Goal: Task Accomplishment & Management: Use online tool/utility

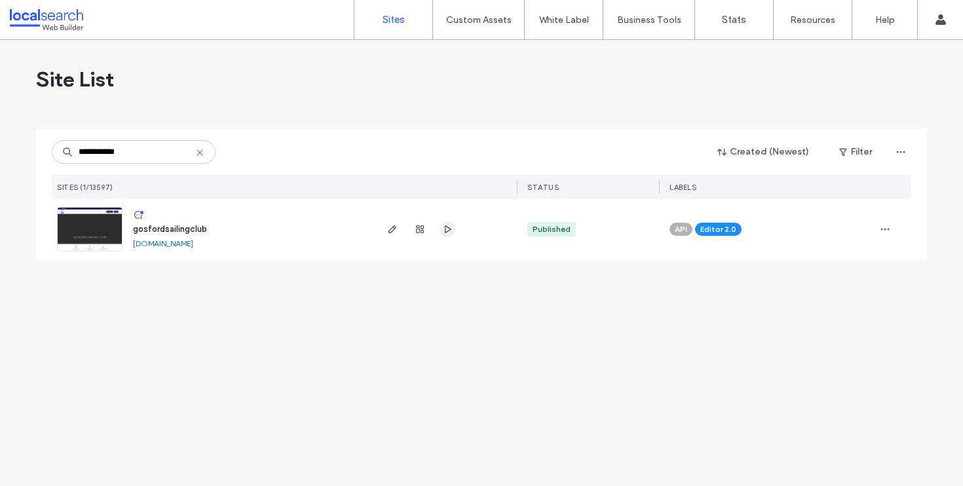
type input "**********"
click at [449, 235] on span "button" at bounding box center [447, 229] width 16 height 16
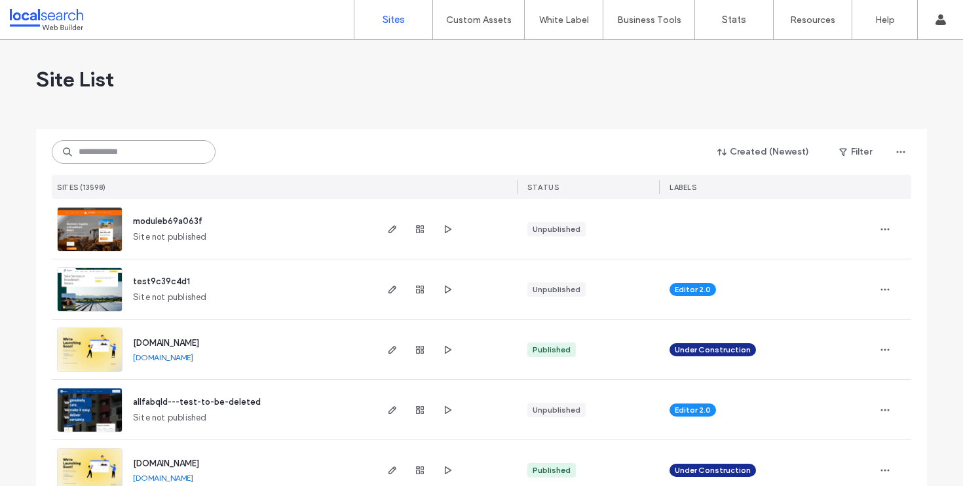
click at [149, 150] on input at bounding box center [134, 152] width 164 height 24
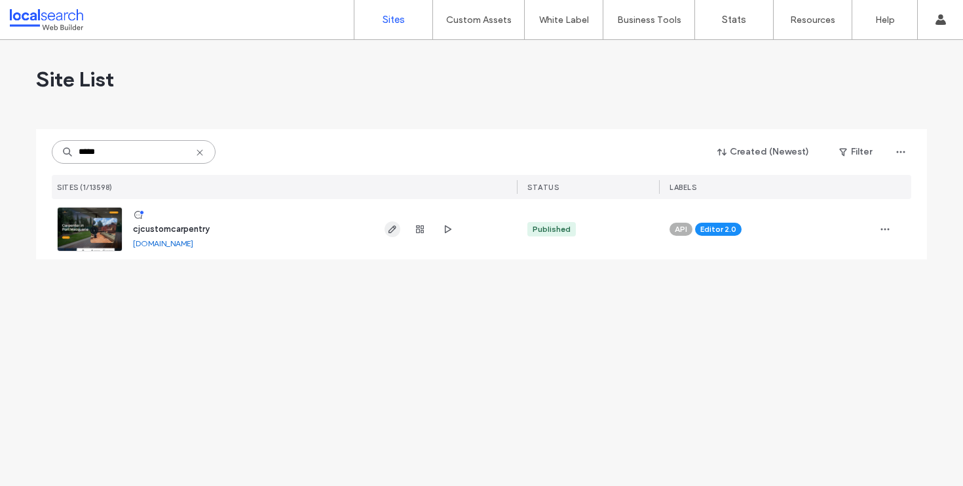
type input "*****"
click at [389, 228] on icon "button" at bounding box center [392, 229] width 10 height 10
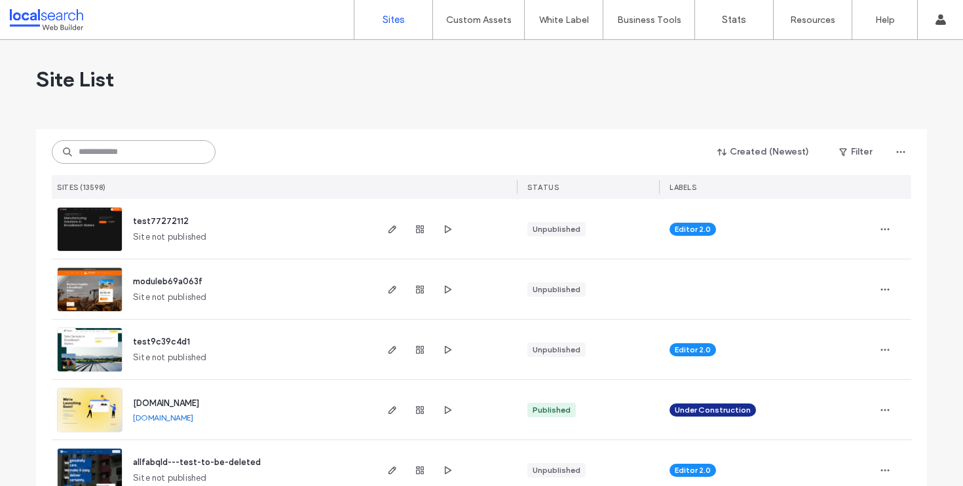
click at [130, 160] on input at bounding box center [134, 152] width 164 height 24
click at [159, 146] on input at bounding box center [134, 152] width 164 height 24
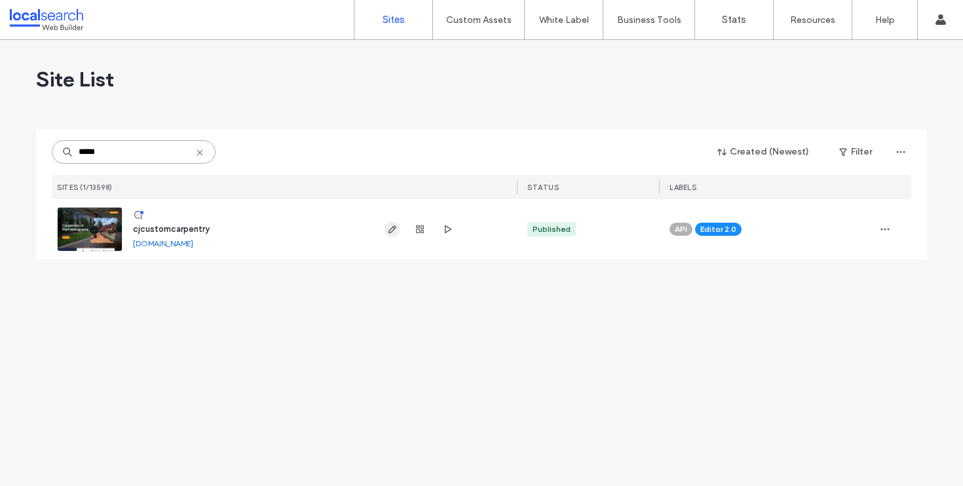
type input "*****"
click at [392, 231] on use "button" at bounding box center [392, 229] width 8 height 8
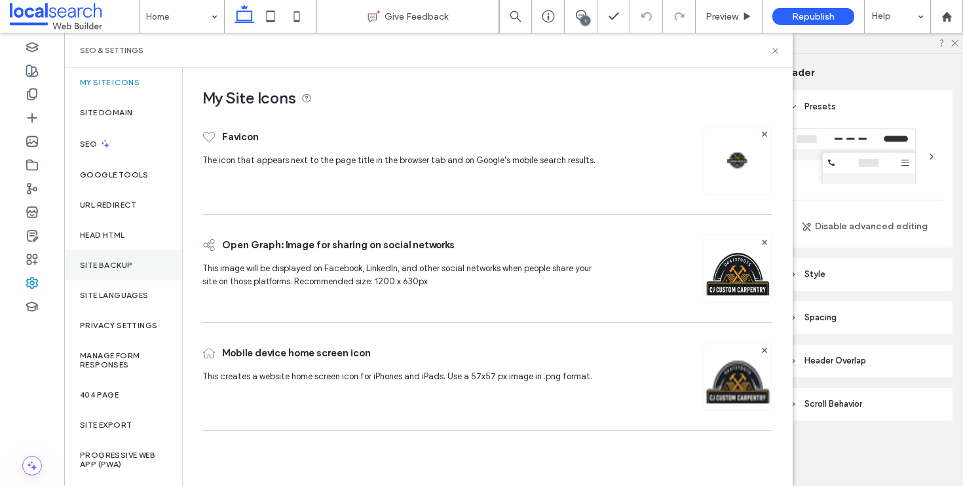
click at [145, 264] on div "Site Backup" at bounding box center [123, 265] width 118 height 30
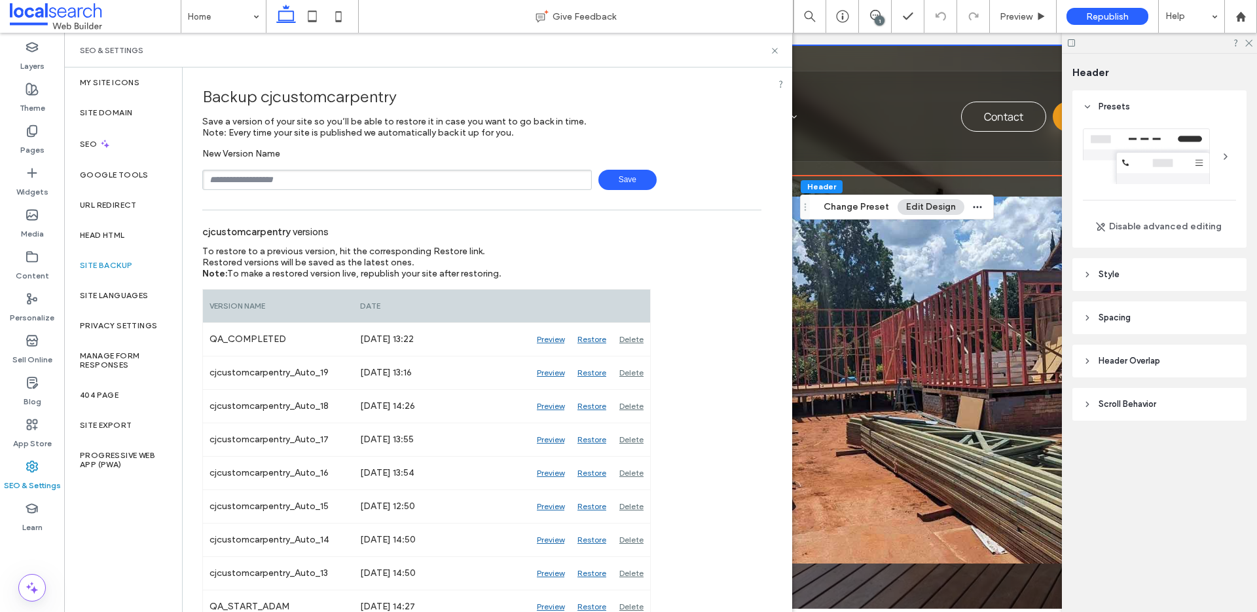
click at [333, 196] on div "Backup cjcustomcarpentry Save a version of your site so you’ll be able to resto…" at bounding box center [482, 595] width 599 height 1057
click at [345, 183] on input "text" at bounding box center [397, 180] width 390 height 20
type input "**********"
click at [620, 182] on span "Save" at bounding box center [628, 180] width 58 height 20
click at [774, 52] on icon at bounding box center [775, 51] width 10 height 10
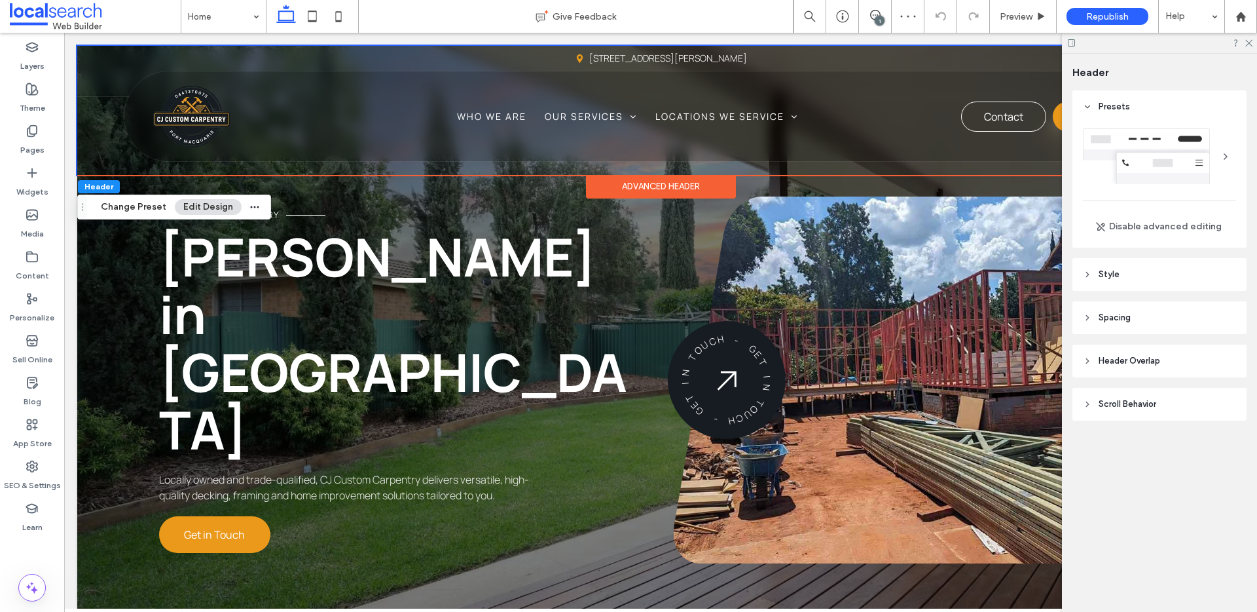
click at [962, 38] on div at bounding box center [1159, 43] width 195 height 20
click at [962, 40] on icon at bounding box center [1248, 42] width 9 height 9
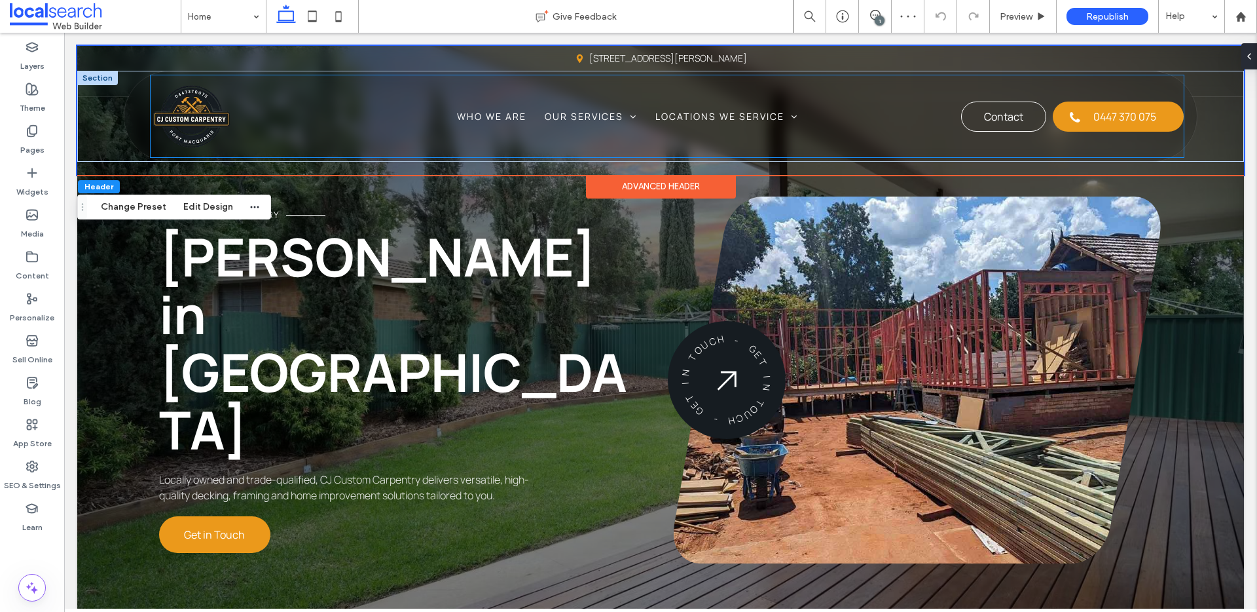
click at [475, 153] on div "Home Who We Are Our Services Decks & Patios Timber Frames Home Improvements/Ext…" at bounding box center [667, 116] width 1033 height 82
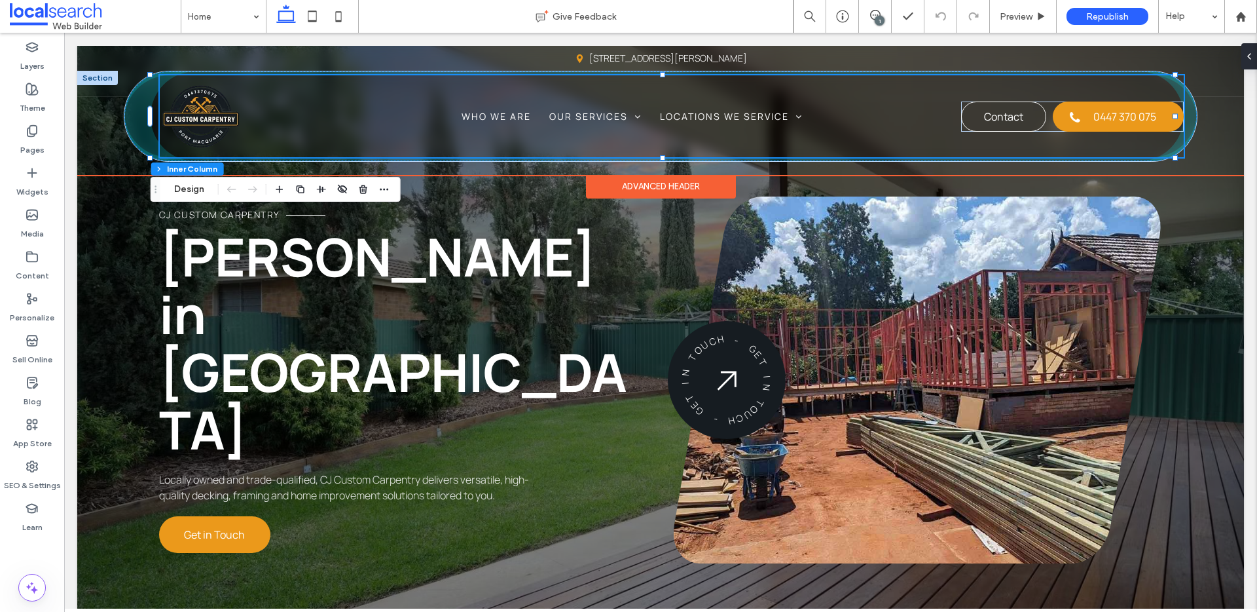
scroll to position [31, 0]
drag, startPoint x: 663, startPoint y: 157, endPoint x: 665, endPoint y: 146, distance: 10.7
click at [665, 146] on div "Phone Icon Menu Icon Home Who We Are Our Services Decks & Patios Timber Frames …" at bounding box center [660, 116] width 1072 height 90
type input "***"
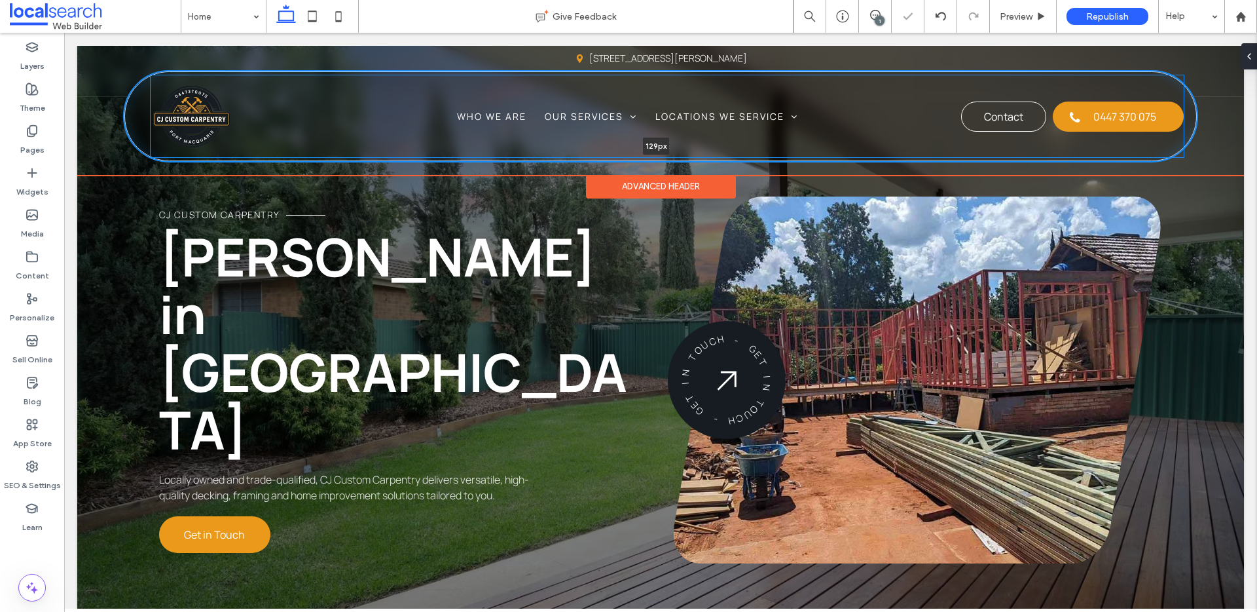
drag, startPoint x: 661, startPoint y: 160, endPoint x: 663, endPoint y: 154, distance: 7.1
click at [663, 154] on div "Phone Icon Menu Icon Home Who We Are Our Services Decks & Patios Timber Frames …" at bounding box center [660, 116] width 1167 height 91
type input "***"
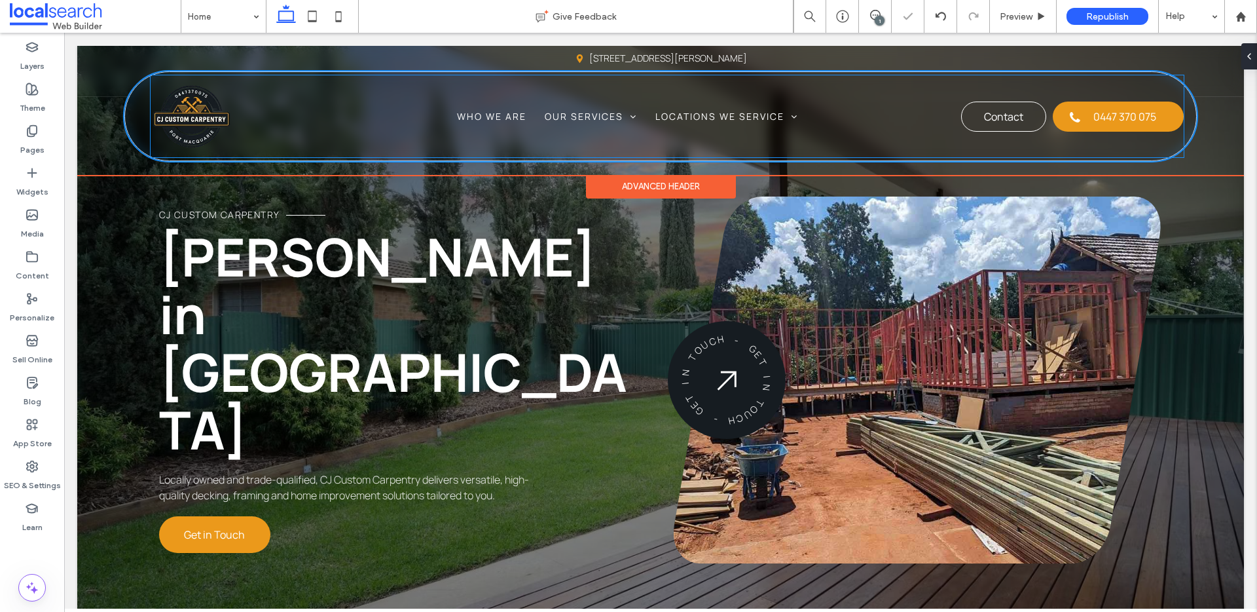
type input "***"
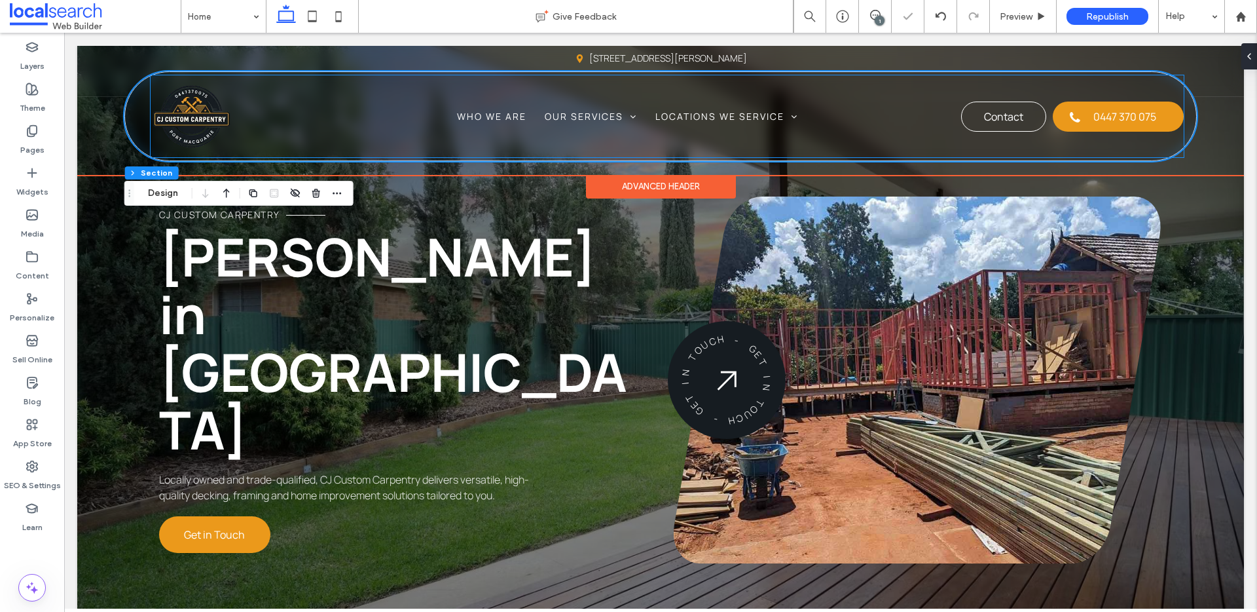
click at [198, 119] on img at bounding box center [192, 116] width 82 height 82
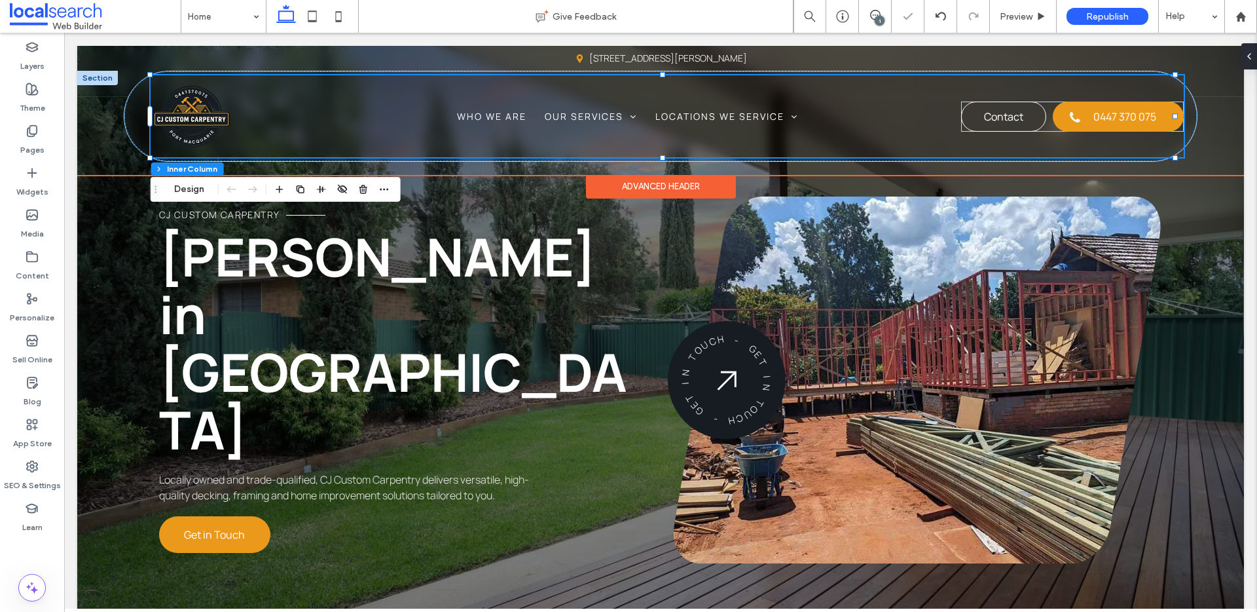
click at [197, 119] on img at bounding box center [192, 116] width 82 height 82
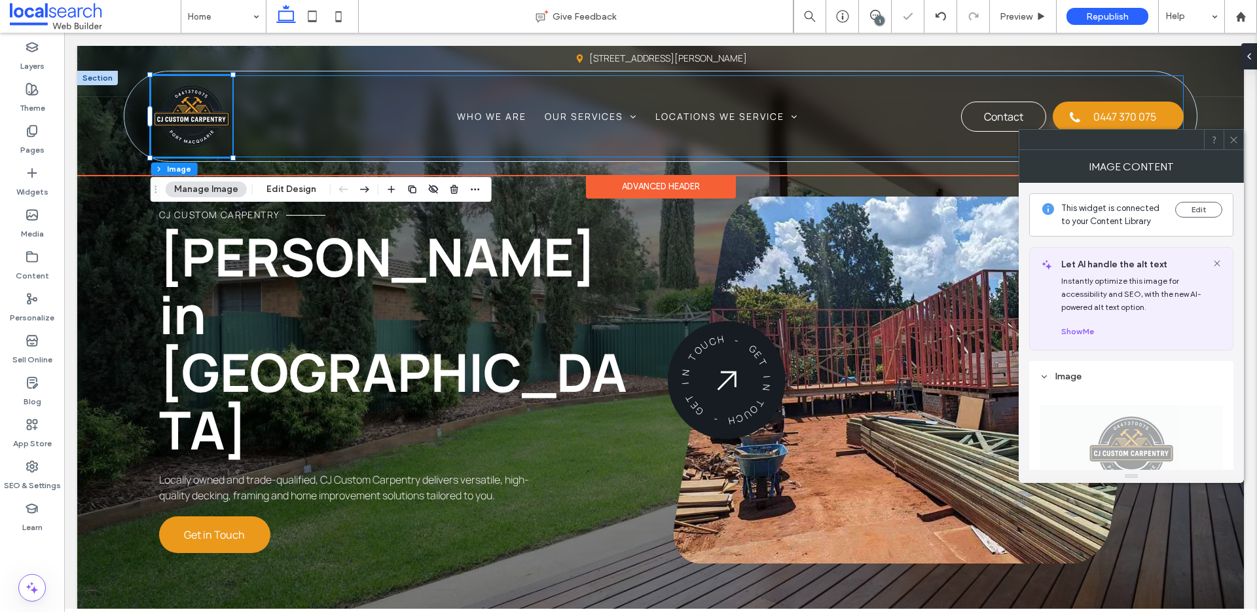
click at [197, 119] on img at bounding box center [192, 116] width 82 height 82
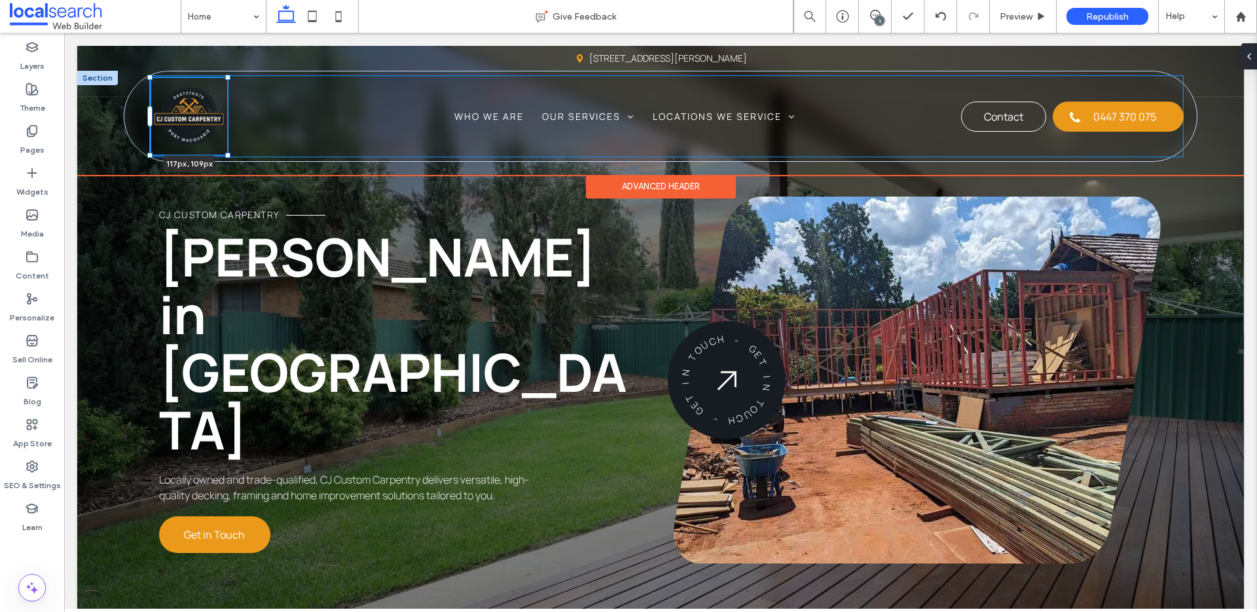
drag, startPoint x: 232, startPoint y: 157, endPoint x: 229, endPoint y: 151, distance: 7.6
click at [229, 151] on div "Phone Icon Menu Icon 117px , 109px Home Who We Are Our Services Decks & Patios …" at bounding box center [660, 116] width 1072 height 90
type input "***"
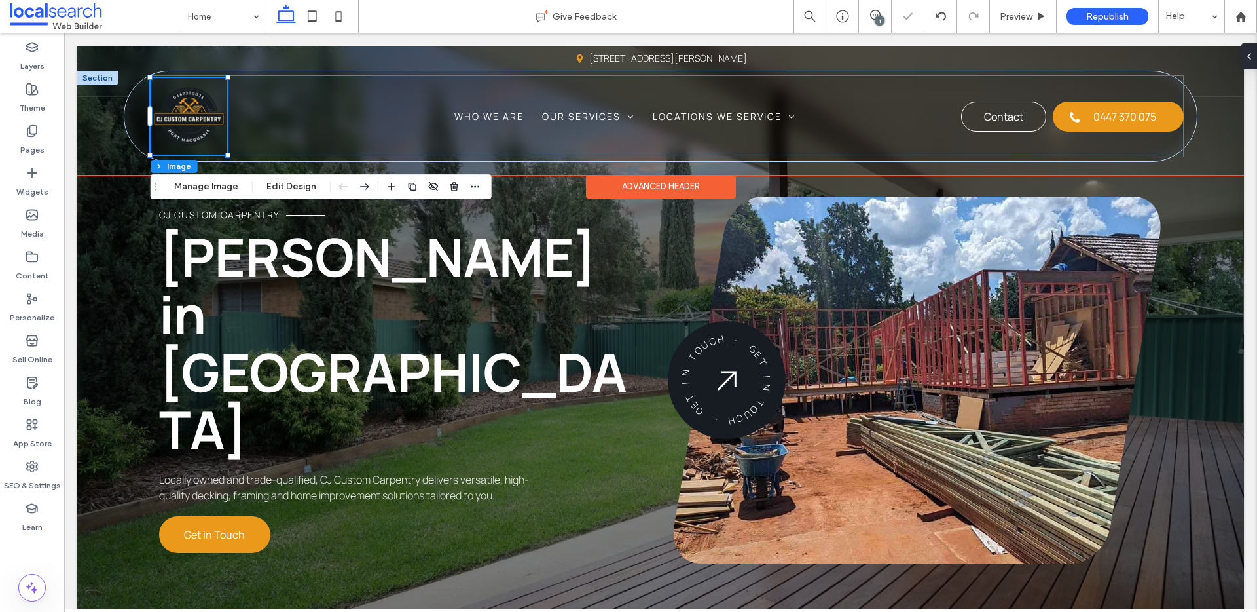
click at [641, 145] on div "117px , 109px Home Who We Are Our Services Decks & Patios Timber Frames Home Im…" at bounding box center [667, 116] width 1033 height 82
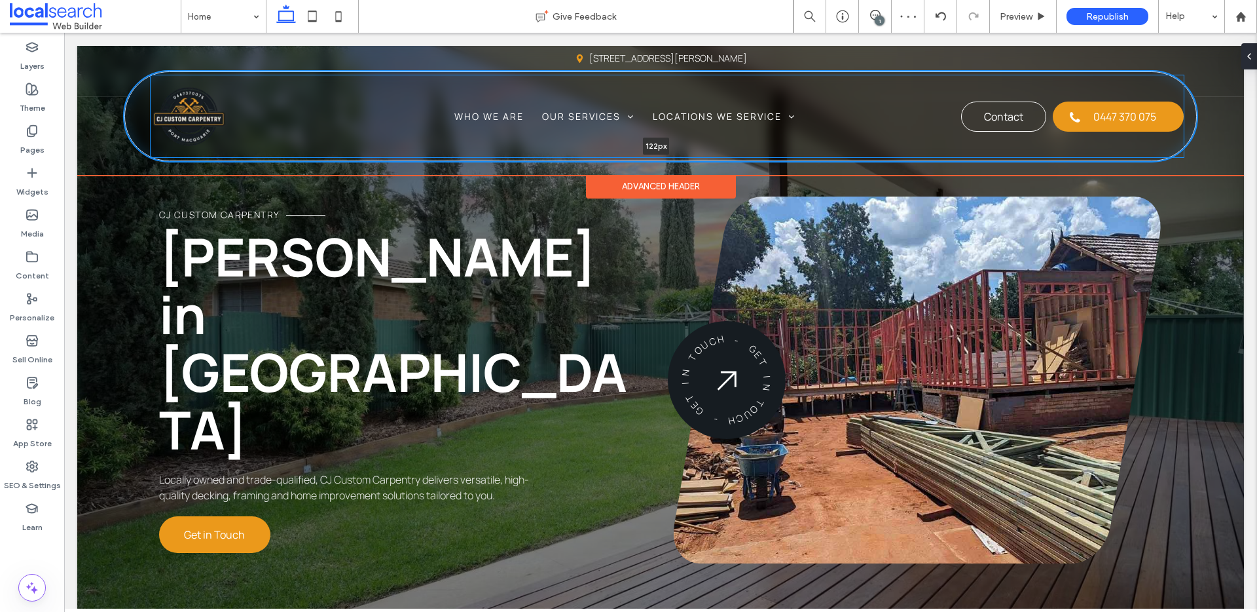
drag, startPoint x: 663, startPoint y: 158, endPoint x: 667, endPoint y: 143, distance: 16.2
click at [667, 143] on div "Phone Icon Menu Icon Home Who We Are Our Services Decks & Patios Timber Frames …" at bounding box center [660, 116] width 1167 height 91
type input "***"
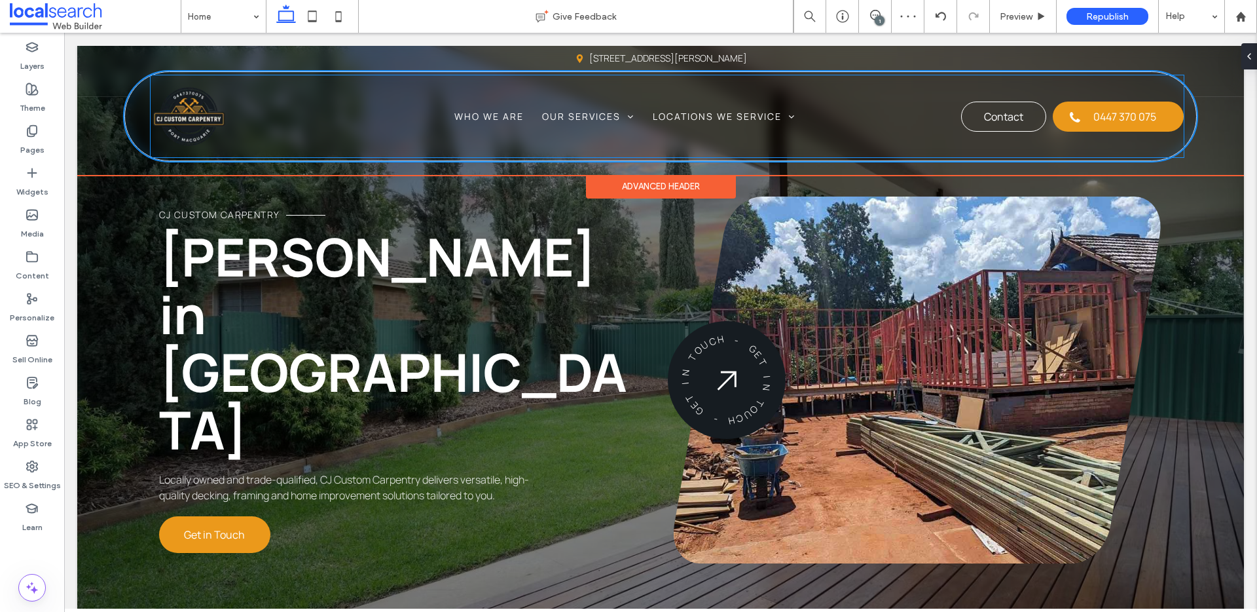
type input "***"
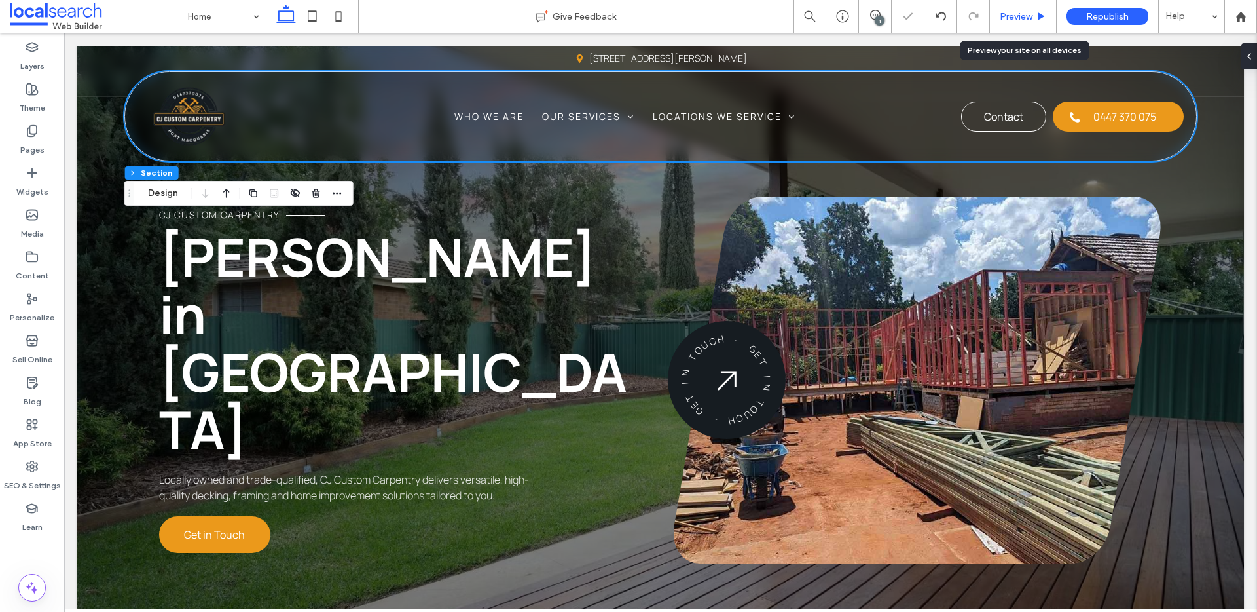
click at [962, 15] on span "Preview" at bounding box center [1016, 16] width 33 height 11
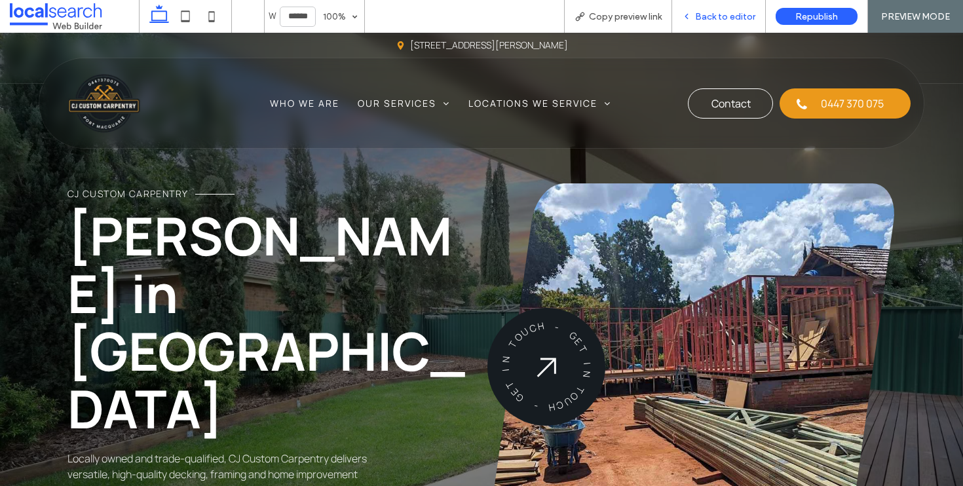
click at [707, 18] on span "Back to editor" at bounding box center [725, 16] width 60 height 11
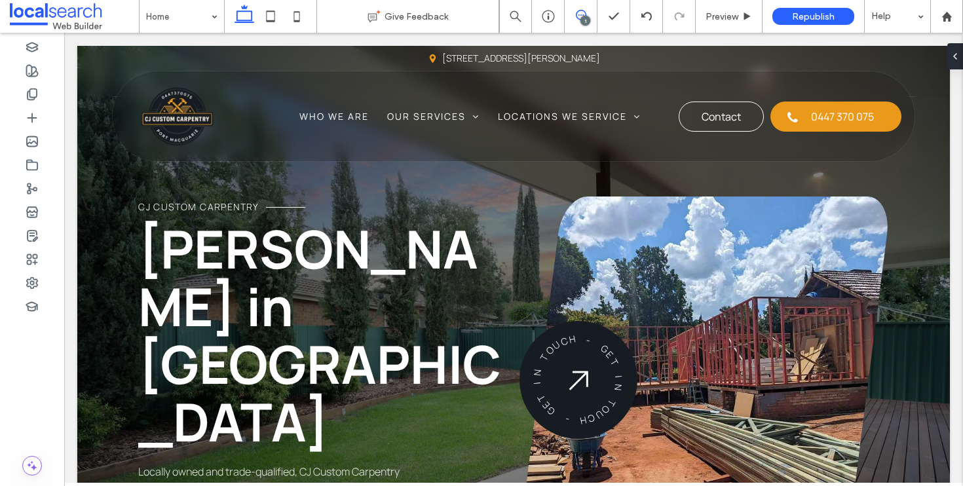
click at [580, 16] on icon at bounding box center [581, 15] width 10 height 10
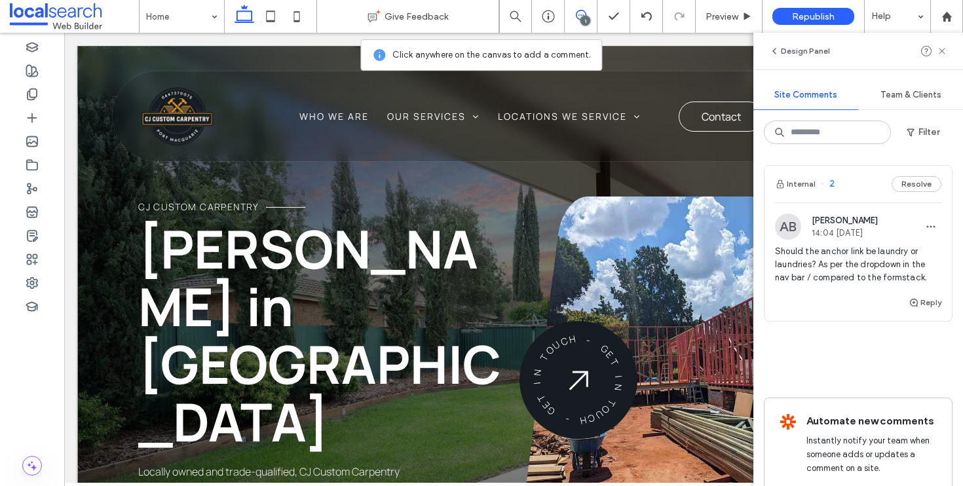
click at [90, 189] on div "CJ Custom Carpentry Carpenter in Port Macquarie Locally owned and trade-qualifi…" at bounding box center [513, 344] width 872 height 596
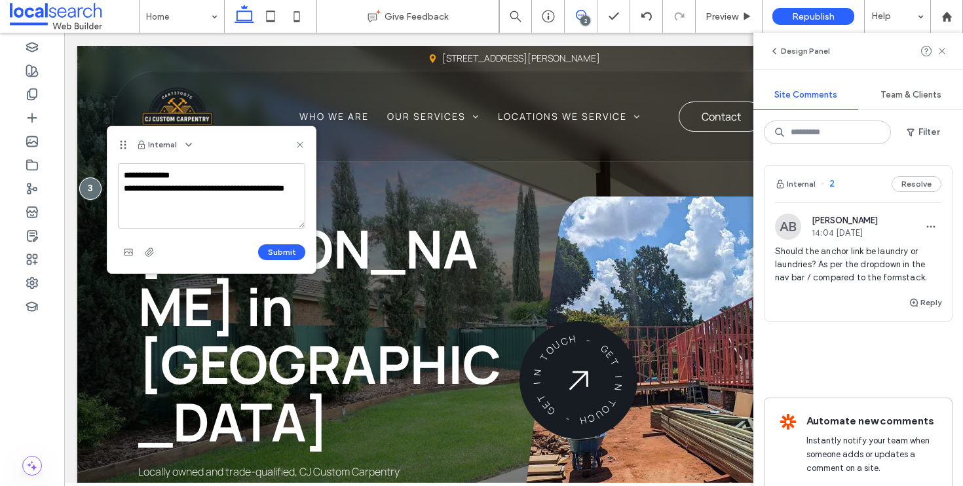
click at [122, 205] on textarea "**********" at bounding box center [211, 195] width 187 height 65
click at [284, 194] on textarea "**********" at bounding box center [211, 195] width 187 height 65
type textarea "**********"
click at [270, 254] on button "Submit" at bounding box center [281, 252] width 47 height 16
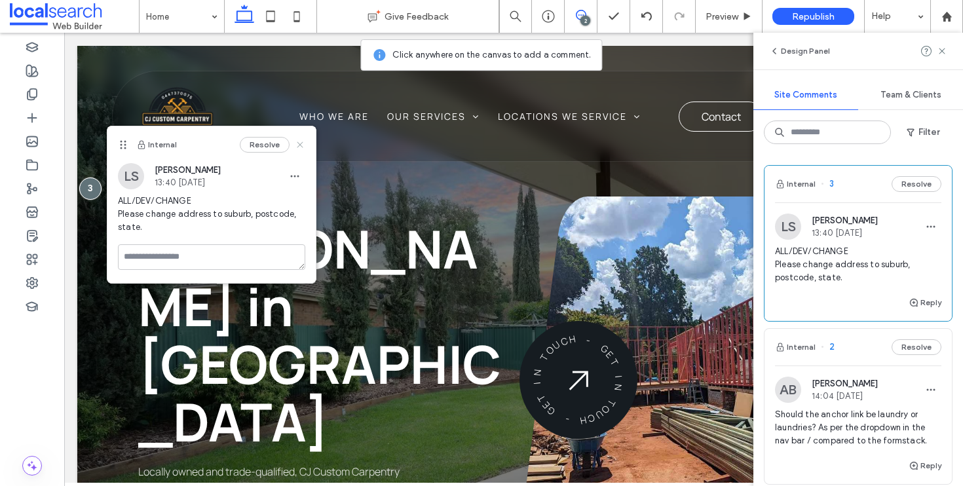
click at [304, 149] on icon at bounding box center [300, 144] width 10 height 10
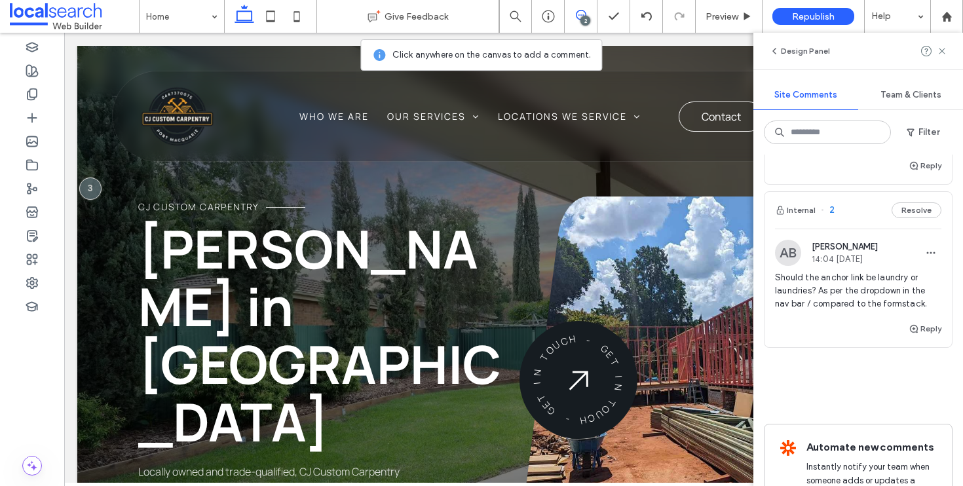
scroll to position [136, 0]
click at [843, 215] on div "Internal 2 Resolve" at bounding box center [857, 211] width 187 height 37
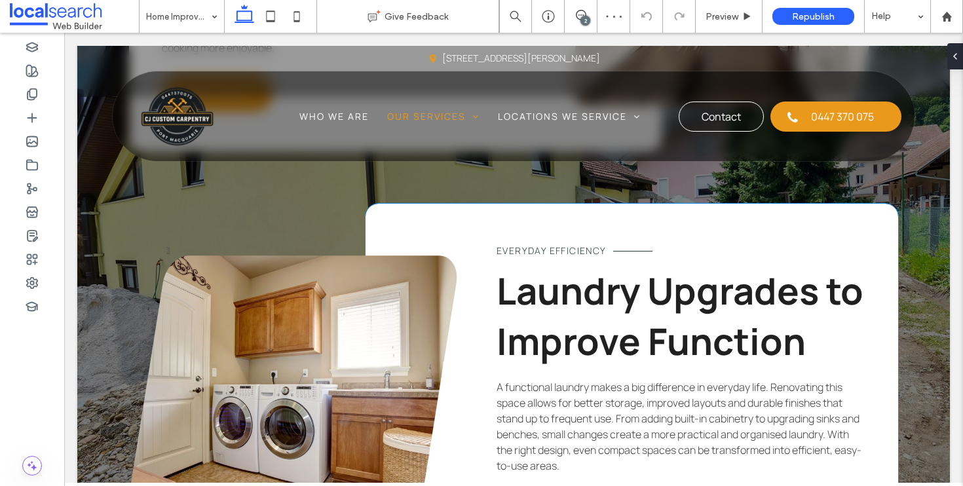
scroll to position [3163, 0]
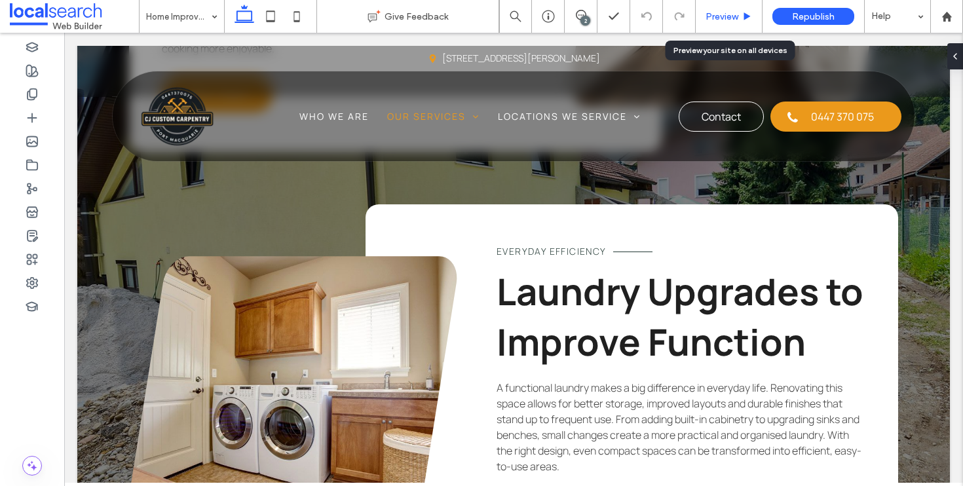
click at [735, 23] on div "Preview" at bounding box center [729, 16] width 67 height 33
click at [733, 18] on span "Preview" at bounding box center [721, 16] width 33 height 11
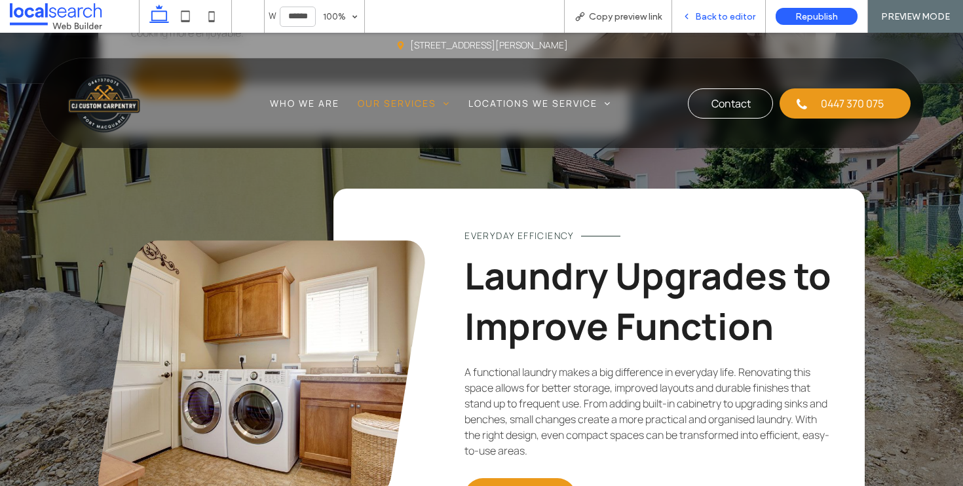
click at [702, 14] on span "Back to editor" at bounding box center [725, 16] width 60 height 11
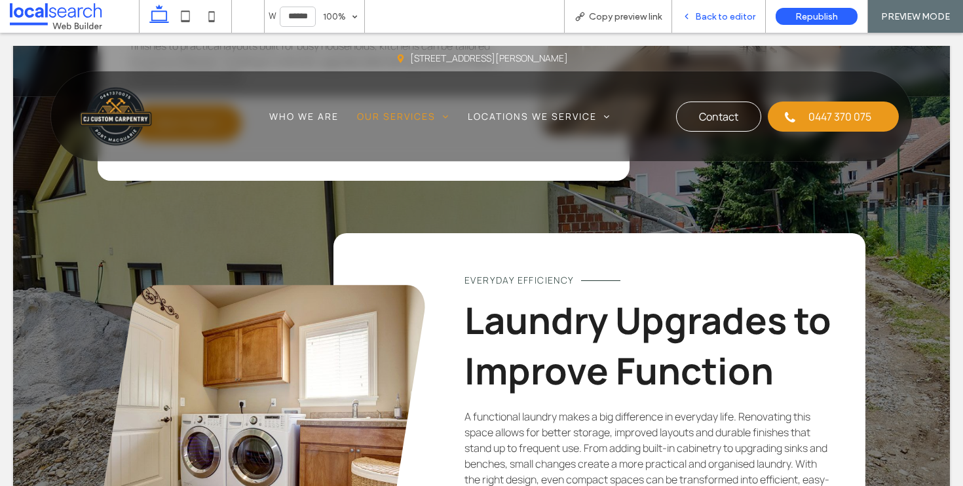
scroll to position [3163, 0]
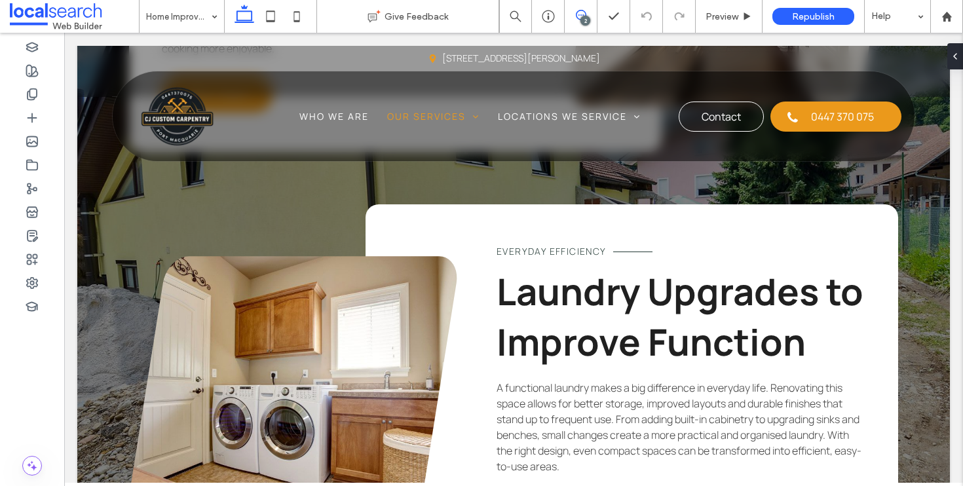
click at [582, 14] on icon at bounding box center [581, 15] width 10 height 10
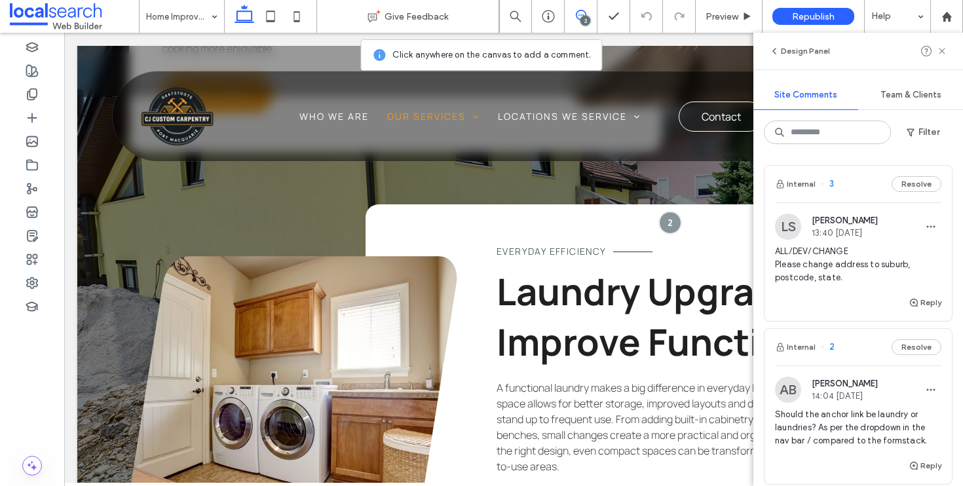
scroll to position [24, 0]
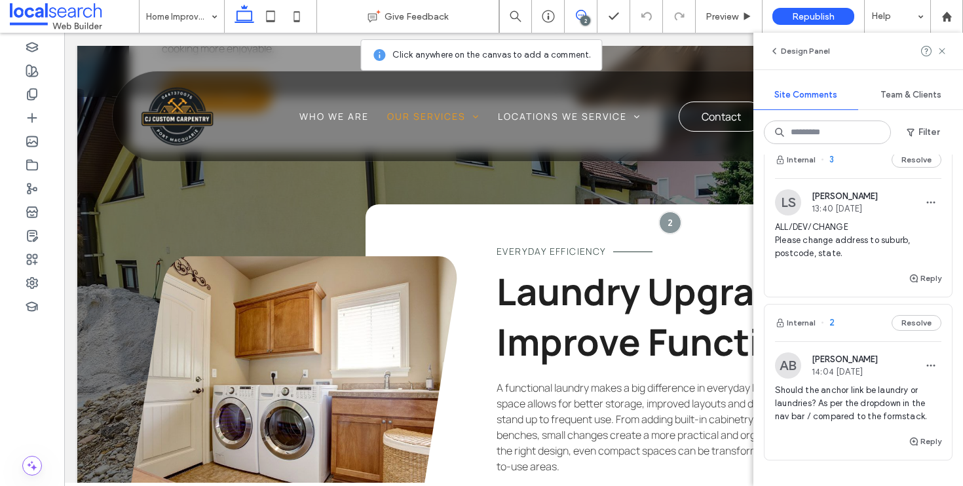
click at [856, 337] on div "Internal 2 Resolve" at bounding box center [857, 323] width 187 height 37
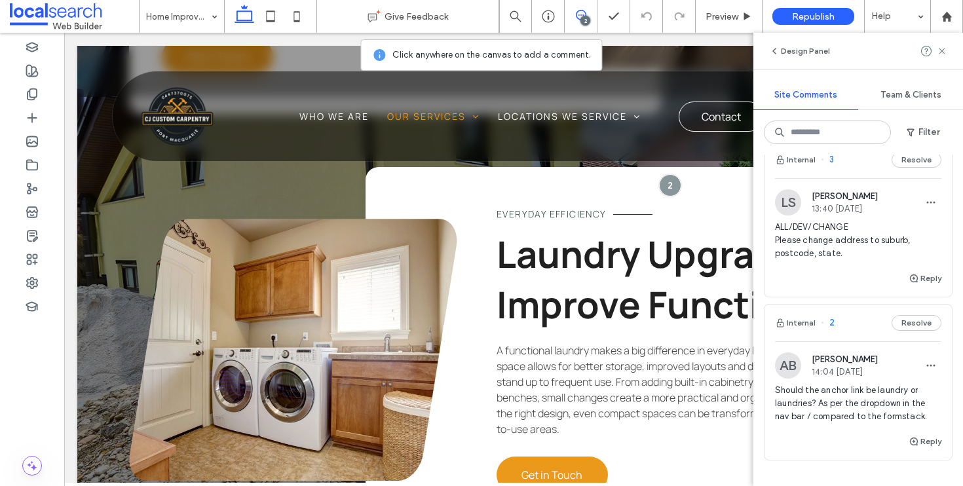
scroll to position [3207, 0]
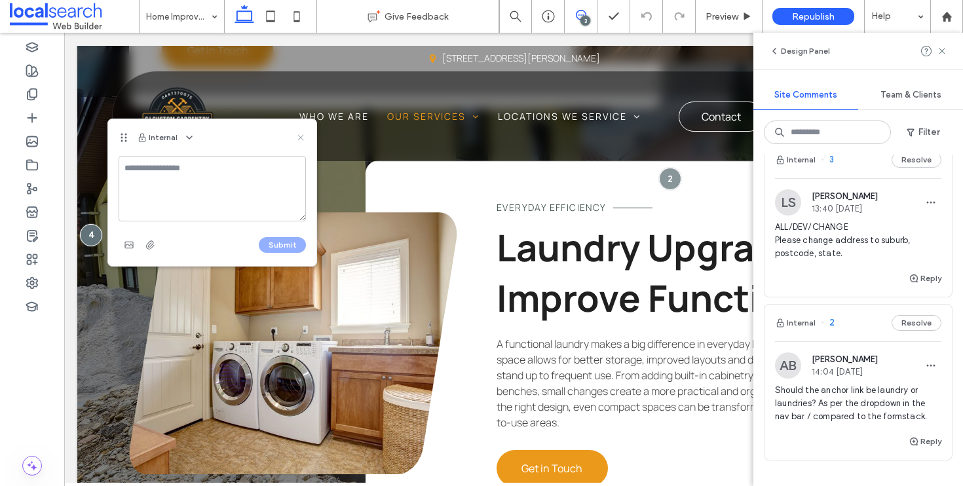
click at [300, 134] on icon at bounding box center [300, 137] width 10 height 10
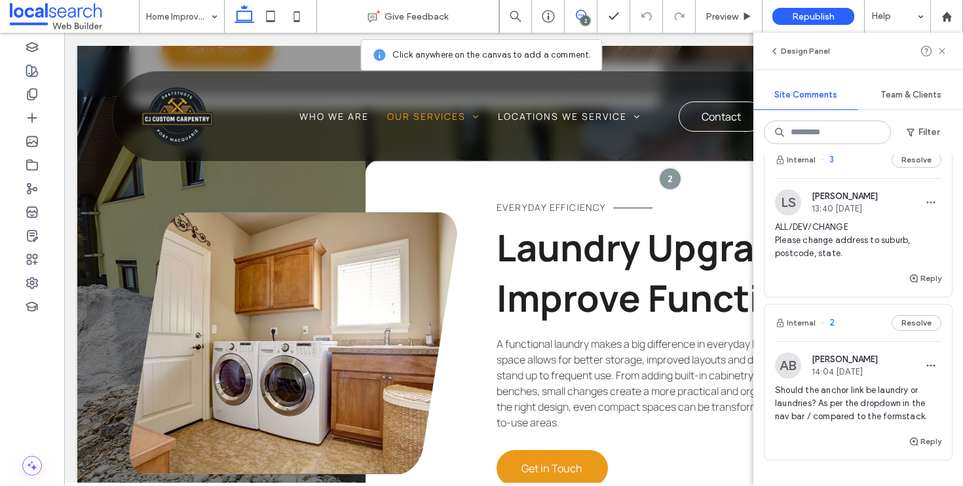
scroll to position [3081, 0]
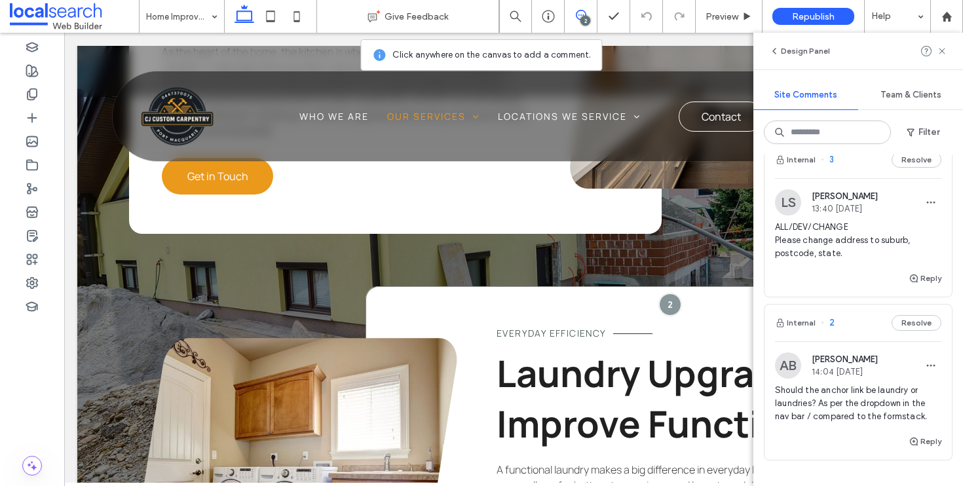
click at [688, 286] on div "Everyday Efficiency Laundry Upgrades to Improve Function A functional laundry m…" at bounding box center [631, 468] width 532 height 365
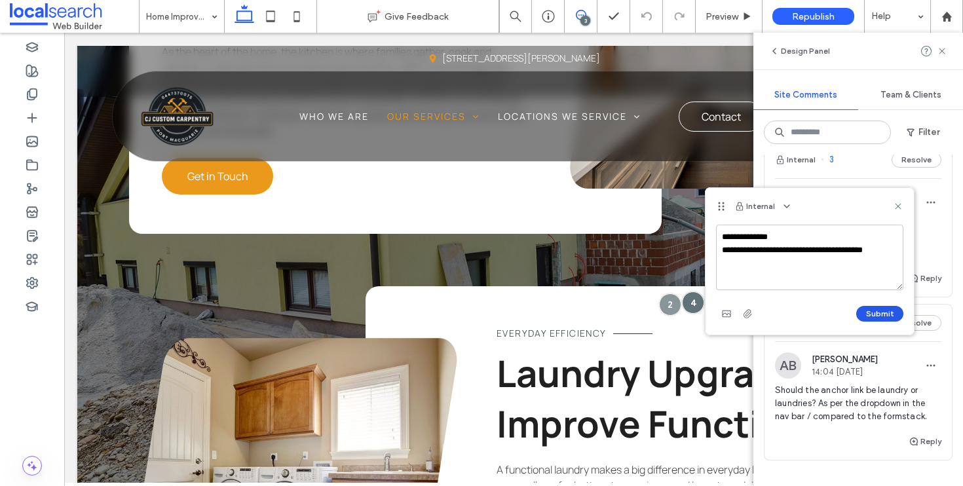
type textarea "**********"
click at [880, 310] on button "Submit" at bounding box center [879, 314] width 47 height 16
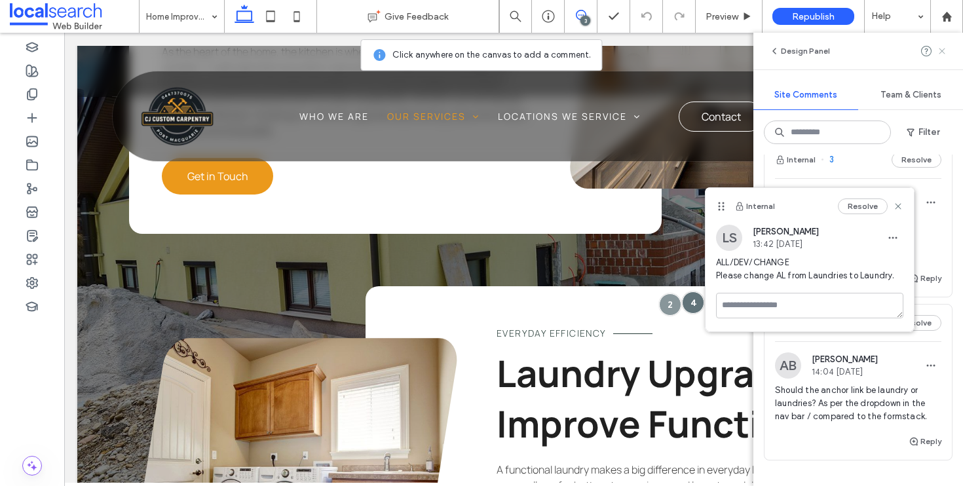
click at [944, 52] on icon at bounding box center [942, 51] width 10 height 10
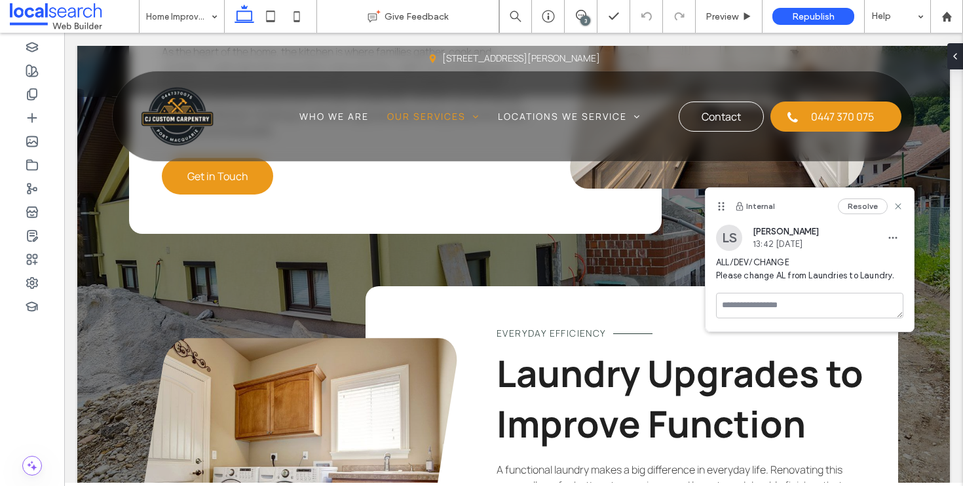
scroll to position [0, 0]
click at [904, 202] on div "Internal Resolve" at bounding box center [809, 206] width 208 height 37
click at [901, 205] on icon at bounding box center [898, 206] width 10 height 10
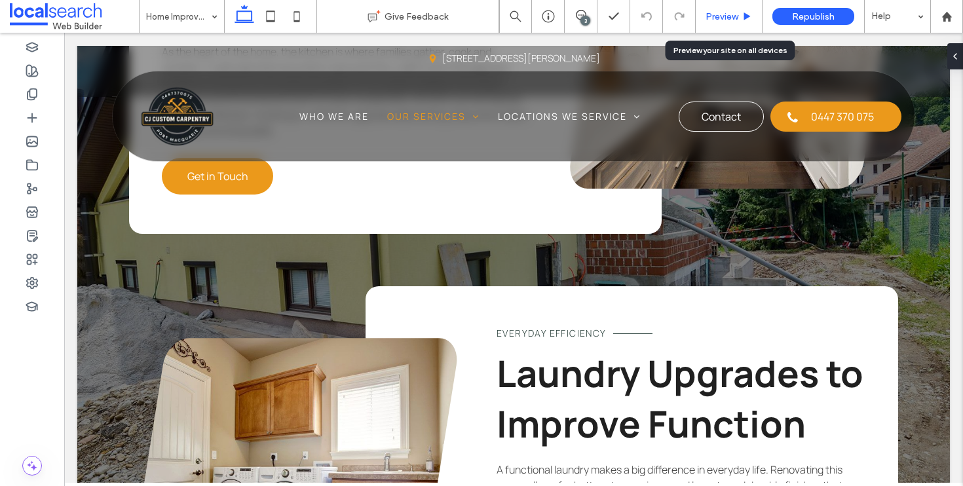
click at [730, 14] on span "Preview" at bounding box center [721, 16] width 33 height 11
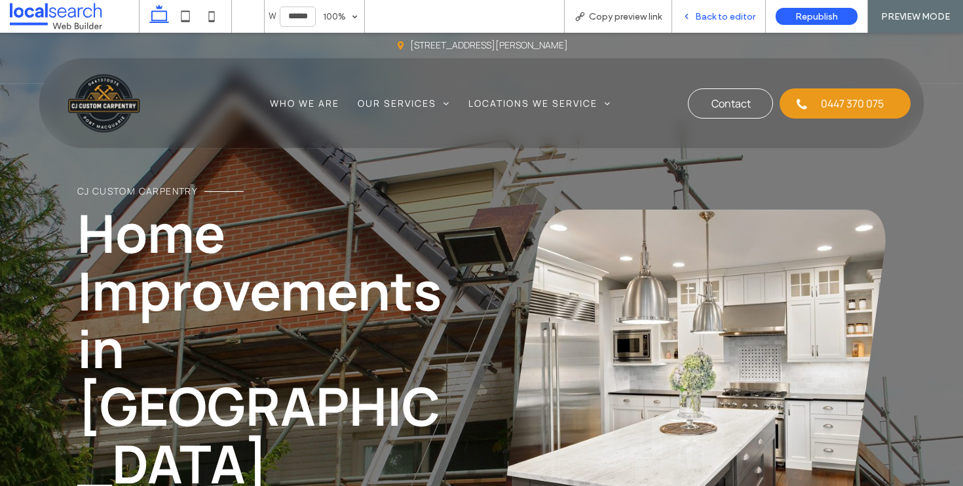
click at [713, 6] on div "Back to editor" at bounding box center [719, 16] width 94 height 33
click at [716, 18] on span "Back to editor" at bounding box center [725, 16] width 60 height 11
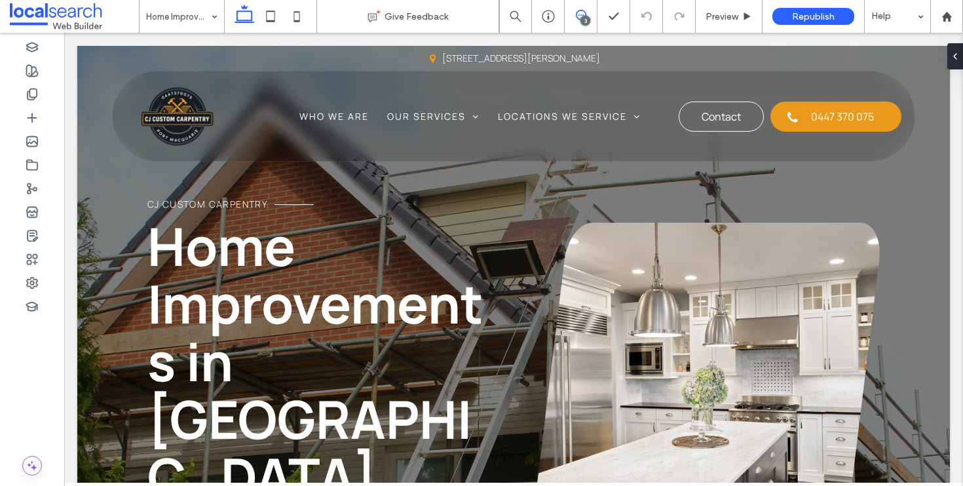
click at [576, 10] on icon at bounding box center [581, 15] width 10 height 10
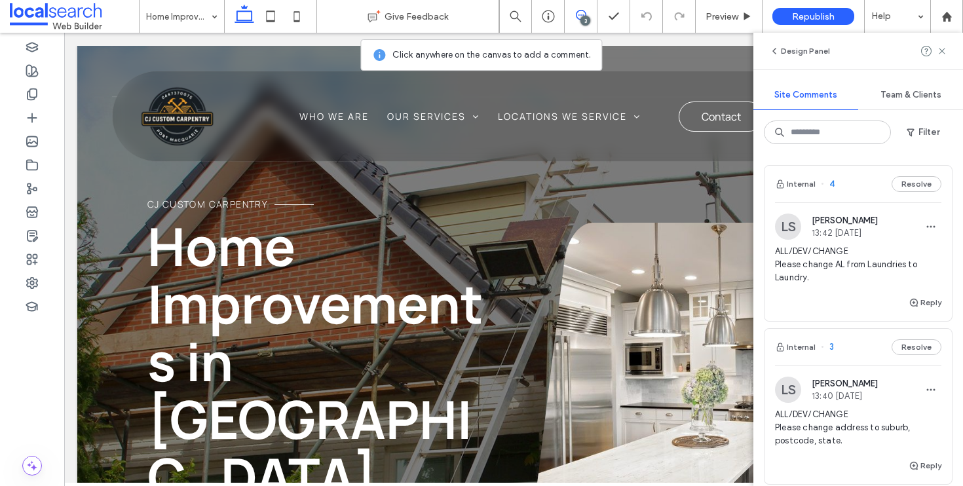
click at [227, 15] on div at bounding box center [270, 16] width 93 height 33
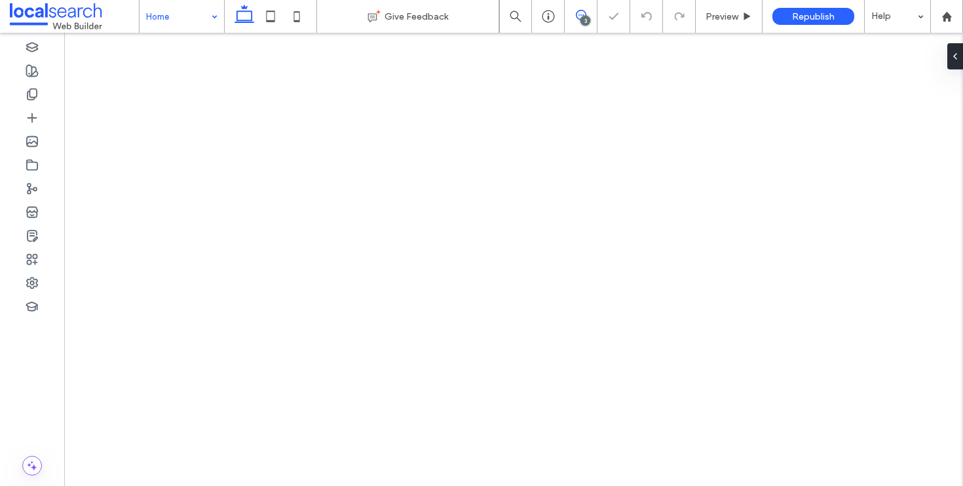
click at [580, 14] on icon at bounding box center [581, 15] width 10 height 10
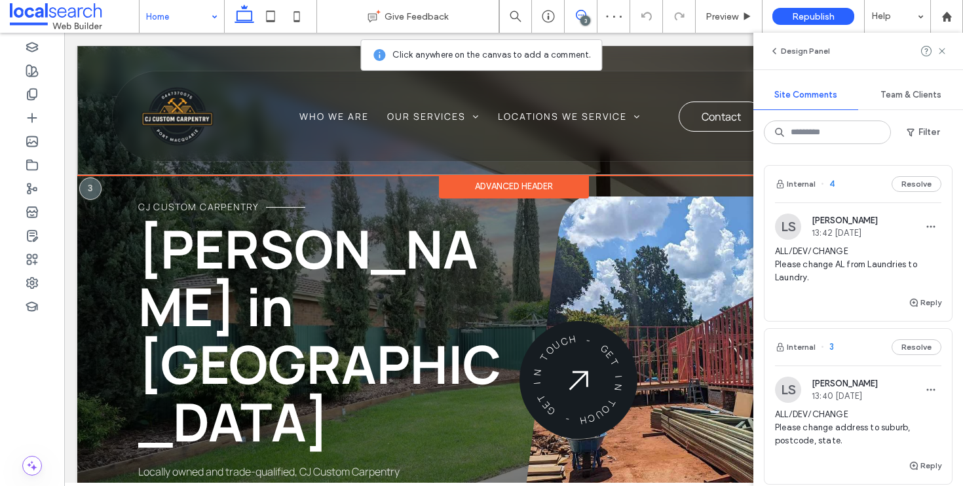
click at [718, 168] on div "Map Pin Icon 13 Phillip Charley Dr, Port Macquarie NSW 2444 Section Phone Icon …" at bounding box center [513, 110] width 872 height 129
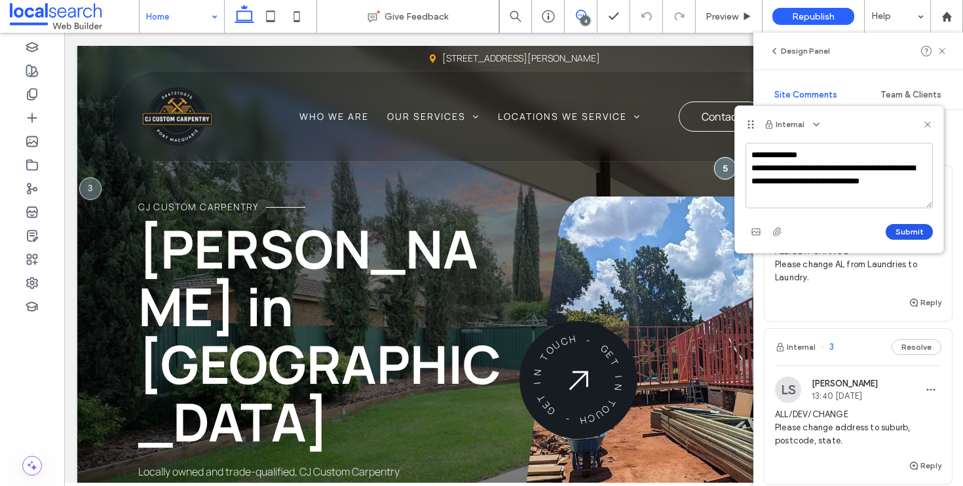
type textarea "**********"
click at [902, 227] on button "Submit" at bounding box center [908, 232] width 47 height 16
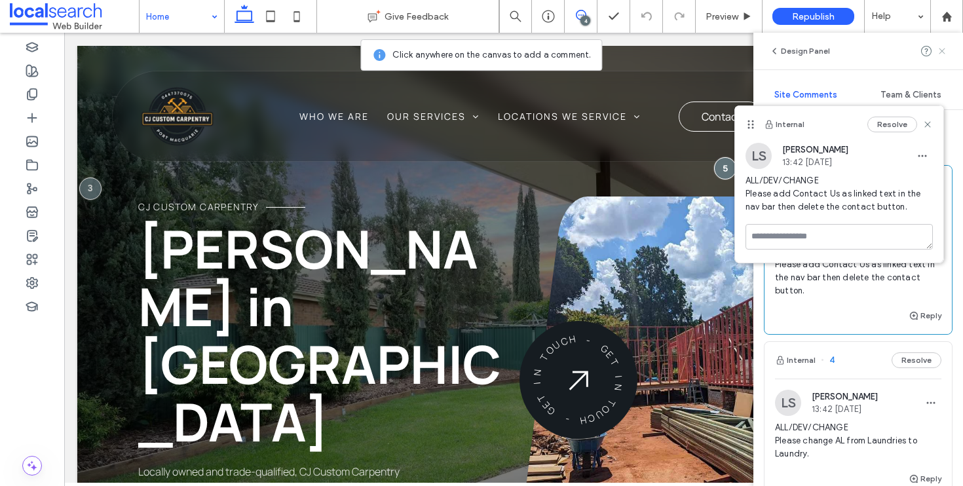
click at [943, 48] on use at bounding box center [941, 51] width 6 height 6
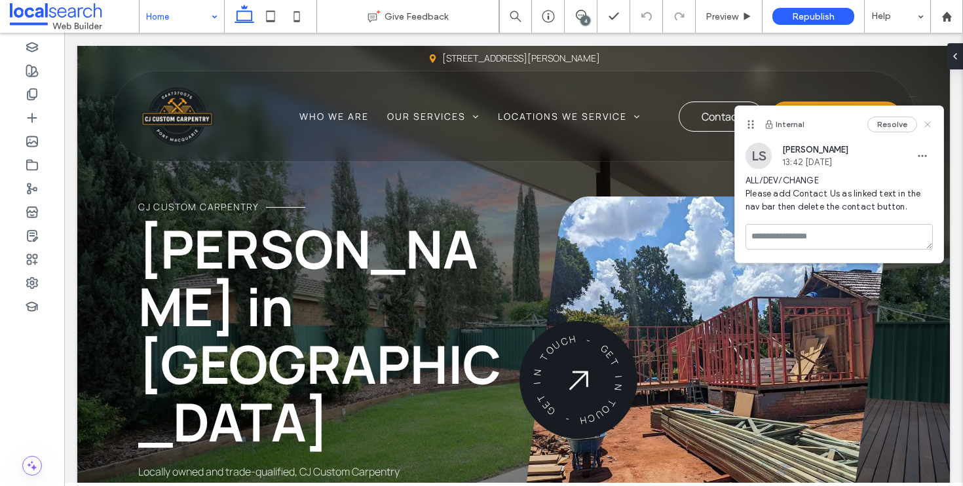
click at [927, 124] on use at bounding box center [927, 125] width 6 height 6
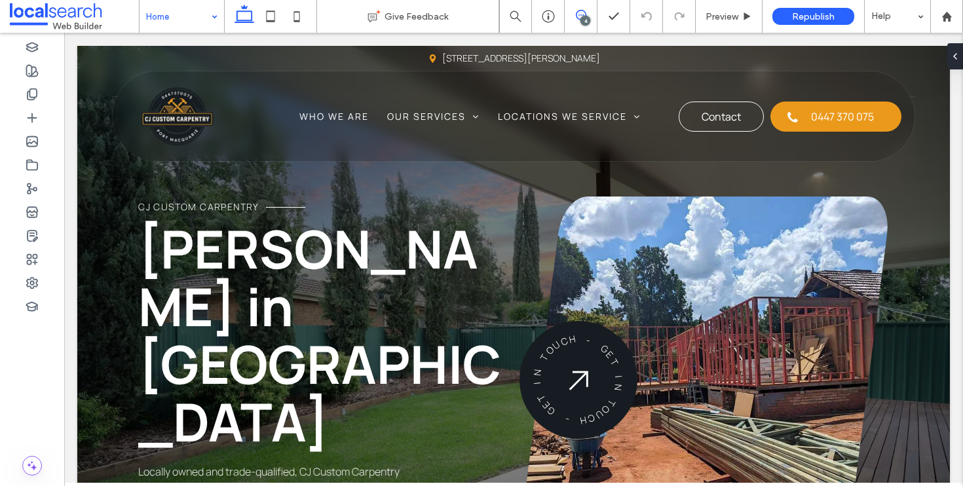
click at [580, 18] on icon at bounding box center [581, 15] width 10 height 10
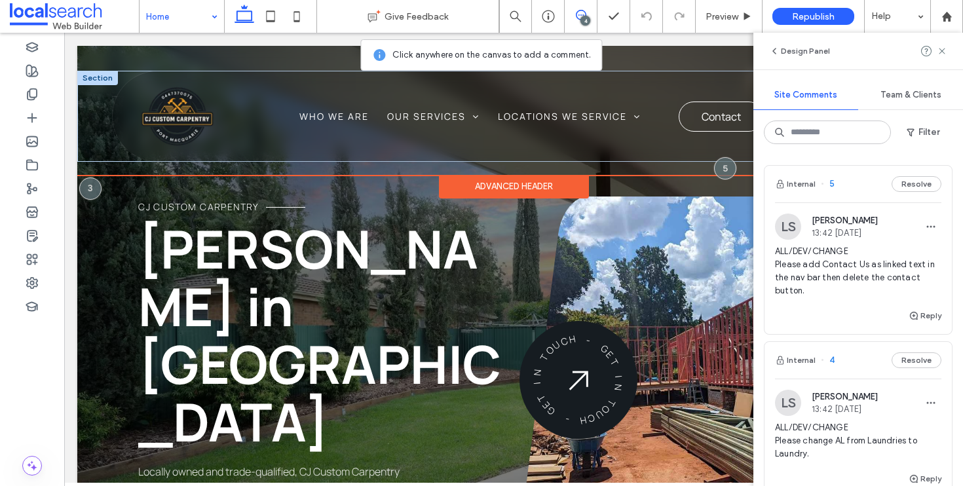
click at [93, 105] on div "Phone Icon Menu Icon Home Who We Are Our Services Decks & Patios Timber Frames …" at bounding box center [513, 116] width 872 height 91
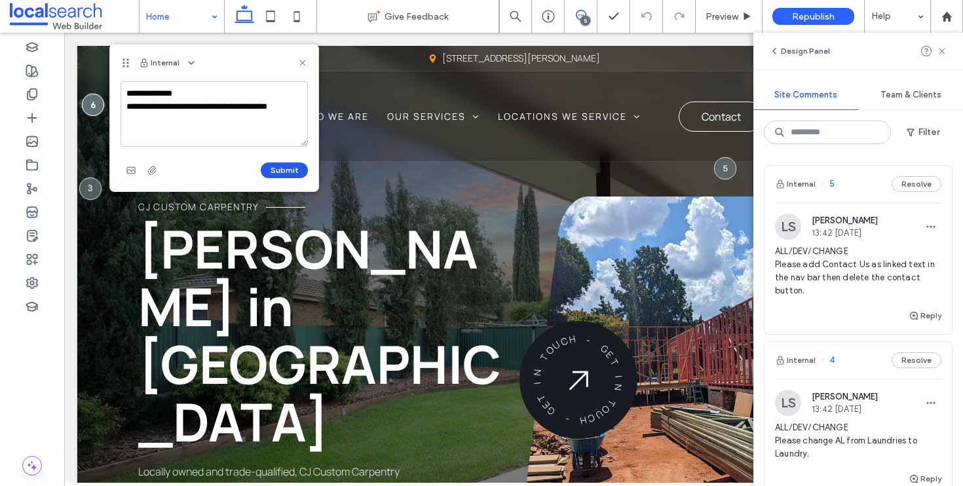
type textarea "**********"
click at [303, 170] on button "Submit" at bounding box center [284, 170] width 47 height 16
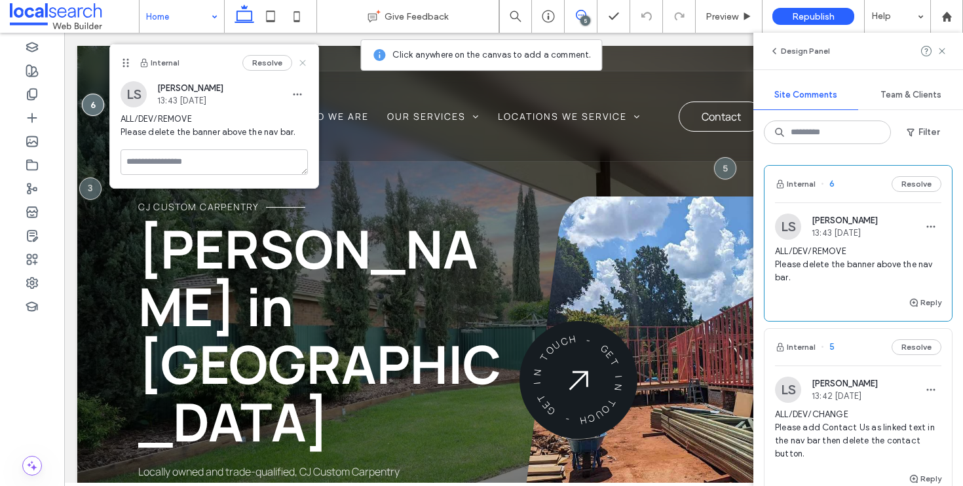
drag, startPoint x: 300, startPoint y: 58, endPoint x: 388, endPoint y: 50, distance: 88.1
click at [300, 58] on icon at bounding box center [302, 63] width 10 height 10
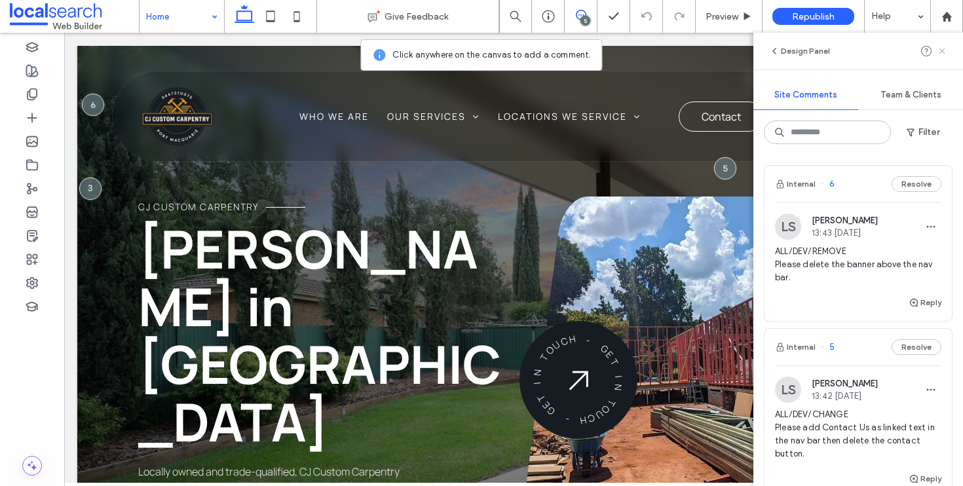
click at [946, 52] on icon at bounding box center [942, 51] width 10 height 10
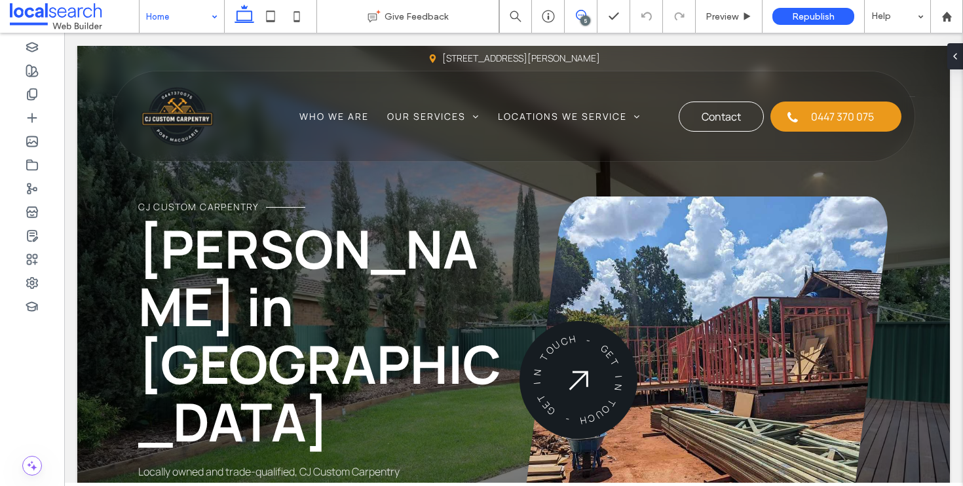
click at [580, 14] on use at bounding box center [581, 15] width 10 height 10
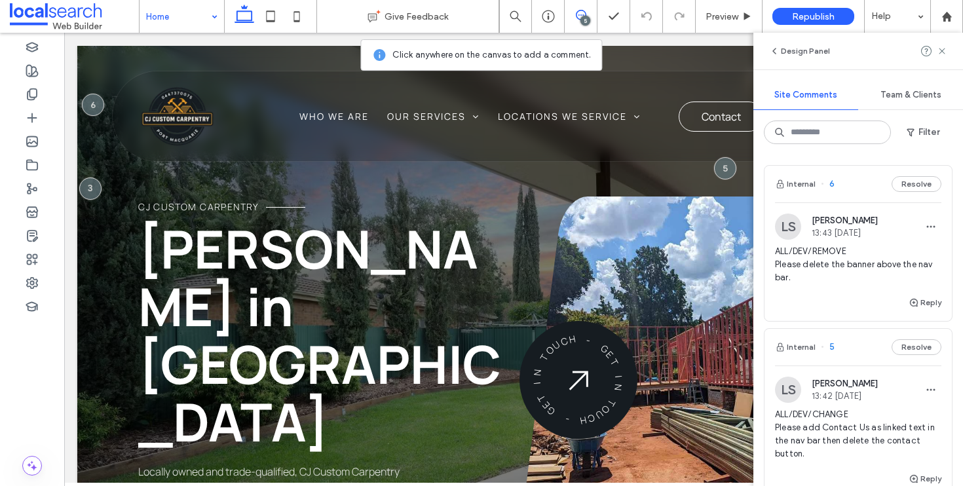
click at [580, 14] on use at bounding box center [581, 15] width 10 height 10
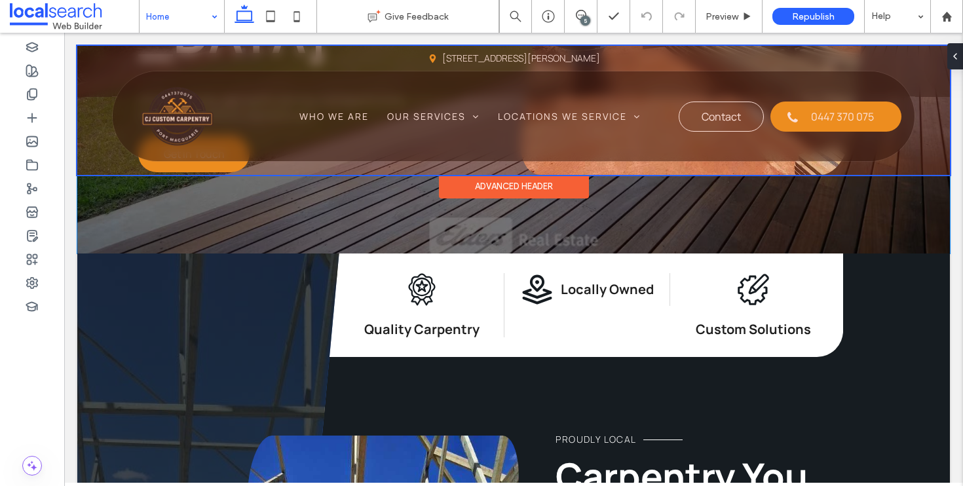
scroll to position [389, 0]
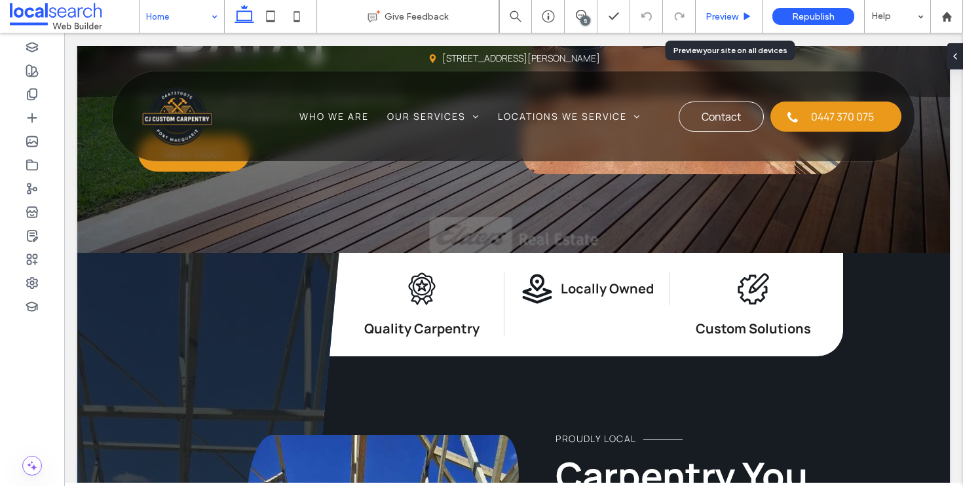
click at [737, 7] on div "Preview" at bounding box center [729, 16] width 67 height 33
click at [731, 13] on span "Preview" at bounding box center [721, 16] width 33 height 11
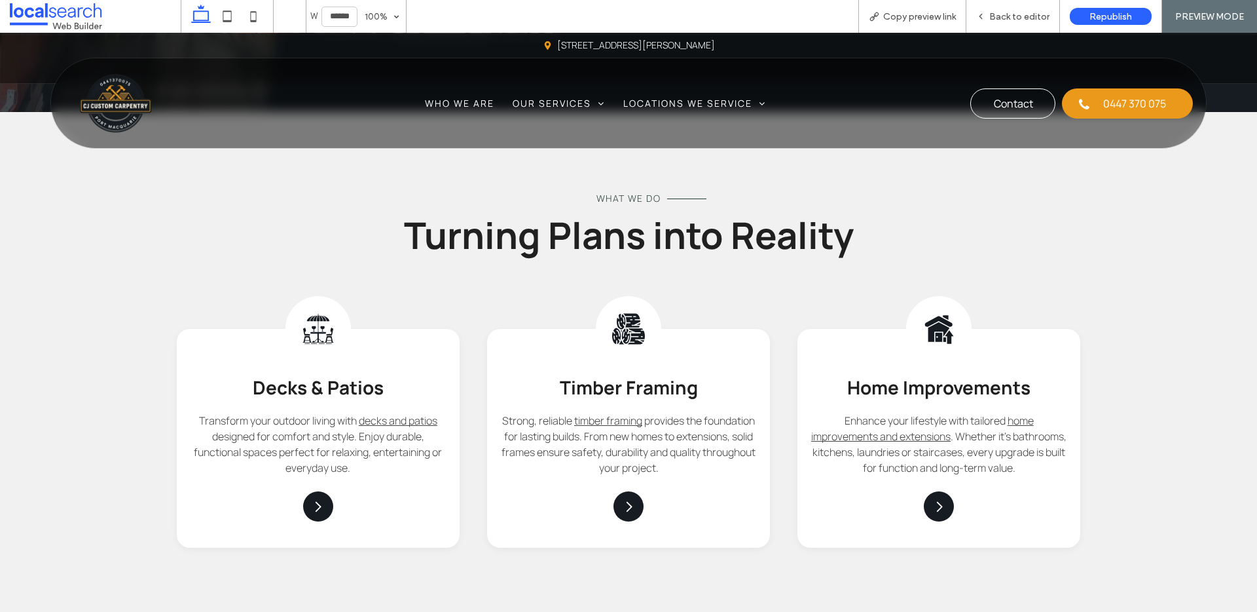
scroll to position [776, 0]
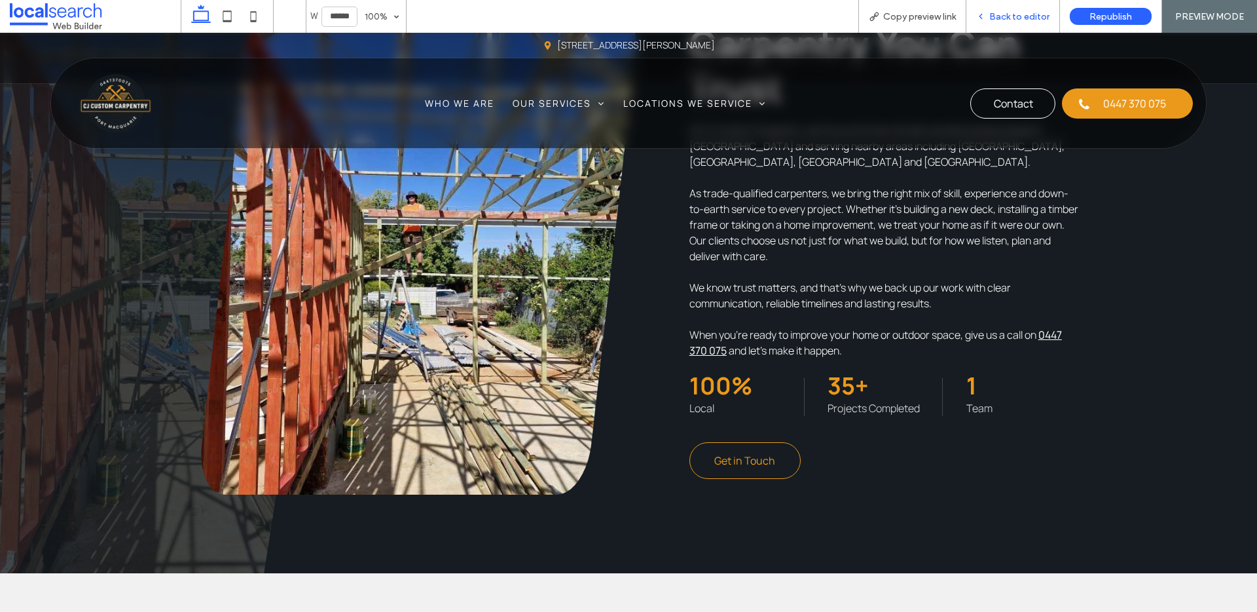
click at [962, 13] on span "Back to editor" at bounding box center [1020, 16] width 60 height 11
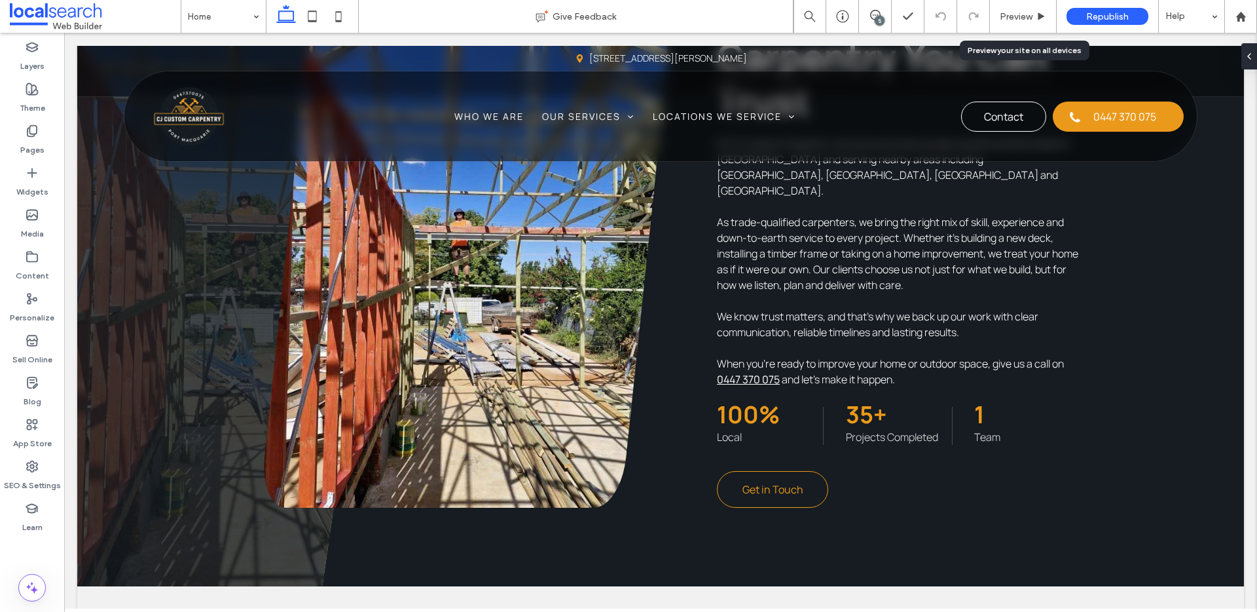
scroll to position [789, 0]
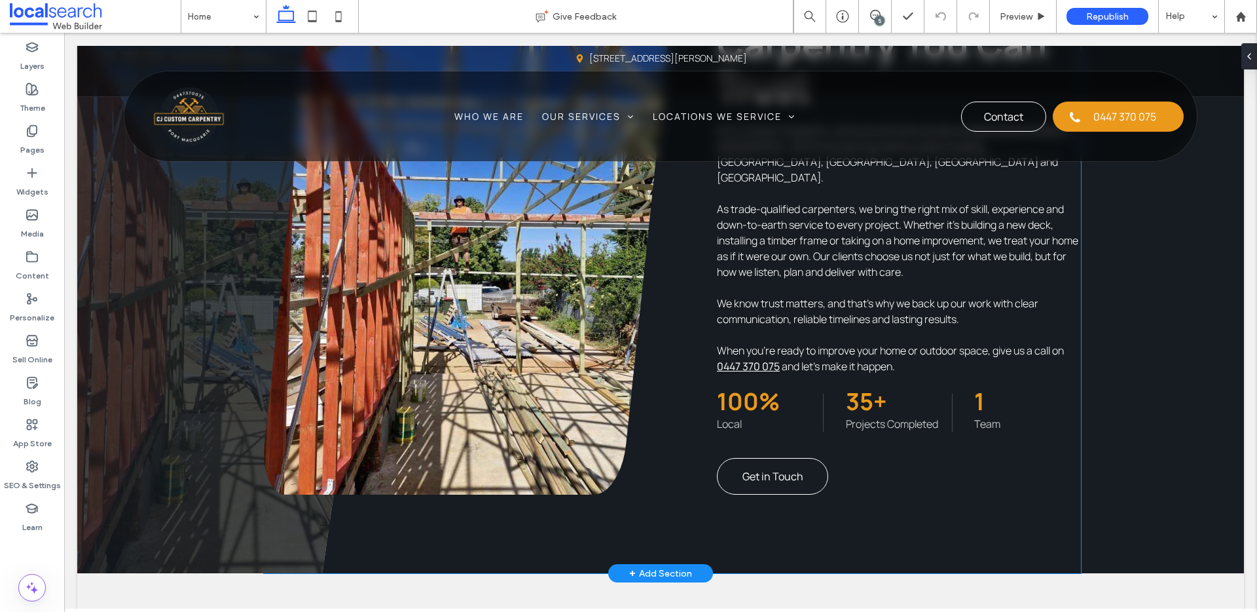
click at [796, 479] on span "Get in Touch" at bounding box center [773, 476] width 61 height 14
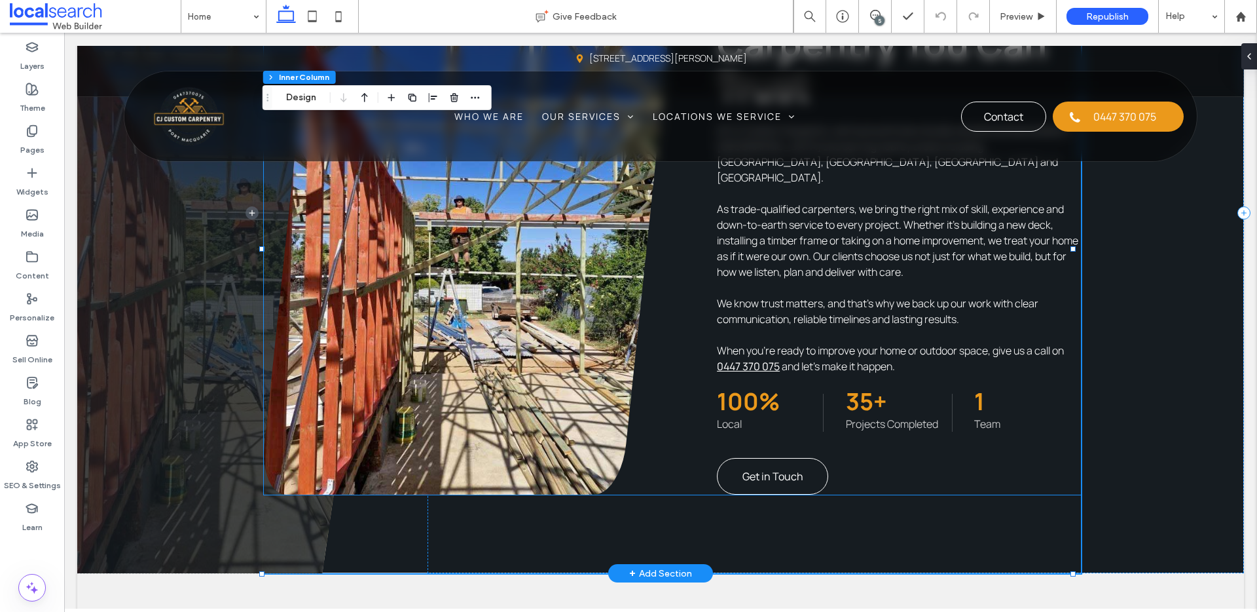
click at [808, 475] on link "Get in Touch" at bounding box center [772, 476] width 111 height 37
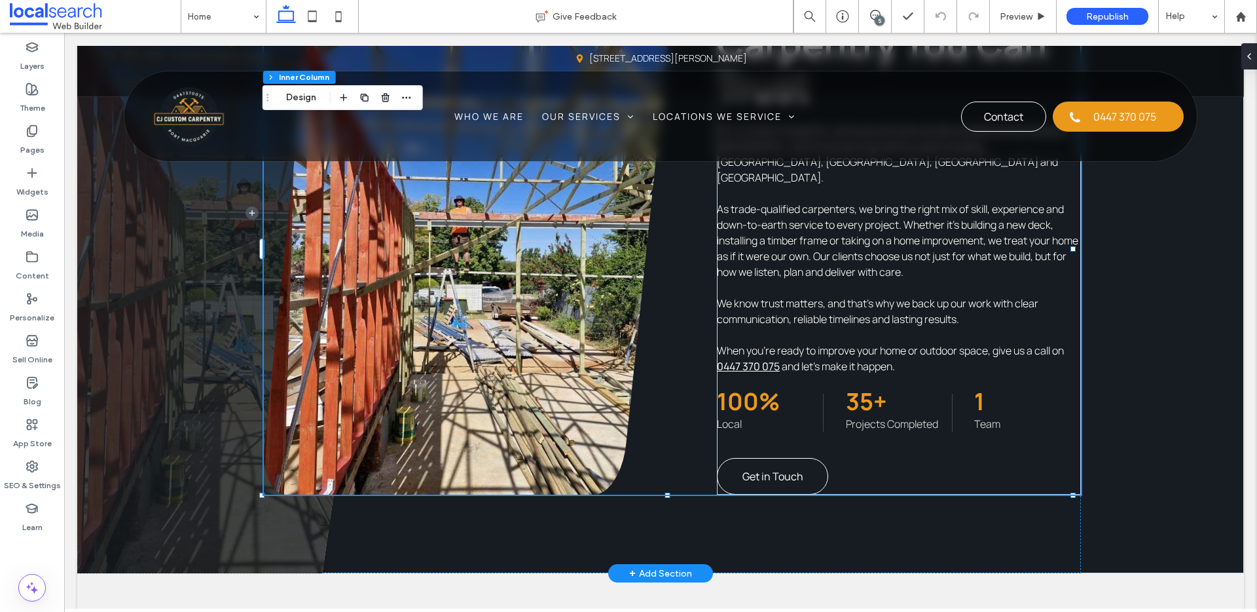
click at [808, 475] on link "Get in Touch" at bounding box center [772, 476] width 111 height 37
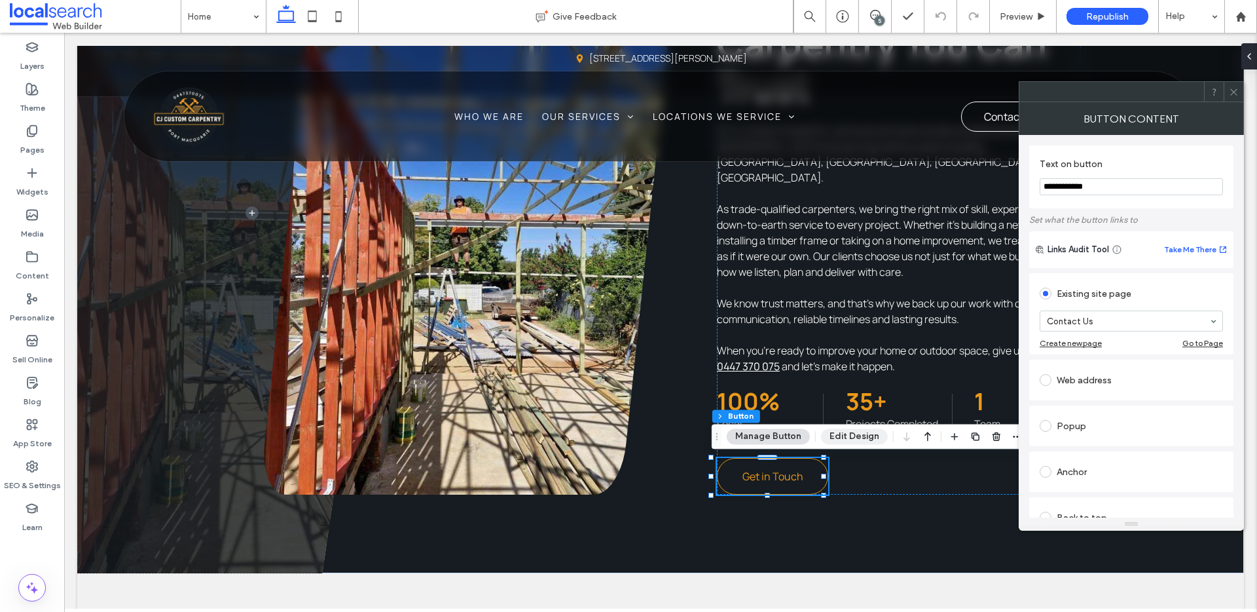
click at [870, 441] on button "Edit Design" at bounding box center [854, 436] width 67 height 16
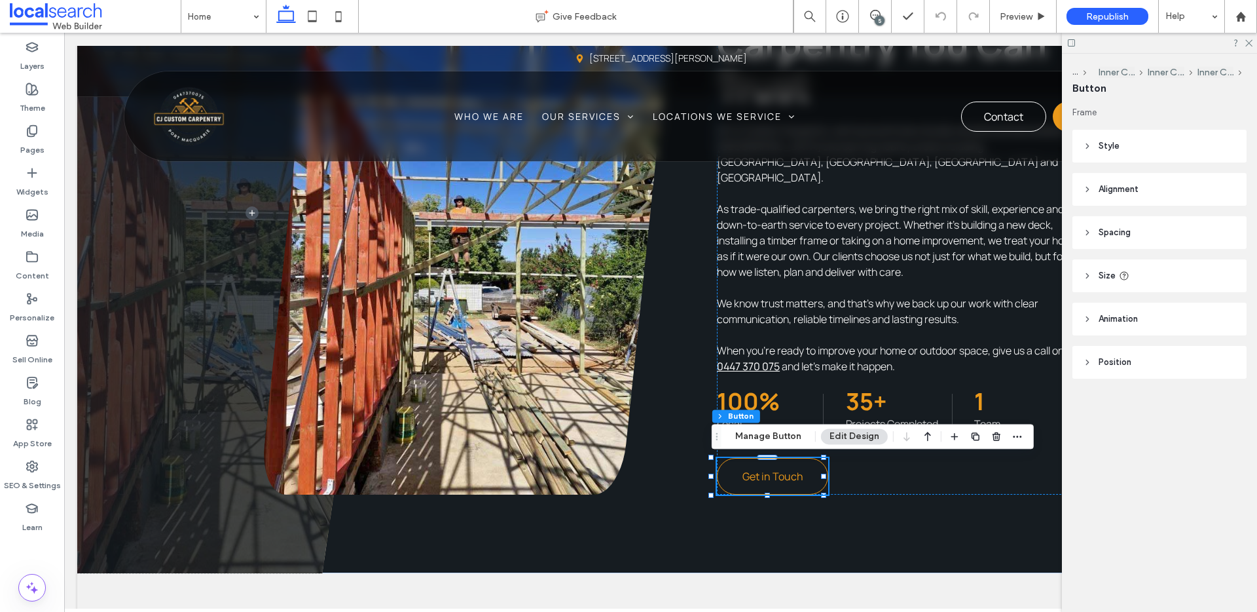
click at [962, 130] on header "Style" at bounding box center [1160, 146] width 174 height 33
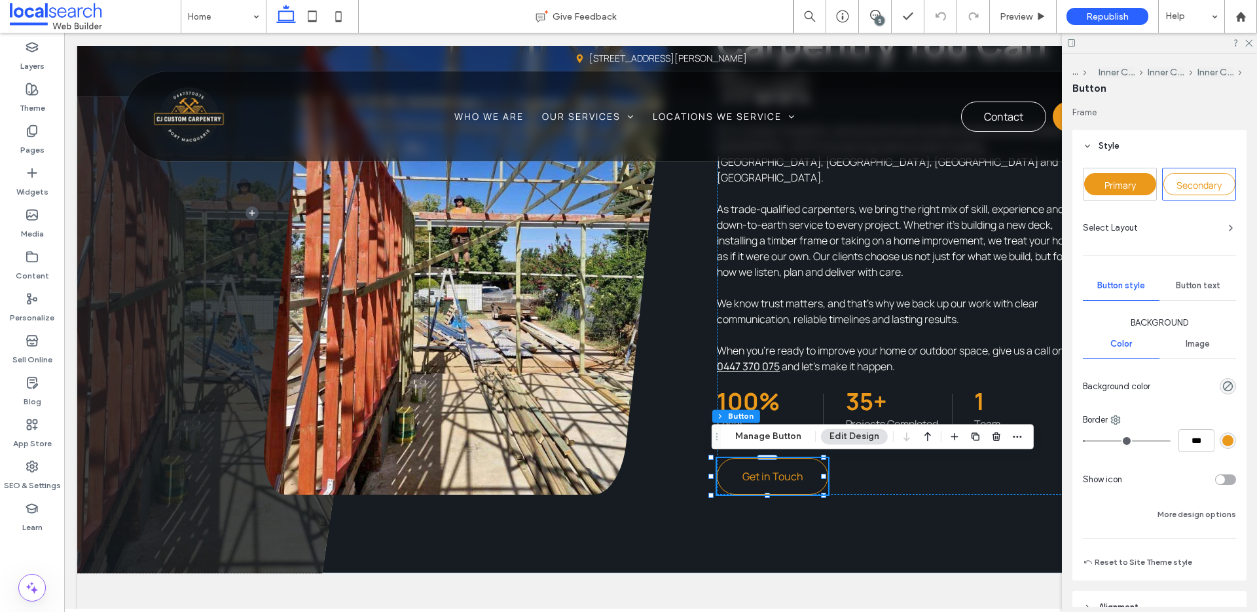
click at [962, 176] on div "Primary" at bounding box center [1121, 184] width 72 height 22
click at [962, 179] on span "Secondary" at bounding box center [1199, 185] width 45 height 12
drag, startPoint x: 1102, startPoint y: 187, endPoint x: 1138, endPoint y: 169, distance: 39.5
click at [962, 187] on div "Primary" at bounding box center [1121, 184] width 72 height 22
click at [962, 42] on icon at bounding box center [1248, 42] width 9 height 9
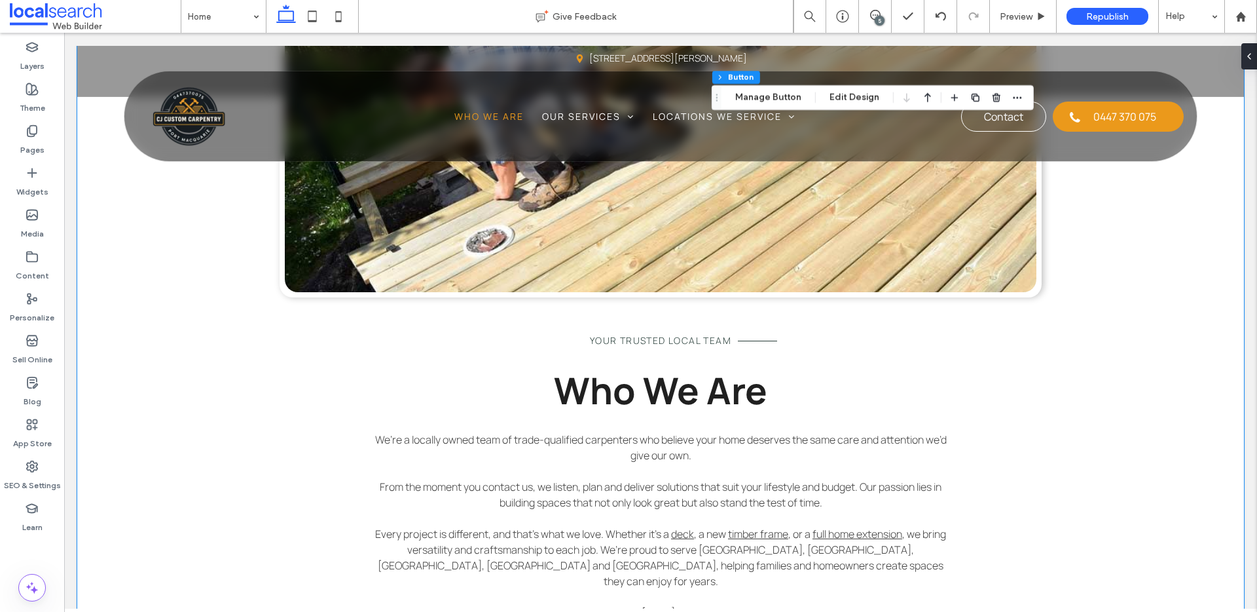
scroll to position [2049, 0]
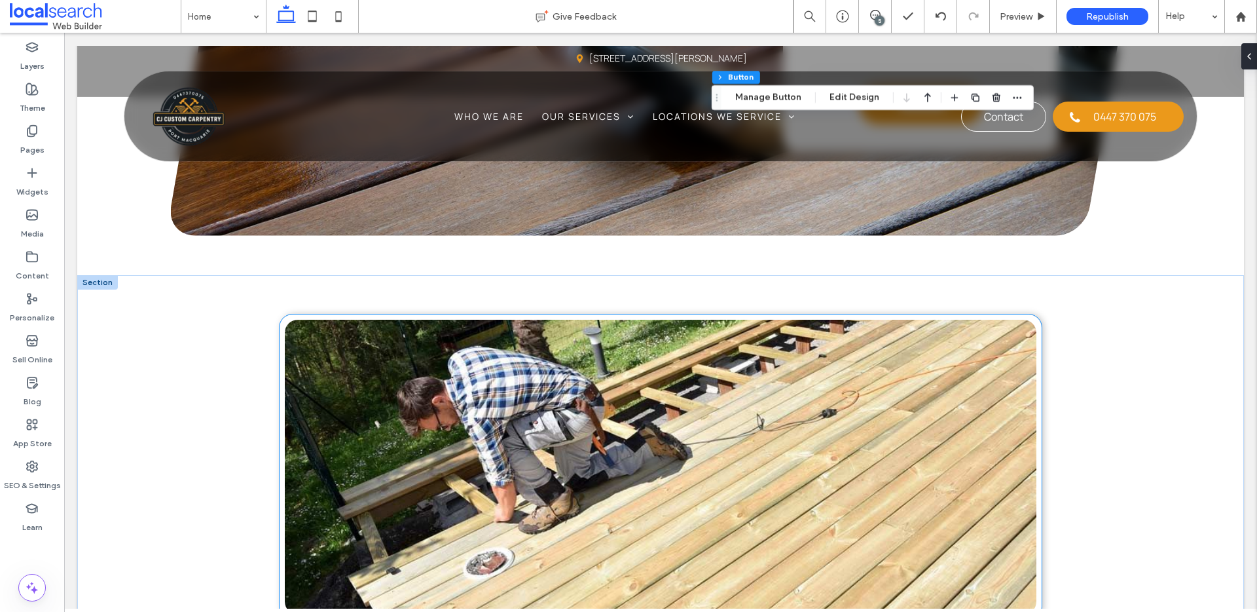
click at [728, 381] on link at bounding box center [661, 467] width 752 height 295
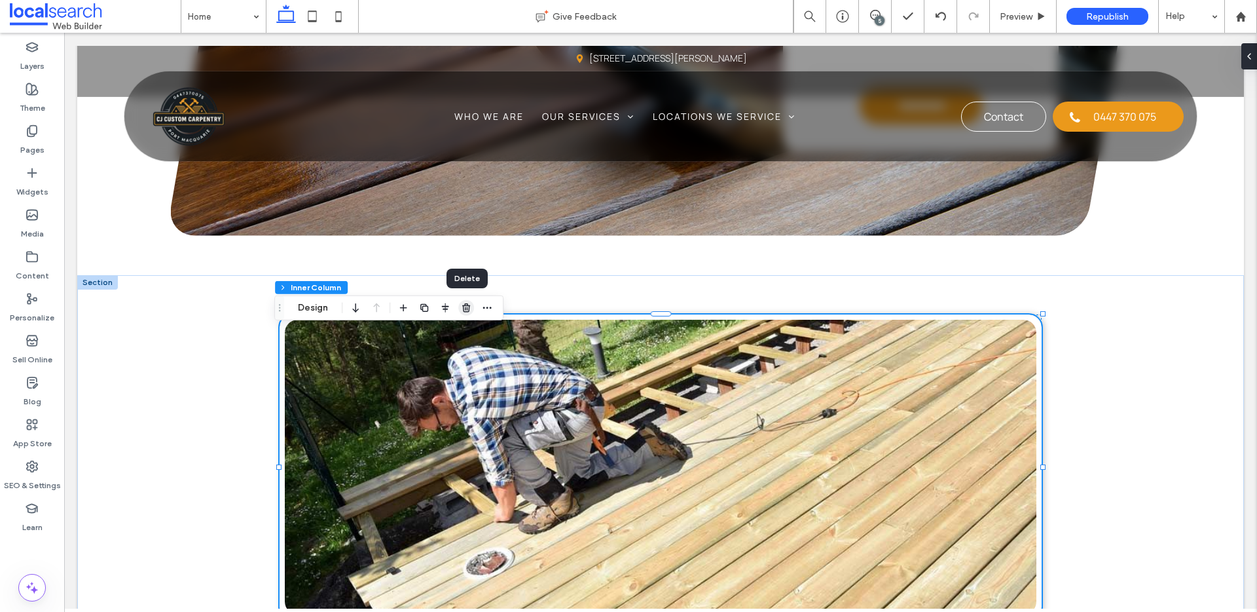
click at [466, 310] on use "button" at bounding box center [466, 307] width 8 height 9
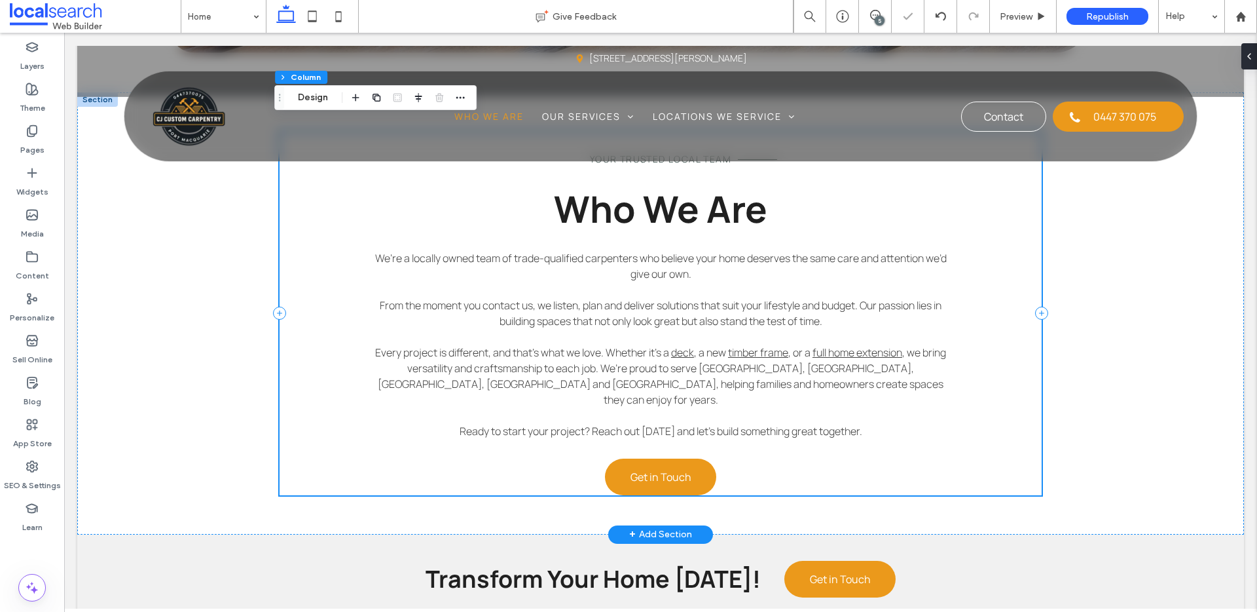
scroll to position [2320, 0]
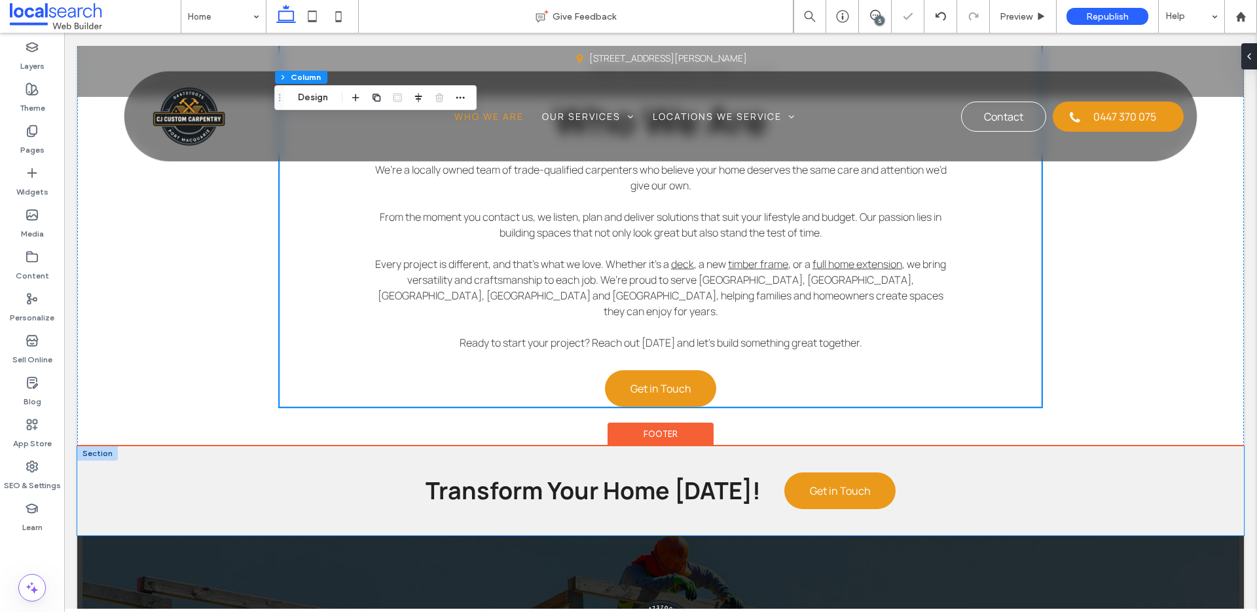
click at [113, 468] on div "Transform Your Home Today! Get in Touch" at bounding box center [660, 490] width 1167 height 89
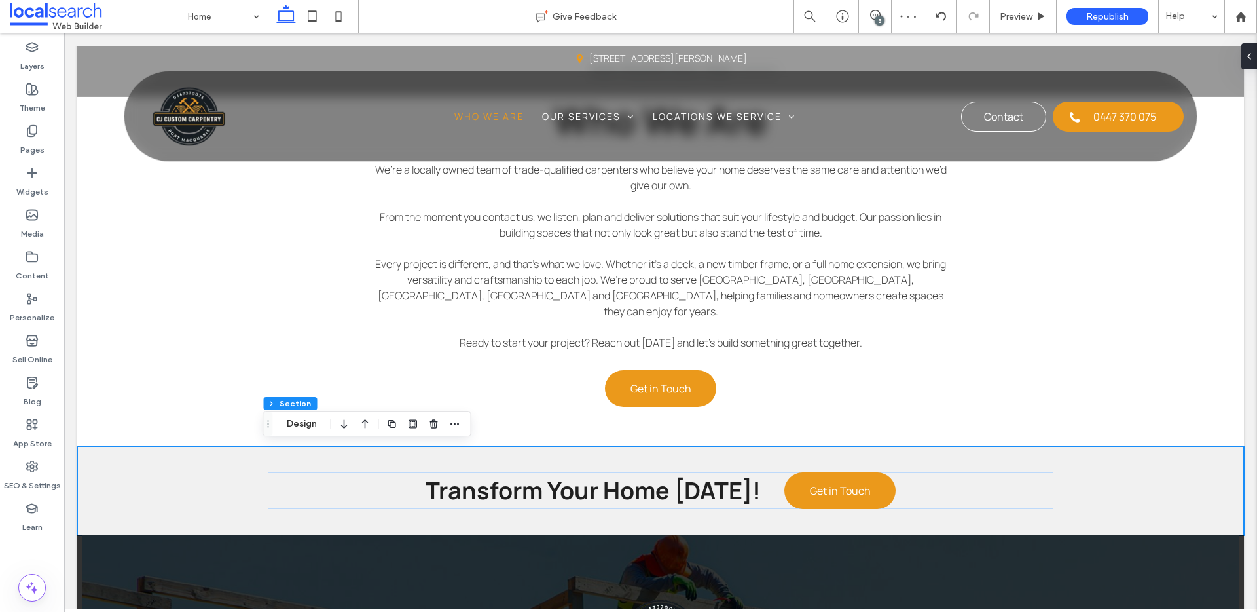
click at [421, 417] on div at bounding box center [423, 424] width 79 height 24
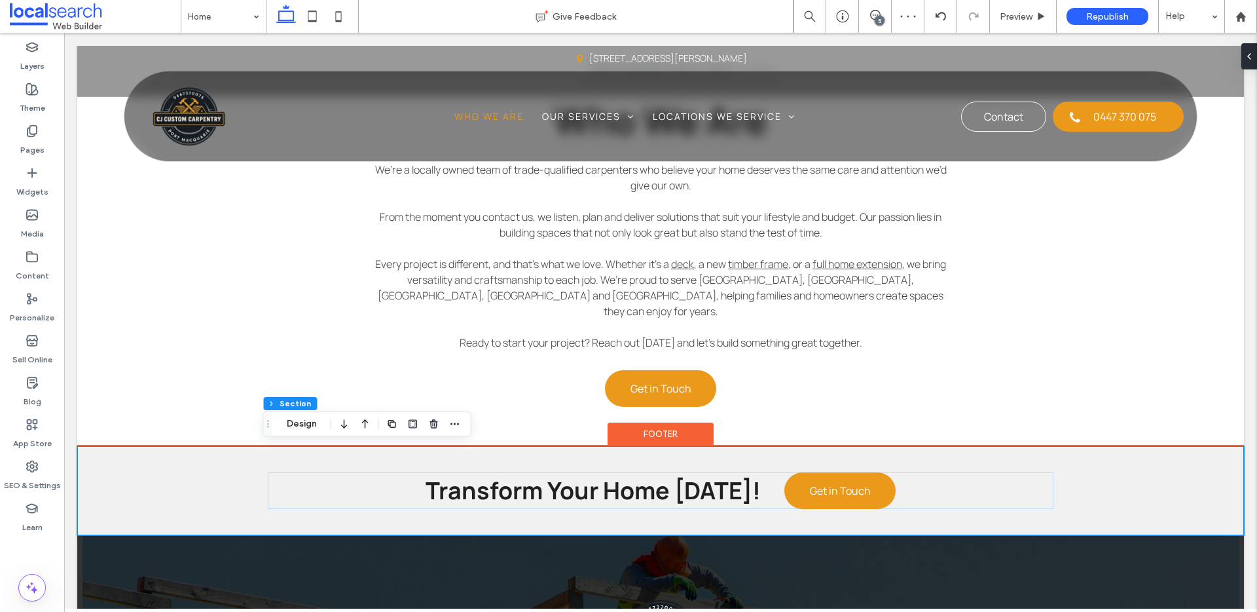
click at [204, 485] on div "Transform Your Home Today! Get in Touch" at bounding box center [660, 490] width 1167 height 89
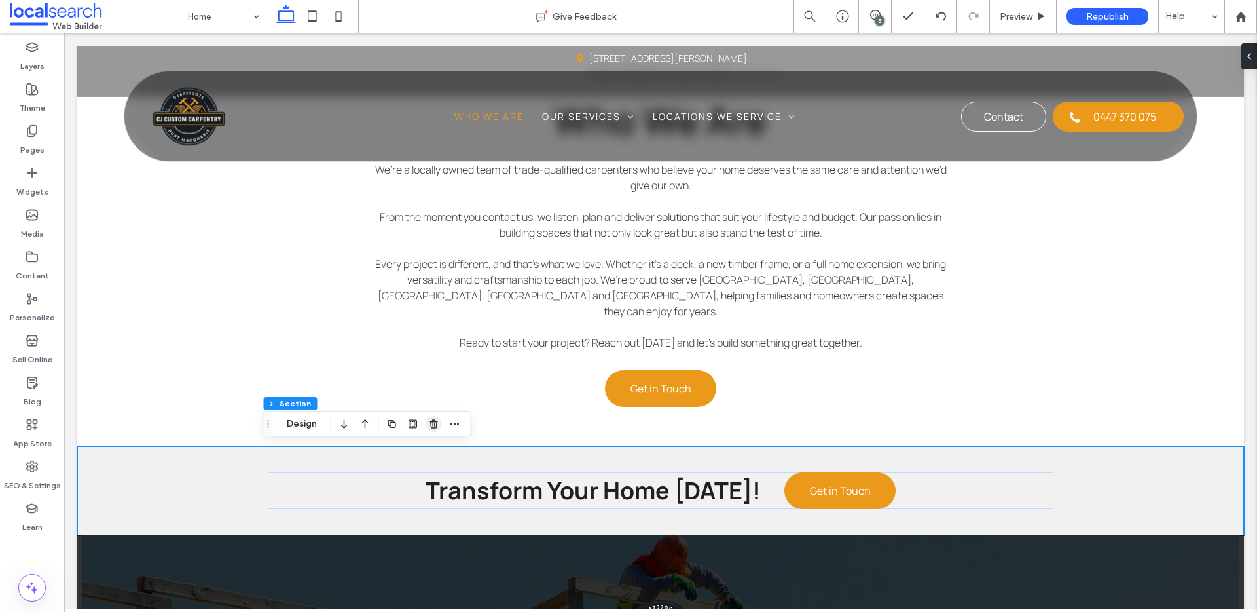
click at [434, 426] on icon "button" at bounding box center [434, 423] width 10 height 10
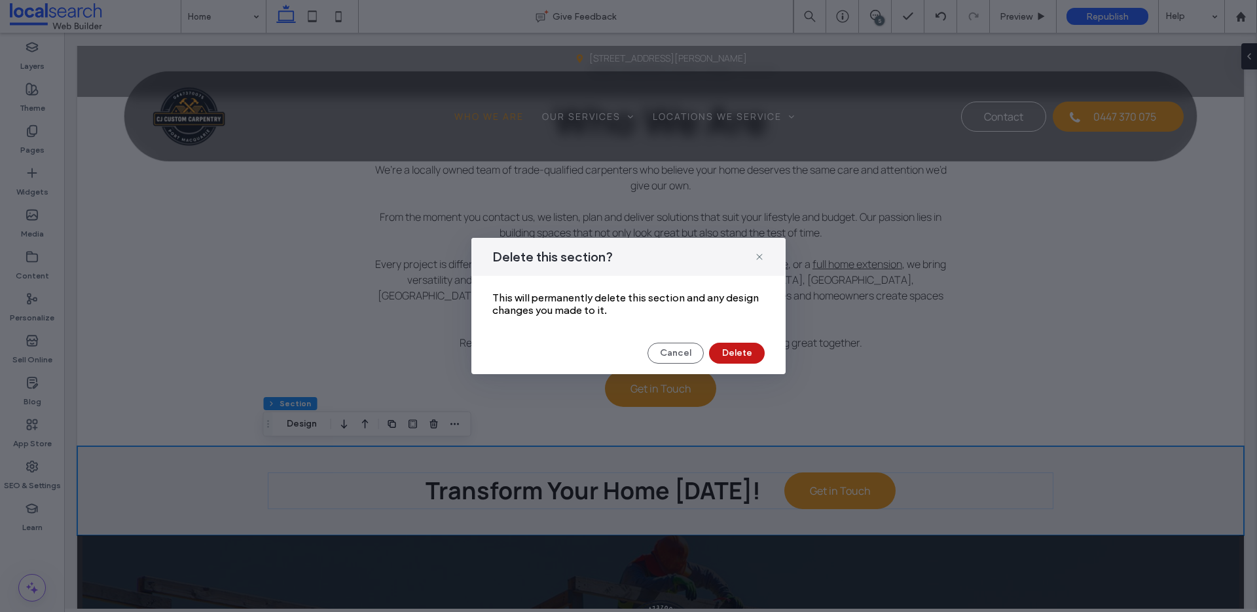
click at [756, 360] on button "Delete" at bounding box center [737, 353] width 56 height 21
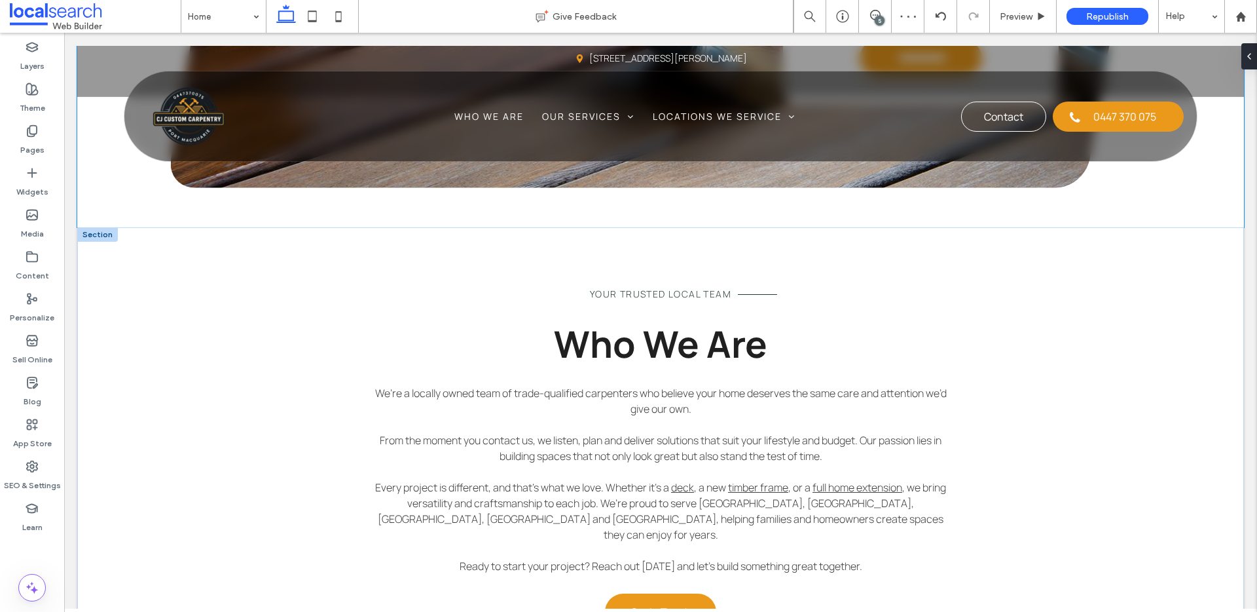
scroll to position [1918, 0]
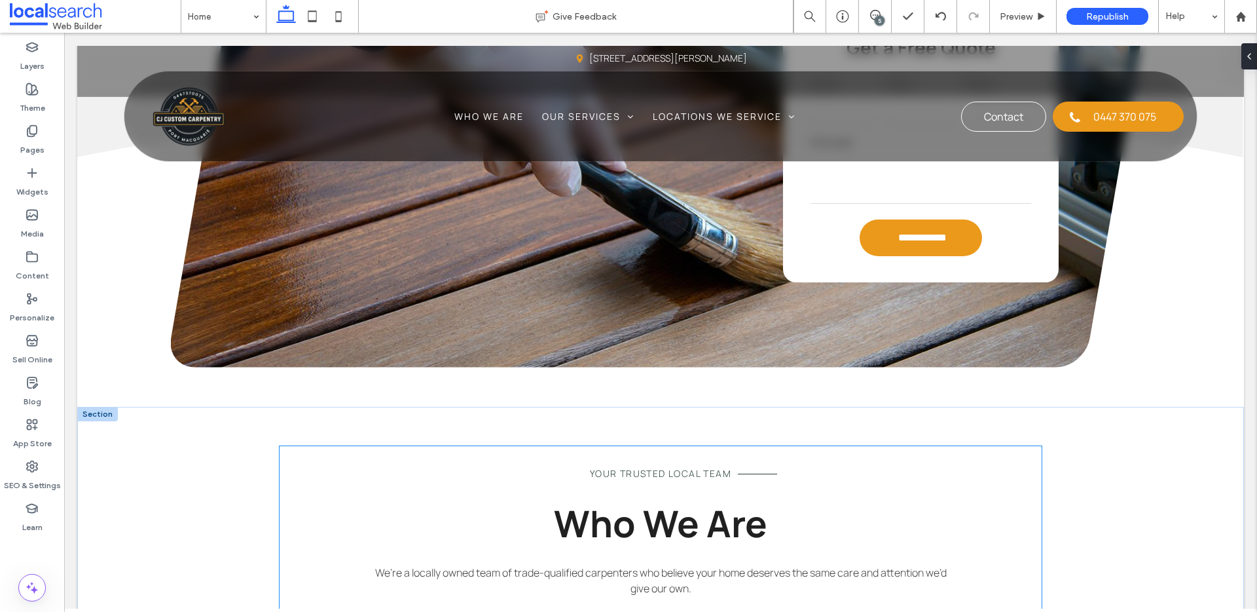
click at [305, 437] on button "Design" at bounding box center [312, 440] width 47 height 16
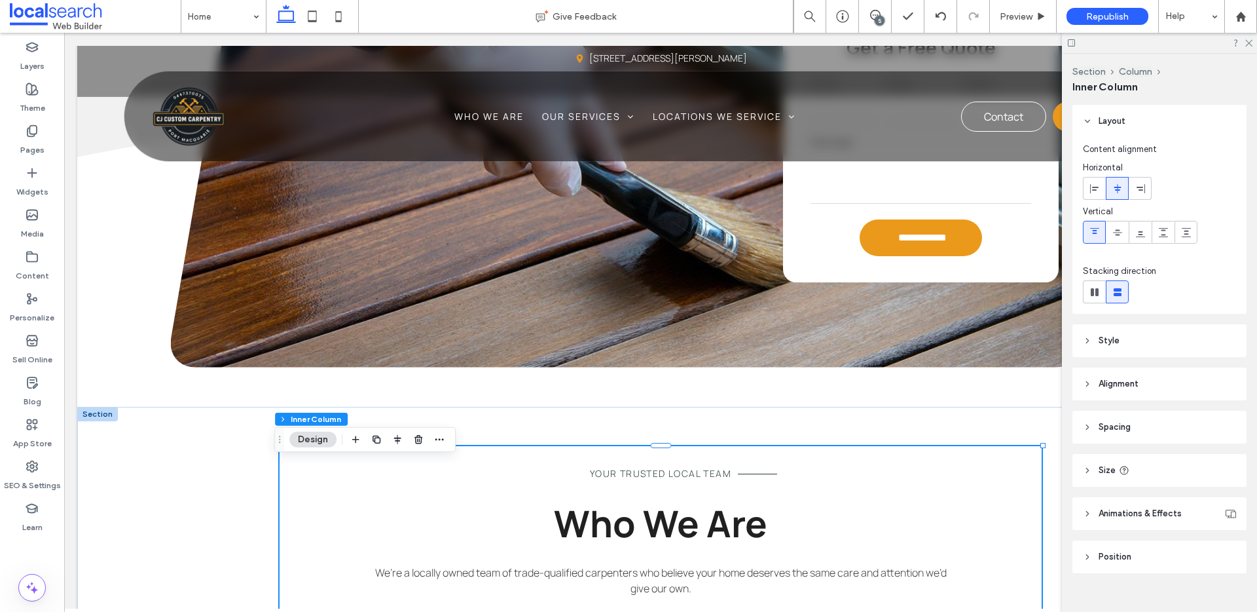
click at [962, 347] on header "Style" at bounding box center [1160, 340] width 174 height 33
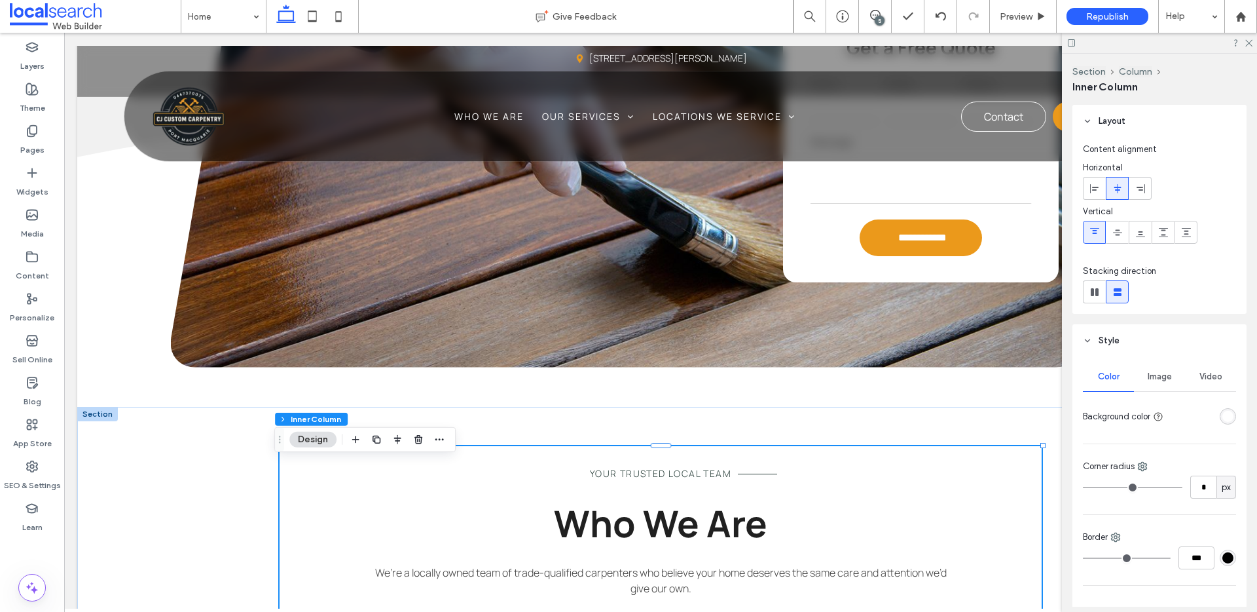
click at [962, 347] on header "Style" at bounding box center [1160, 340] width 174 height 33
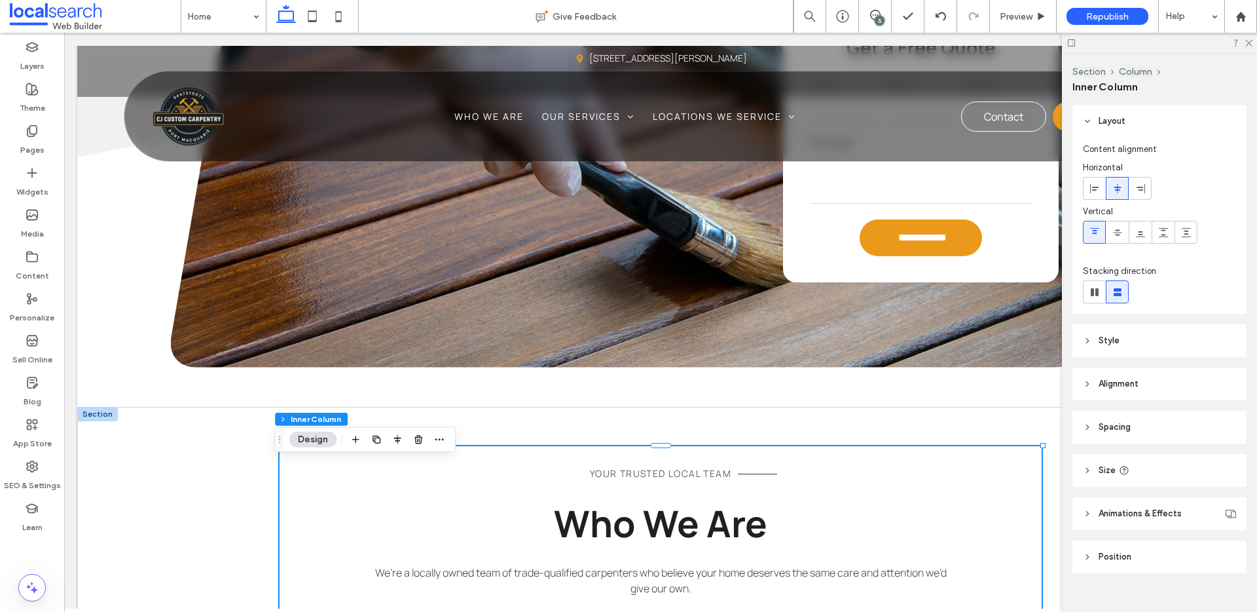
click at [962, 420] on header "Spacing" at bounding box center [1160, 427] width 174 height 33
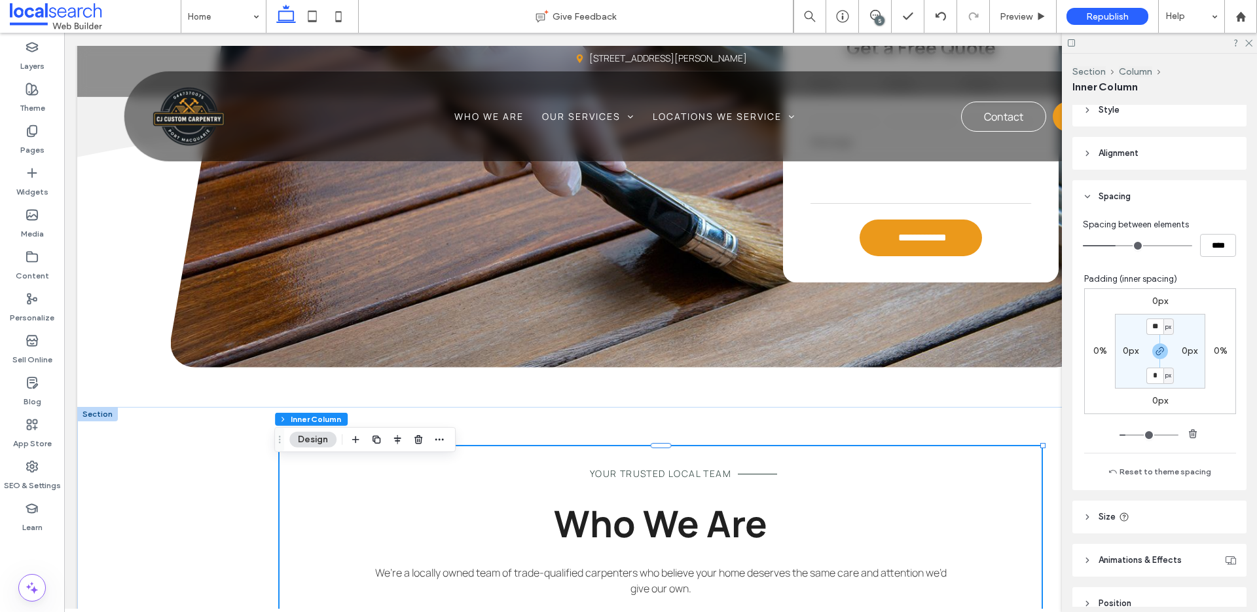
scroll to position [231, 0]
click at [962, 350] on use "button" at bounding box center [1161, 350] width 8 height 8
click at [962, 329] on input "**" at bounding box center [1155, 326] width 17 height 16
type input "*"
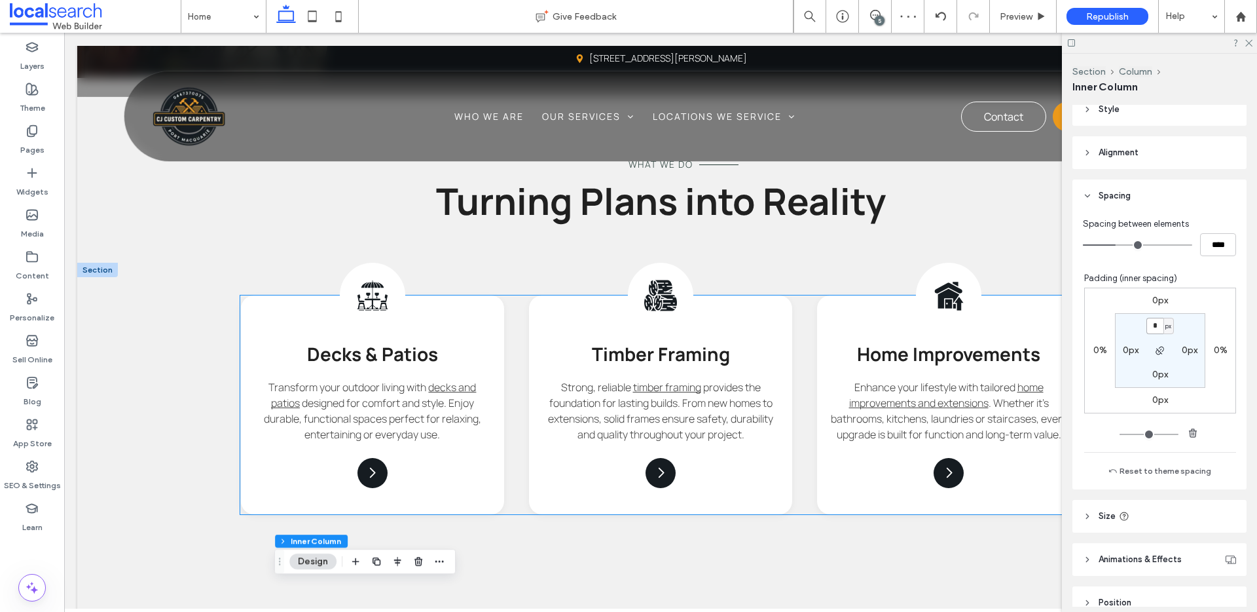
scroll to position [1282, 0]
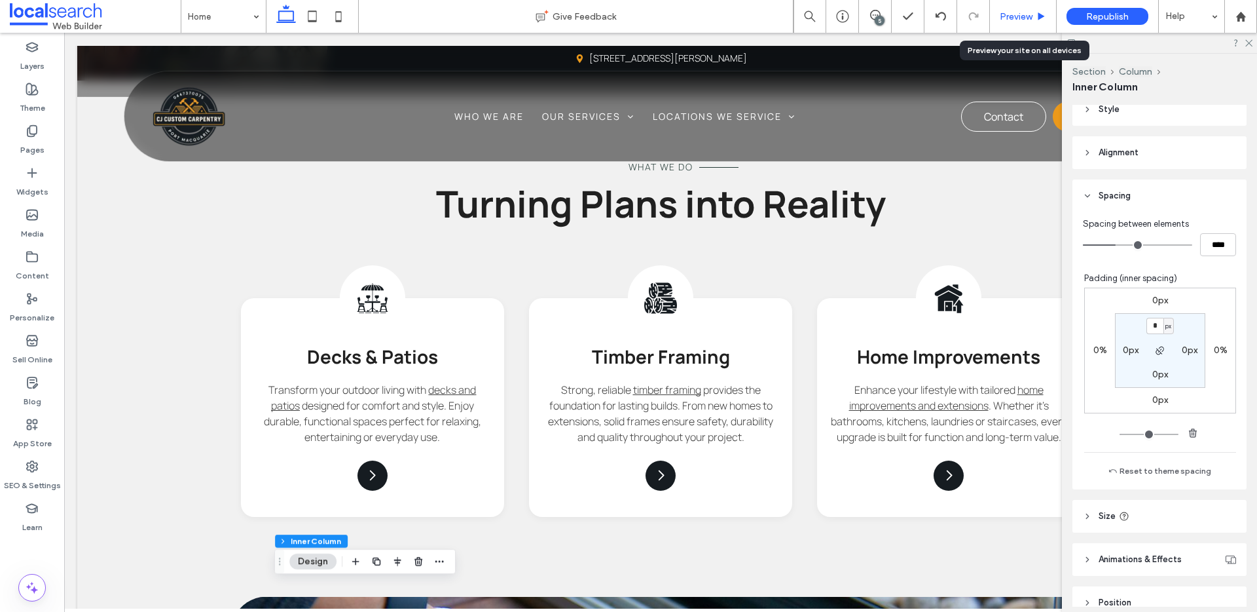
click at [962, 18] on span "Preview" at bounding box center [1016, 16] width 33 height 11
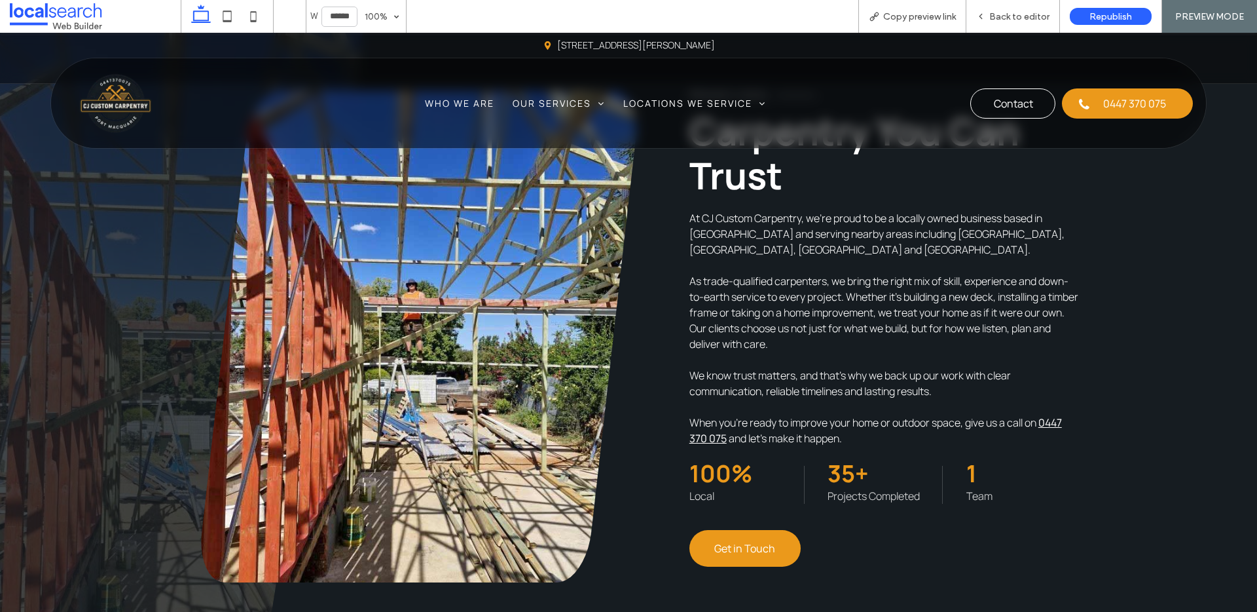
scroll to position [939, 0]
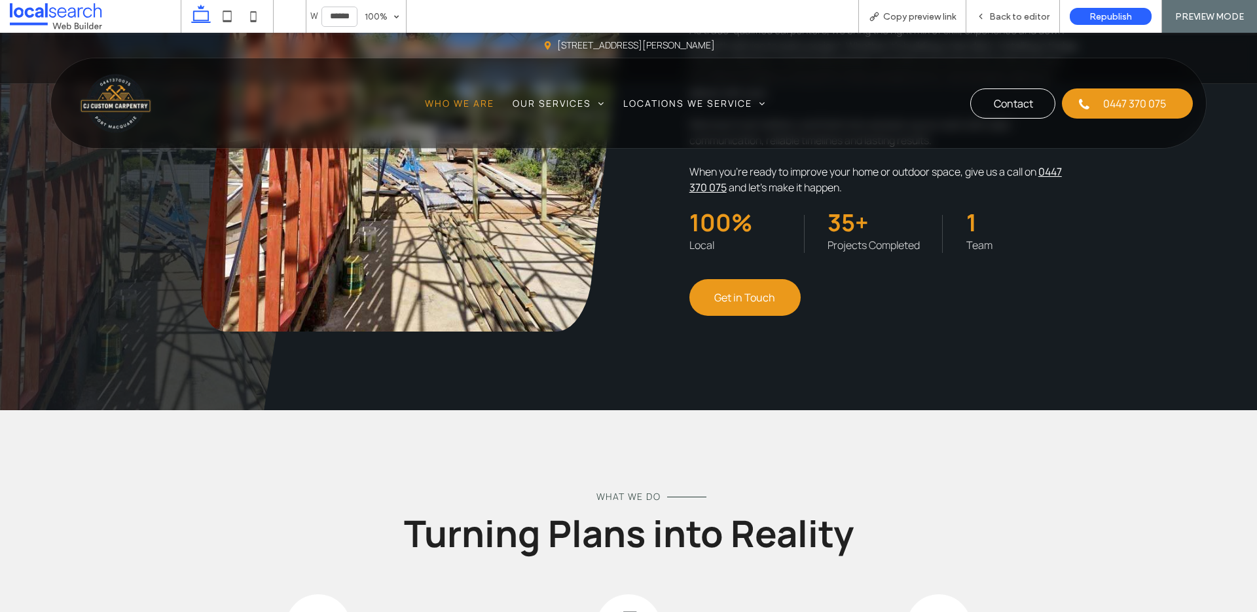
click at [457, 103] on span "Who We Are" at bounding box center [459, 103] width 69 height 14
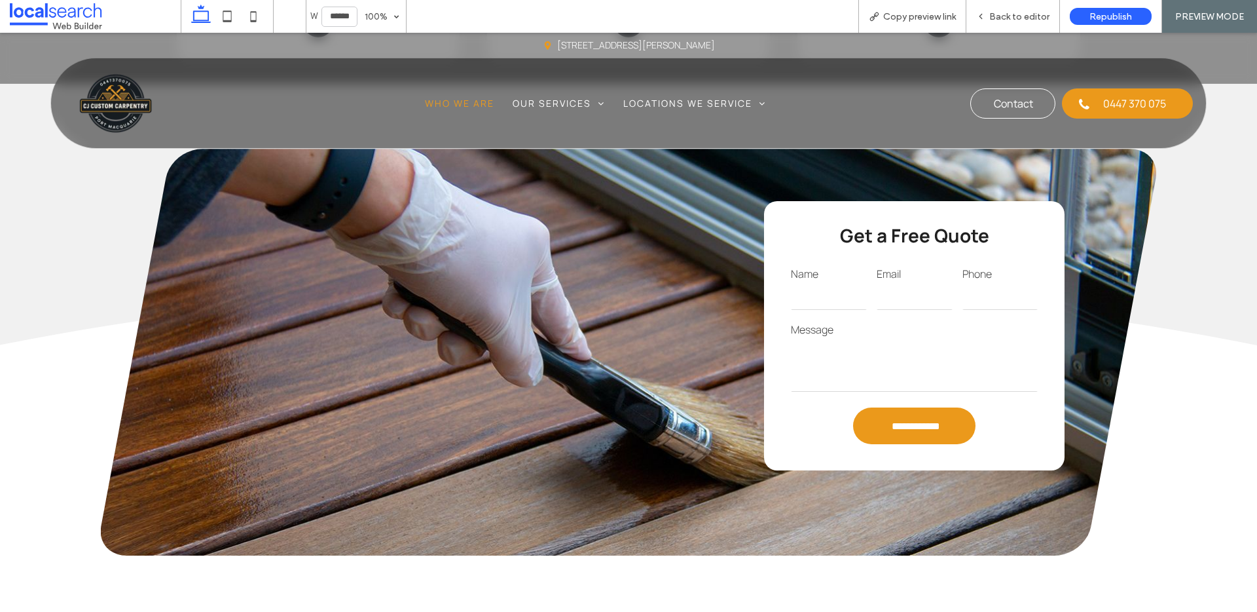
scroll to position [2118, 0]
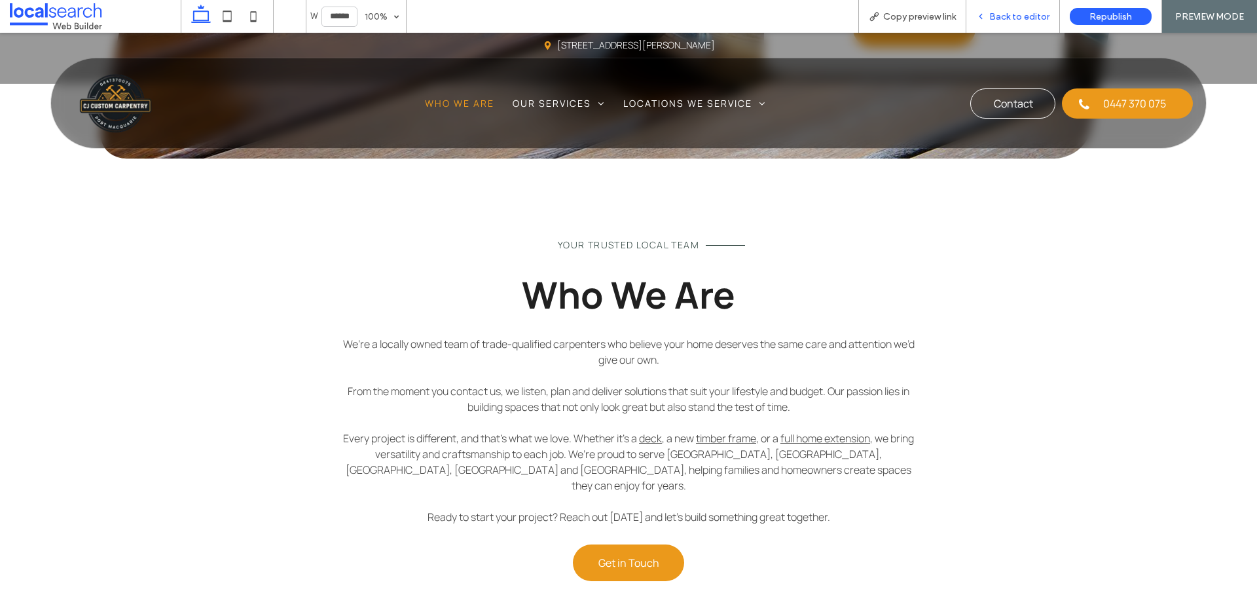
click at [962, 23] on div "Back to editor" at bounding box center [1014, 16] width 94 height 33
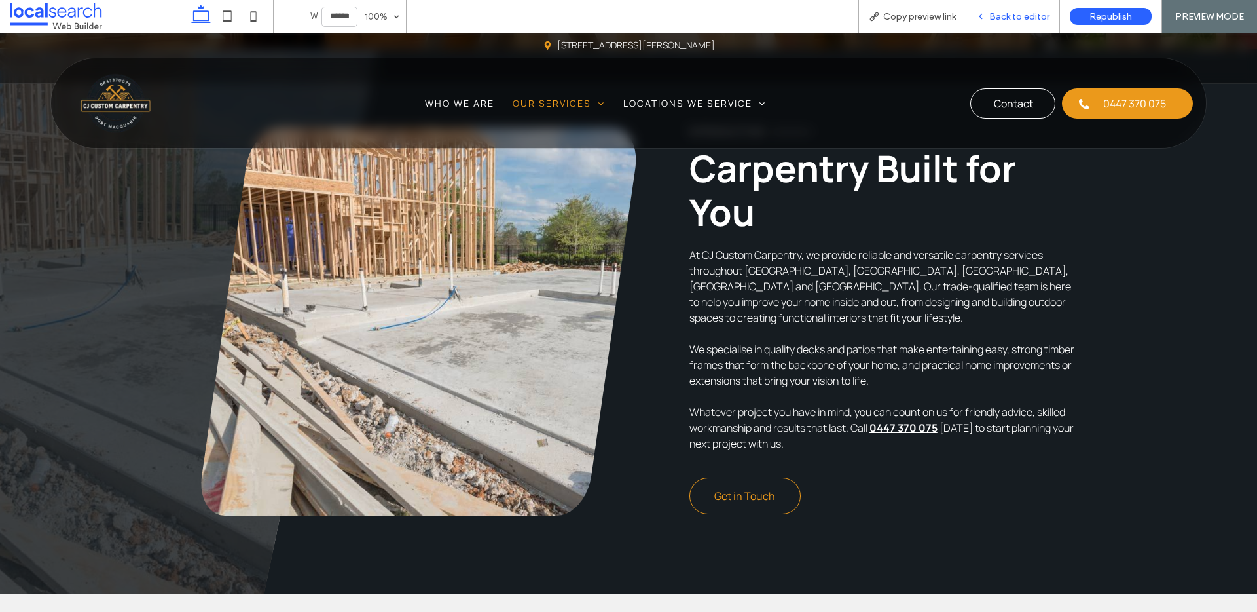
click at [962, 16] on span "Back to editor" at bounding box center [1020, 16] width 60 height 11
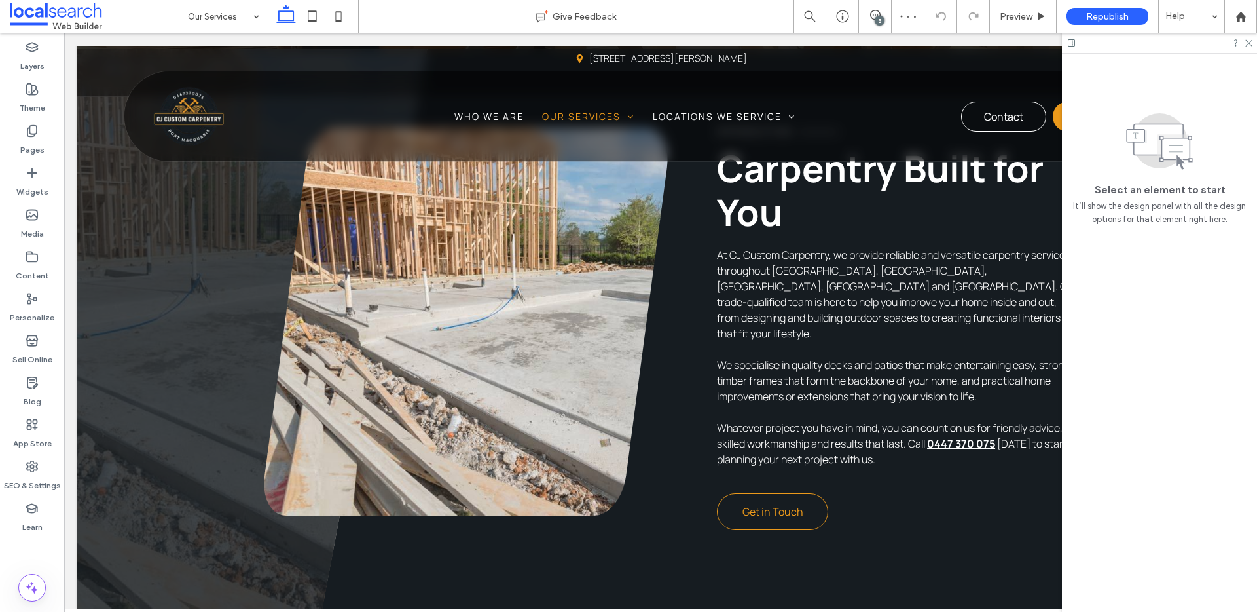
click at [881, 21] on div "5" at bounding box center [880, 21] width 10 height 10
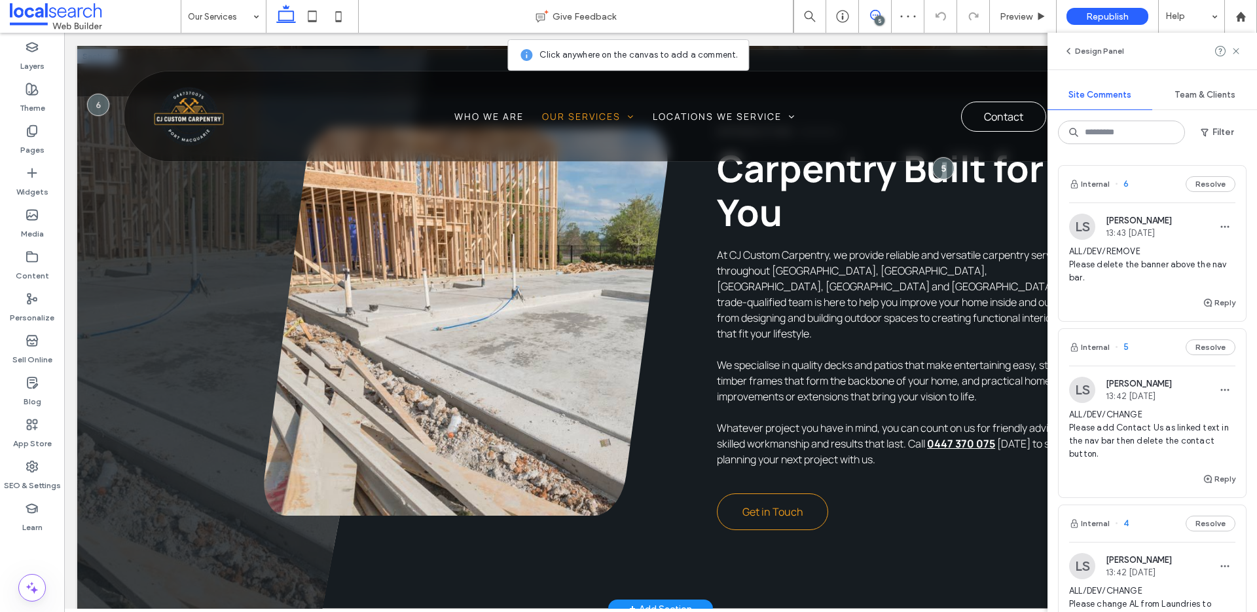
click at [830, 485] on div "Introduction Carpentry Built for You At CJ Custom Carpentry, we provide reliabl…" at bounding box center [672, 328] width 817 height 559
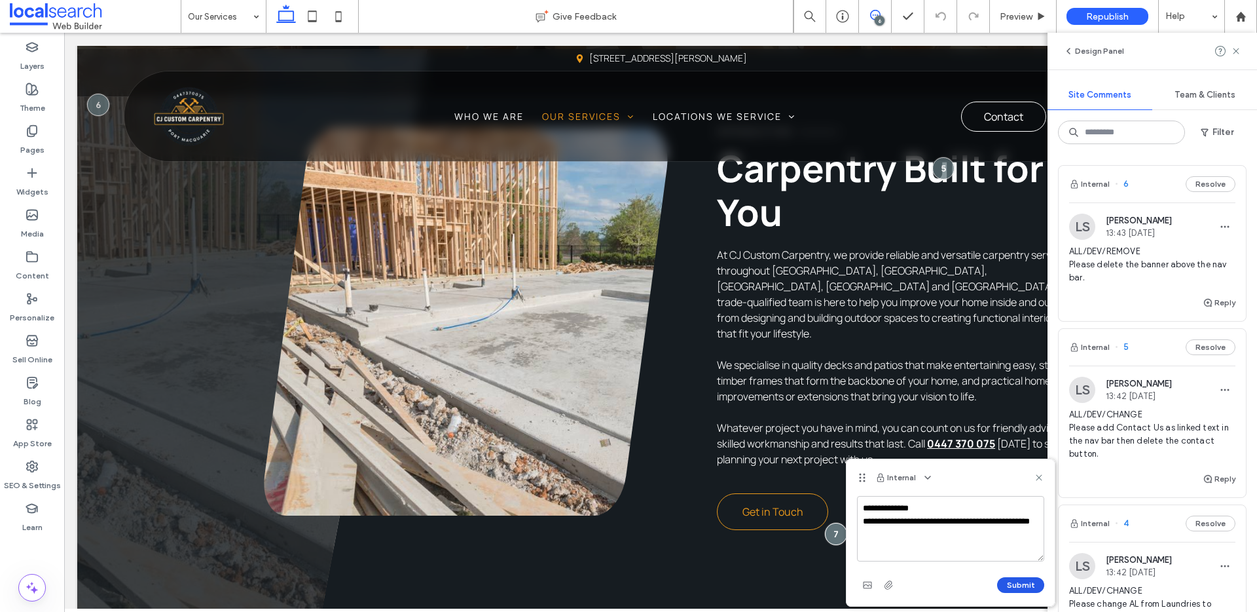
type textarea "**********"
click at [962, 485] on button "Submit" at bounding box center [1020, 585] width 47 height 16
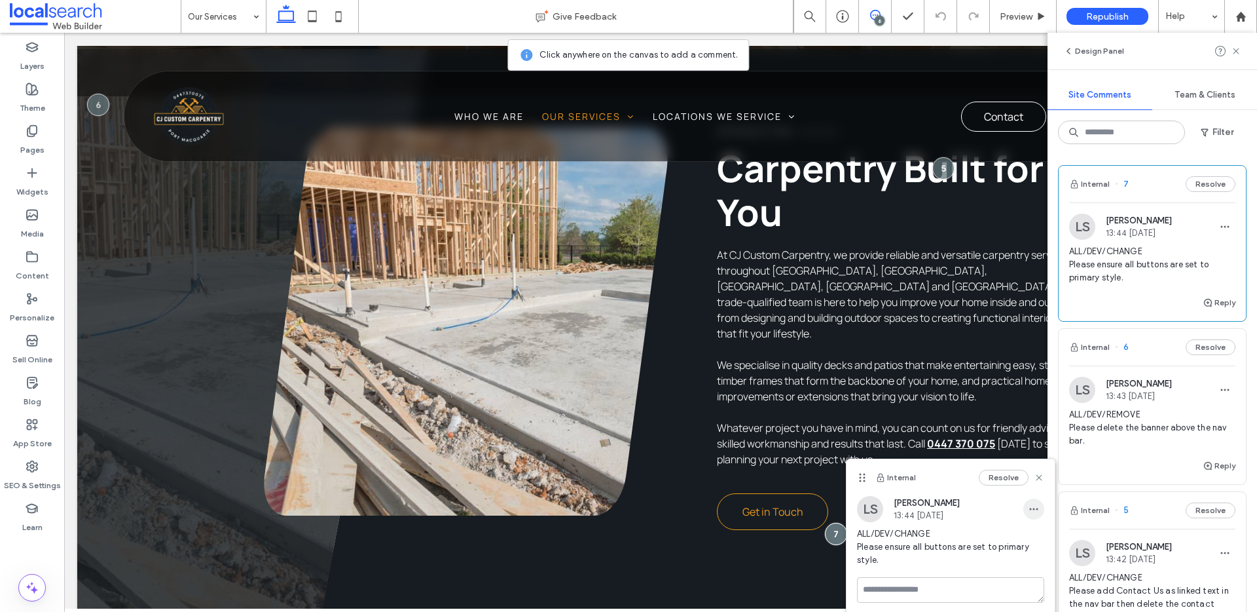
click at [962, 485] on icon "button" at bounding box center [1034, 509] width 10 height 10
click at [962, 485] on span "Edit" at bounding box center [1043, 542] width 17 height 13
click at [962, 485] on textarea "**********" at bounding box center [950, 573] width 187 height 65
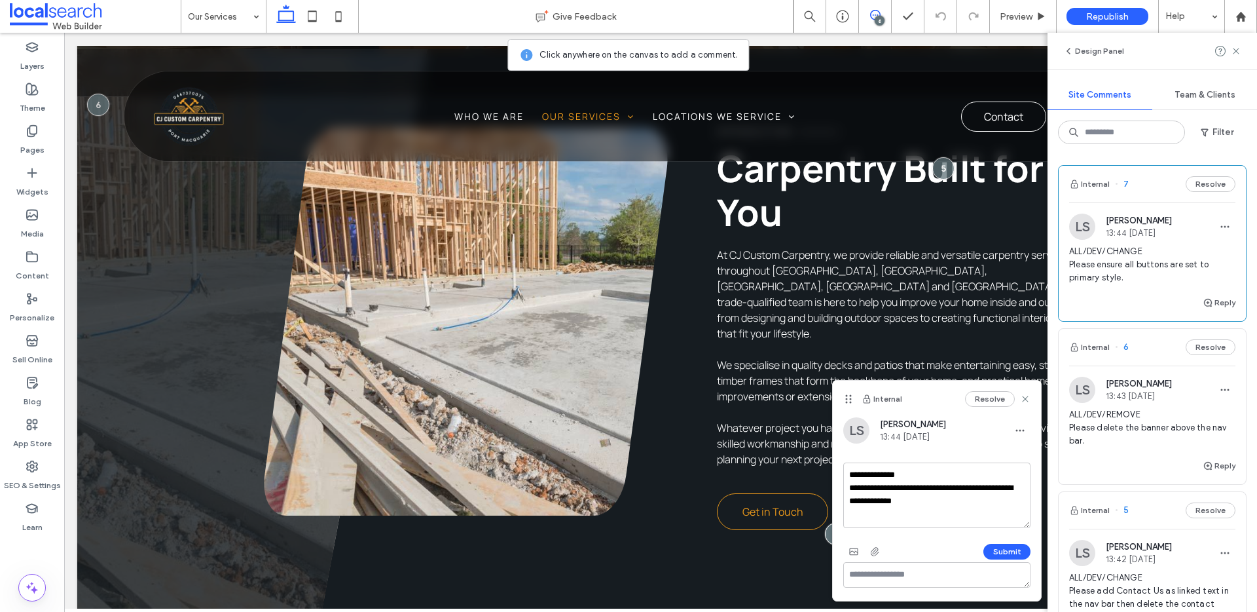
drag, startPoint x: 851, startPoint y: 403, endPoint x: 872, endPoint y: 429, distance: 33.5
click at [851, 402] on use at bounding box center [849, 399] width 6 height 9
type textarea "**********"
click at [962, 485] on button "Submit" at bounding box center [1007, 552] width 47 height 16
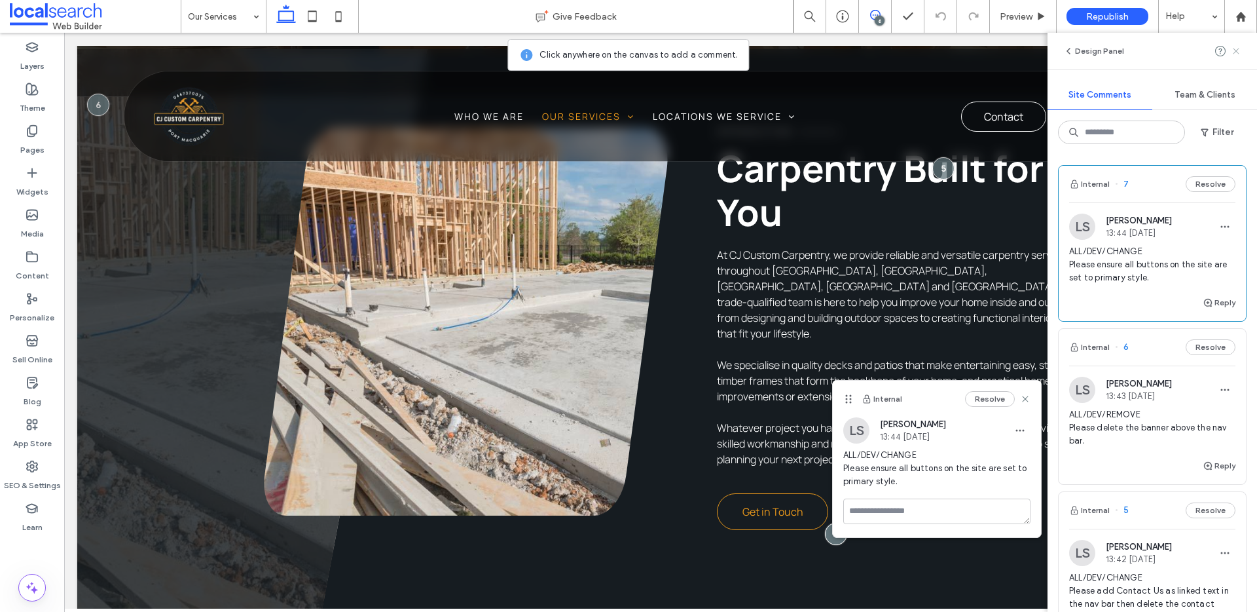
click at [962, 48] on icon at bounding box center [1236, 51] width 10 height 10
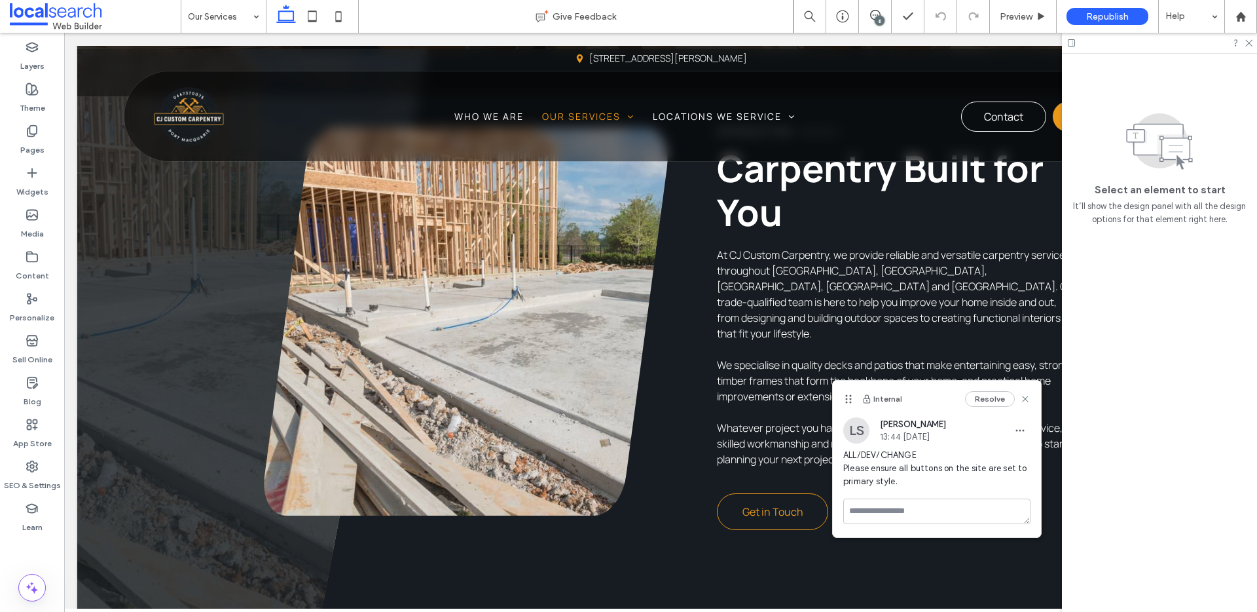
click at [962, 42] on div at bounding box center [1159, 43] width 195 height 20
click at [962, 42] on icon at bounding box center [1248, 42] width 9 height 9
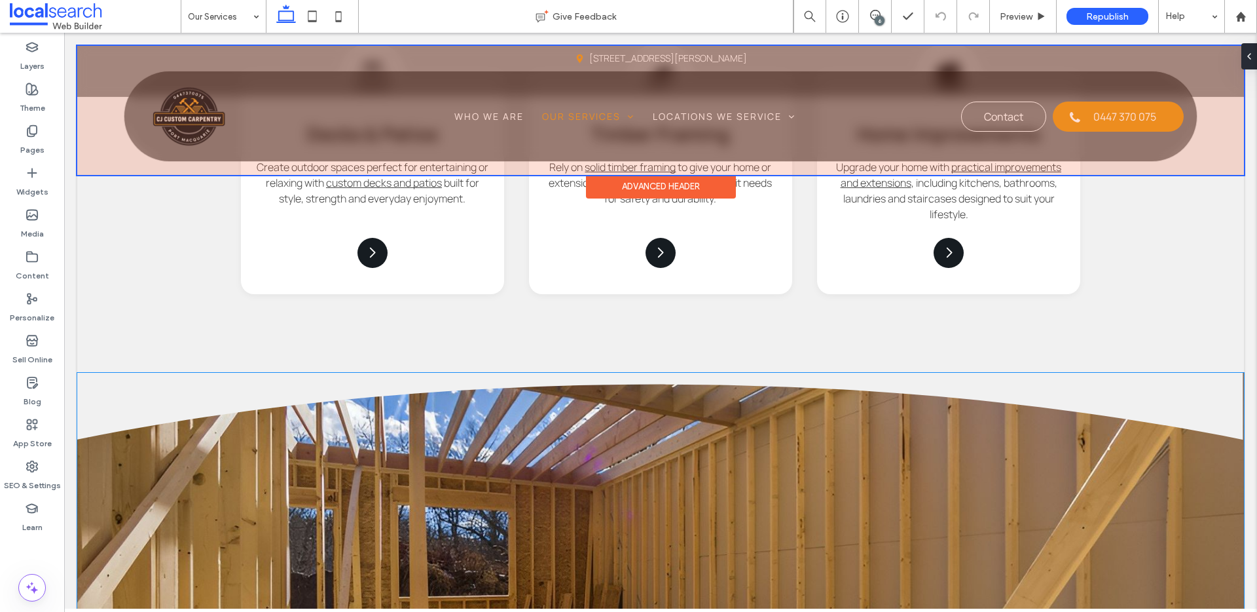
scroll to position [1145, 0]
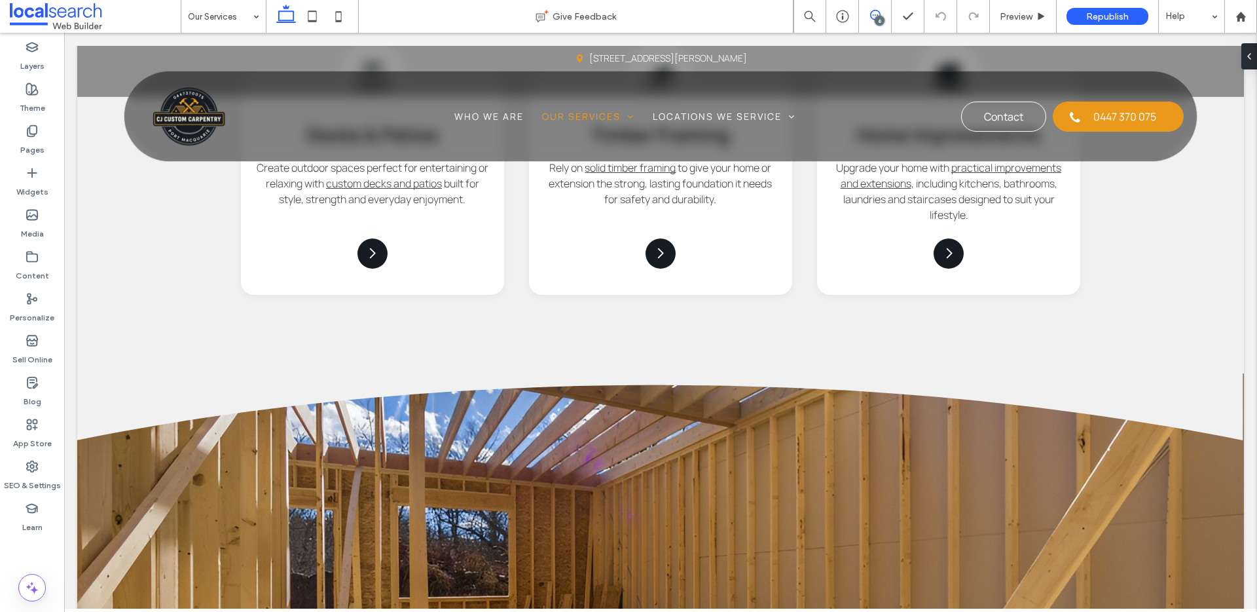
click at [880, 11] on icon at bounding box center [875, 15] width 10 height 10
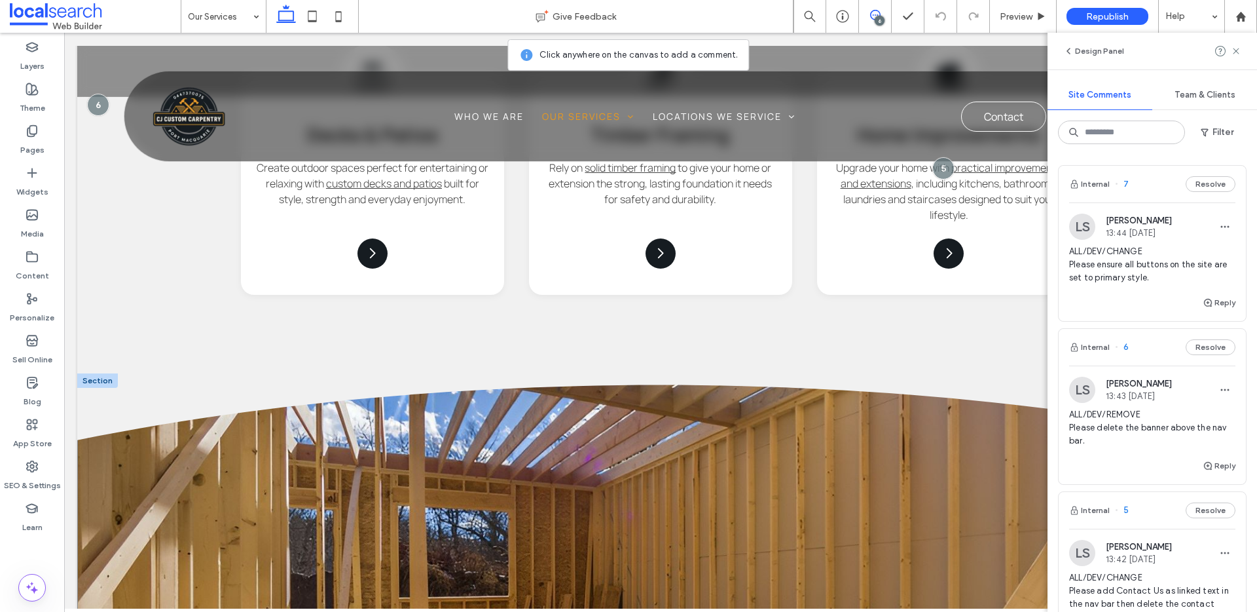
click at [94, 456] on div "Divider Icon" at bounding box center [660, 570] width 1167 height 394
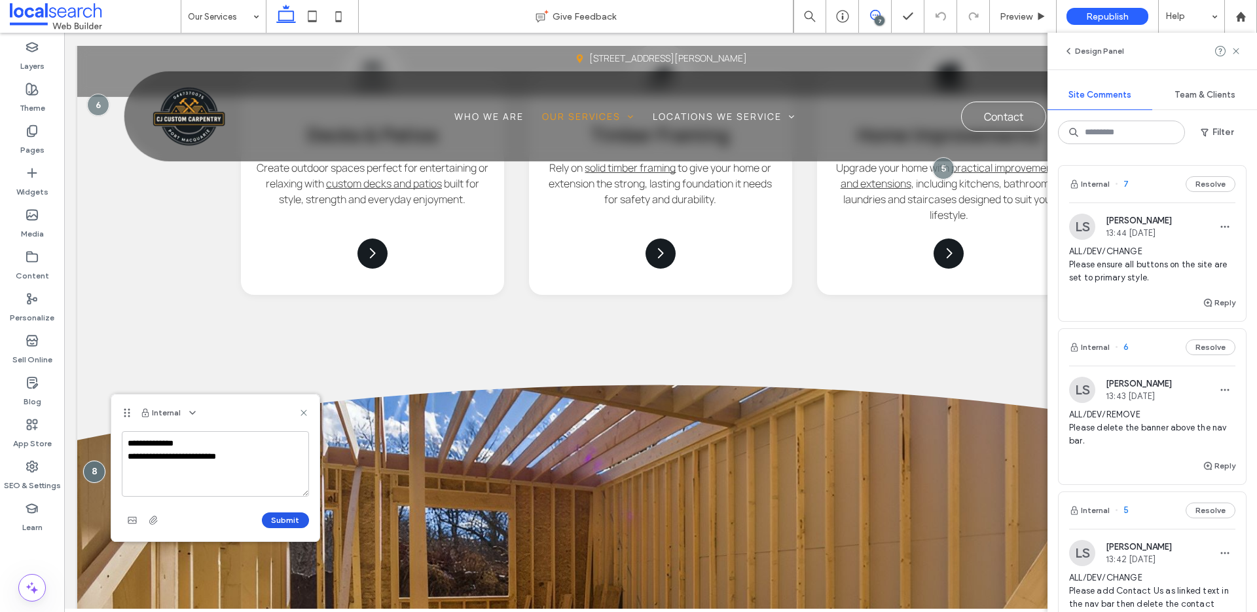
type textarea "**********"
click at [305, 485] on button "Submit" at bounding box center [285, 520] width 47 height 16
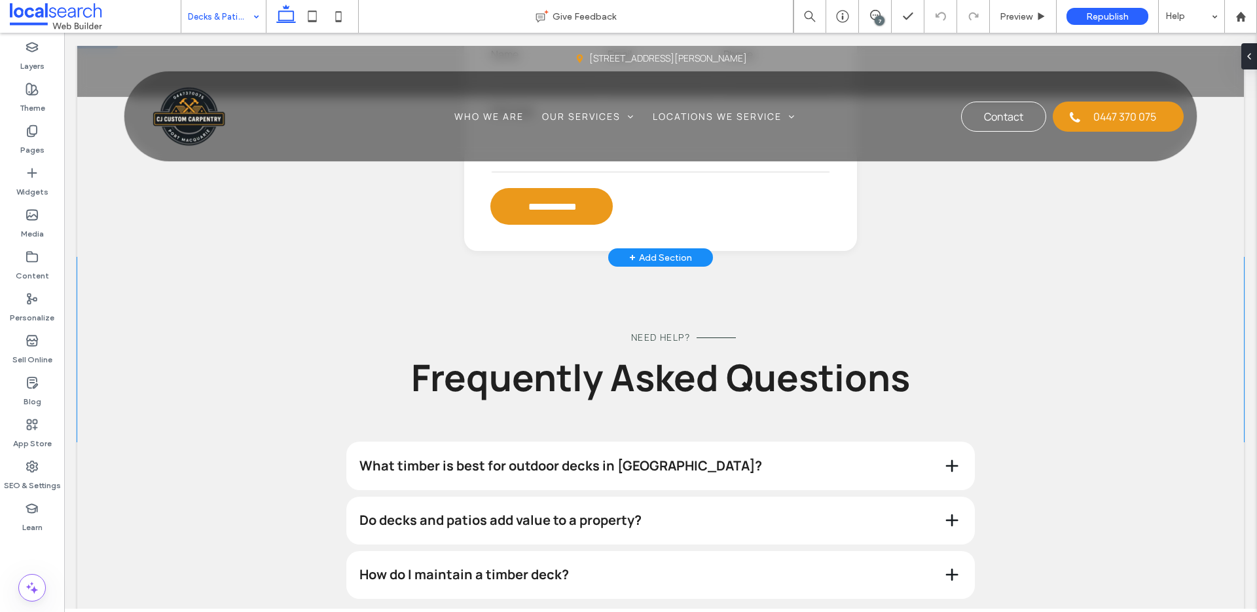
scroll to position [1179, 0]
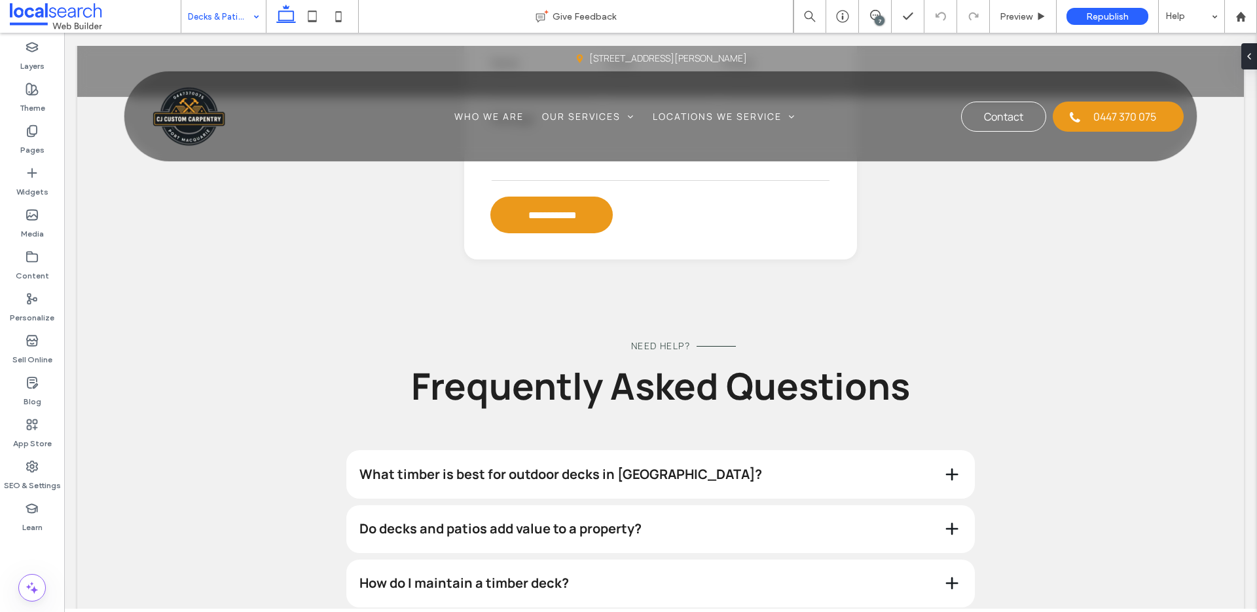
click at [875, 18] on div "7" at bounding box center [880, 21] width 10 height 10
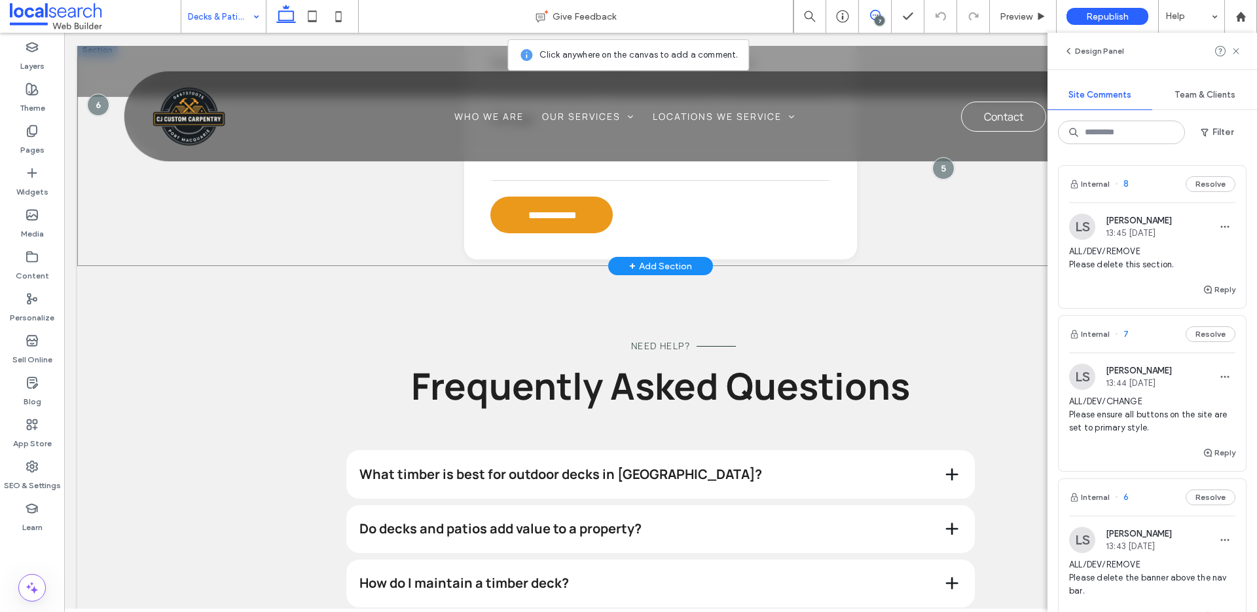
click at [86, 241] on div "**********" at bounding box center [660, 154] width 1167 height 223
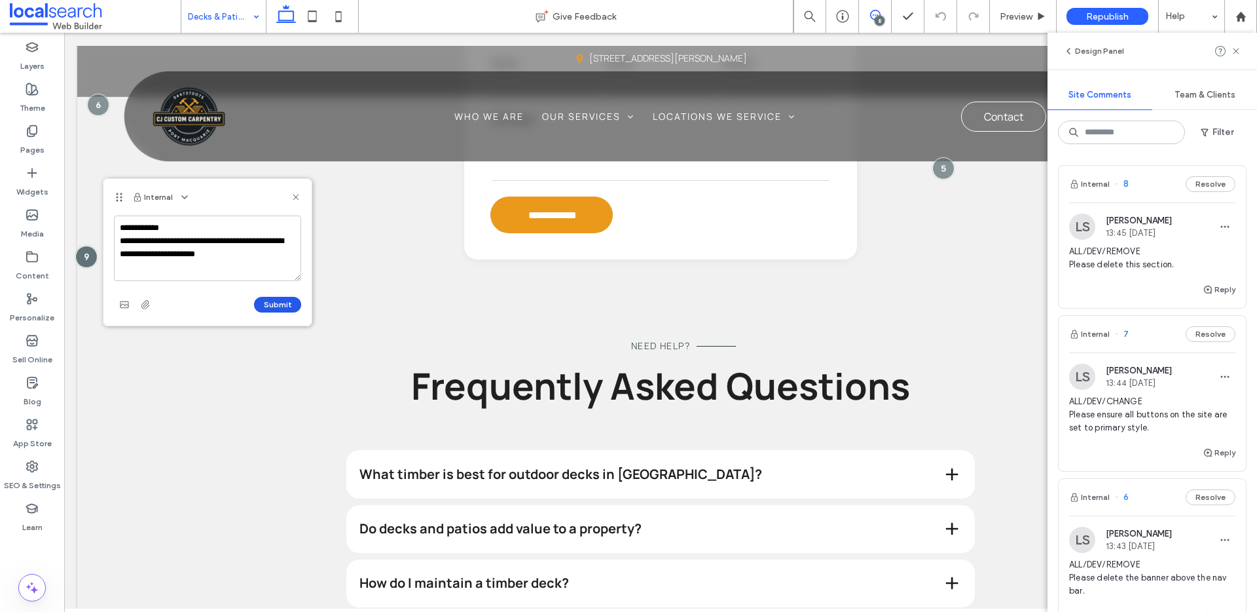
type textarea "**********"
click at [260, 310] on button "Submit" at bounding box center [277, 305] width 47 height 16
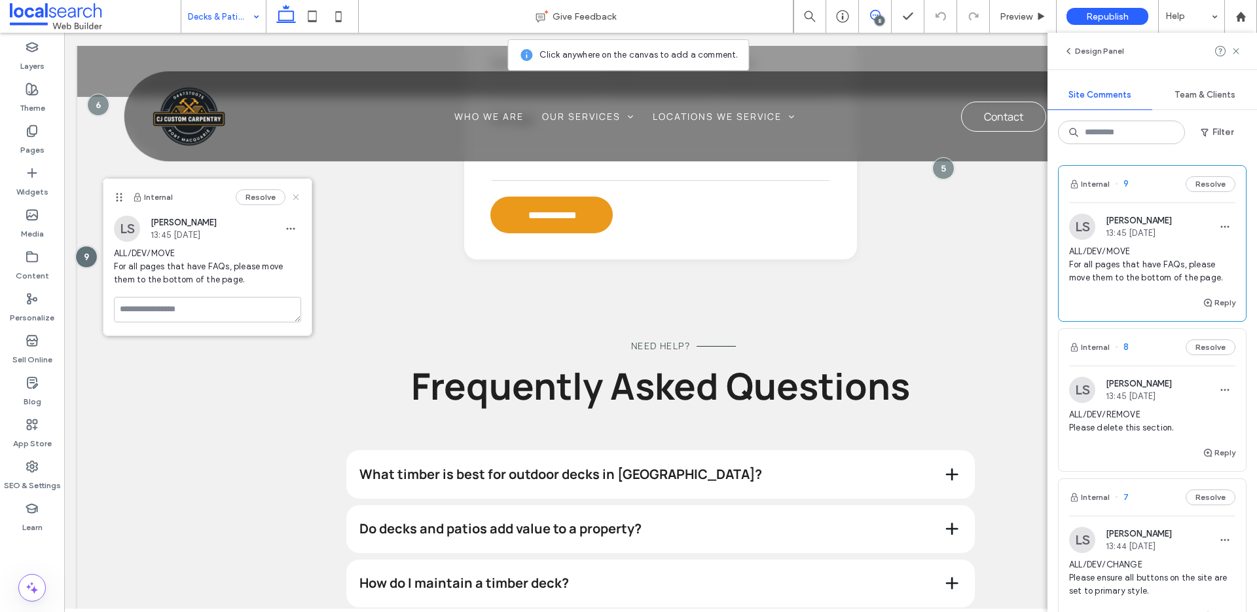
drag, startPoint x: 294, startPoint y: 193, endPoint x: 273, endPoint y: 310, distance: 119.1
click at [294, 193] on icon at bounding box center [296, 197] width 10 height 10
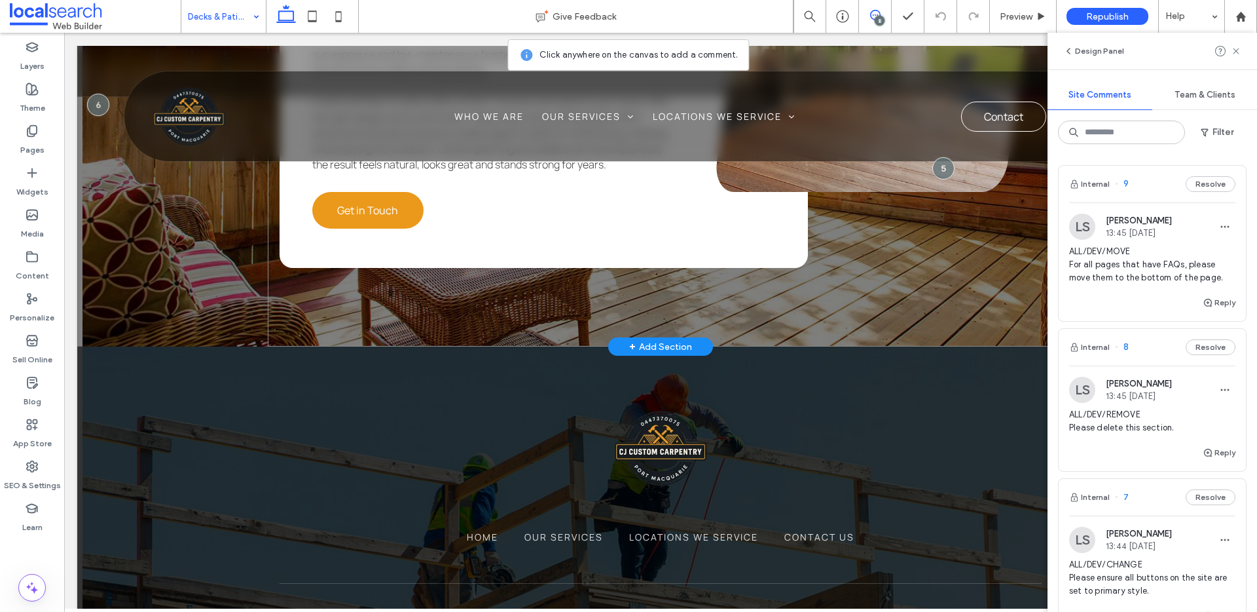
scroll to position [2322, 0]
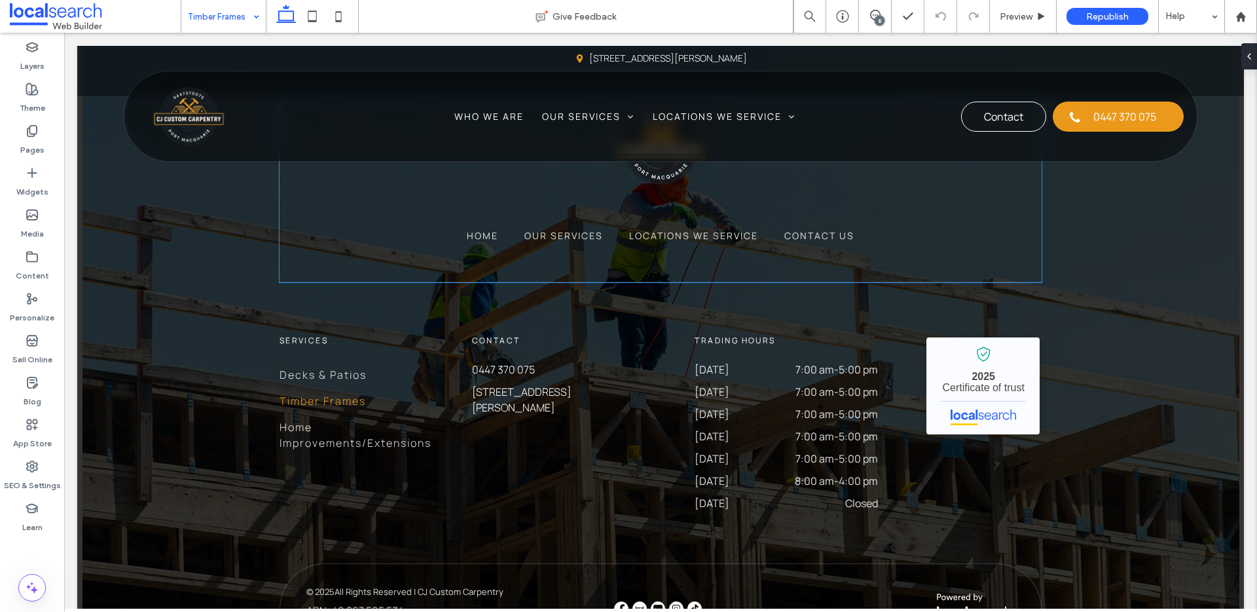
scroll to position [2528, 0]
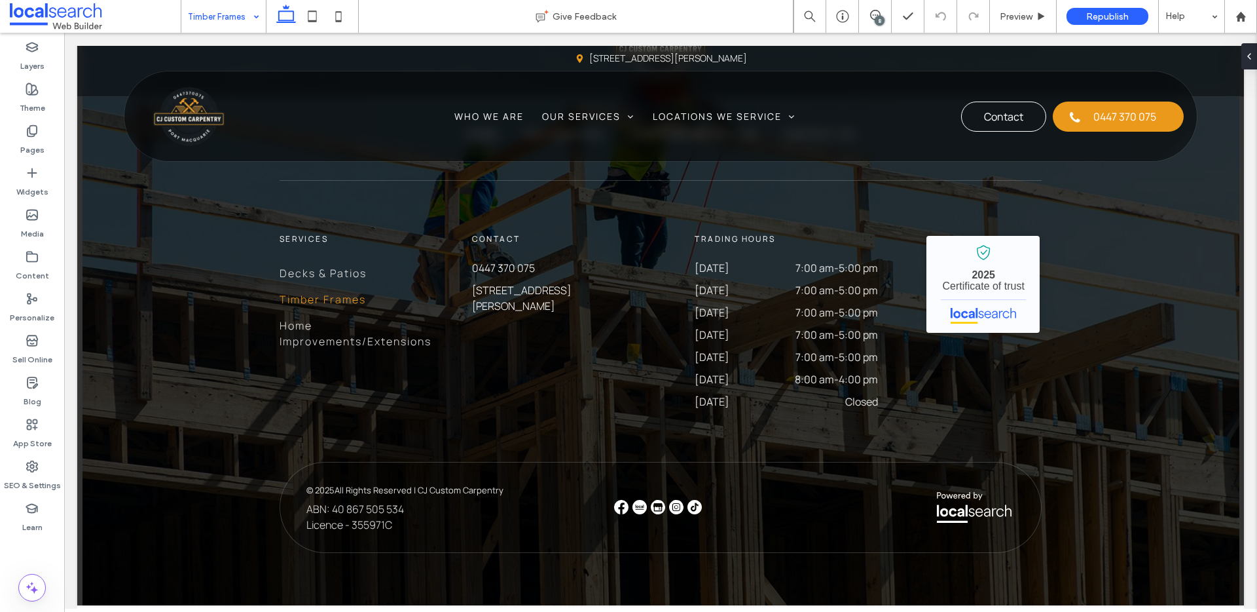
click at [222, 15] on input at bounding box center [220, 16] width 65 height 33
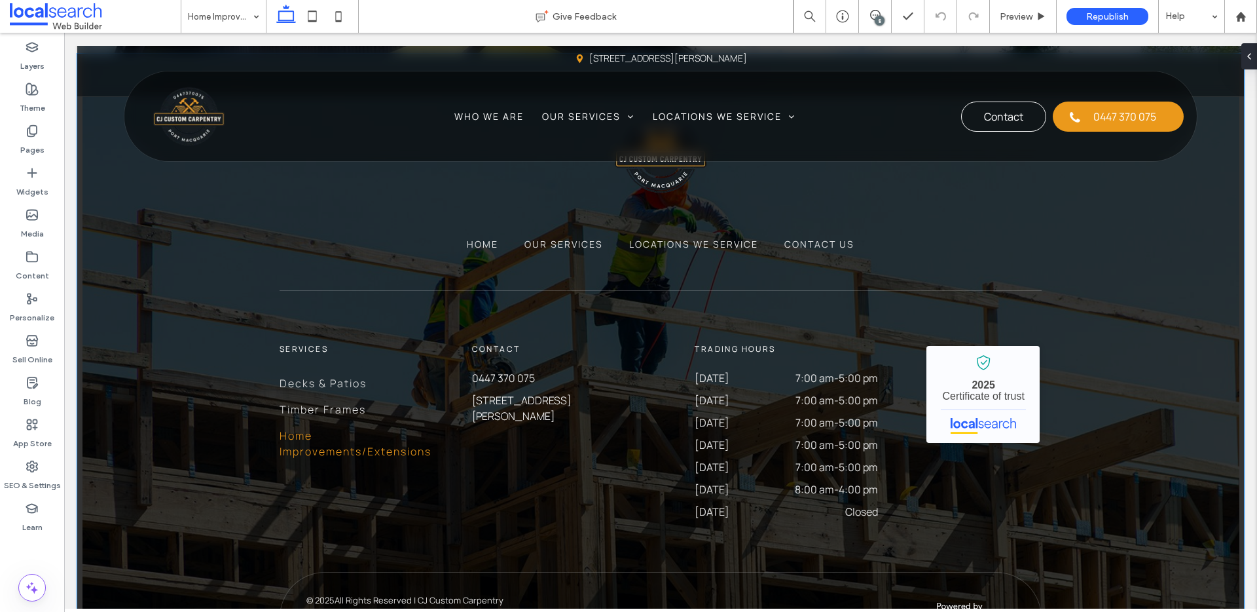
scroll to position [4209, 0]
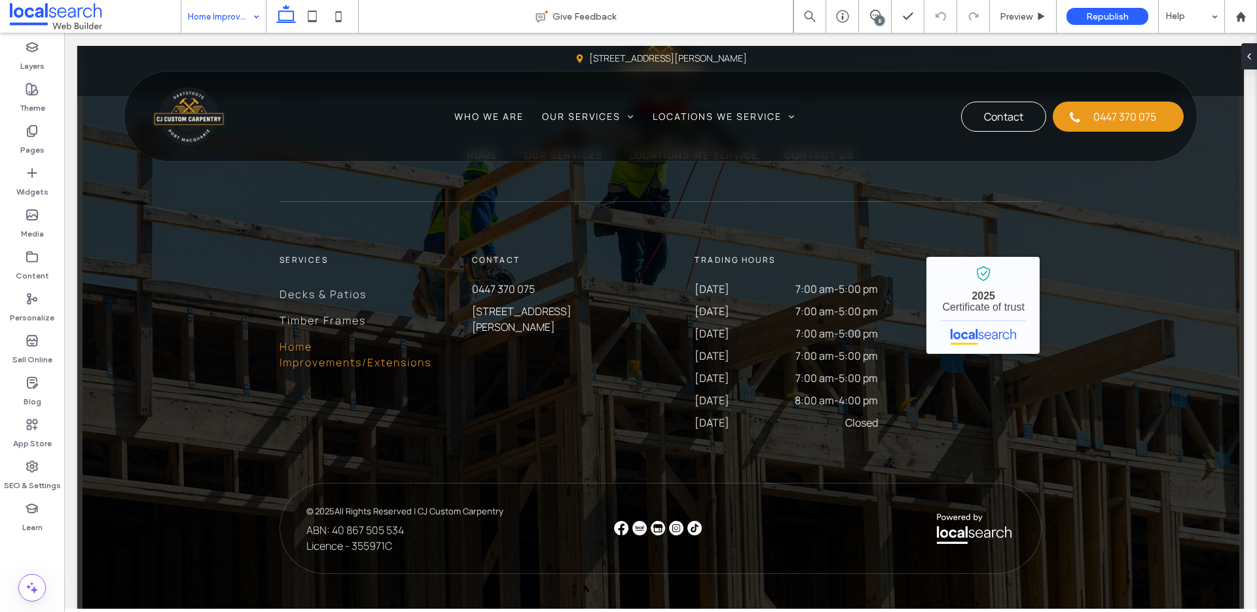
click at [240, 20] on input at bounding box center [220, 16] width 65 height 33
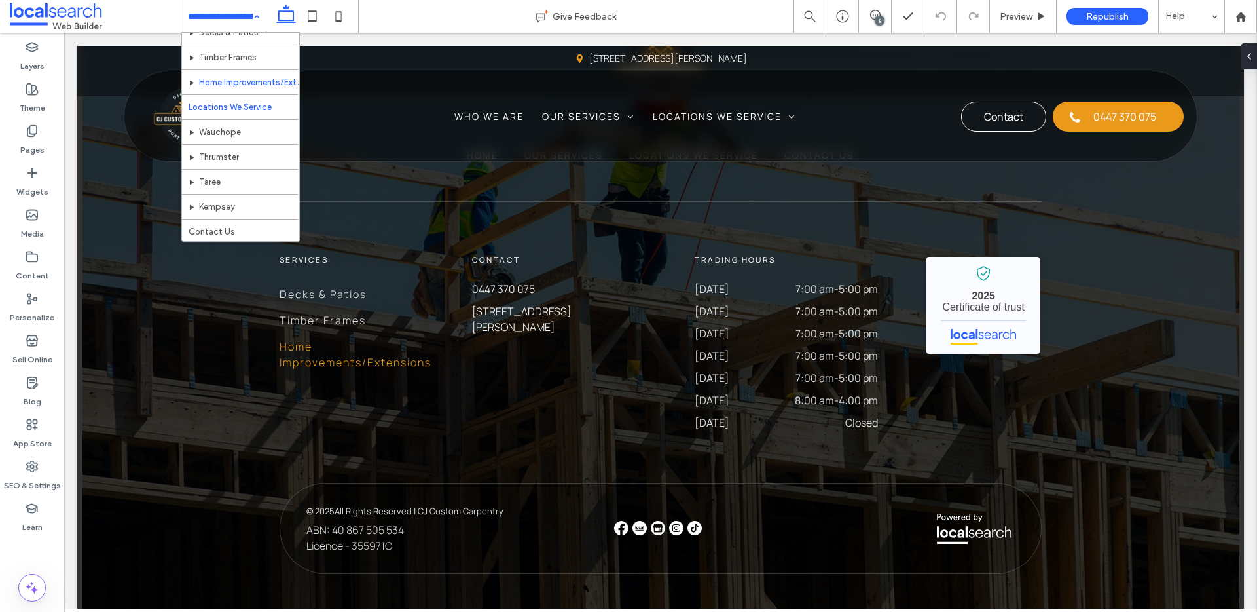
scroll to position [64, 0]
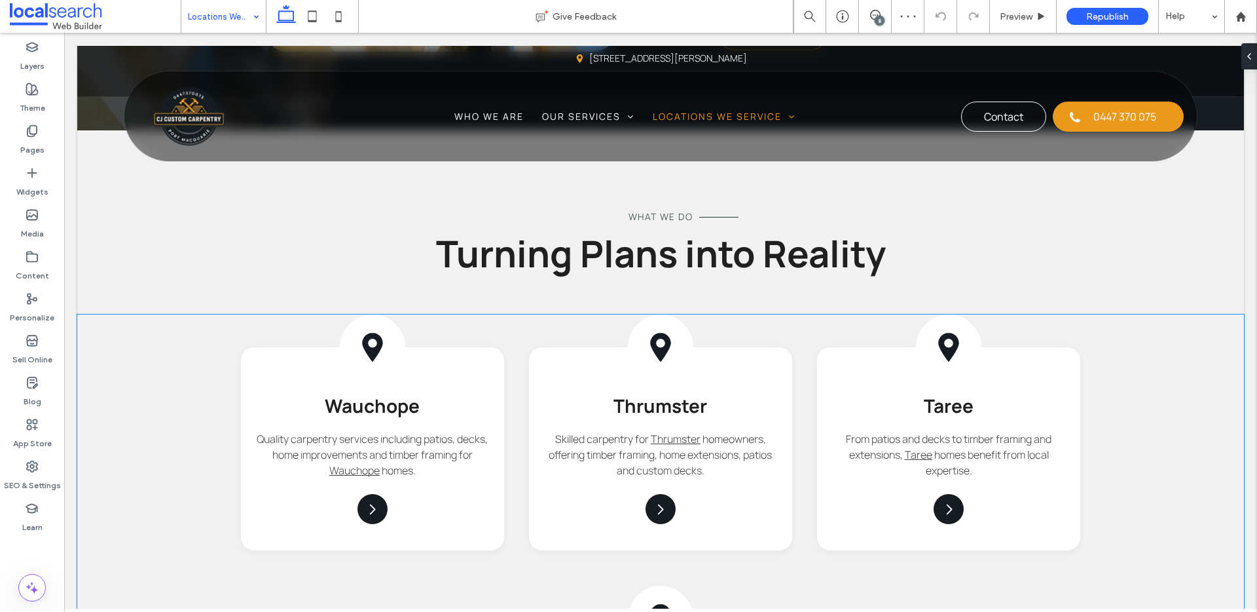
scroll to position [956, 0]
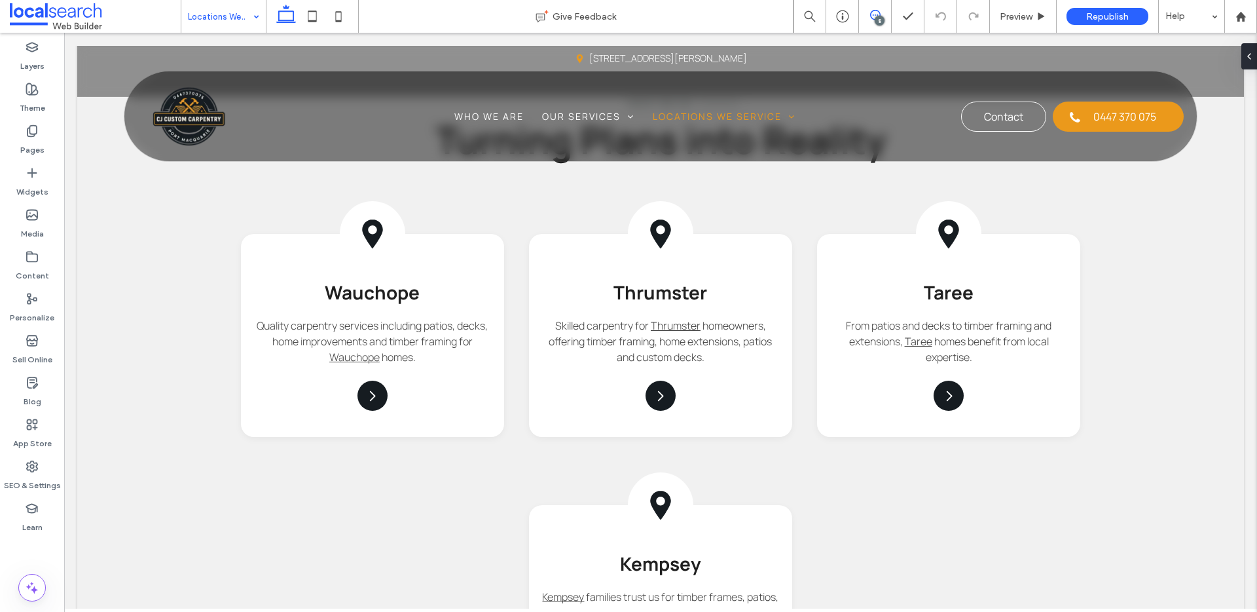
click at [879, 14] on icon at bounding box center [875, 15] width 10 height 10
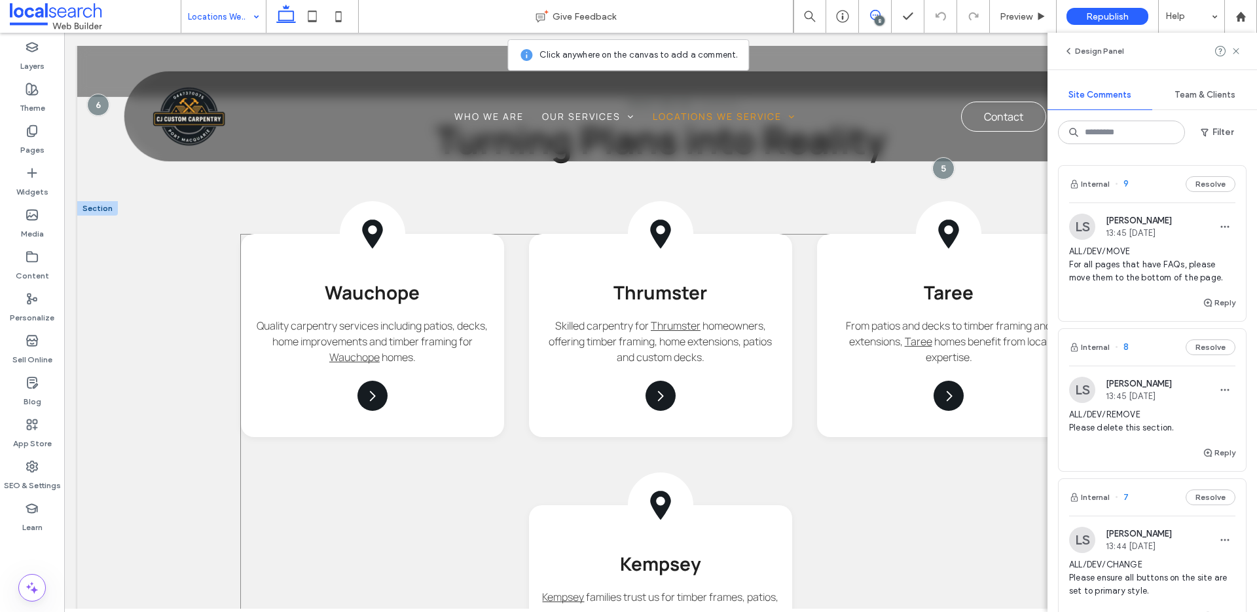
click at [506, 485] on div "Map Pin Icon Wauchope Quality carpentry services including patios, decks, home …" at bounding box center [660, 463] width 840 height 458
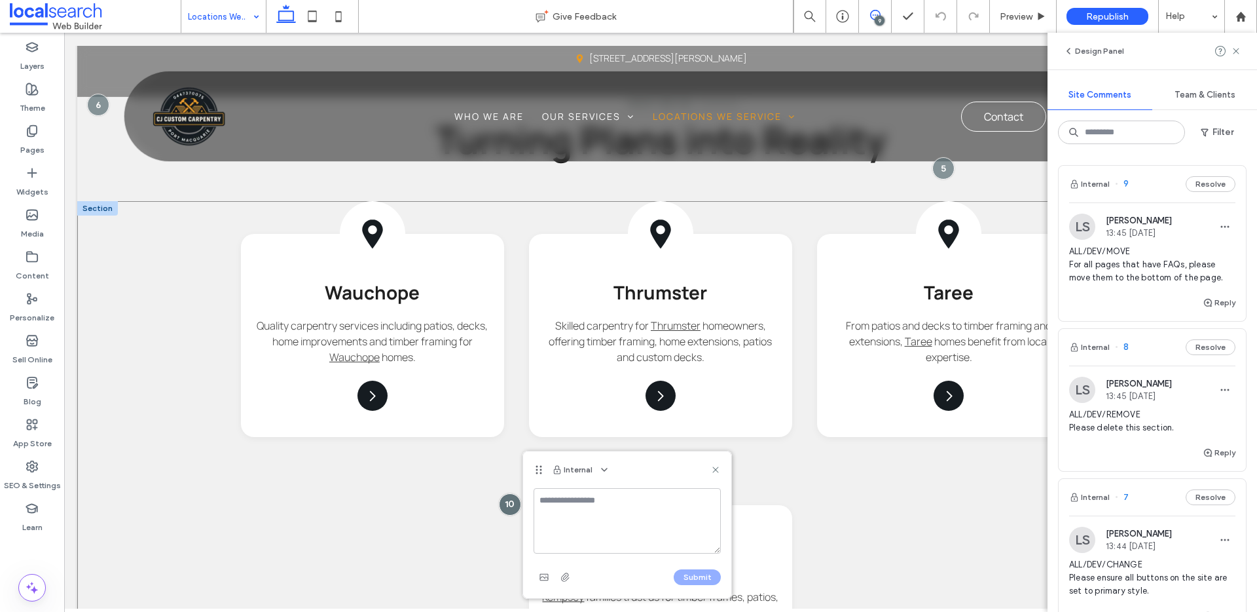
click at [219, 485] on div "Map Pin Icon Wauchope Quality carpentry services including patios, decks, home …" at bounding box center [660, 486] width 1167 height 570
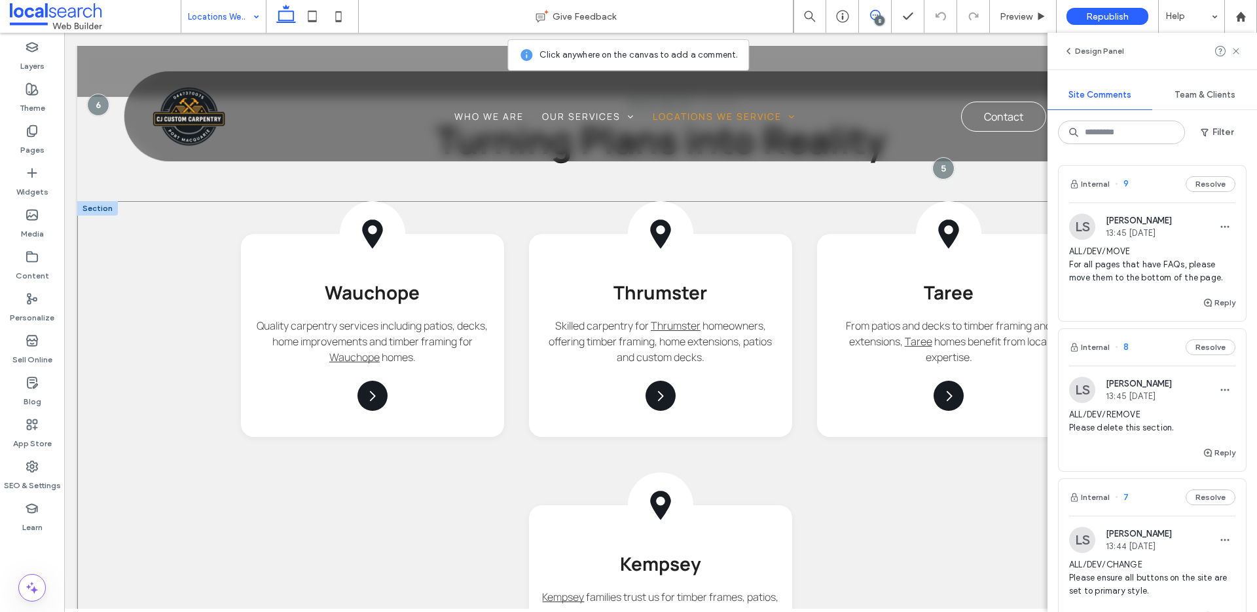
click at [219, 485] on div "Map Pin Icon Wauchope Quality carpentry services including patios, decks, home …" at bounding box center [660, 486] width 1167 height 570
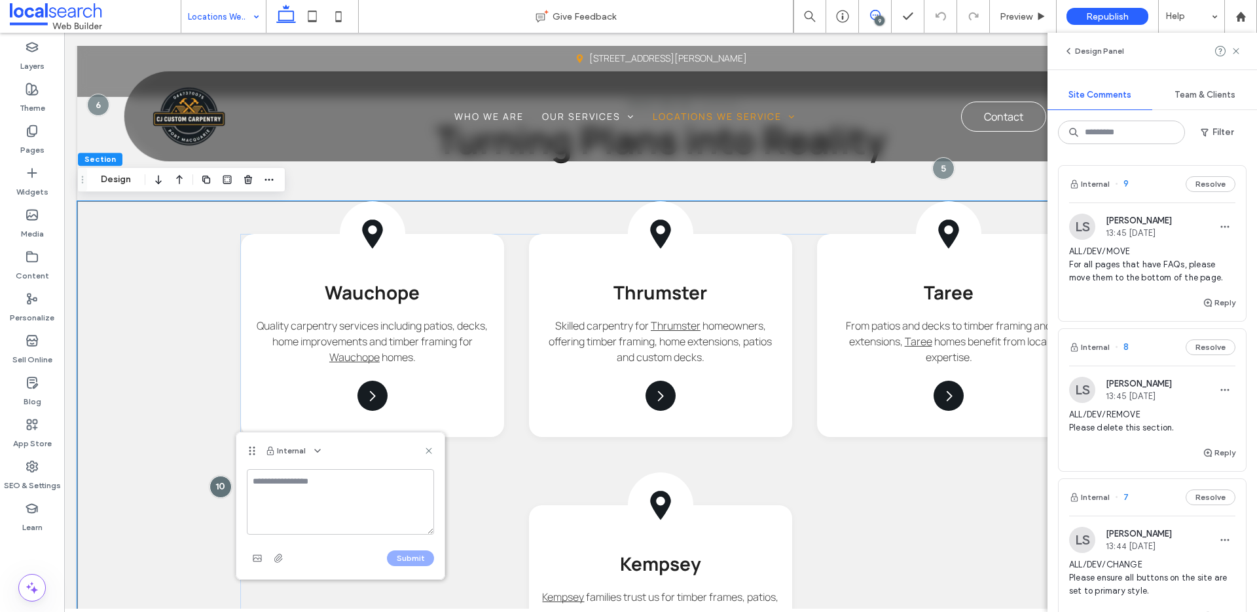
scroll to position [0, 10]
type input "******"
type input "*"
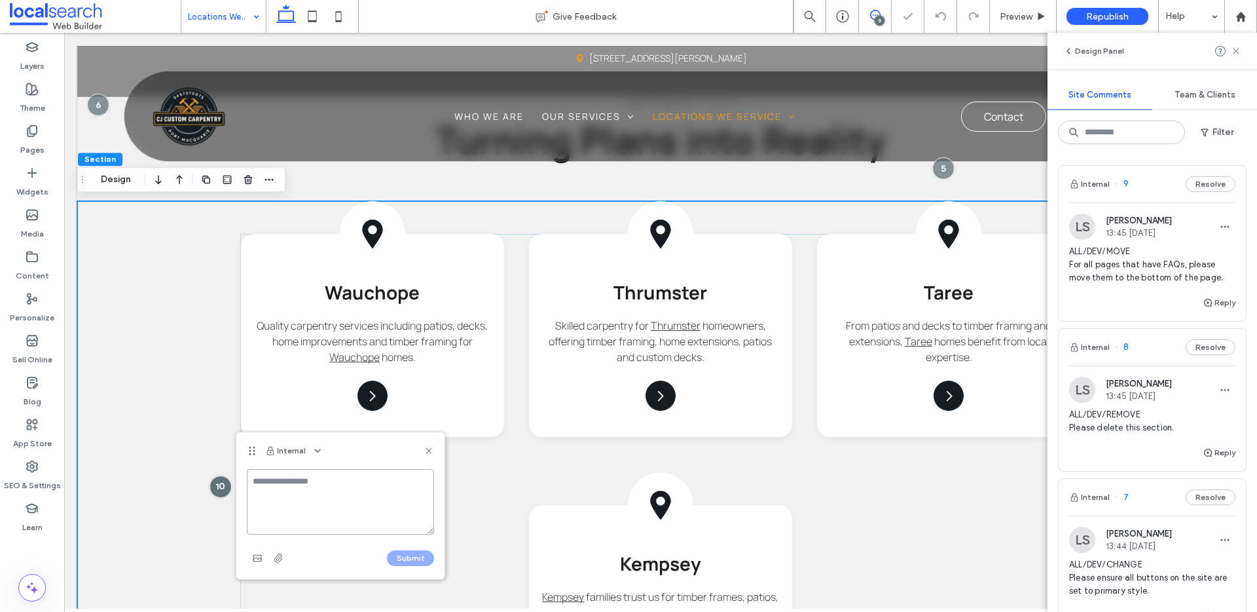
click at [331, 485] on textarea at bounding box center [340, 501] width 187 height 65
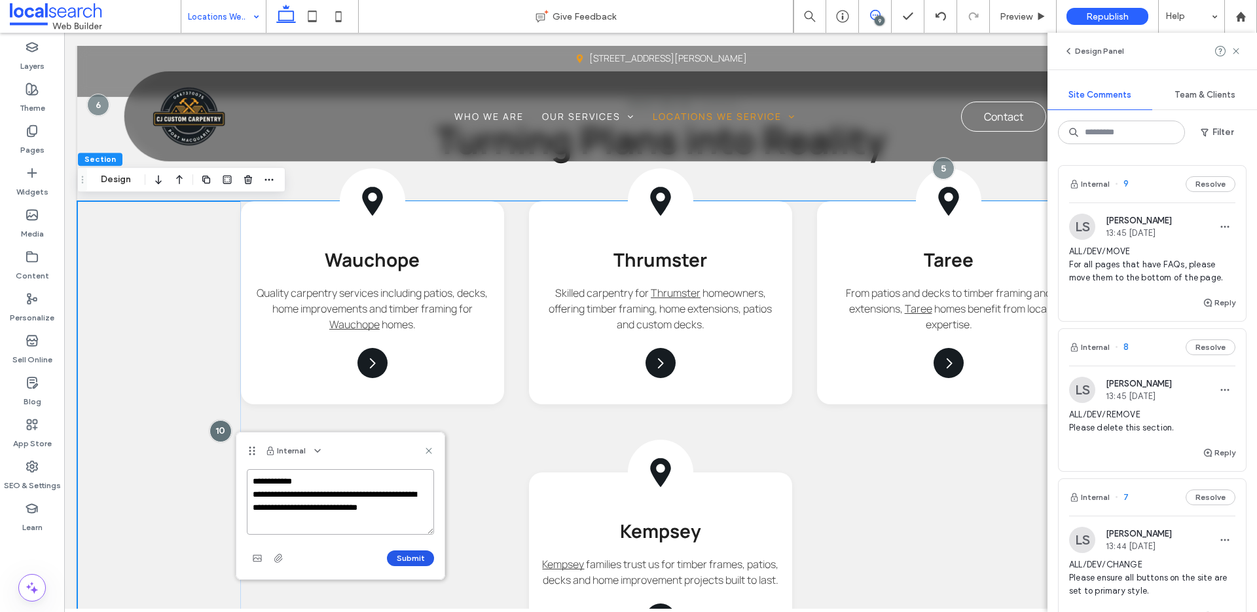
type textarea "**********"
click at [412, 485] on button "Submit" at bounding box center [410, 558] width 47 height 16
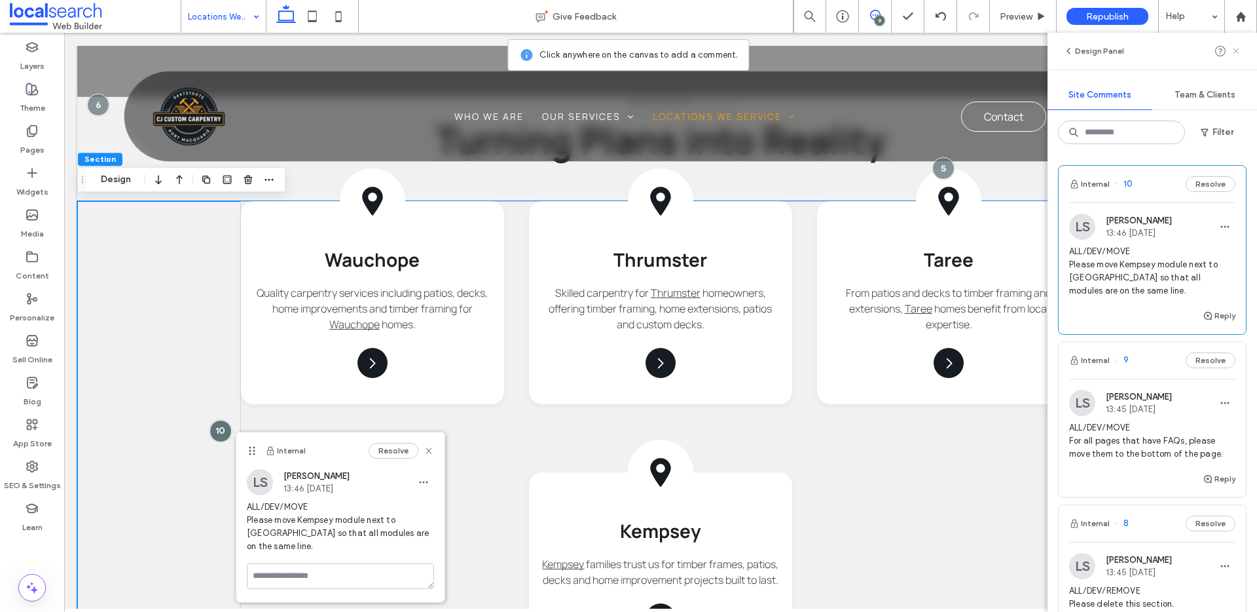
click at [962, 50] on use at bounding box center [1236, 51] width 6 height 6
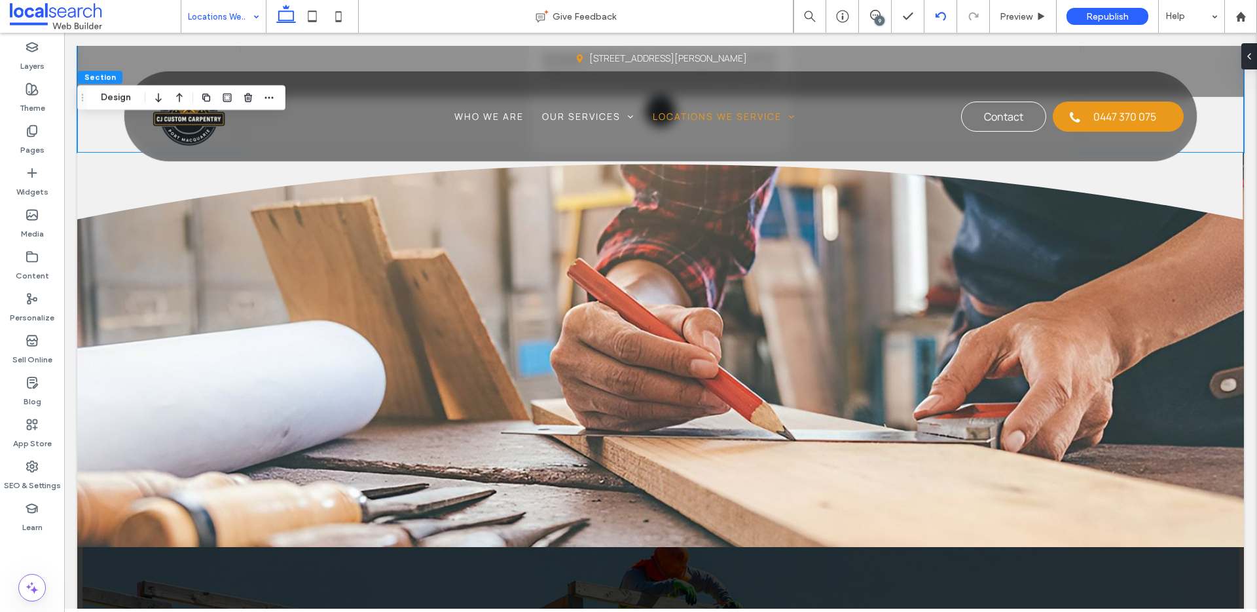
scroll to position [1455, 0]
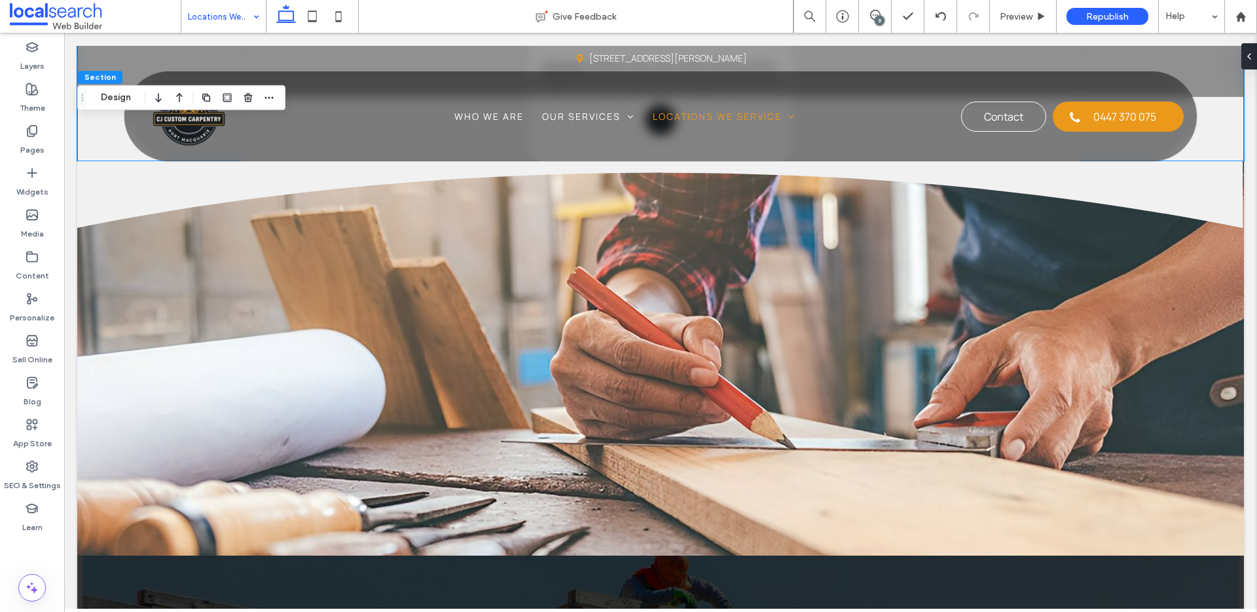
click at [875, 18] on div "9" at bounding box center [880, 21] width 10 height 10
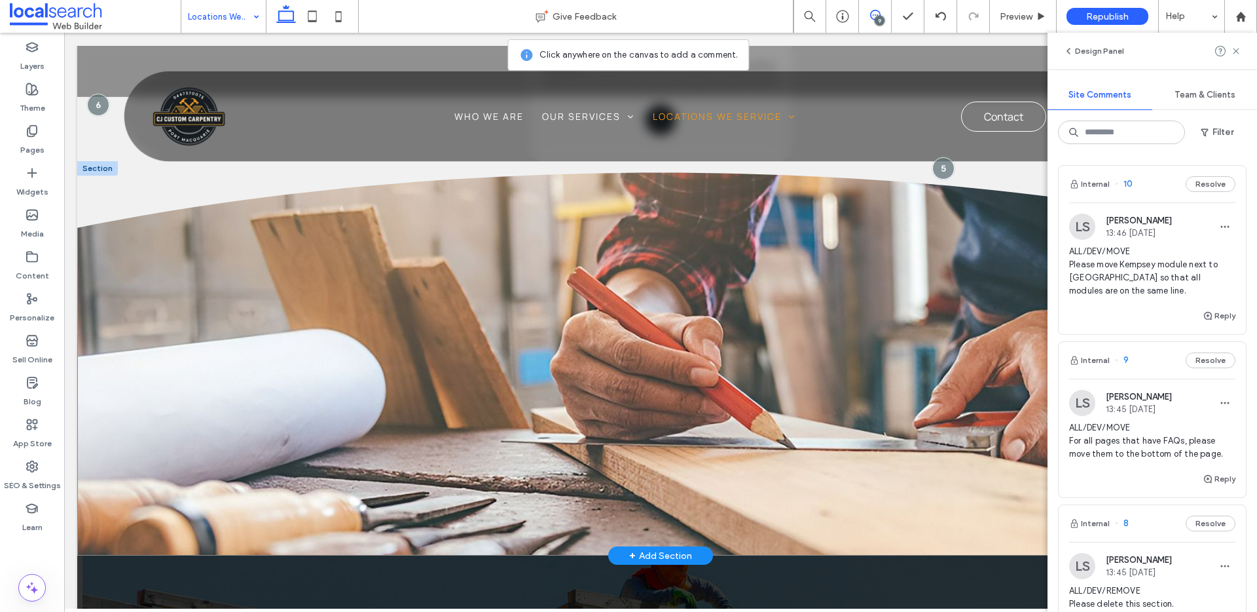
click at [117, 274] on div "Divider Icon" at bounding box center [660, 358] width 1167 height 394
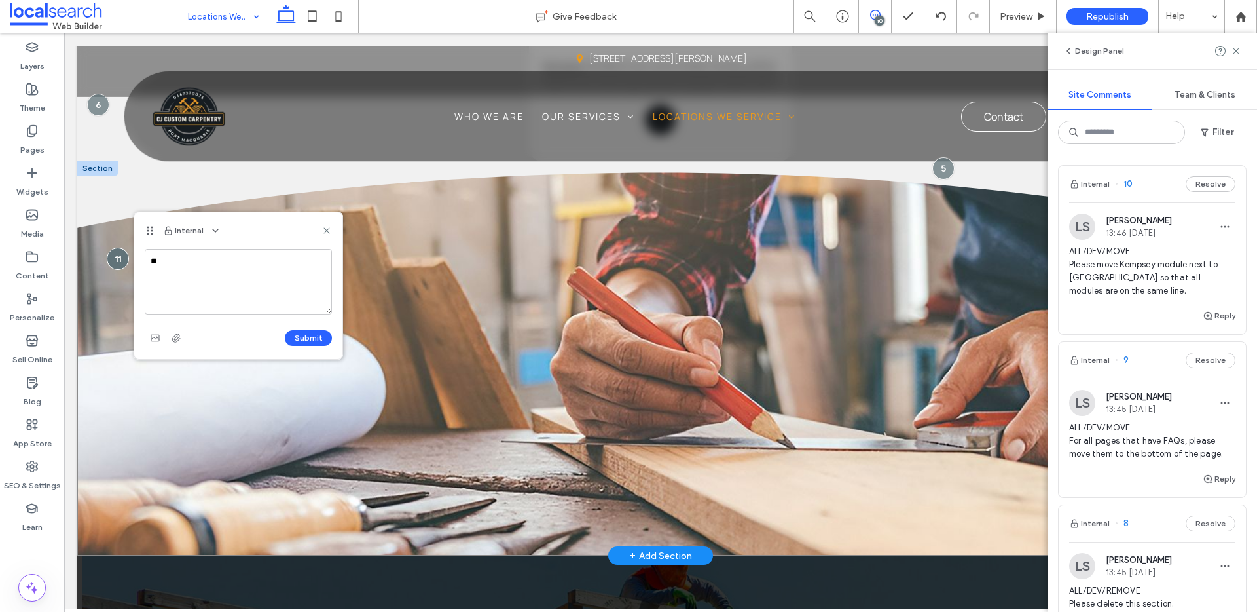
type textarea "*"
type textarea "**********"
click at [311, 336] on button "Submit" at bounding box center [308, 338] width 47 height 16
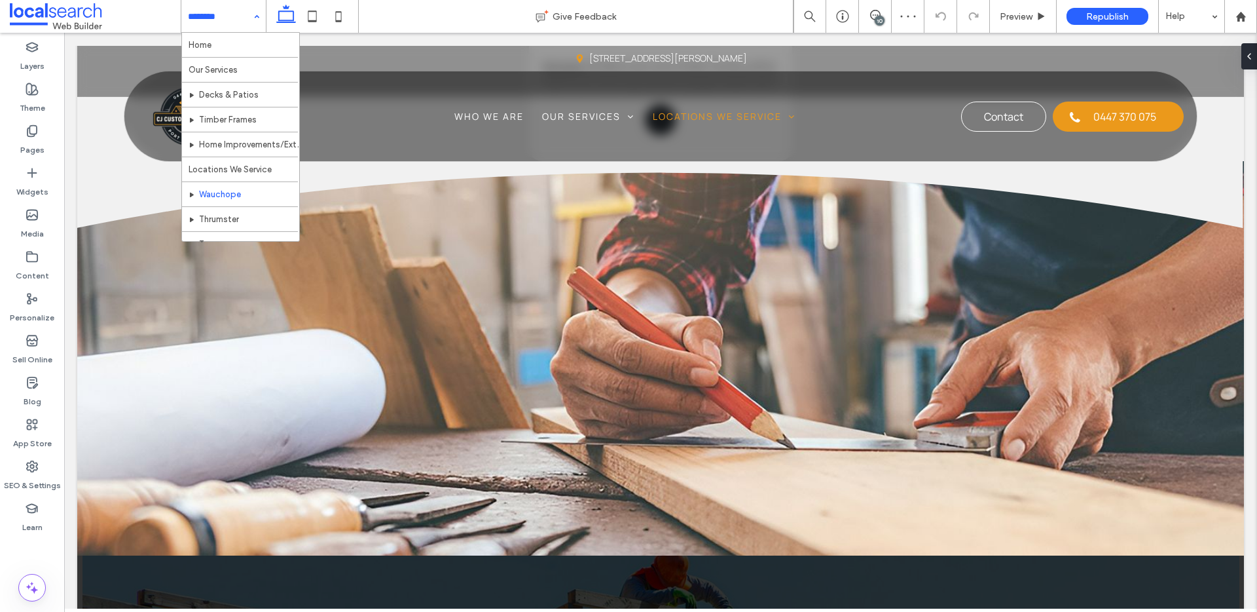
click at [236, 14] on input at bounding box center [220, 16] width 65 height 33
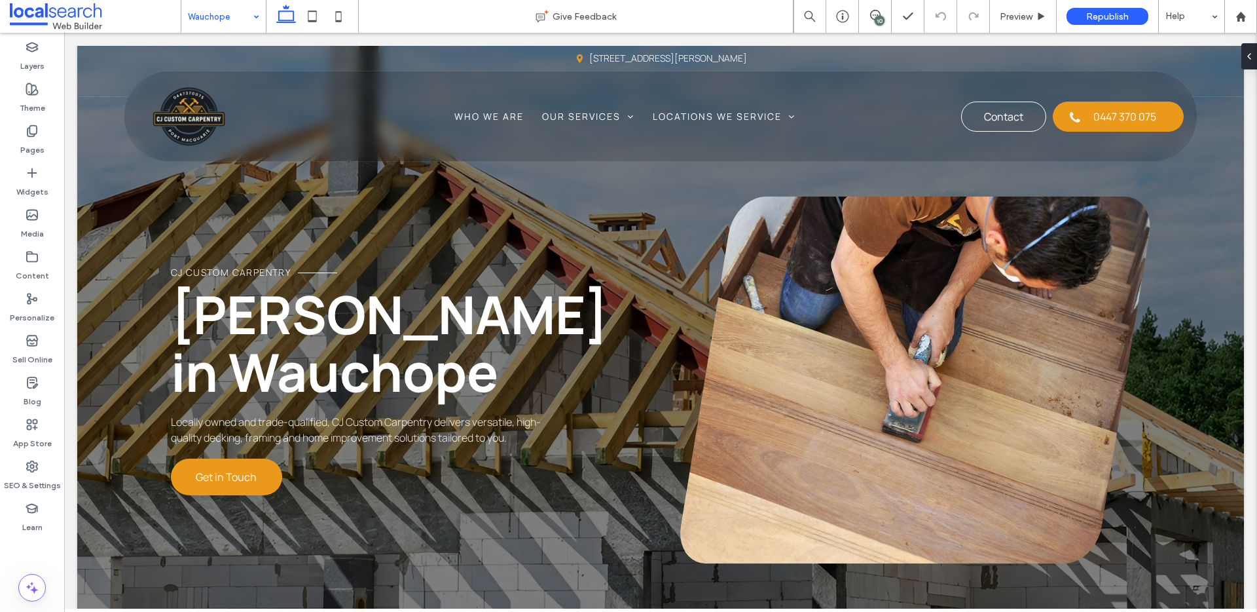
click at [258, 15] on div "Wauchope" at bounding box center [223, 16] width 84 height 33
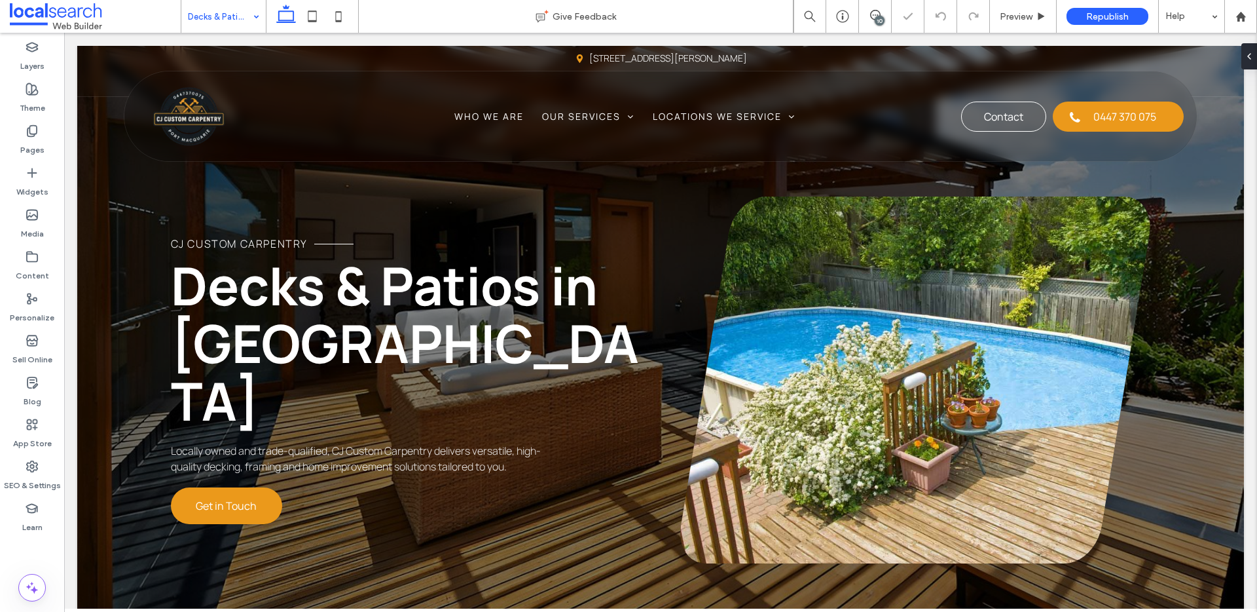
click at [244, 22] on input at bounding box center [220, 16] width 65 height 33
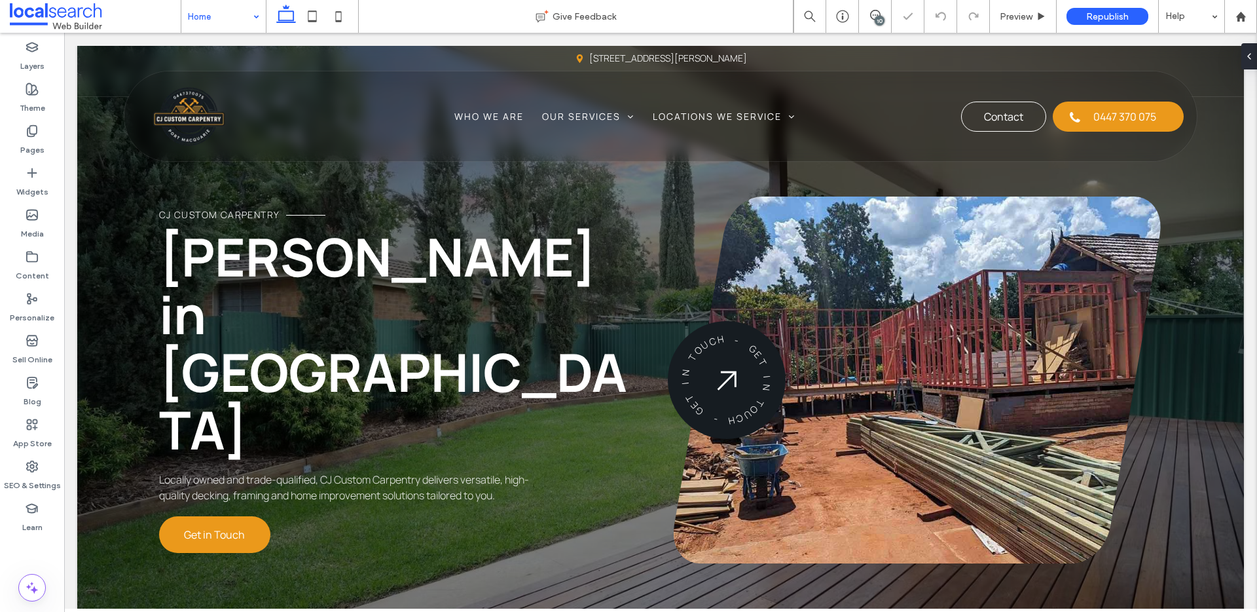
click at [252, 19] on div "Home" at bounding box center [223, 16] width 84 height 33
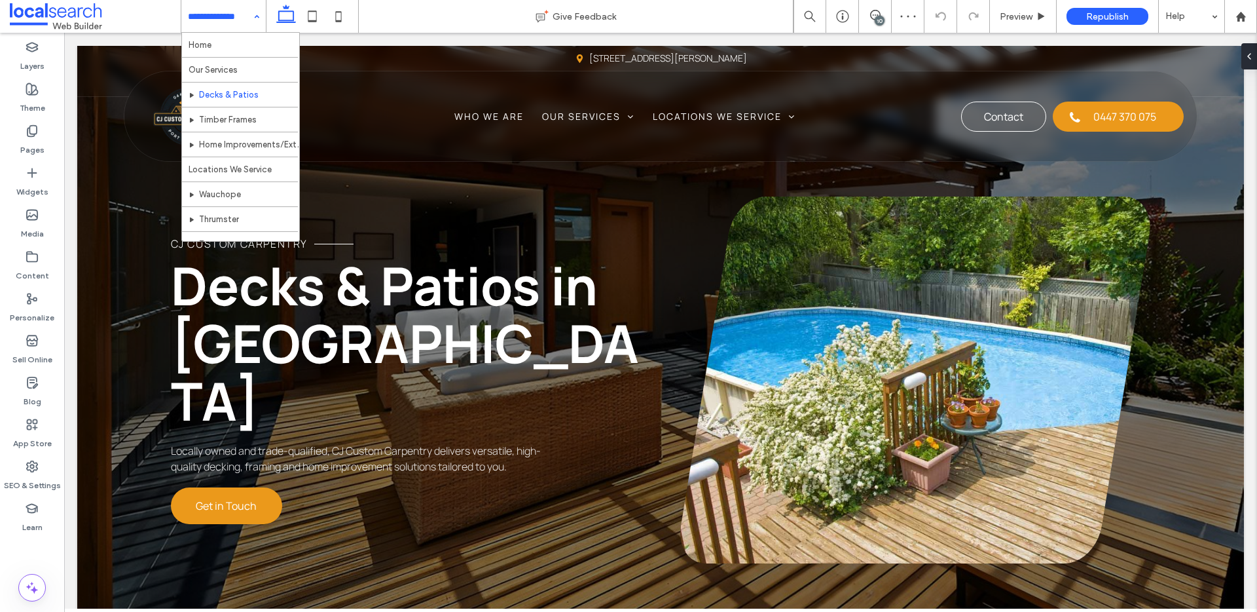
click at [255, 17] on div "Home Our Services Decks & Patios Timber Frames Home Improvements/Extensions Loc…" at bounding box center [223, 16] width 84 height 33
click at [868, 20] on div "10" at bounding box center [875, 16] width 32 height 13
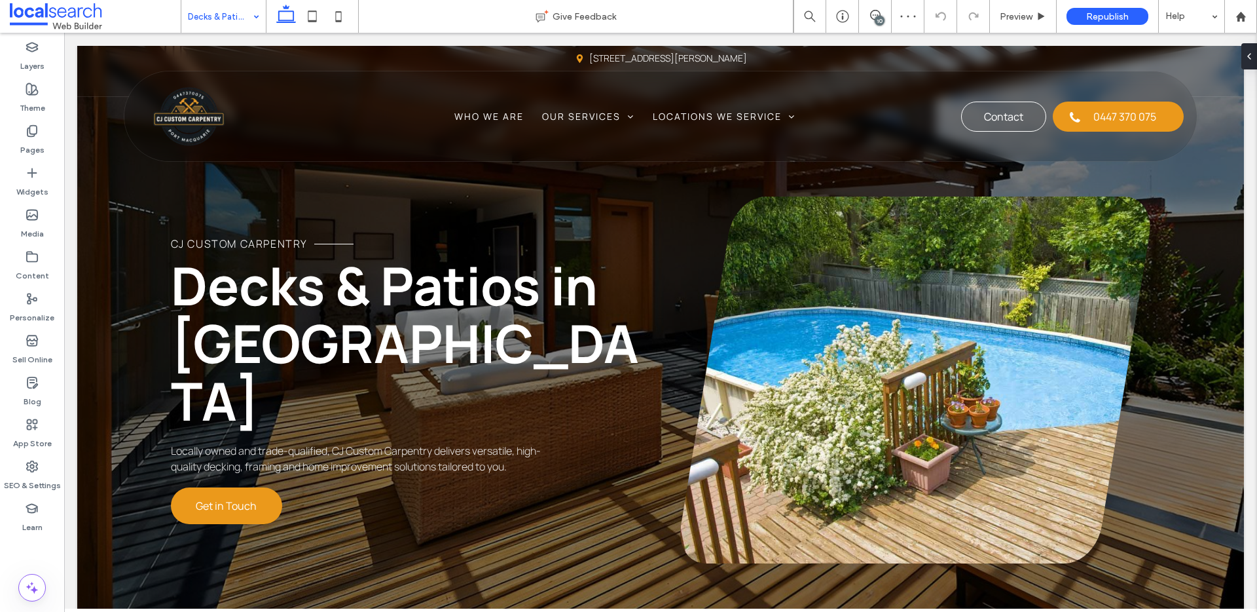
click at [878, 16] on div "10" at bounding box center [880, 21] width 10 height 10
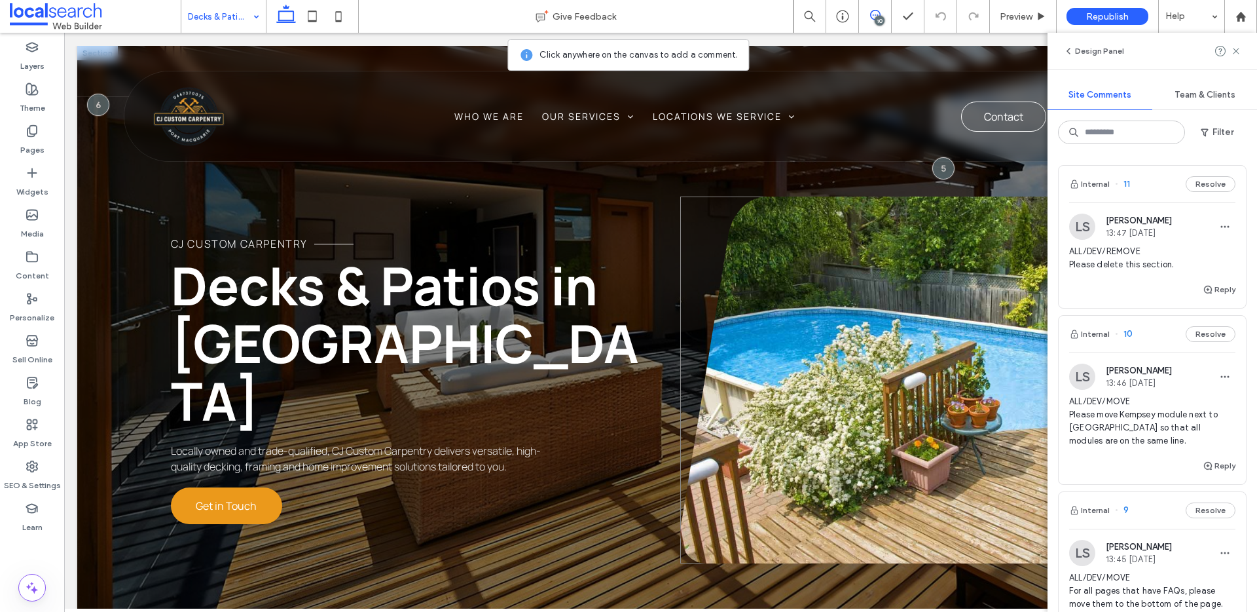
click at [721, 227] on div at bounding box center [915, 379] width 471 height 367
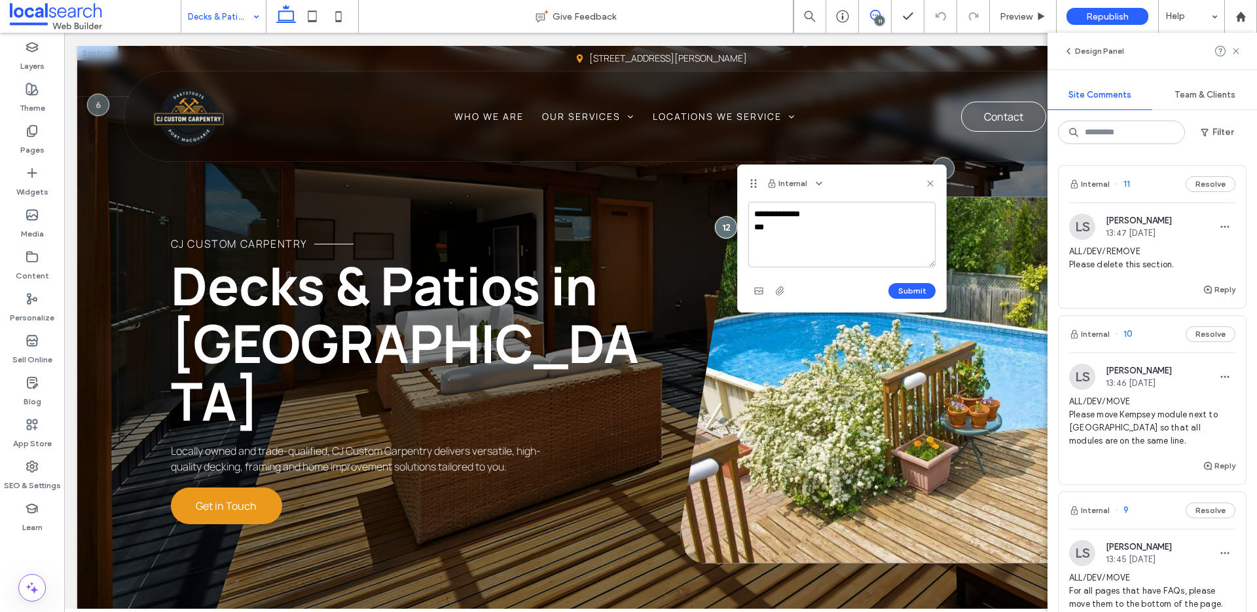
type textarea "**********"
drag, startPoint x: 853, startPoint y: 251, endPoint x: 754, endPoint y: 232, distance: 100.7
click at [754, 232] on textarea "**********" at bounding box center [842, 234] width 187 height 65
click at [824, 240] on textarea "**********" at bounding box center [842, 234] width 187 height 65
type textarea "**********"
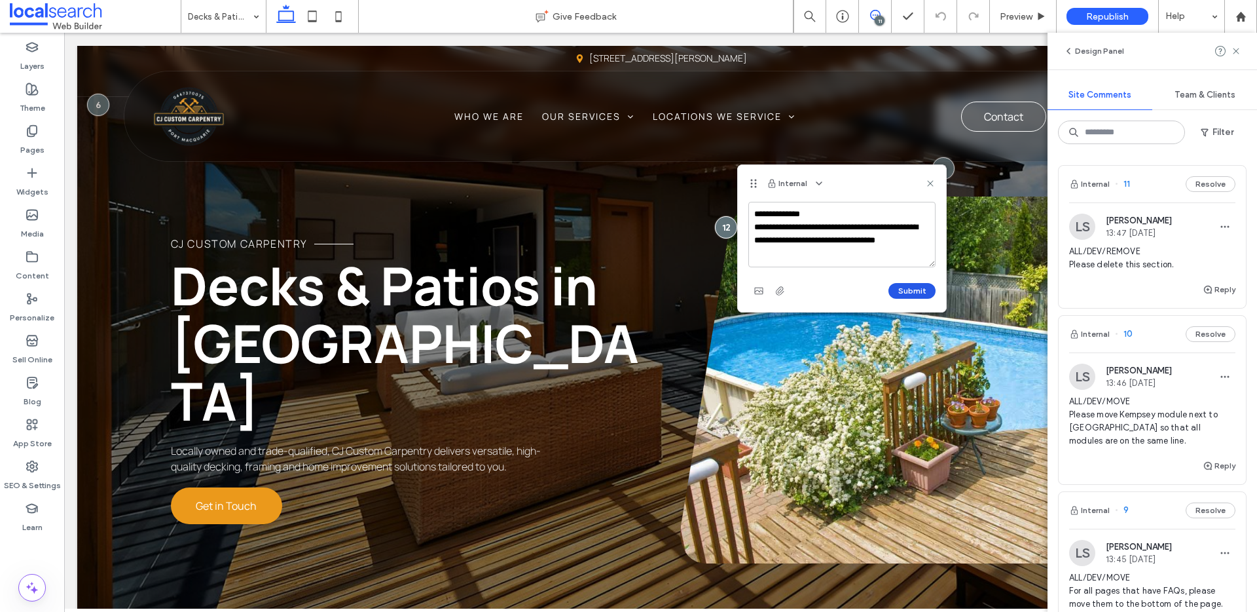
click at [930, 295] on button "Submit" at bounding box center [912, 291] width 47 height 16
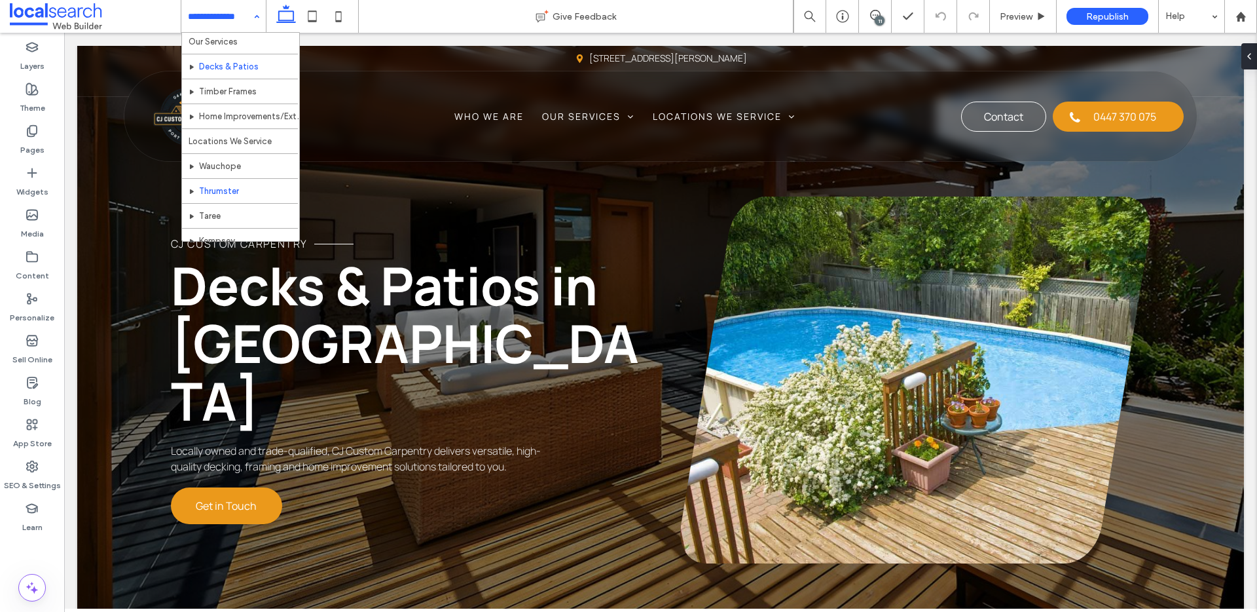
scroll to position [64, 0]
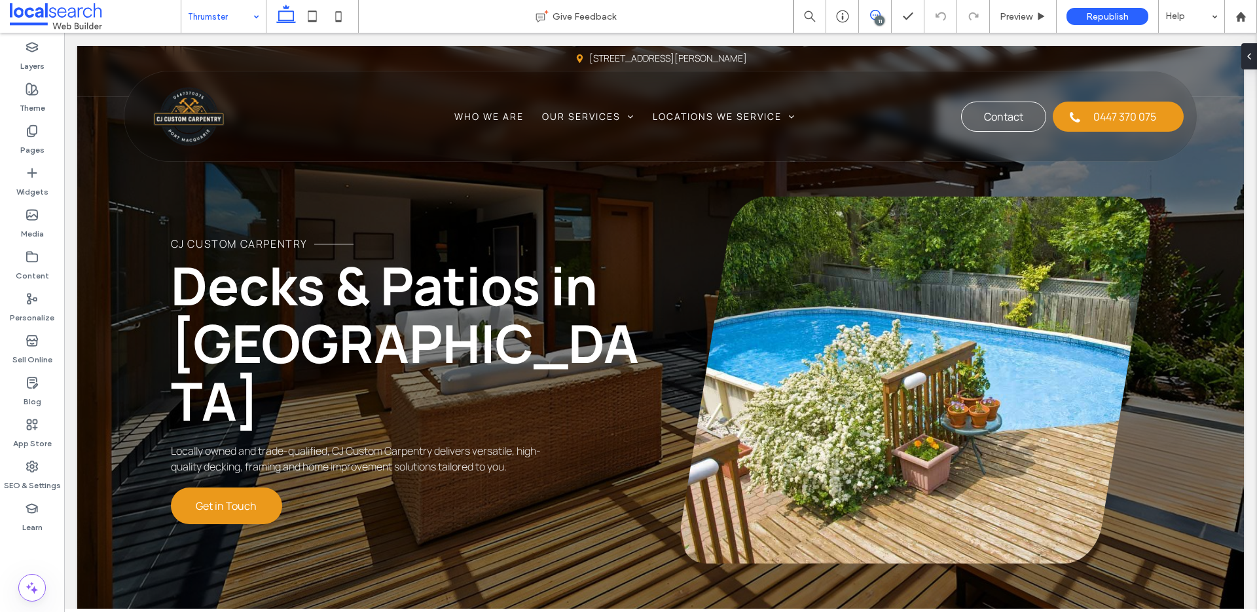
click at [870, 16] on icon at bounding box center [875, 15] width 10 height 10
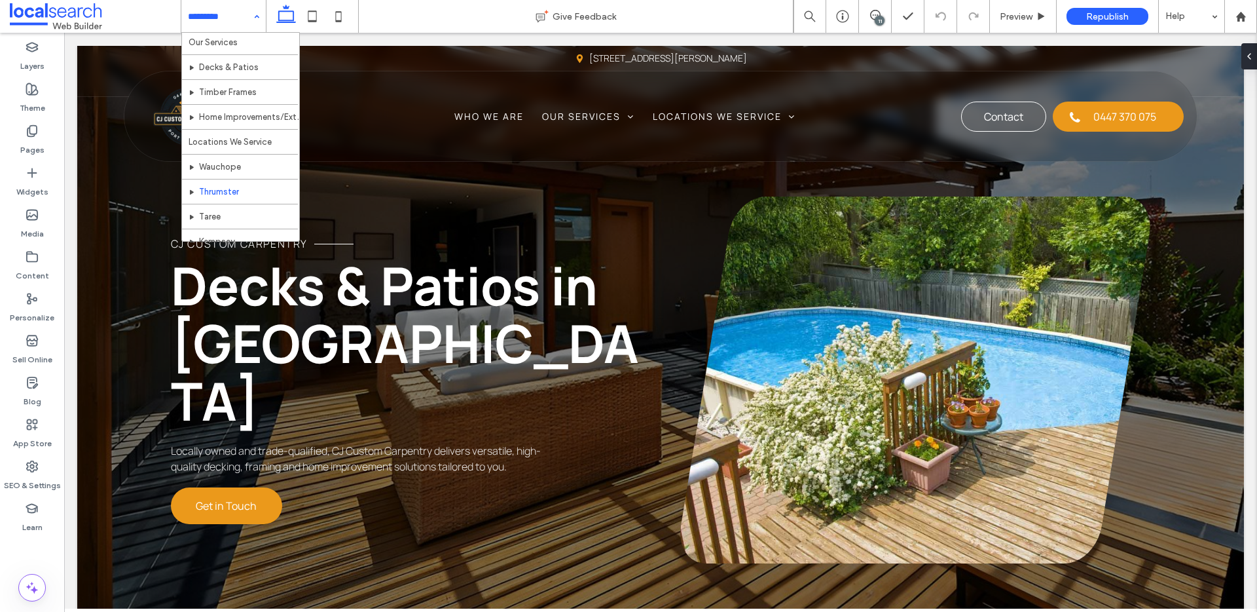
scroll to position [64, 0]
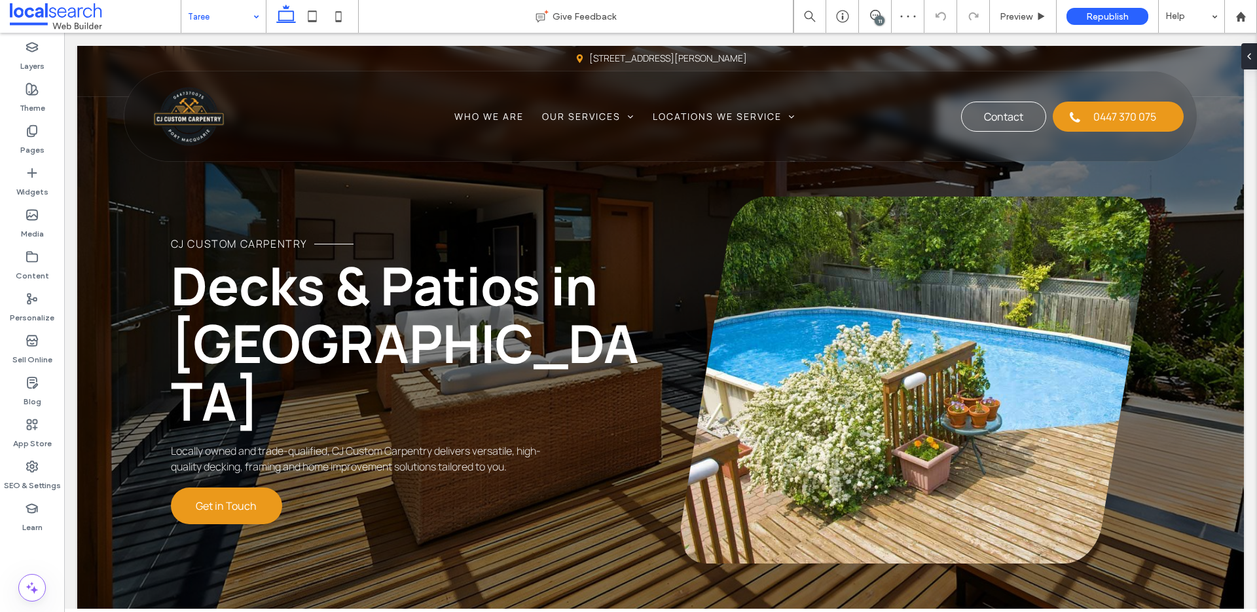
click at [232, 13] on input at bounding box center [220, 16] width 65 height 33
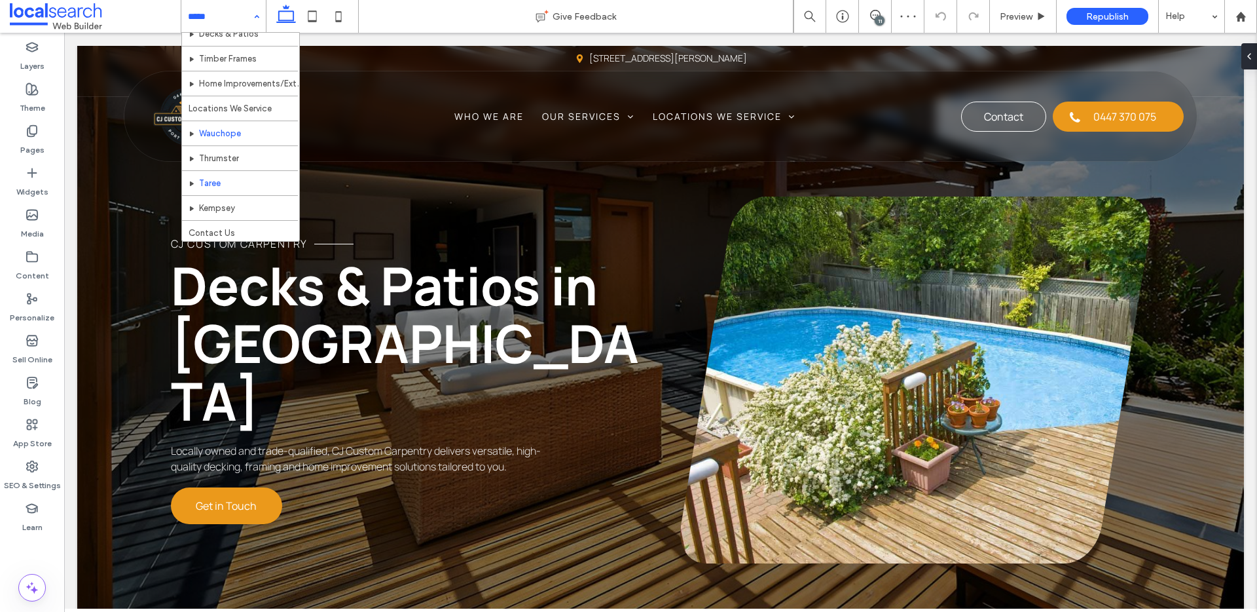
scroll to position [64, 0]
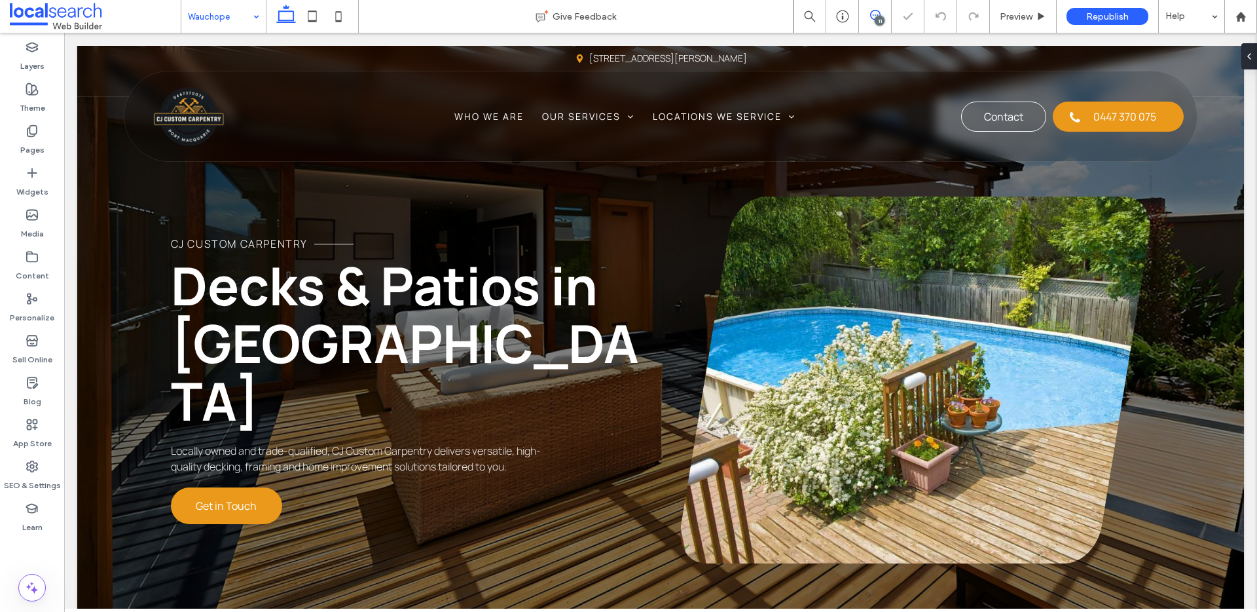
click at [876, 14] on icon at bounding box center [875, 15] width 10 height 10
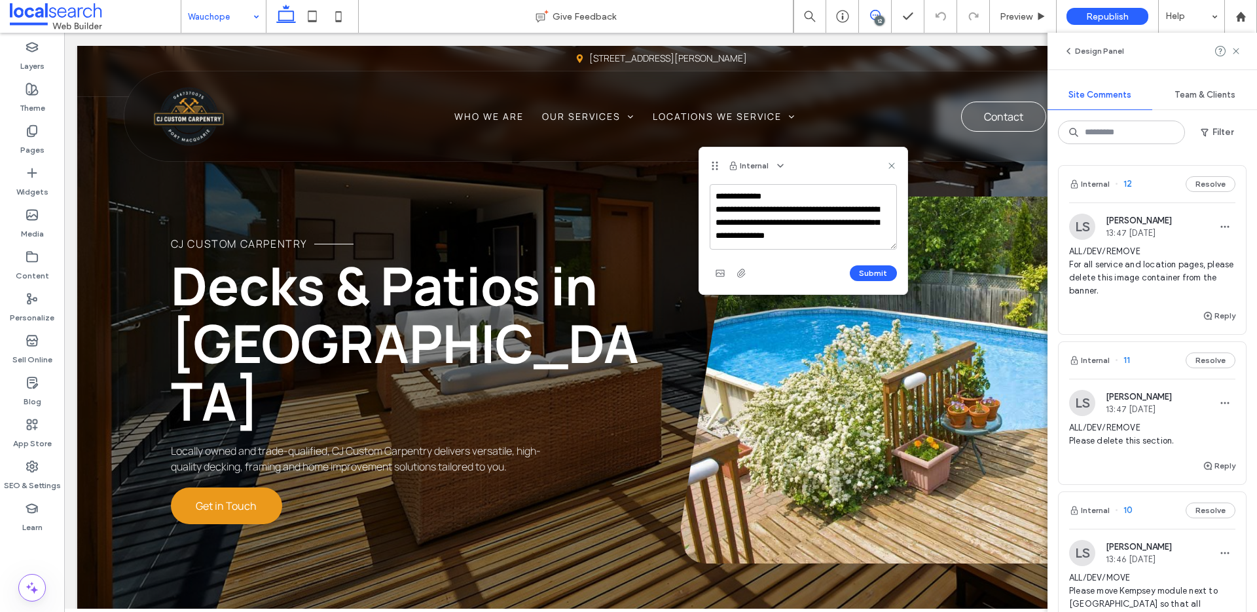
click at [864, 225] on textarea "**********" at bounding box center [803, 216] width 187 height 65
type textarea "**********"
click at [887, 280] on button "Submit" at bounding box center [873, 273] width 47 height 16
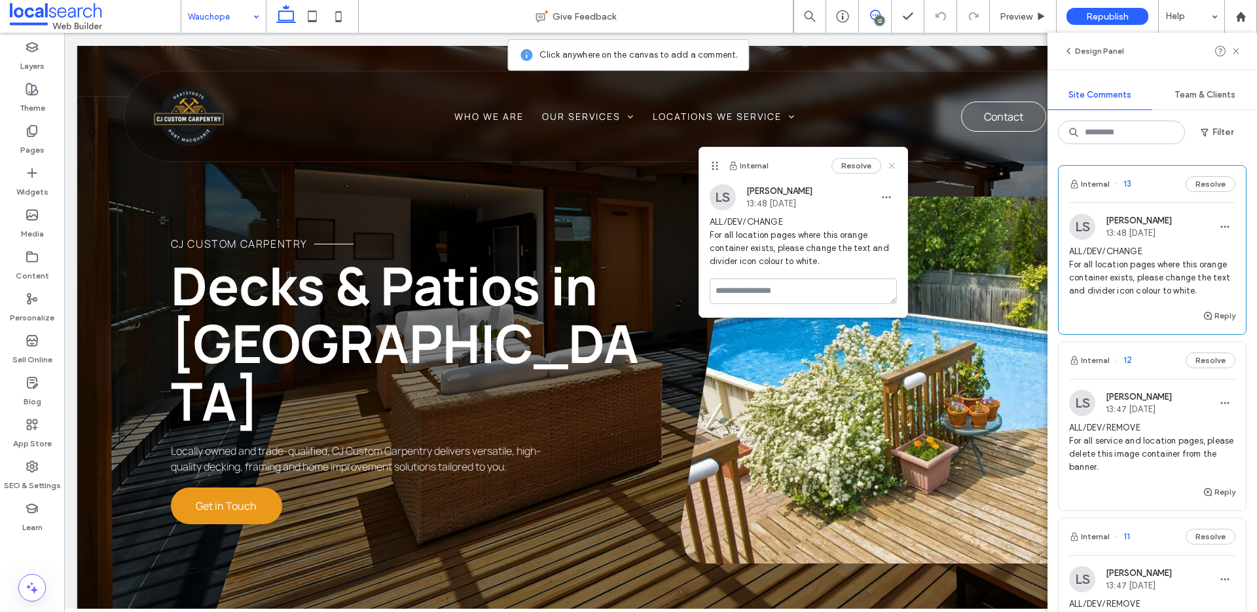
click at [893, 162] on icon at bounding box center [892, 165] width 10 height 10
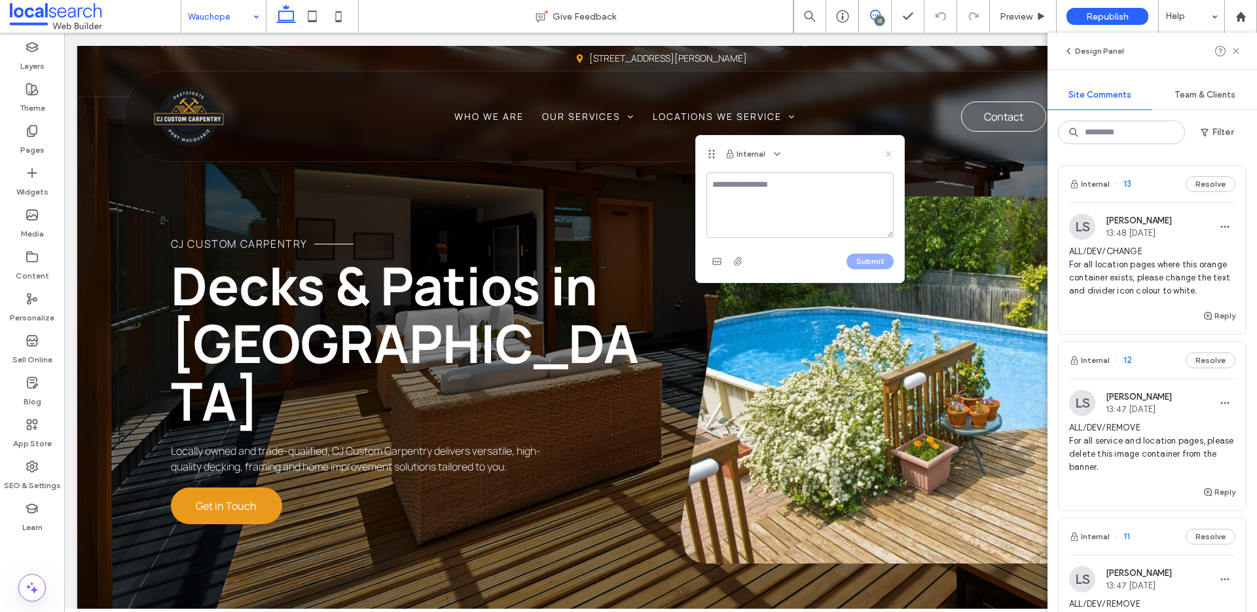
click at [890, 153] on icon at bounding box center [888, 154] width 10 height 10
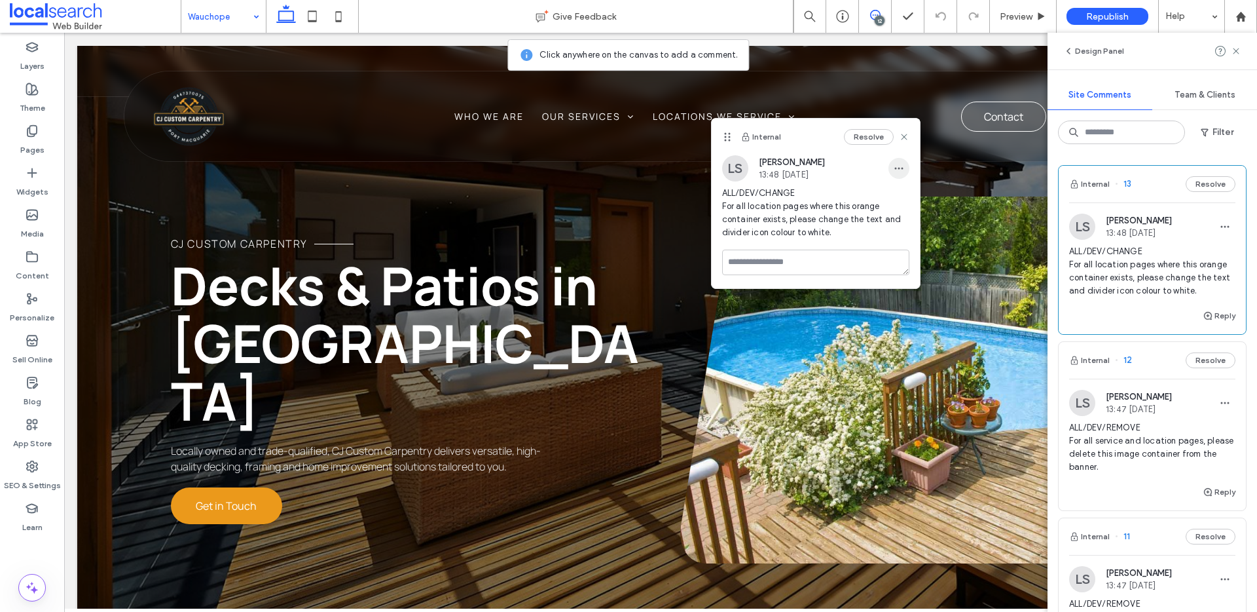
click at [902, 172] on icon "button" at bounding box center [899, 168] width 10 height 10
click at [910, 196] on span "Edit" at bounding box center [908, 202] width 17 height 13
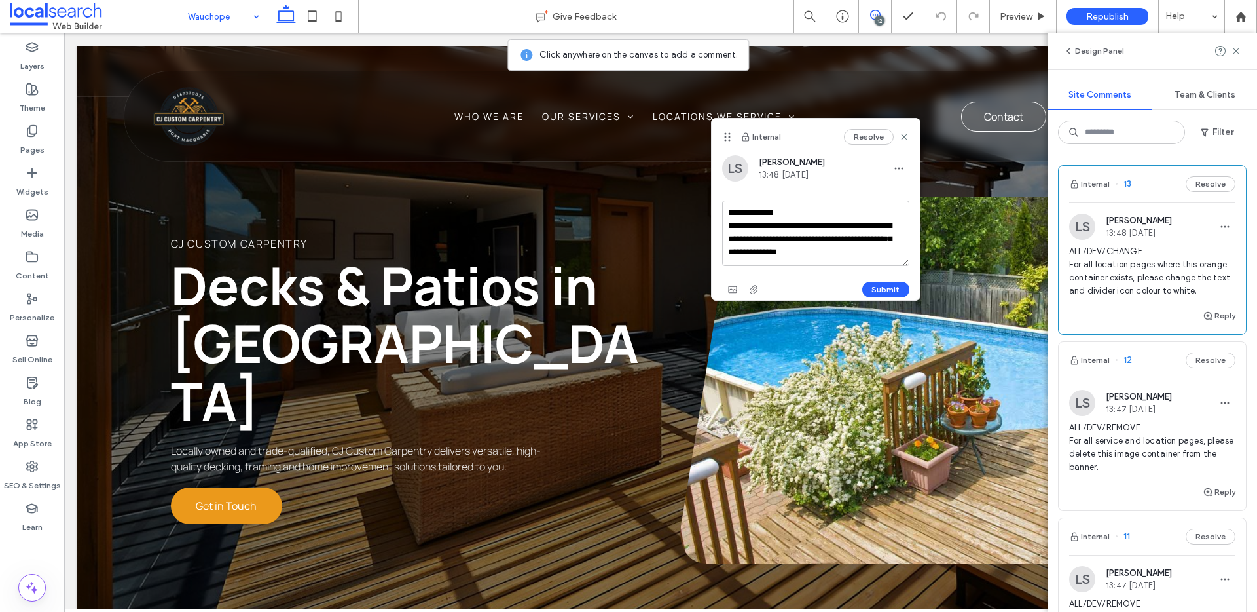
click at [853, 257] on textarea "**********" at bounding box center [815, 232] width 187 height 65
click at [792, 242] on textarea "**********" at bounding box center [815, 232] width 187 height 65
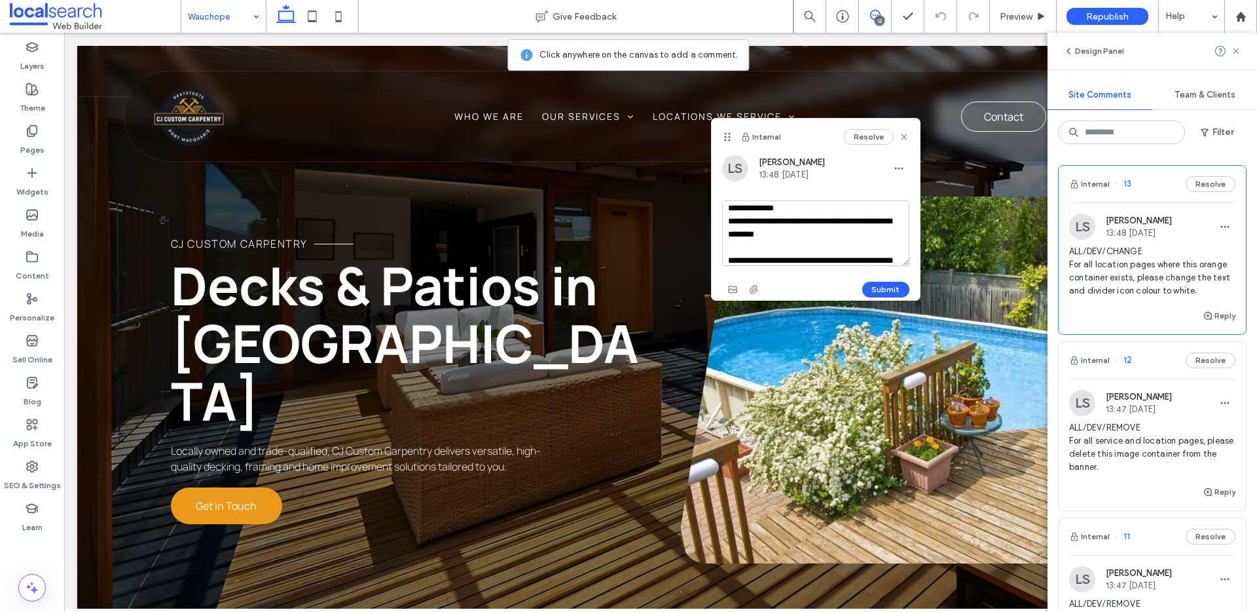
scroll to position [25, 0]
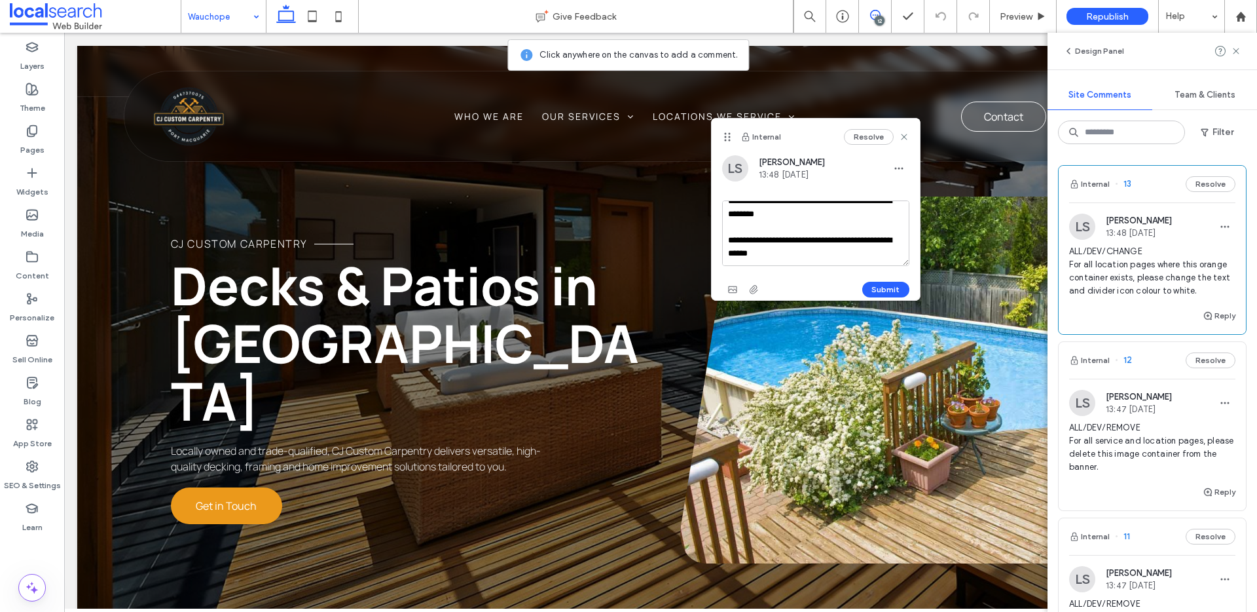
click at [798, 265] on textarea "**********" at bounding box center [815, 232] width 187 height 65
click at [850, 261] on textarea "**********" at bounding box center [815, 232] width 187 height 65
click at [817, 265] on textarea "**********" at bounding box center [815, 232] width 187 height 65
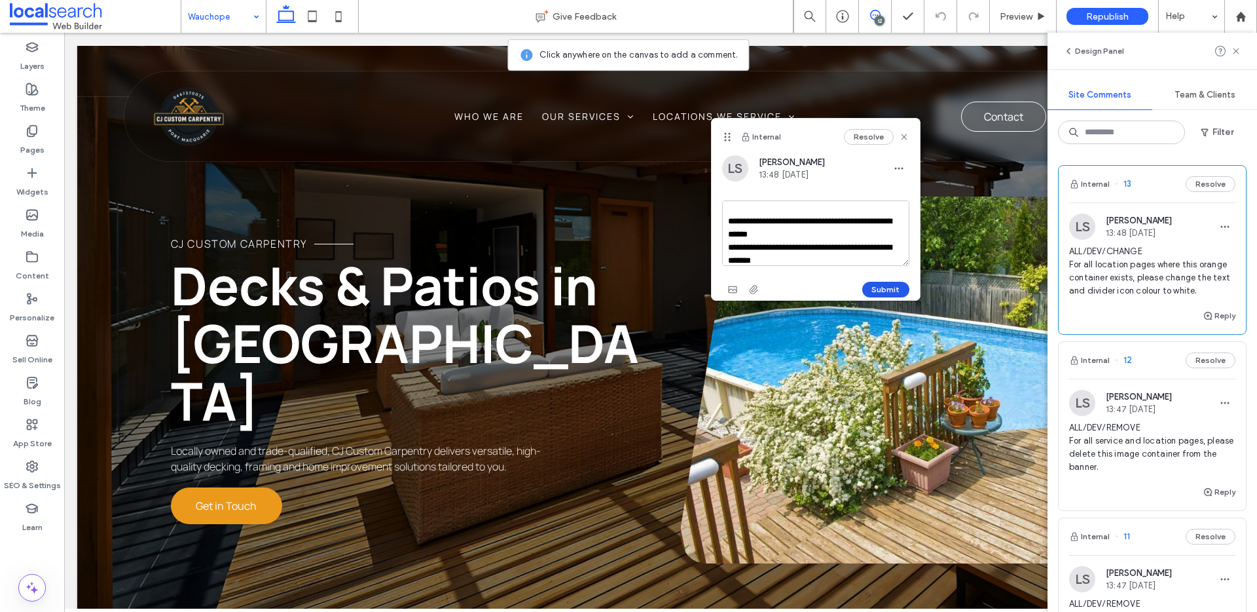
type textarea "**********"
click at [882, 291] on button "Submit" at bounding box center [886, 290] width 47 height 16
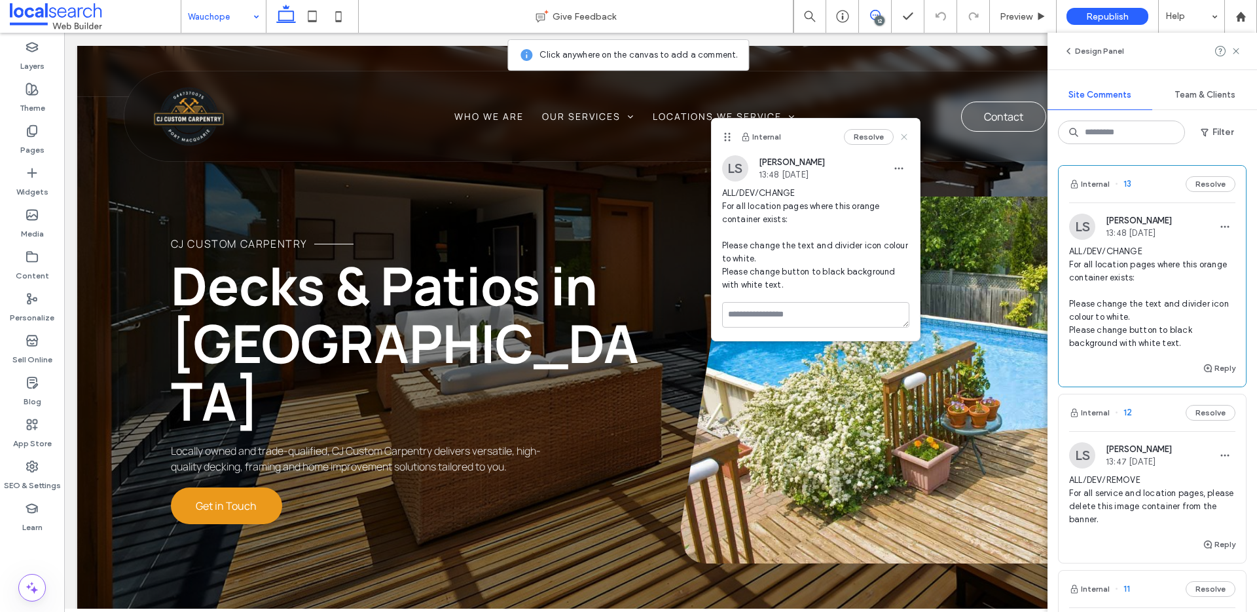
click at [906, 137] on icon at bounding box center [904, 137] width 10 height 10
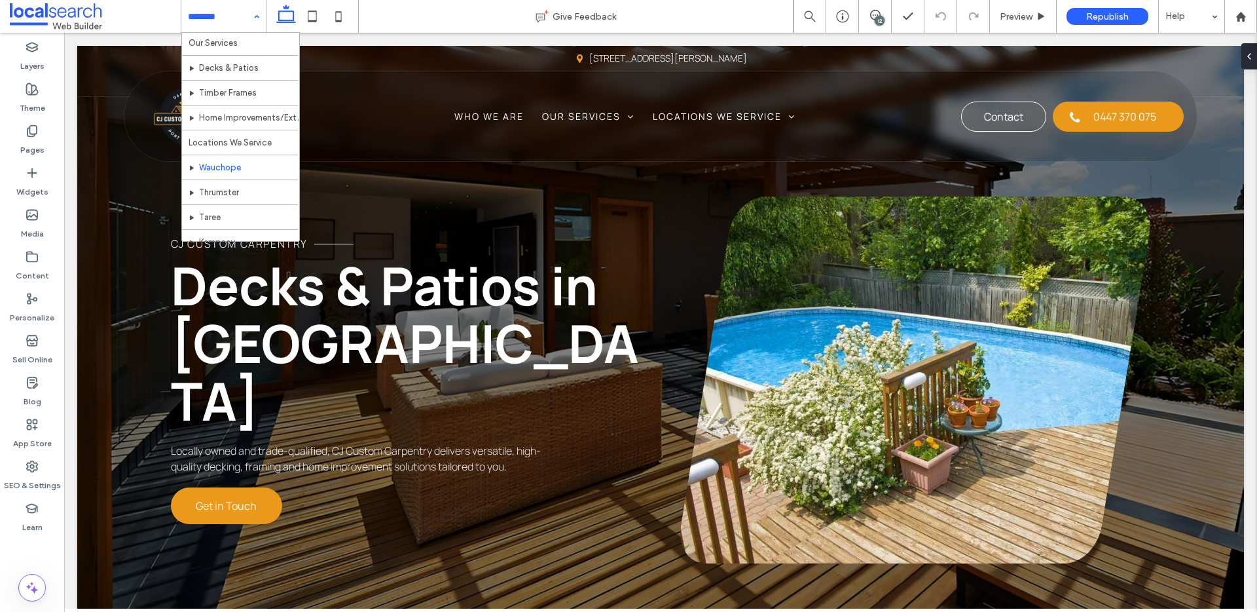
scroll to position [64, 0]
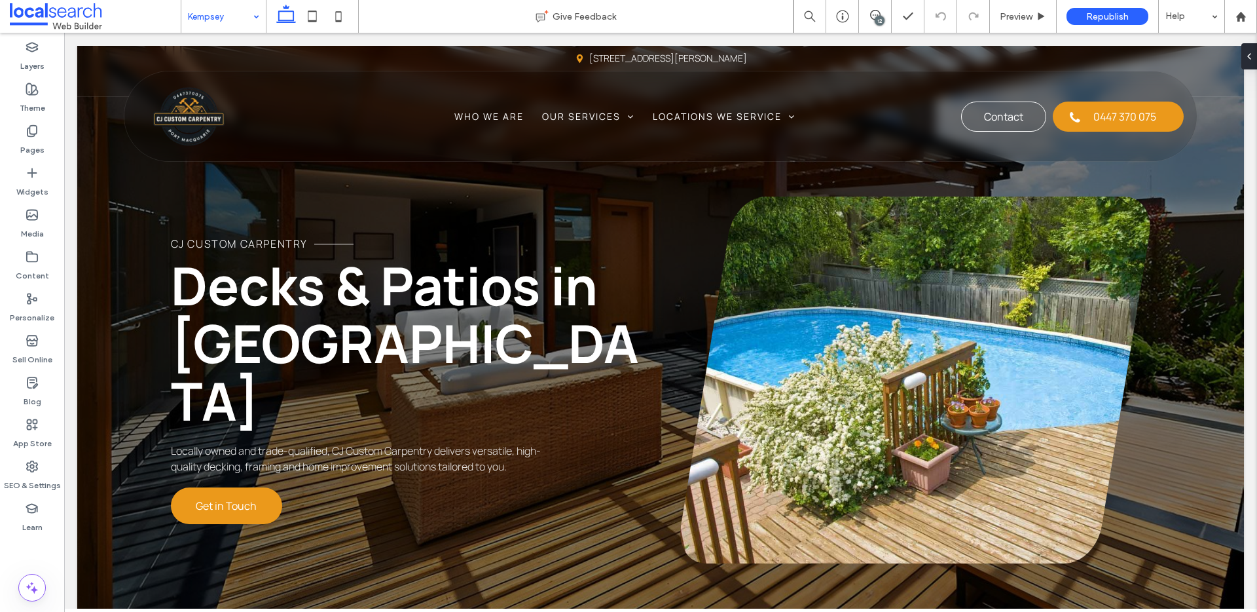
click at [198, 12] on input at bounding box center [220, 16] width 65 height 33
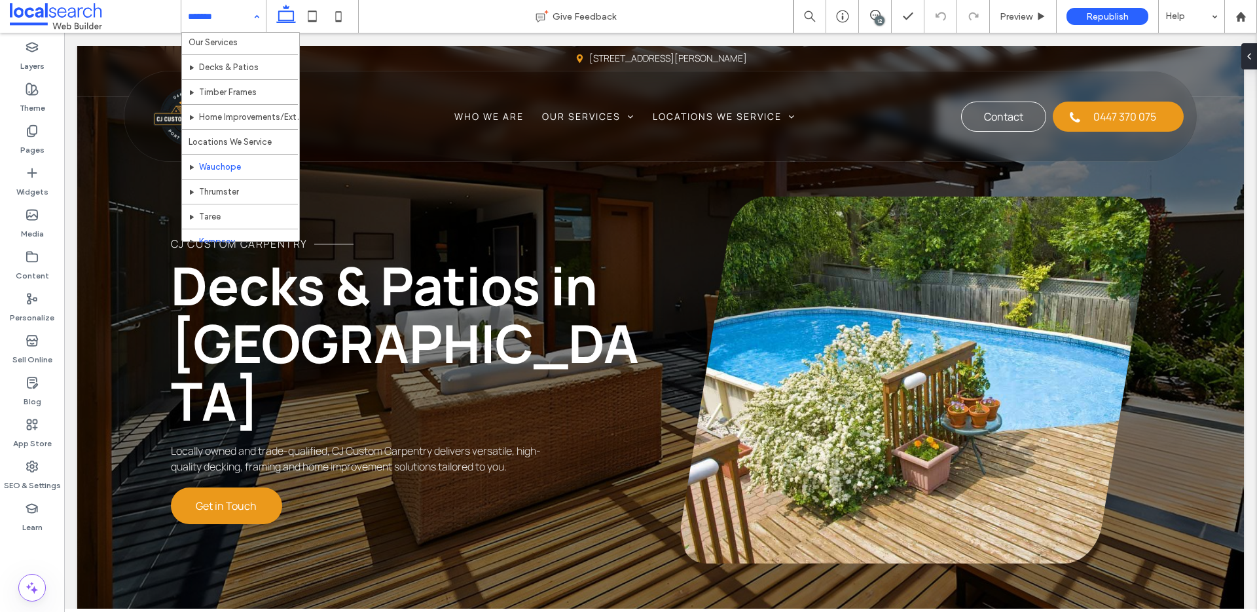
scroll to position [64, 0]
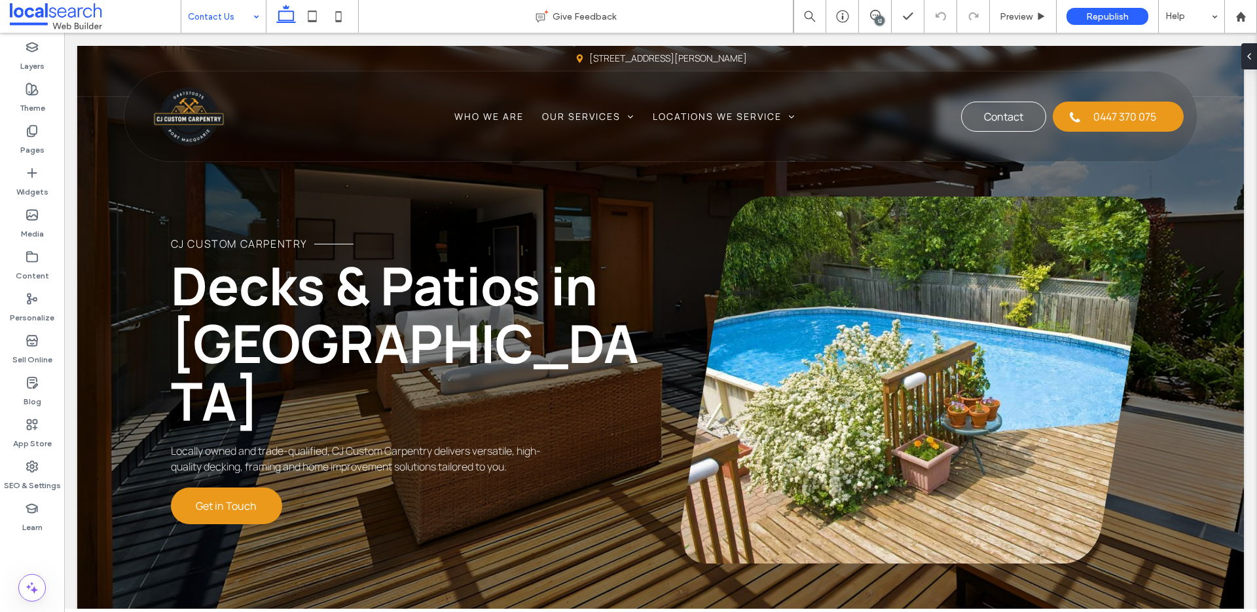
click at [199, 10] on input at bounding box center [220, 16] width 65 height 33
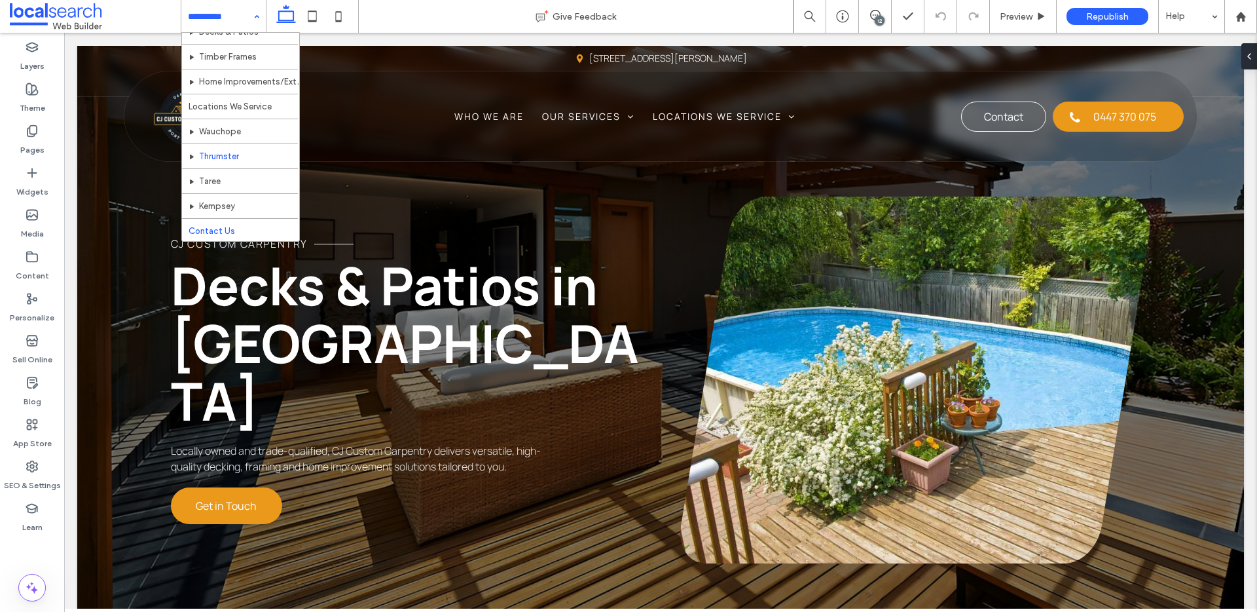
scroll to position [64, 0]
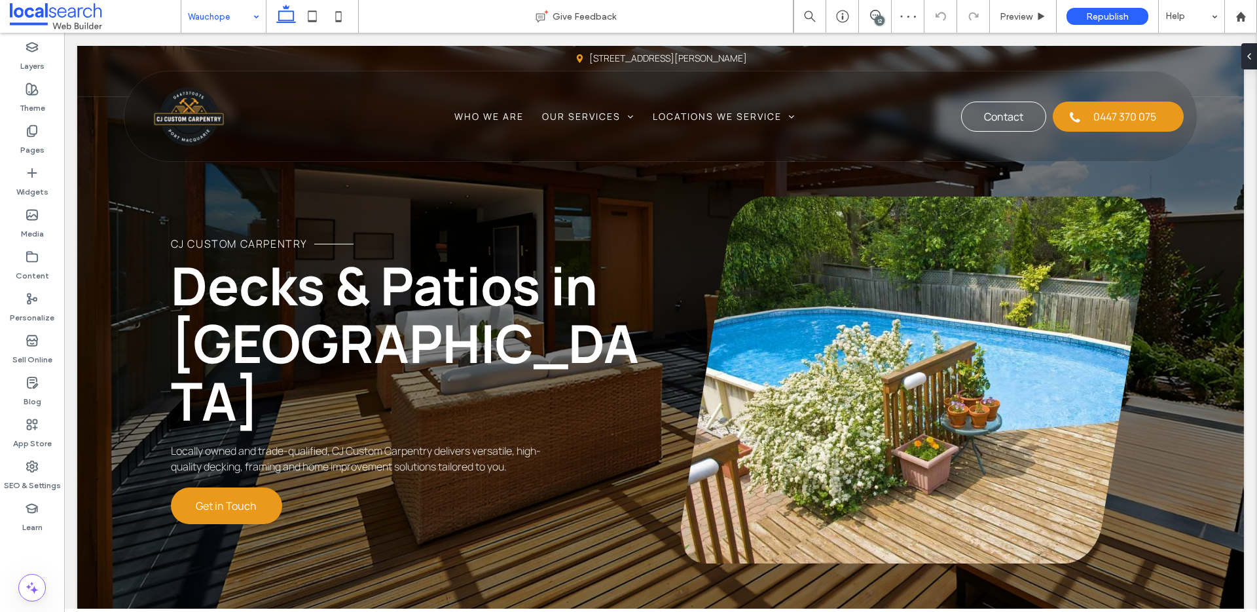
click at [247, 31] on div "Wauchope" at bounding box center [223, 16] width 84 height 33
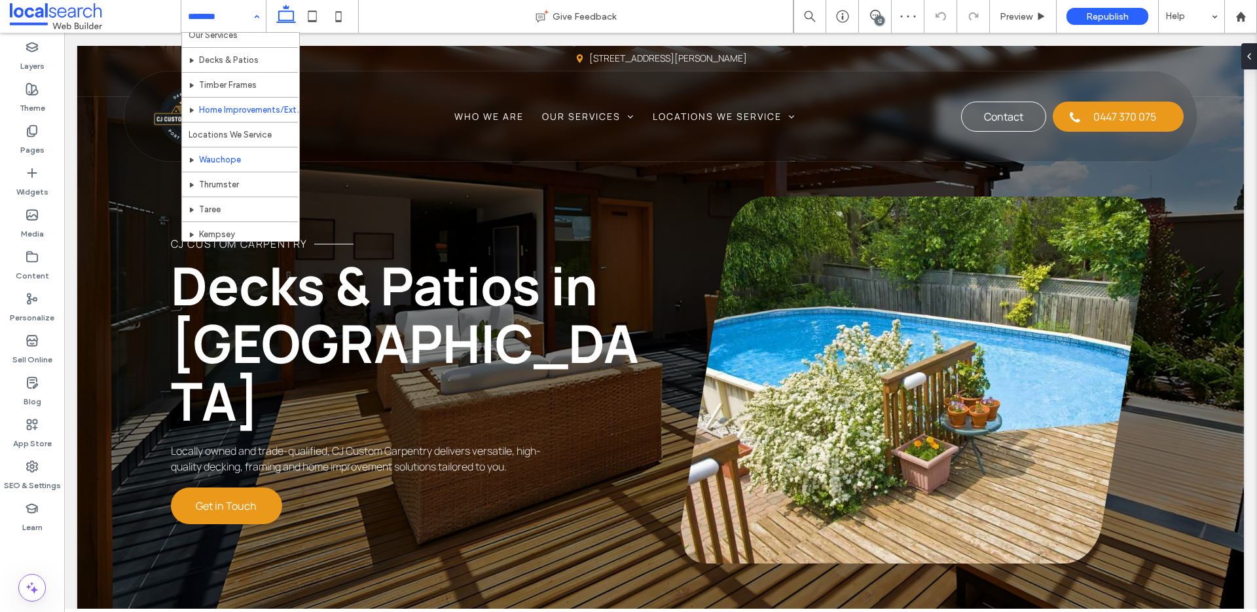
scroll to position [64, 0]
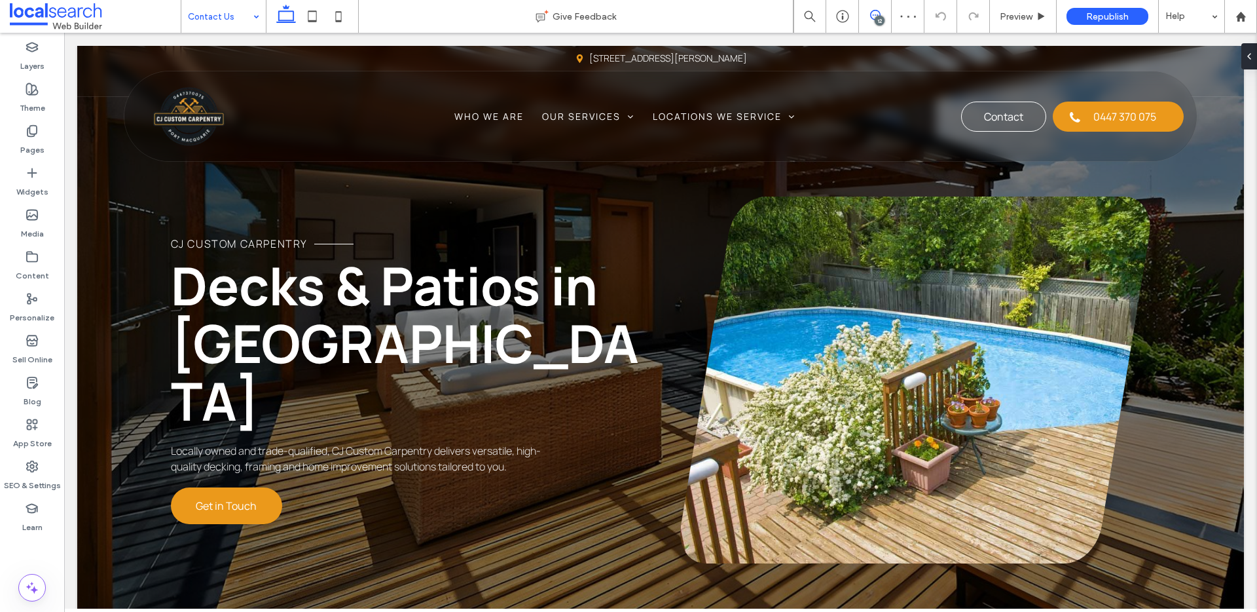
drag, startPoint x: 875, startPoint y: 14, endPoint x: 870, endPoint y: 20, distance: 7.5
click at [875, 14] on icon at bounding box center [875, 15] width 10 height 10
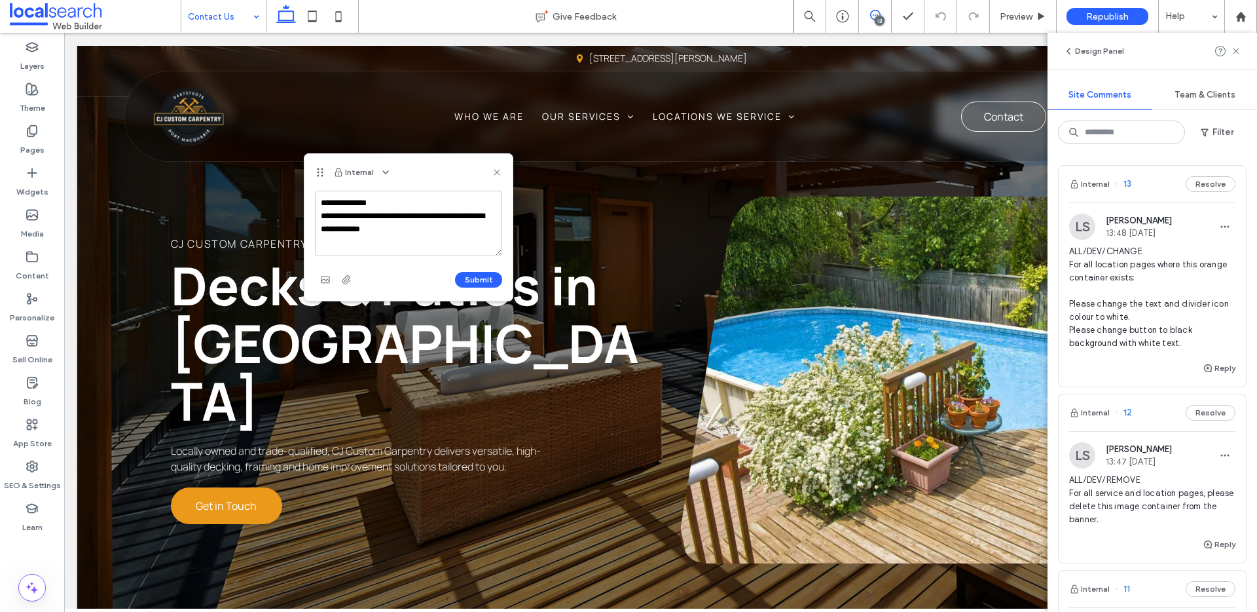
click at [357, 225] on textarea "**********" at bounding box center [408, 223] width 187 height 65
click at [441, 232] on textarea "**********" at bounding box center [408, 223] width 187 height 65
type textarea "**********"
click at [479, 277] on button "Submit" at bounding box center [478, 280] width 47 height 16
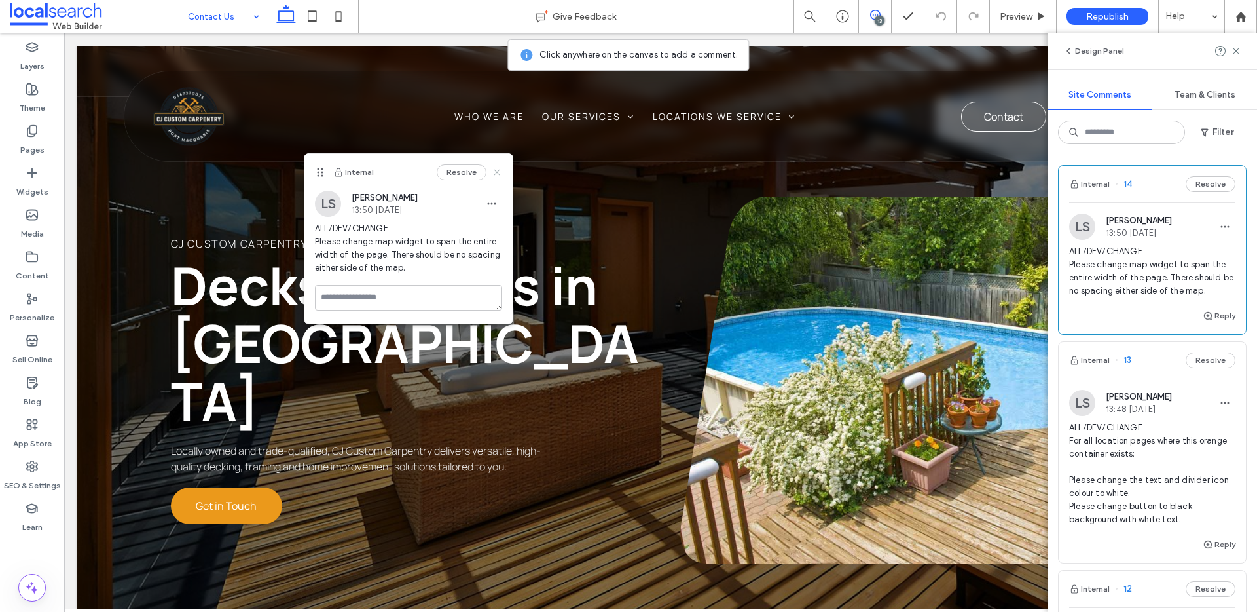
click at [499, 170] on use at bounding box center [497, 172] width 6 height 6
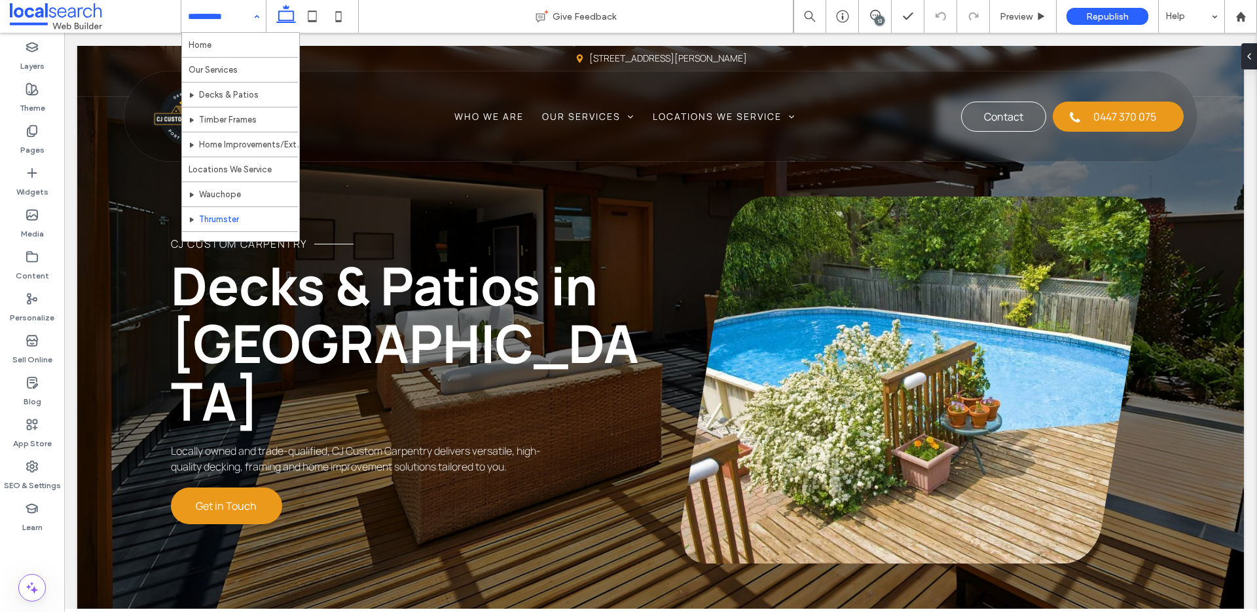
scroll to position [64, 0]
click at [882, 14] on span at bounding box center [875, 15] width 32 height 10
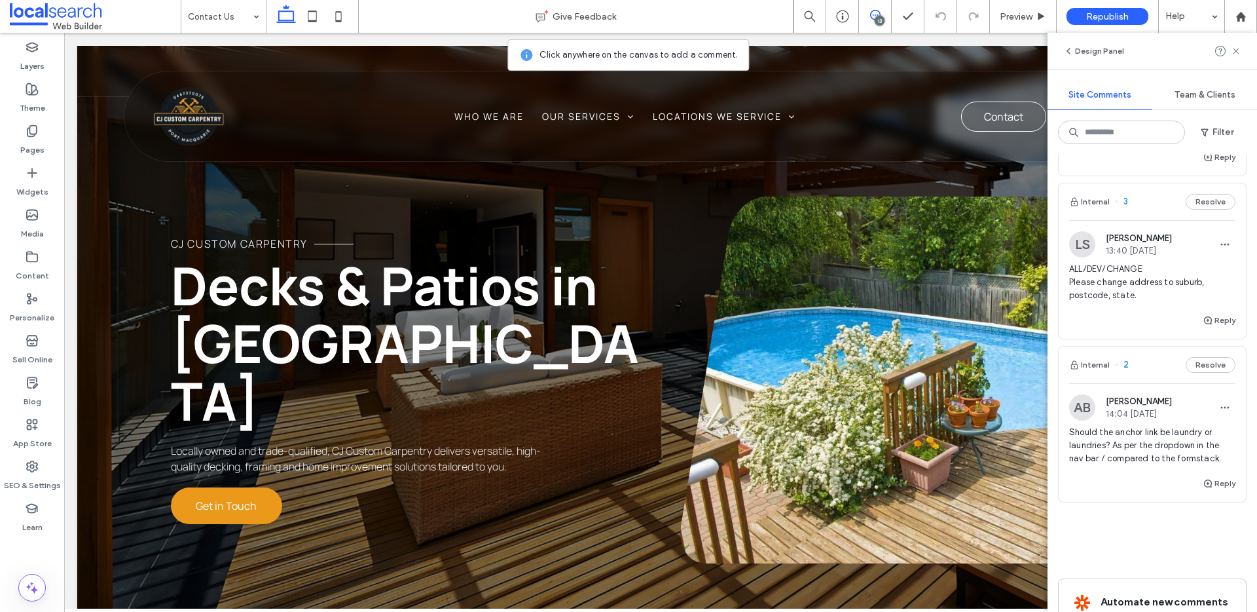
scroll to position [1979, 0]
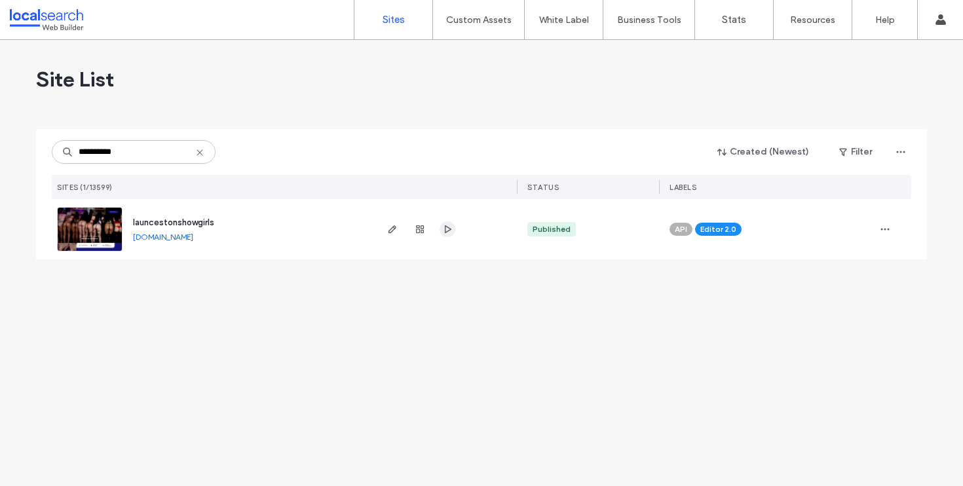
type input "**********"
click at [441, 232] on span "button" at bounding box center [447, 229] width 16 height 16
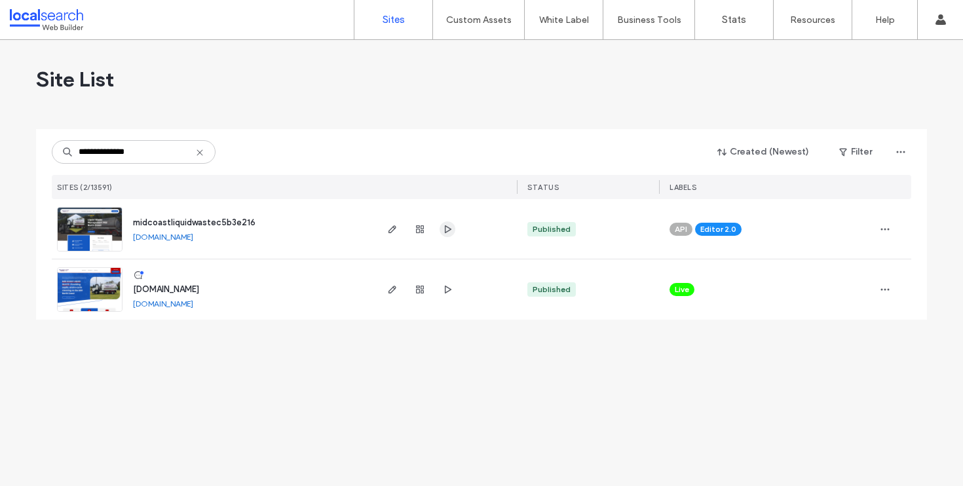
type input "**********"
click at [451, 230] on icon "button" at bounding box center [447, 229] width 10 height 10
drag, startPoint x: 191, startPoint y: 142, endPoint x: 198, endPoint y: 149, distance: 10.2
click at [194, 144] on input "**********" at bounding box center [134, 152] width 164 height 24
click at [198, 151] on icon at bounding box center [200, 152] width 10 height 10
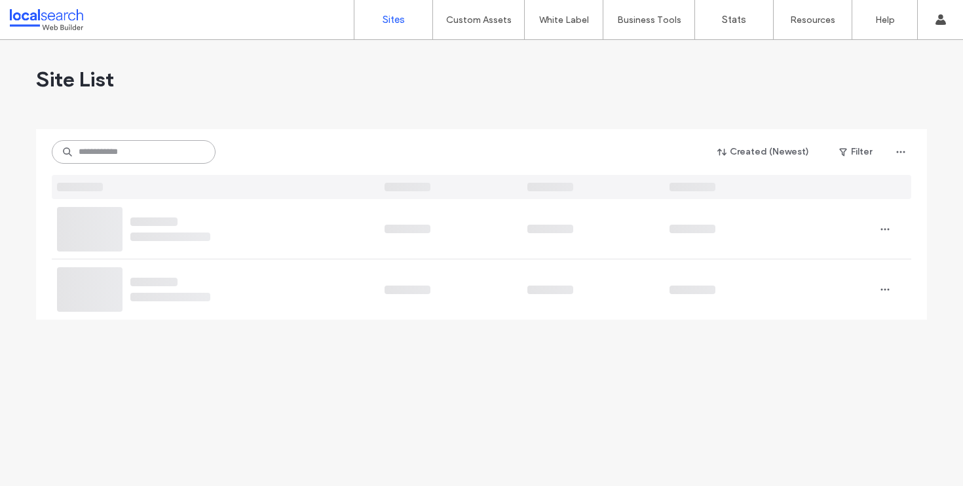
click at [145, 154] on input at bounding box center [134, 152] width 164 height 24
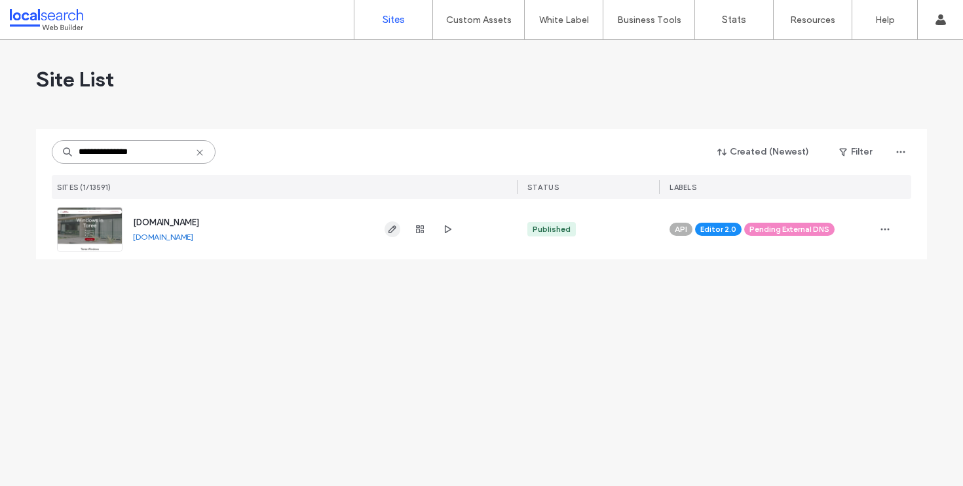
type input "**********"
click at [395, 227] on use "button" at bounding box center [392, 229] width 8 height 8
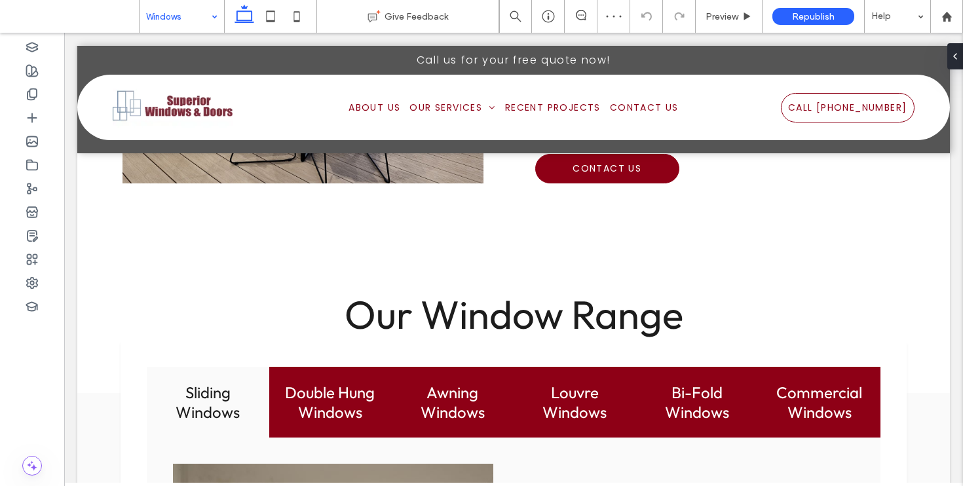
click at [186, 14] on input at bounding box center [178, 16] width 65 height 33
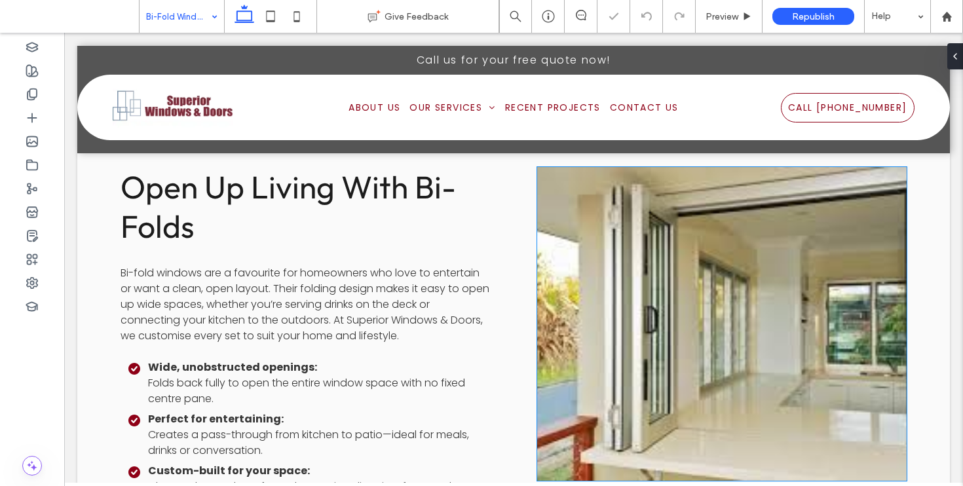
scroll to position [1077, 0]
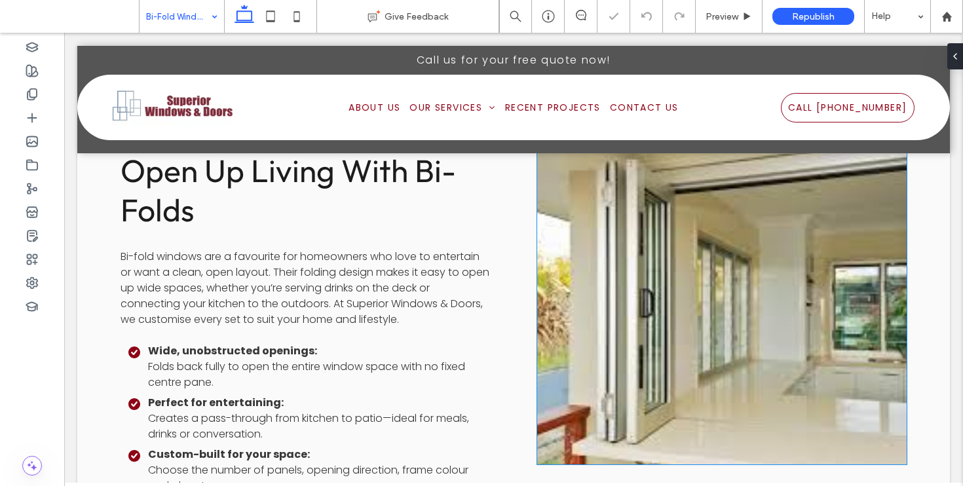
click at [665, 295] on link at bounding box center [722, 307] width 392 height 333
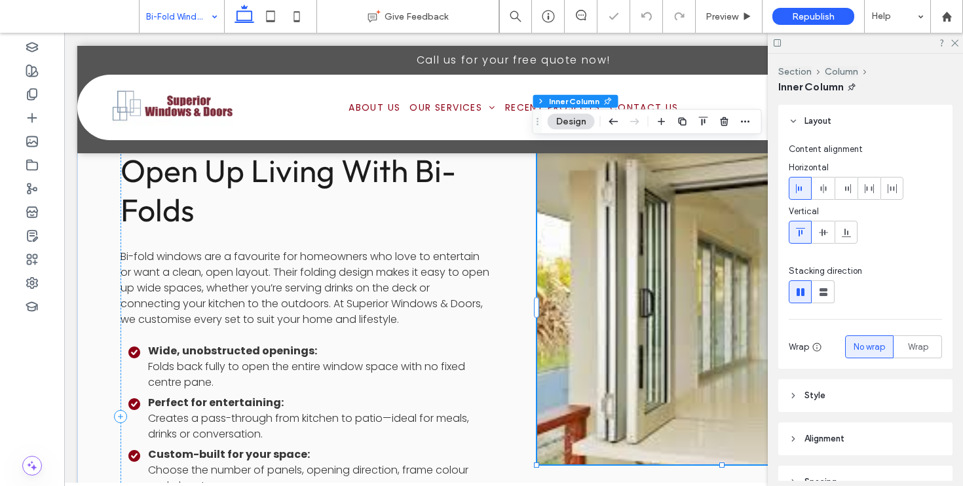
click at [665, 295] on link at bounding box center [722, 307] width 392 height 333
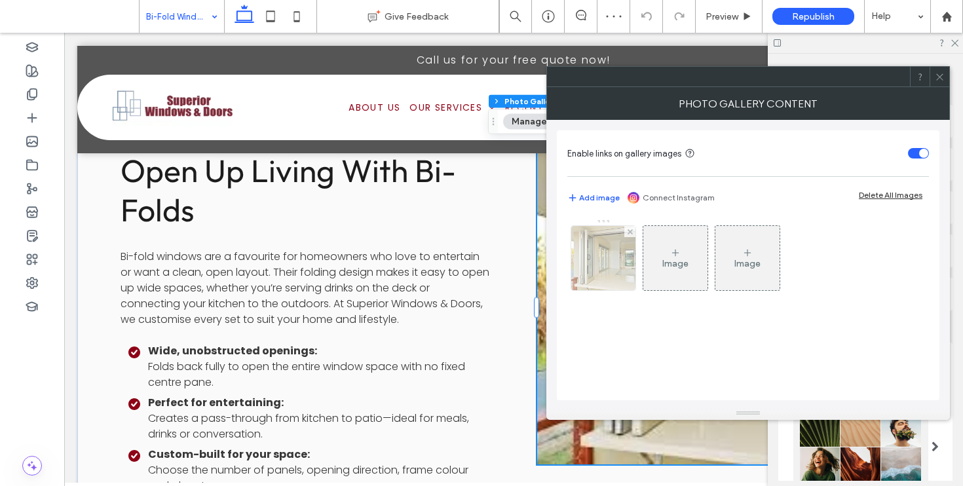
click at [608, 266] on img at bounding box center [603, 258] width 96 height 64
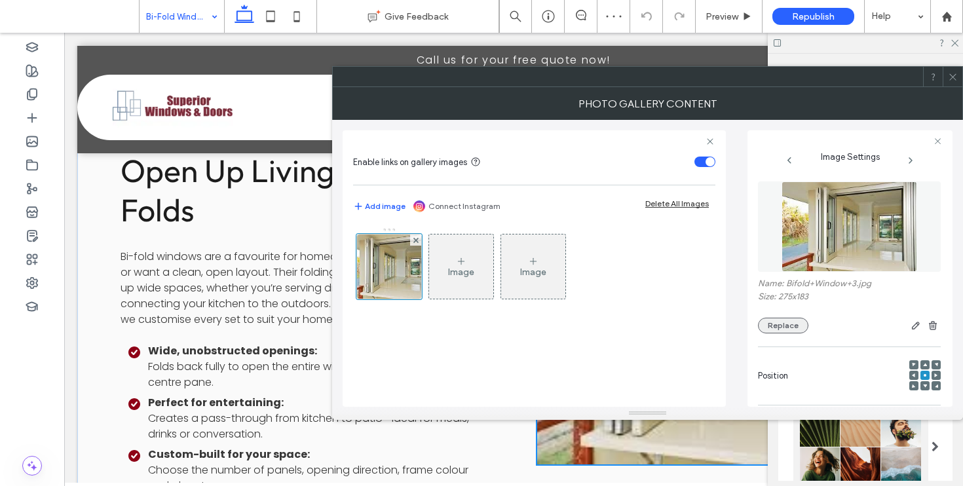
click at [769, 323] on button "Replace" at bounding box center [783, 326] width 50 height 16
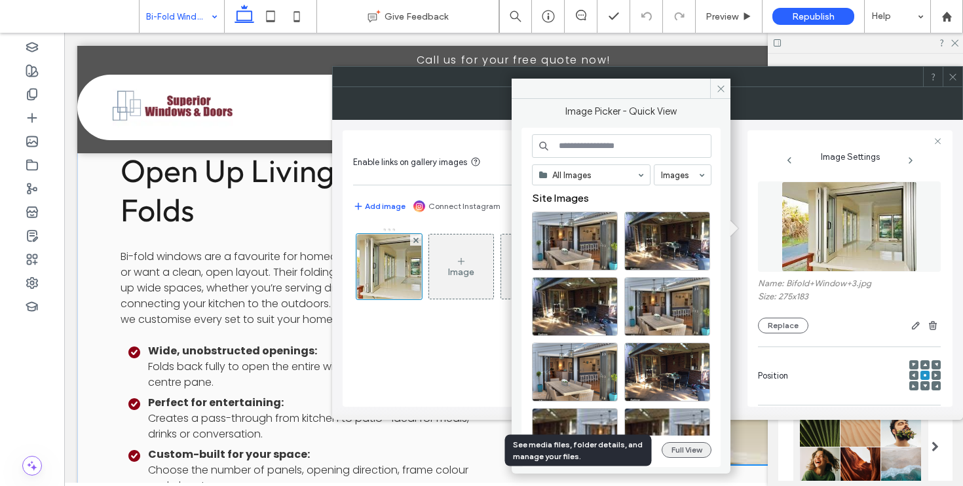
click at [675, 450] on button "Full View" at bounding box center [686, 450] width 50 height 16
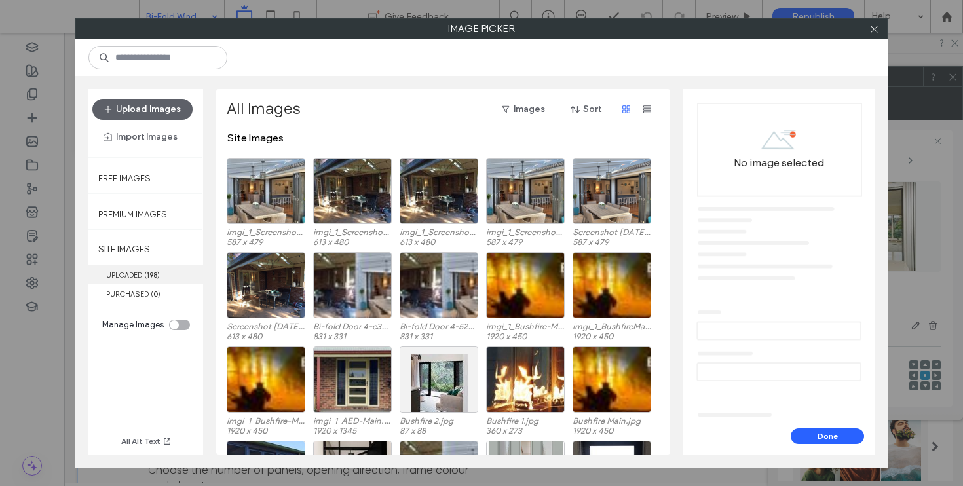
click at [141, 265] on label "UPLOADED ( 198 )" at bounding box center [145, 274] width 115 height 19
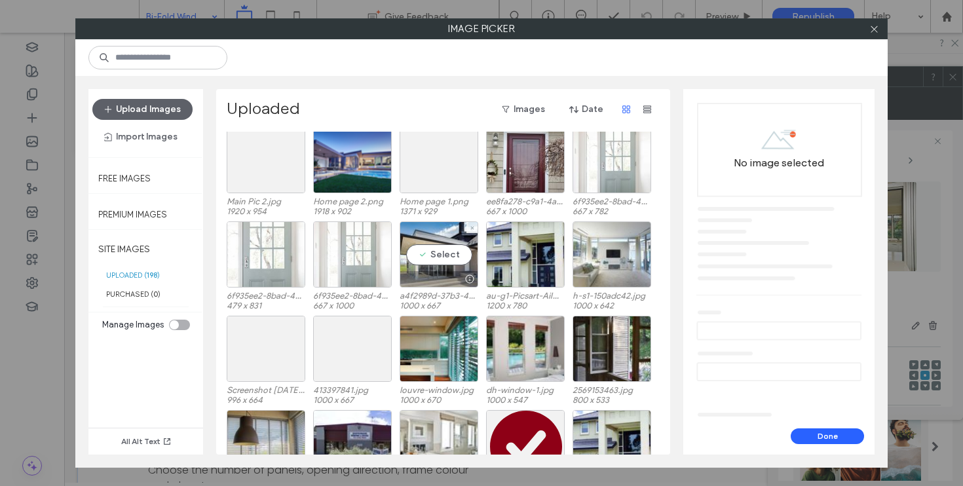
scroll to position [625, 0]
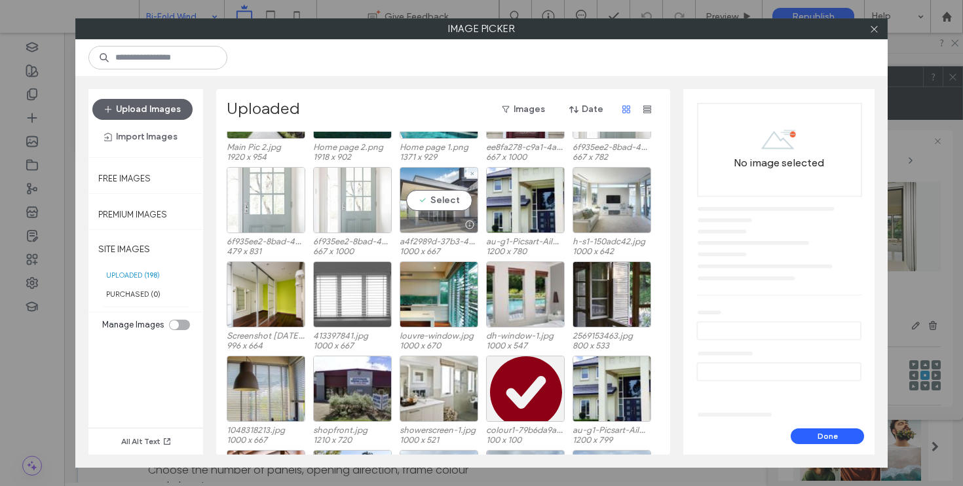
click at [437, 194] on div "Select" at bounding box center [438, 200] width 79 height 66
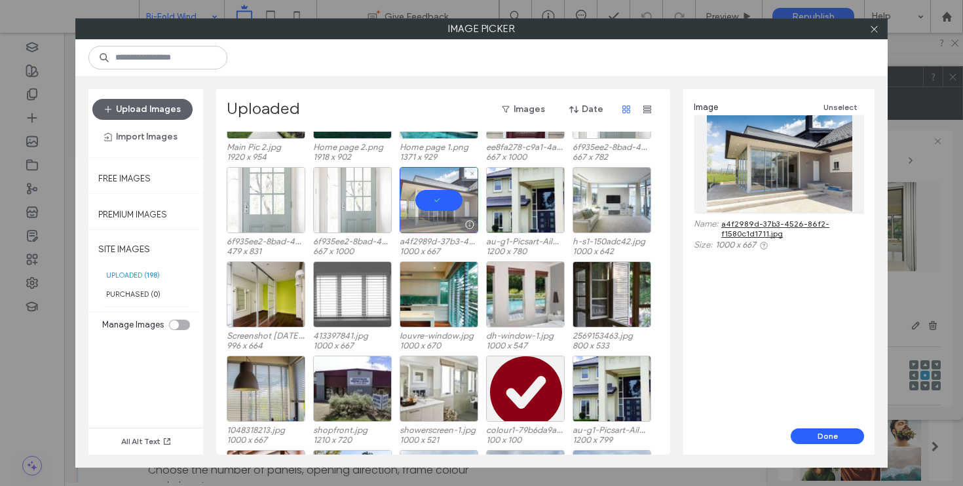
click at [437, 194] on div at bounding box center [438, 200] width 79 height 66
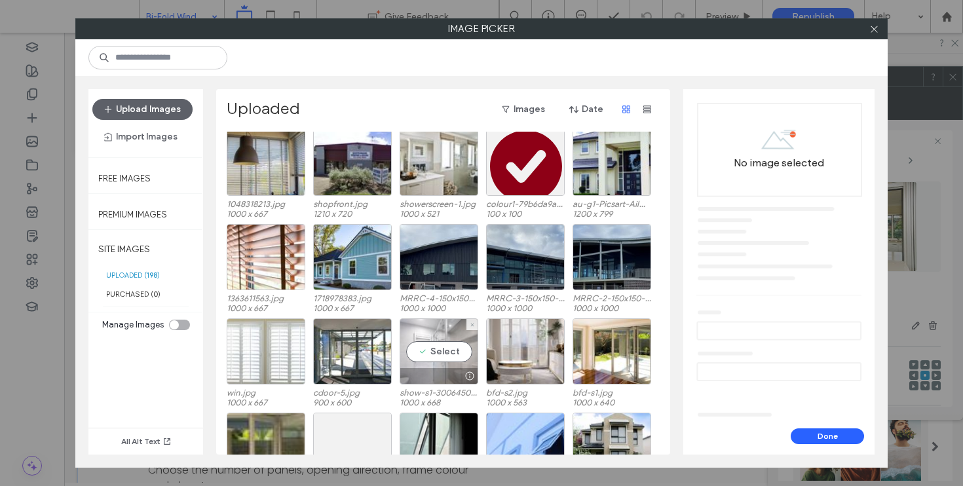
scroll to position [863, 0]
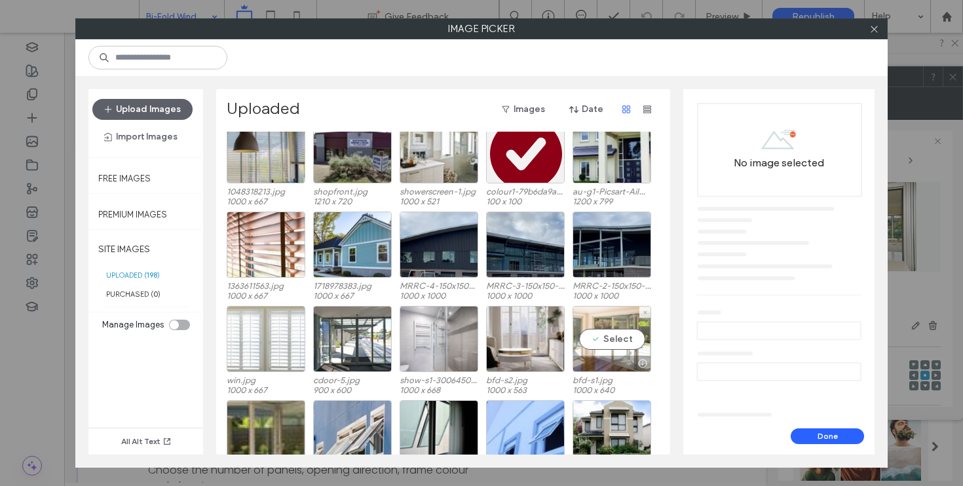
click at [595, 330] on div "Select" at bounding box center [611, 339] width 79 height 66
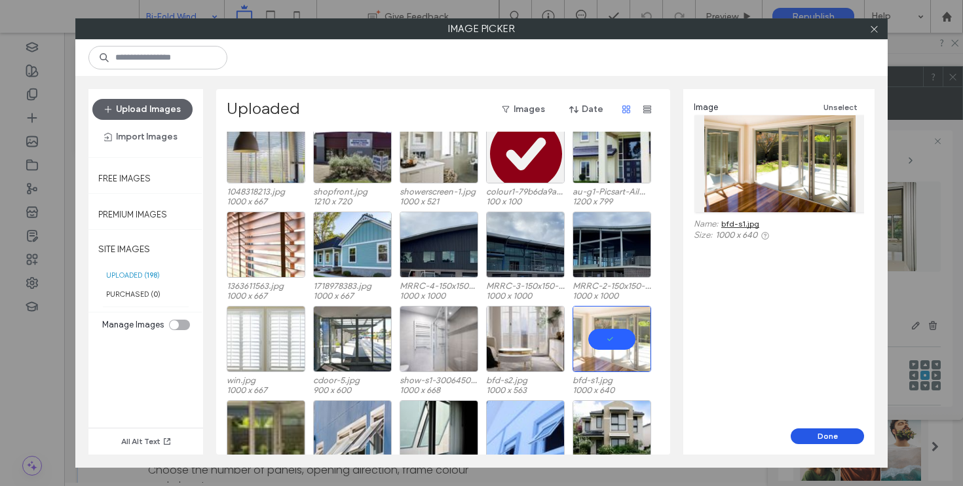
click at [828, 442] on button "Done" at bounding box center [826, 436] width 73 height 16
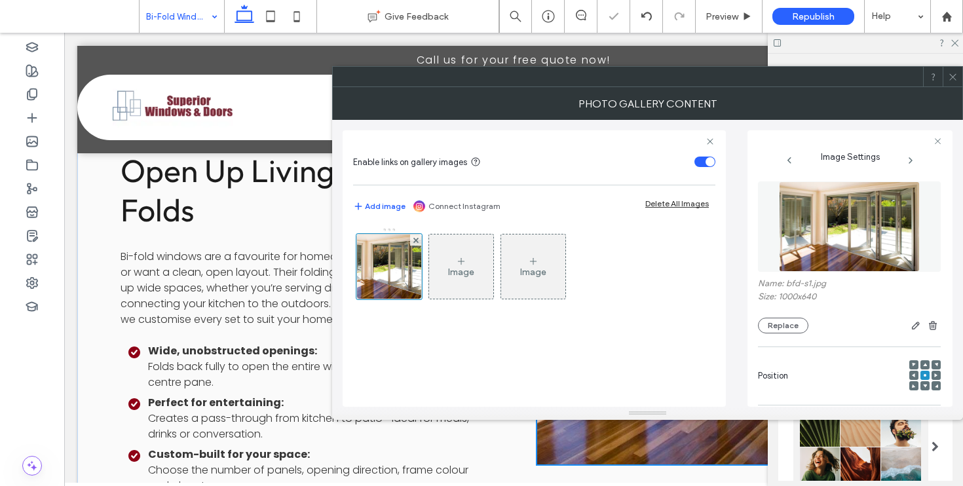
drag, startPoint x: 958, startPoint y: 79, endPoint x: 931, endPoint y: 99, distance: 34.2
click at [957, 79] on div at bounding box center [952, 77] width 20 height 20
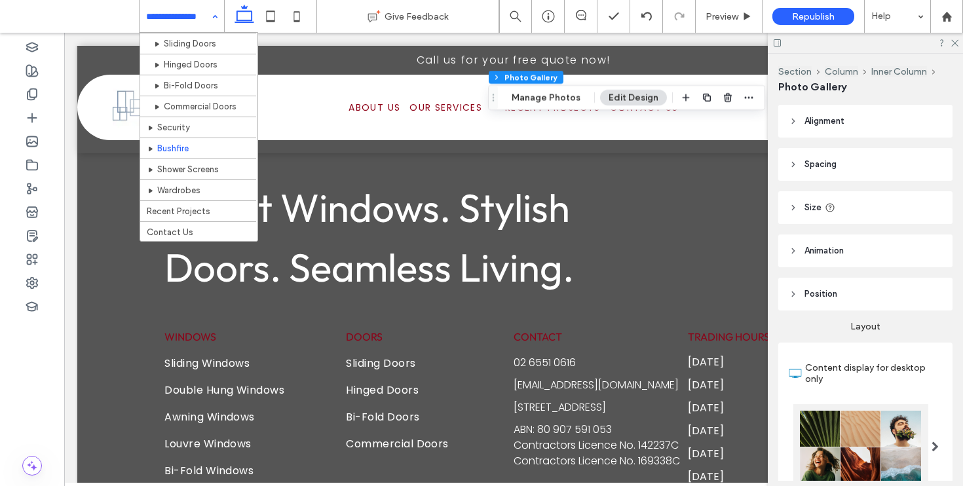
scroll to position [243, 0]
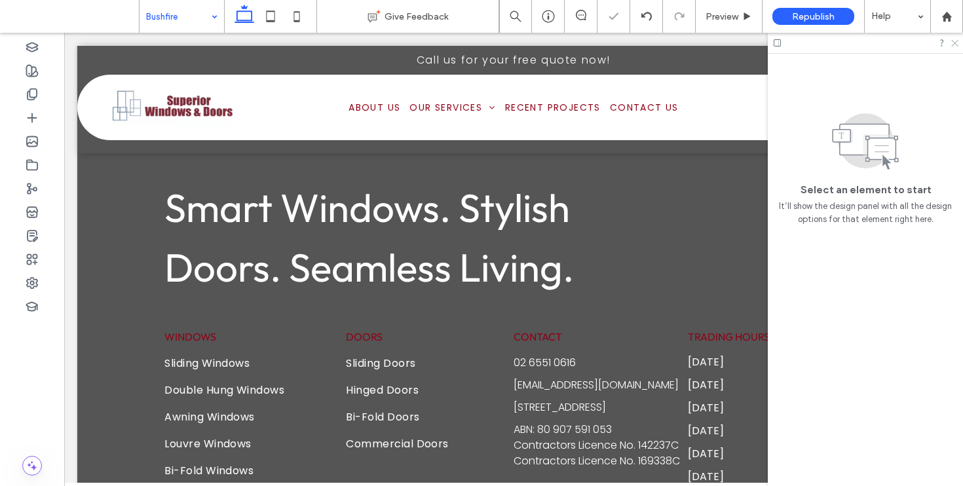
click at [954, 43] on icon at bounding box center [954, 42] width 9 height 9
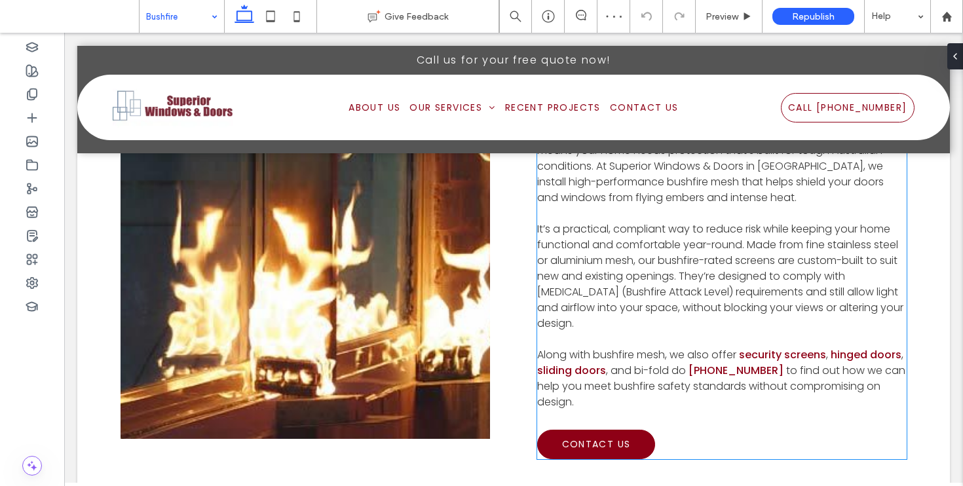
scroll to position [1048, 0]
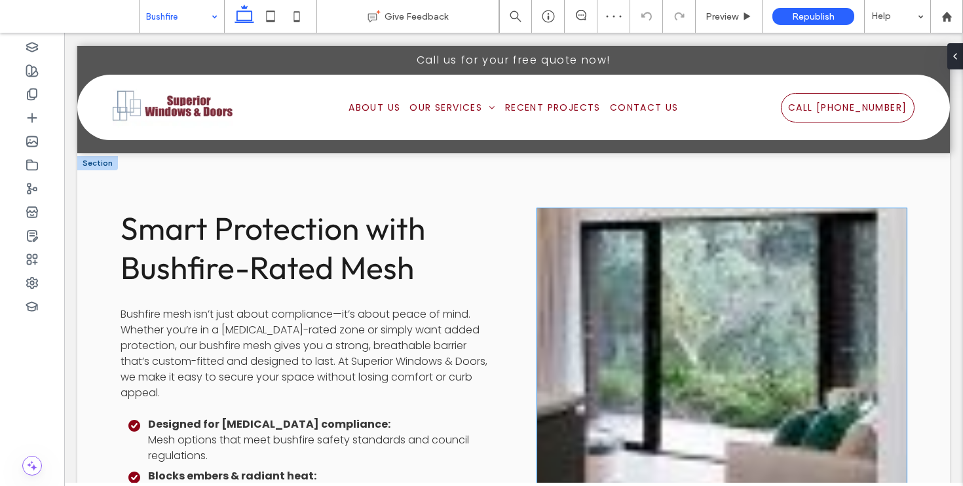
click at [703, 281] on link at bounding box center [722, 365] width 392 height 333
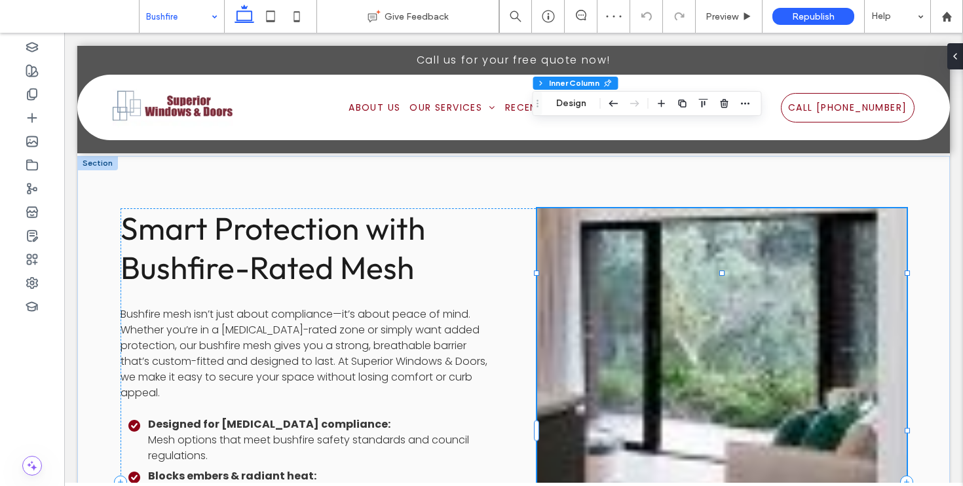
click at [652, 251] on link at bounding box center [722, 365] width 392 height 333
click at [627, 201] on link at bounding box center [722, 365] width 392 height 333
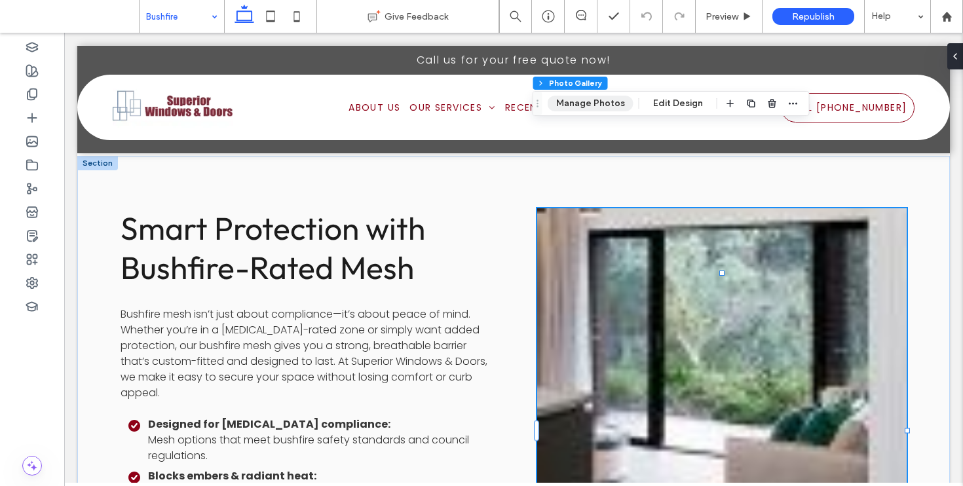
click at [578, 103] on button "Manage Photos" at bounding box center [591, 104] width 86 height 16
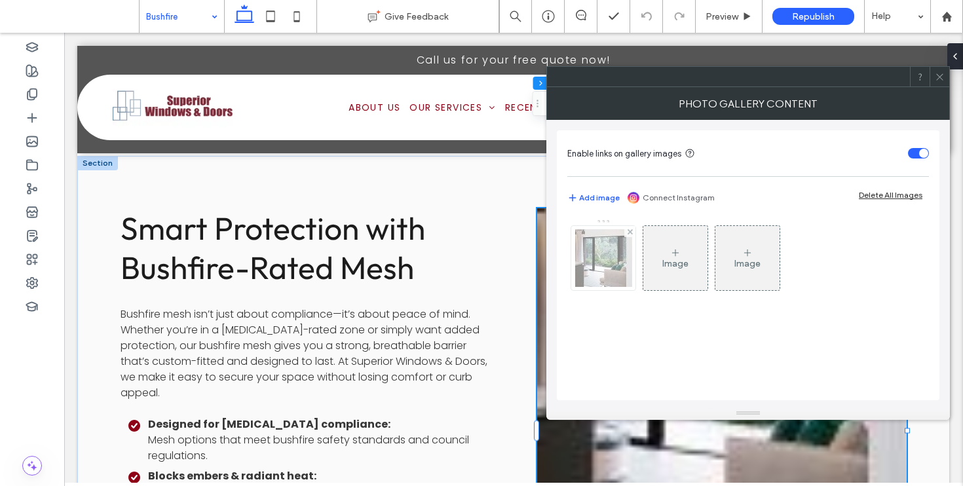
click at [632, 265] on div at bounding box center [603, 258] width 64 height 64
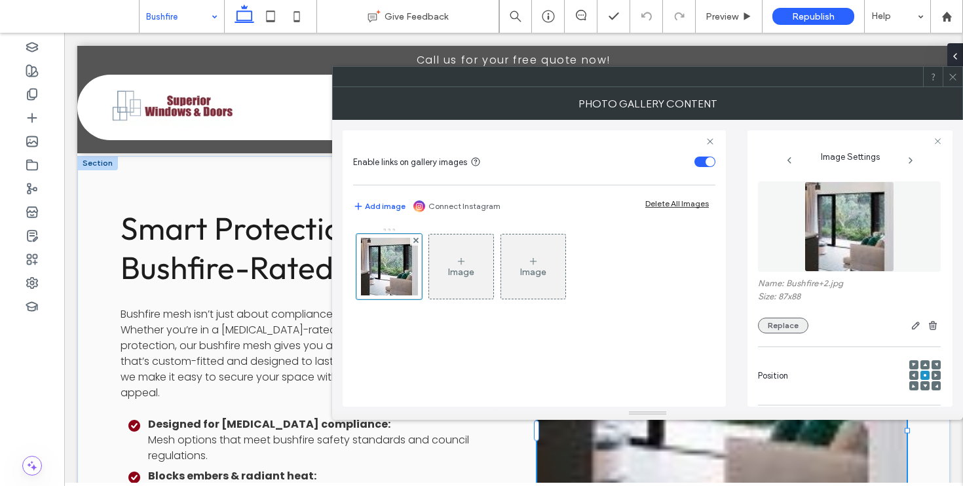
click at [790, 324] on button "Replace" at bounding box center [783, 326] width 50 height 16
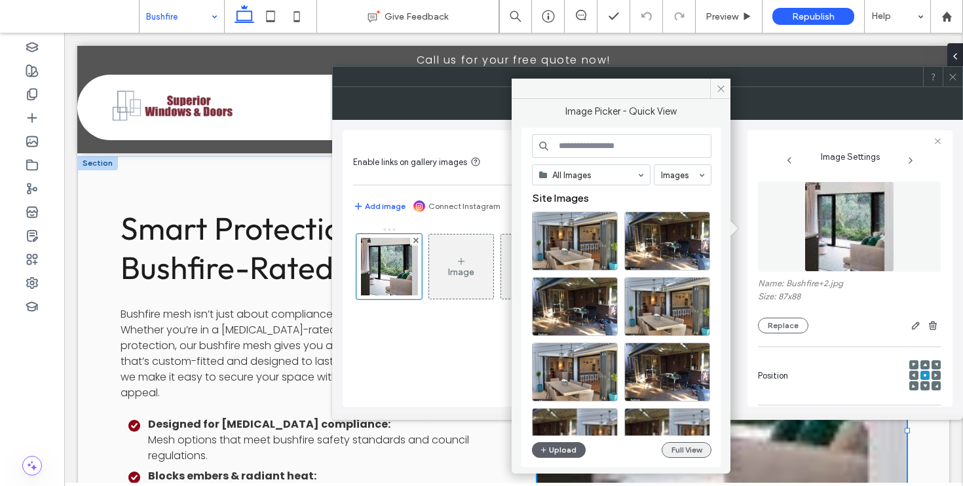
click at [708, 453] on button "Full View" at bounding box center [686, 450] width 50 height 16
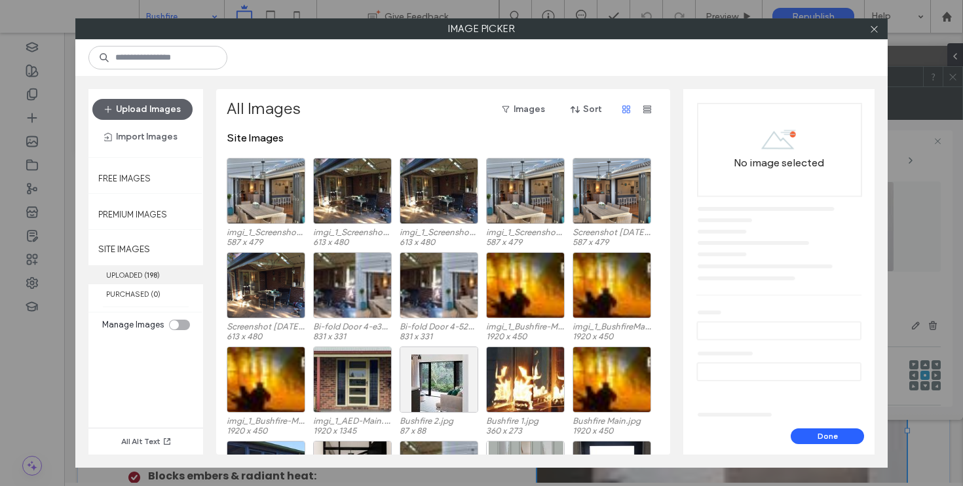
click at [136, 267] on label "UPLOADED ( 198 )" at bounding box center [145, 274] width 115 height 19
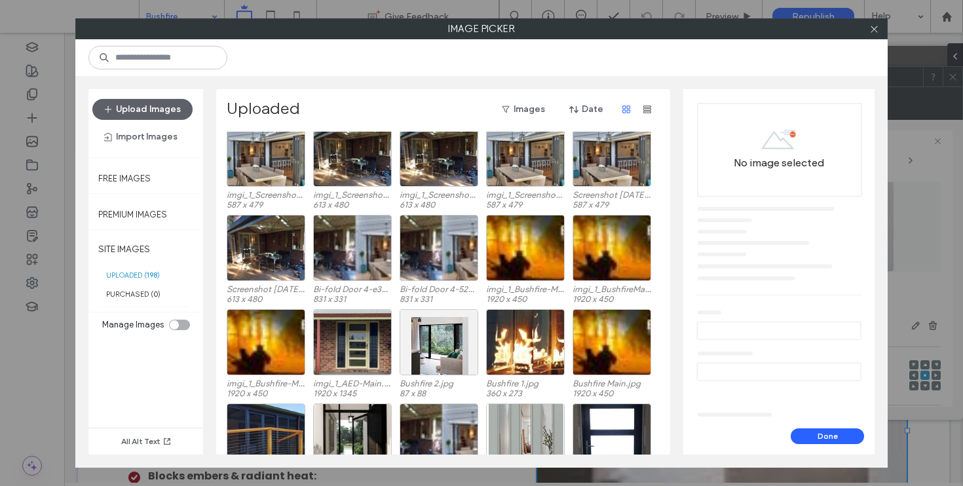
scroll to position [0, 0]
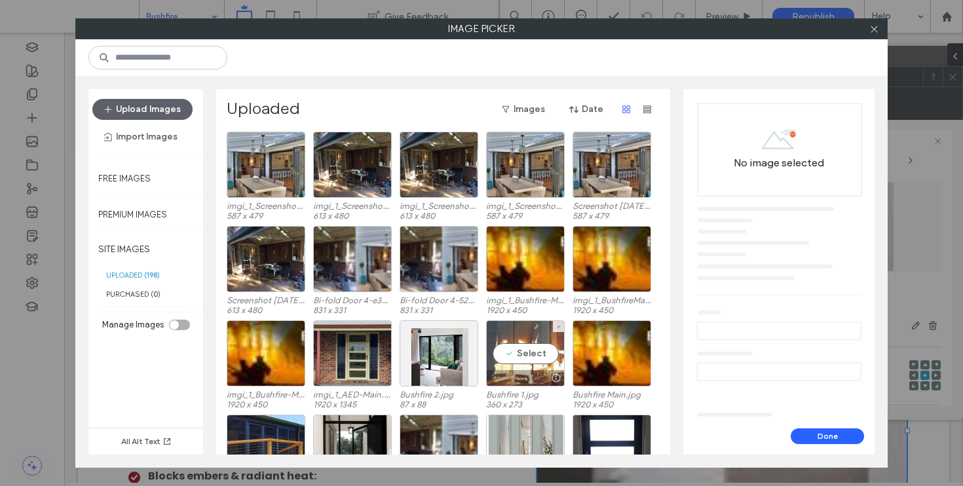
click at [521, 350] on div "Select" at bounding box center [525, 353] width 79 height 66
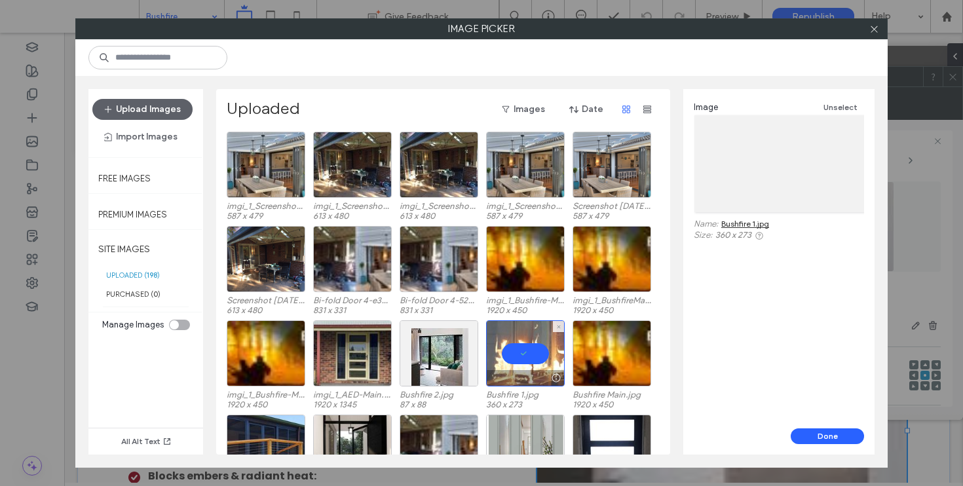
click at [521, 350] on div at bounding box center [525, 353] width 79 height 66
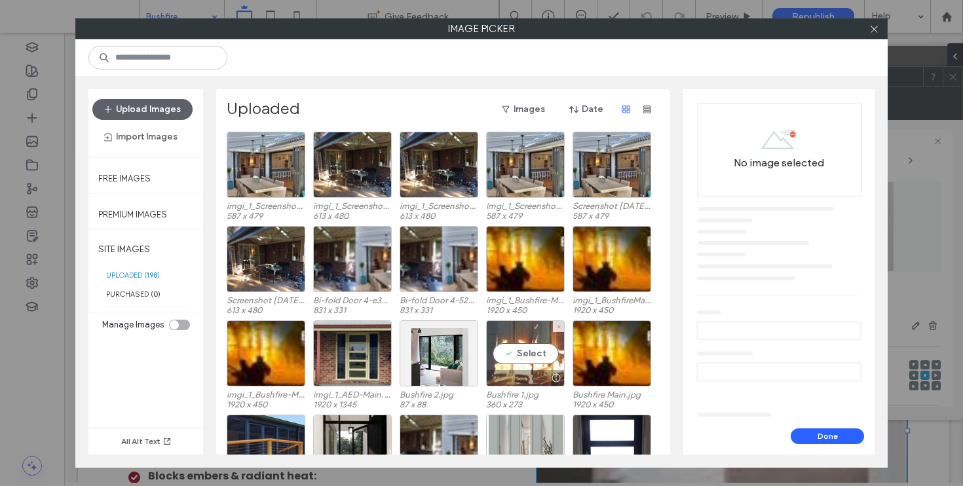
click at [521, 350] on div "Select" at bounding box center [525, 353] width 79 height 66
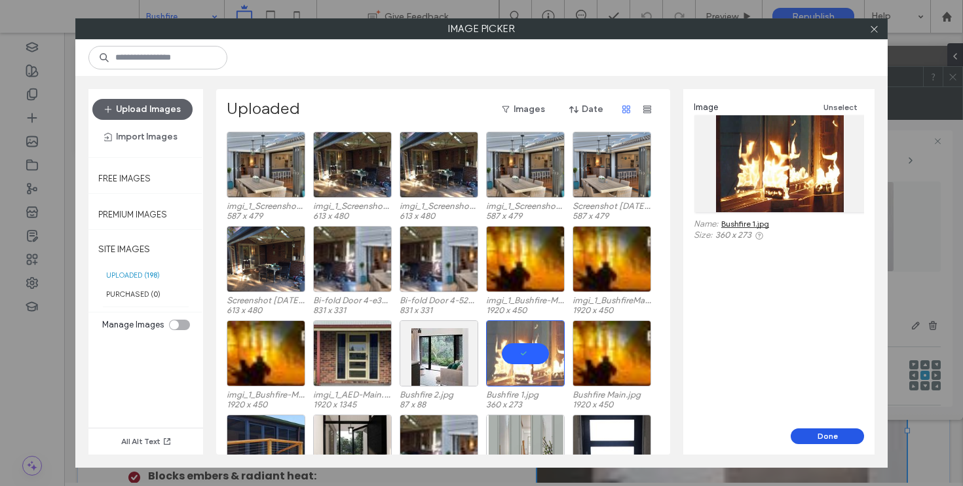
click at [826, 433] on button "Done" at bounding box center [826, 436] width 73 height 16
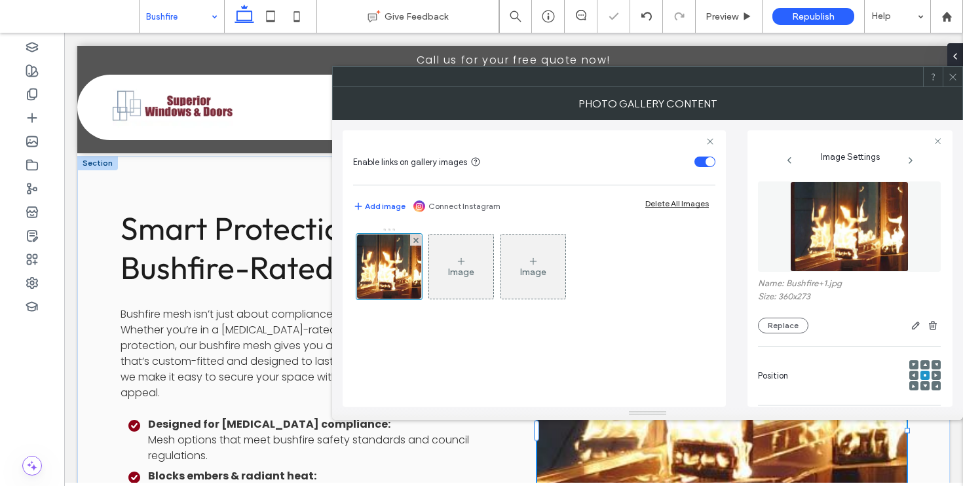
click at [954, 81] on span at bounding box center [953, 77] width 10 height 20
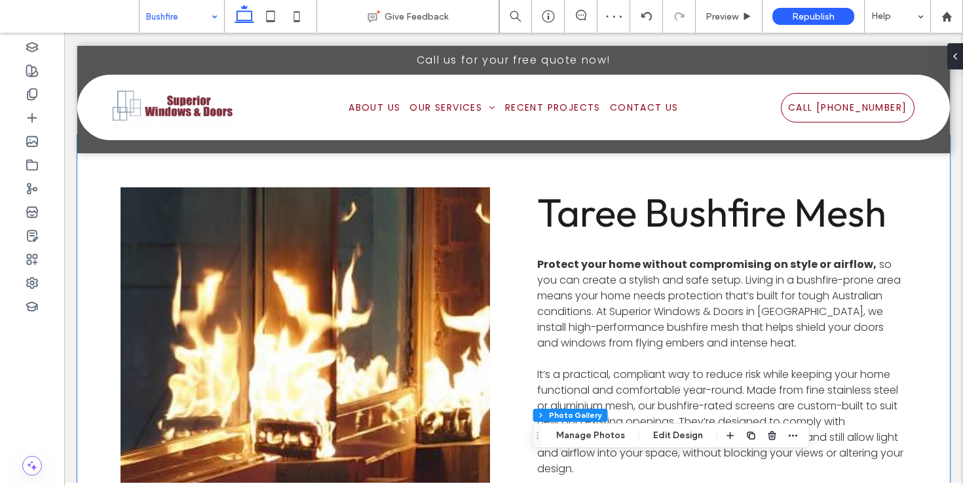
scroll to position [689, 0]
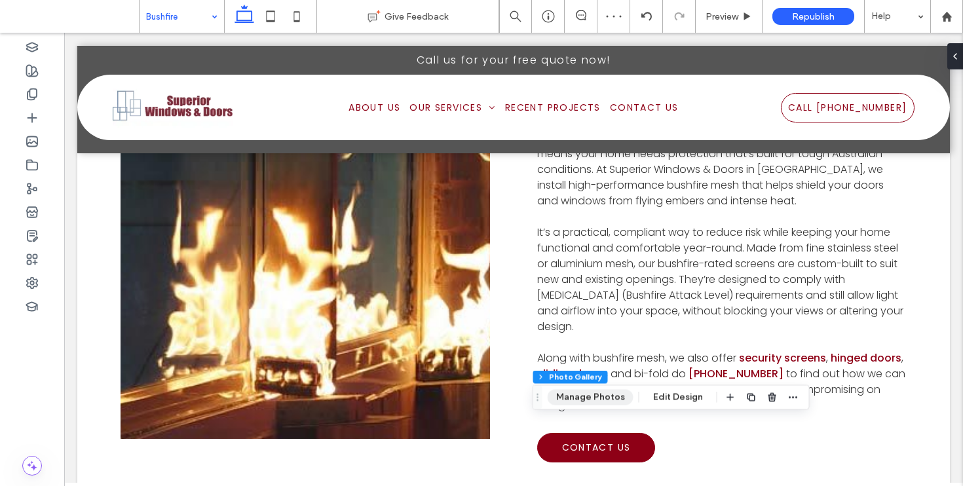
click at [599, 393] on button "Manage Photos" at bounding box center [591, 398] width 86 height 16
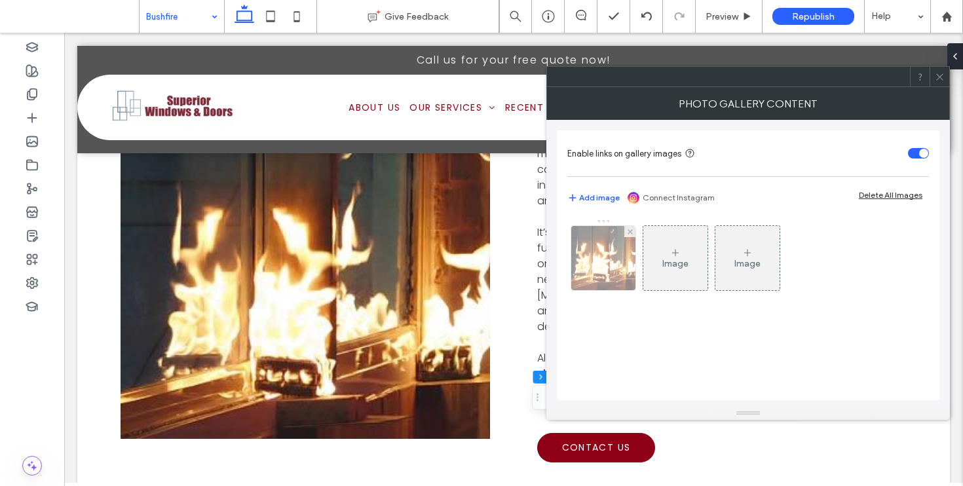
click at [595, 281] on img at bounding box center [603, 258] width 84 height 64
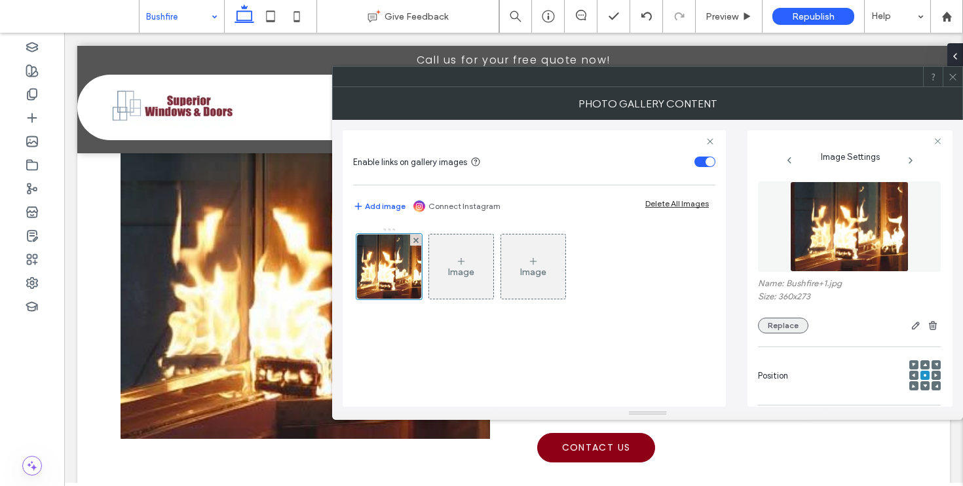
click at [783, 320] on button "Replace" at bounding box center [783, 326] width 50 height 16
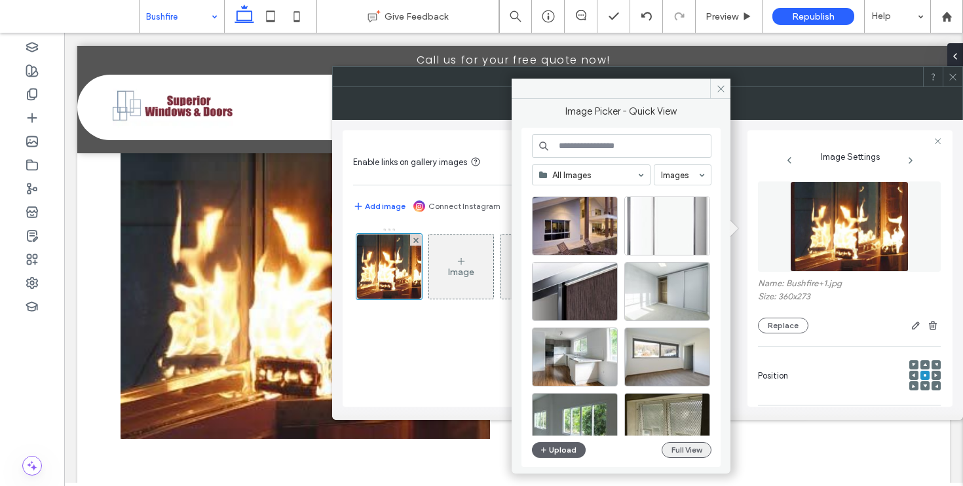
scroll to position [2312, 0]
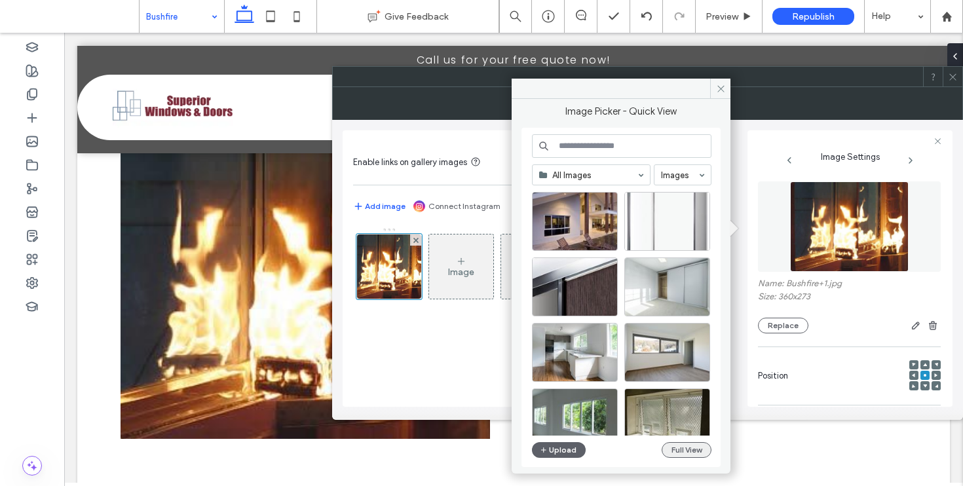
click at [672, 449] on button "Full View" at bounding box center [686, 450] width 50 height 16
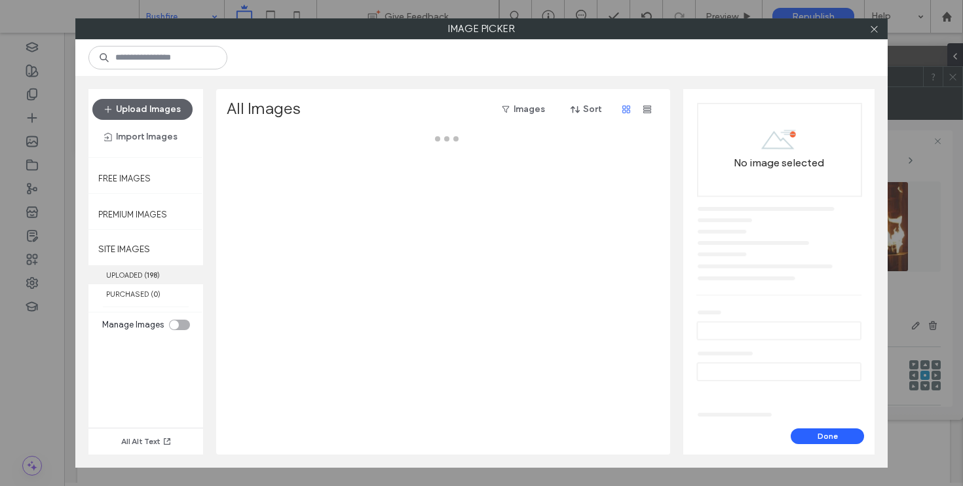
click at [124, 274] on label "UPLOADED ( 198 )" at bounding box center [145, 274] width 115 height 19
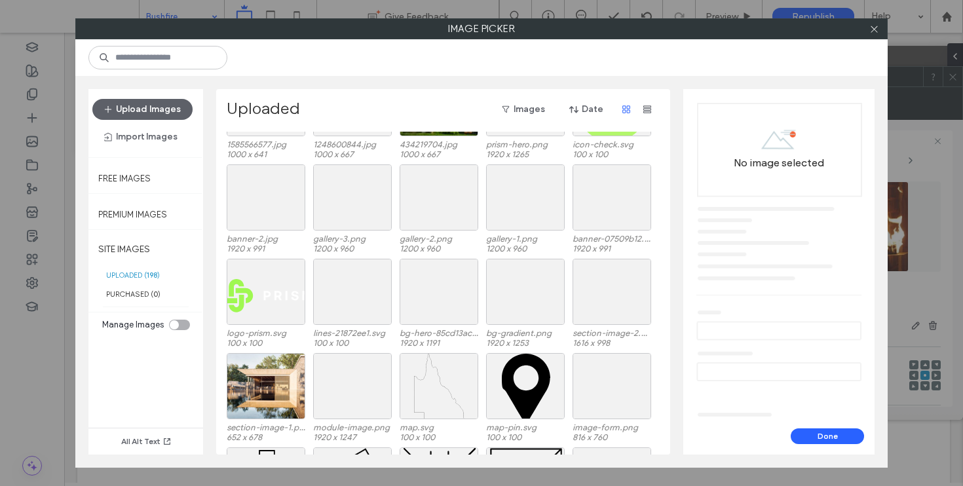
scroll to position [3173, 0]
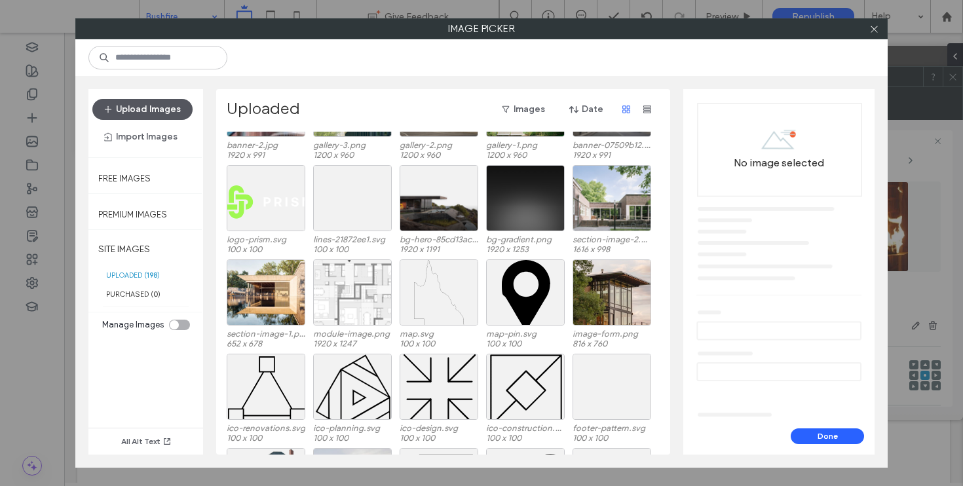
click at [157, 108] on button "Upload Images" at bounding box center [142, 109] width 100 height 21
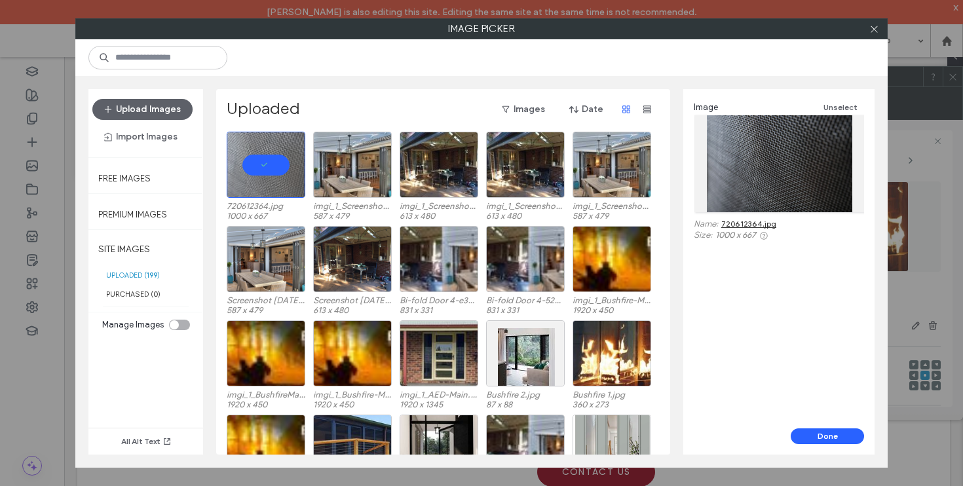
click at [825, 425] on div "Image Unselect Name: 720612364.jpg Size: 1000 x 667" at bounding box center [778, 258] width 191 height 339
click at [825, 431] on button "Done" at bounding box center [826, 436] width 73 height 16
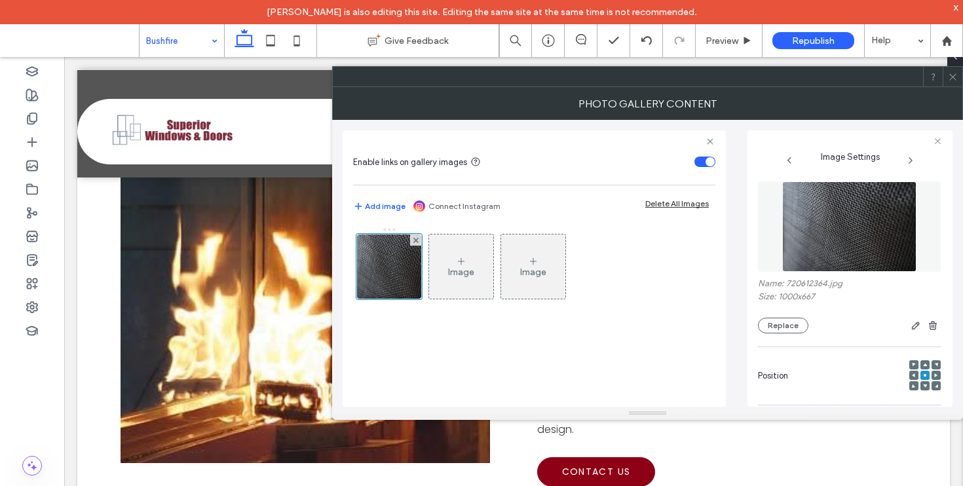
click at [951, 82] on span at bounding box center [953, 77] width 10 height 20
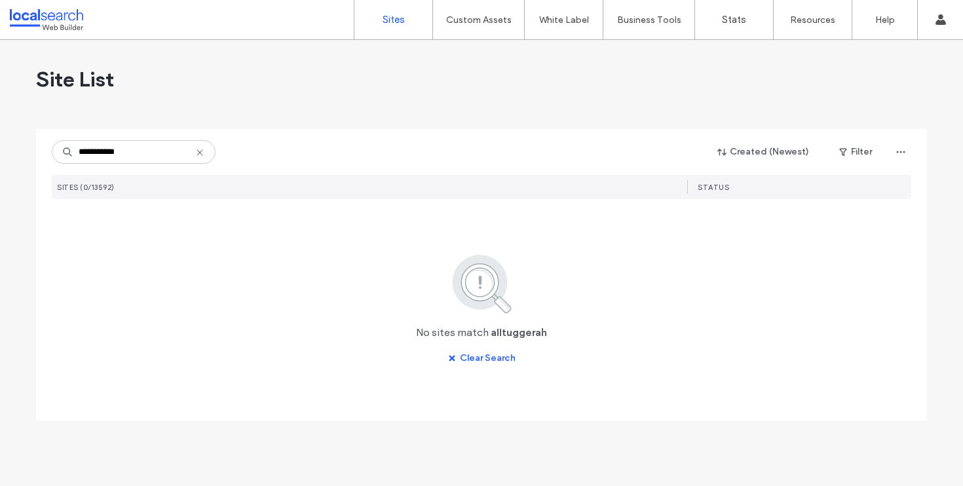
drag, startPoint x: 142, startPoint y: 151, endPoint x: 0, endPoint y: 134, distance: 143.1
click at [0, 134] on div "**********" at bounding box center [481, 263] width 963 height 446
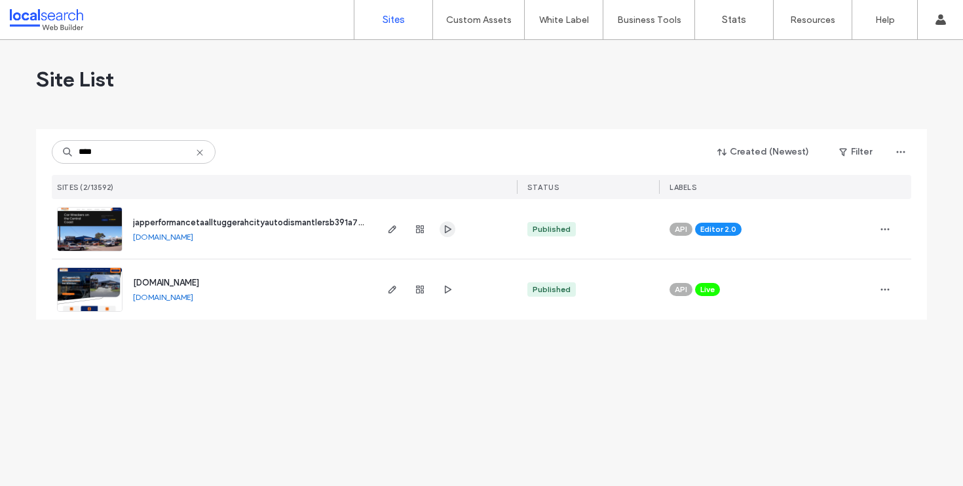
type input "****"
click at [450, 232] on icon "button" at bounding box center [447, 229] width 10 height 10
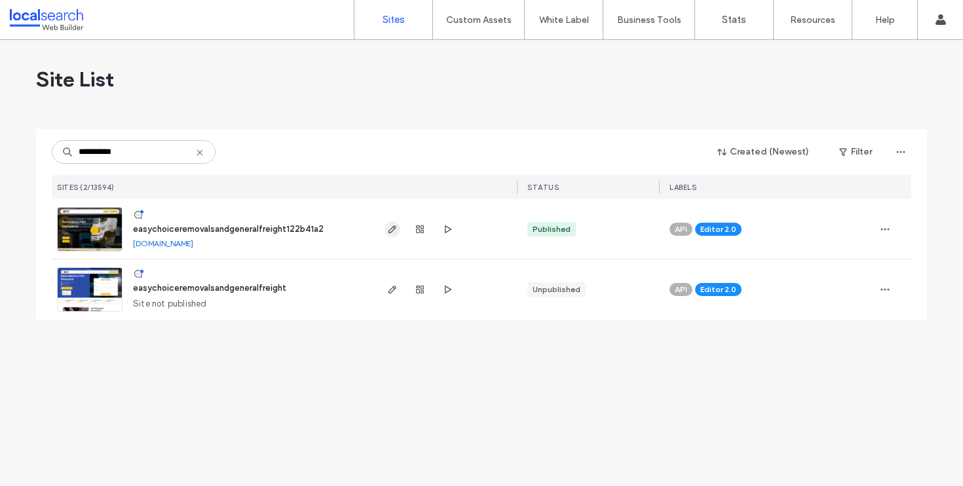
type input "**********"
click at [391, 230] on icon "button" at bounding box center [392, 229] width 10 height 10
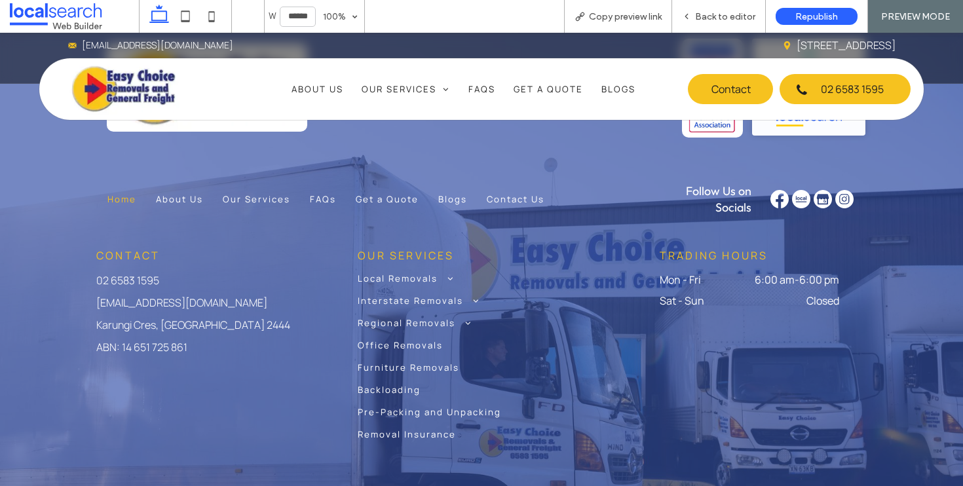
scroll to position [6955, 0]
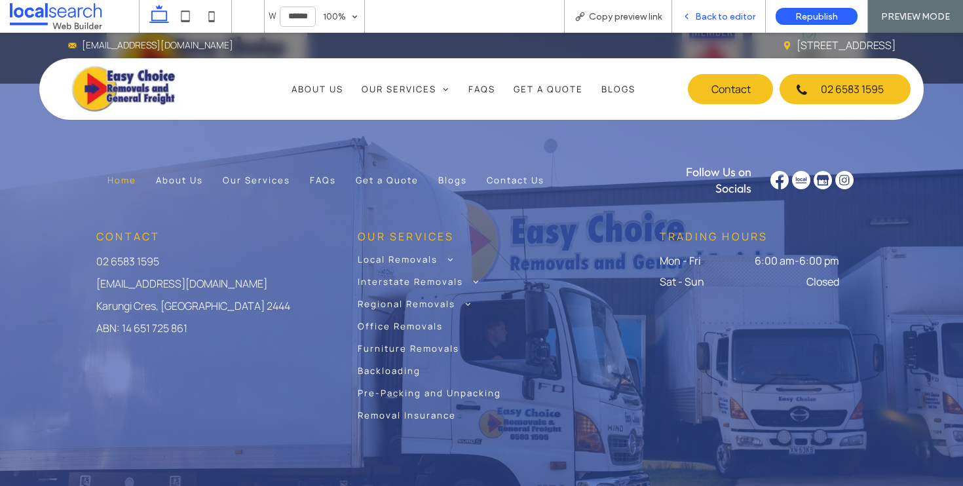
click at [722, 15] on span "Back to editor" at bounding box center [725, 16] width 60 height 11
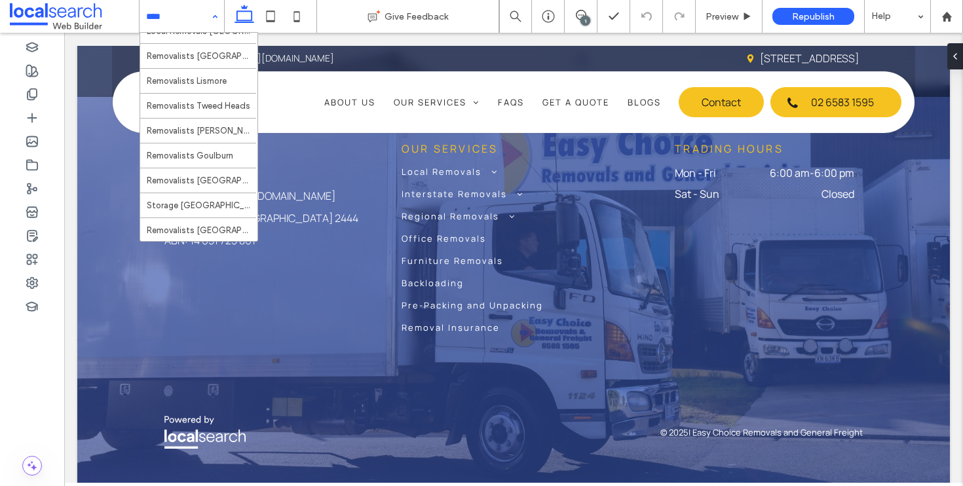
scroll to position [1373, 0]
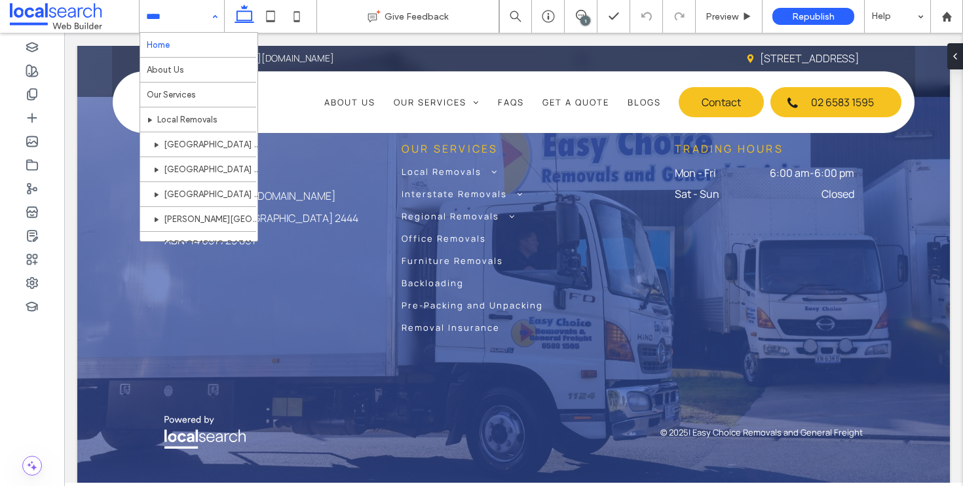
click at [220, 9] on div "Home About Us Our Services Local Removals [GEOGRAPHIC_DATA] to [GEOGRAPHIC_DATA…" at bounding box center [181, 16] width 84 height 33
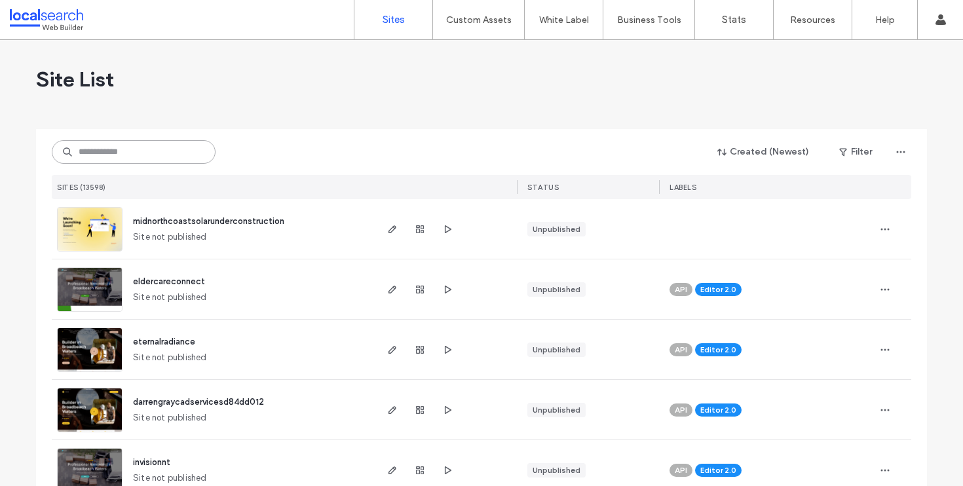
click at [154, 148] on input at bounding box center [134, 152] width 164 height 24
click at [121, 165] on div "Created (Newest) Filter SITES (13598) STATUS LABELS" at bounding box center [481, 164] width 859 height 70
click at [121, 153] on input at bounding box center [134, 152] width 164 height 24
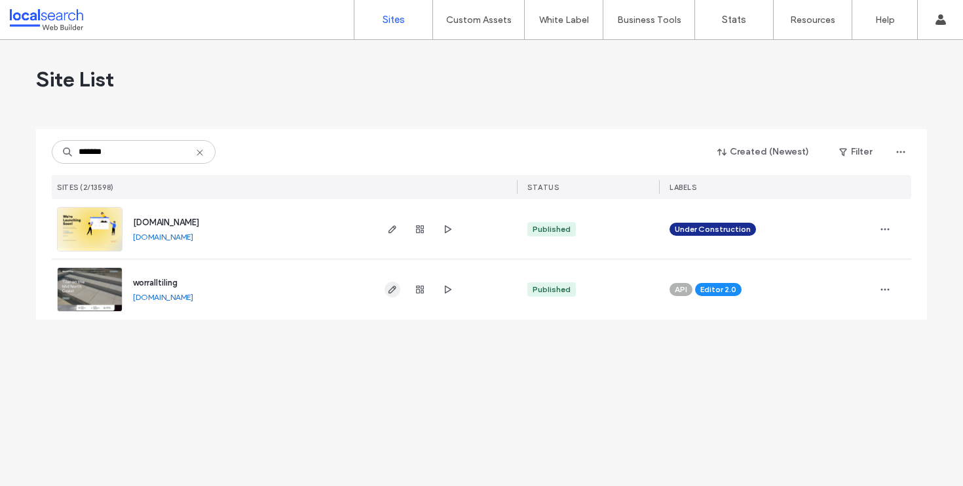
type input "*******"
click at [390, 292] on use "button" at bounding box center [392, 290] width 8 height 8
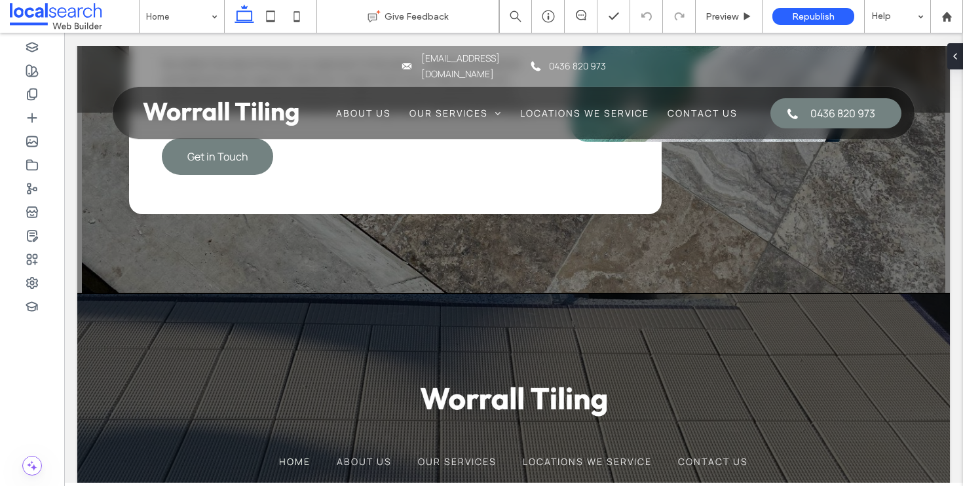
scroll to position [2247, 0]
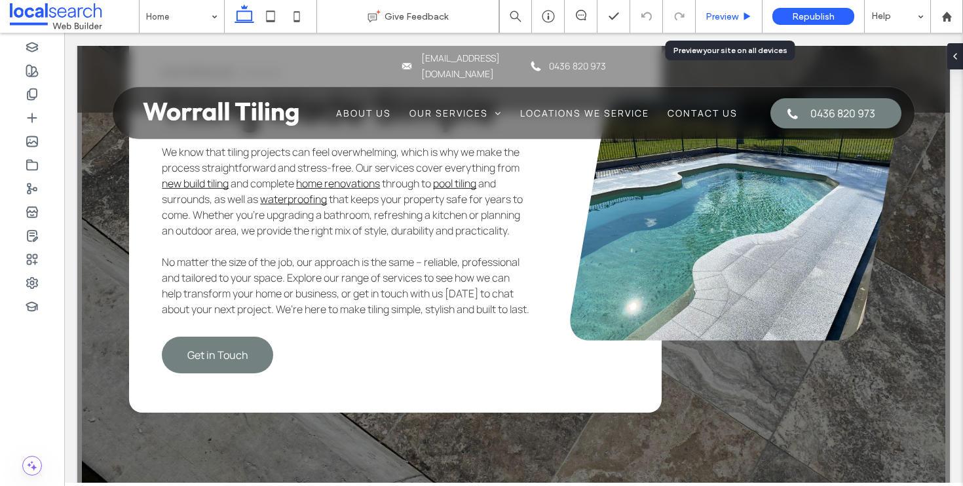
click at [724, 11] on span "Preview" at bounding box center [721, 16] width 33 height 11
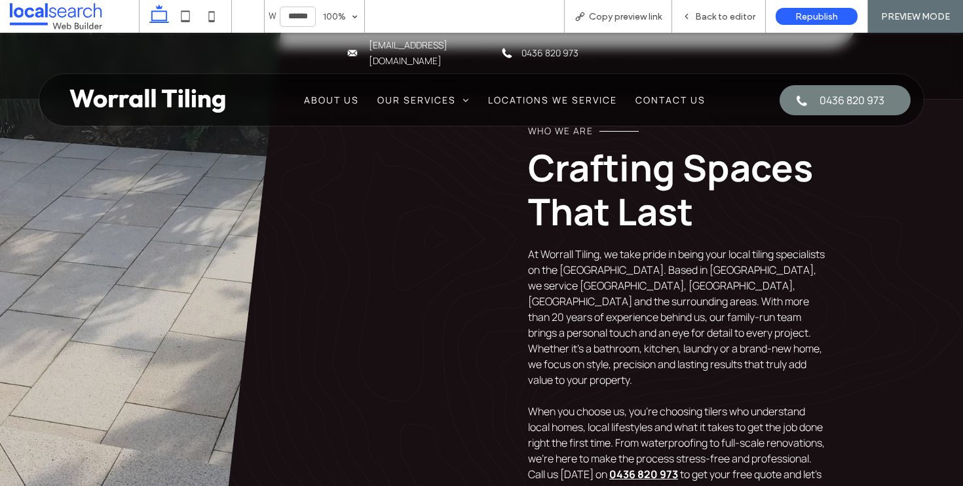
scroll to position [618, 0]
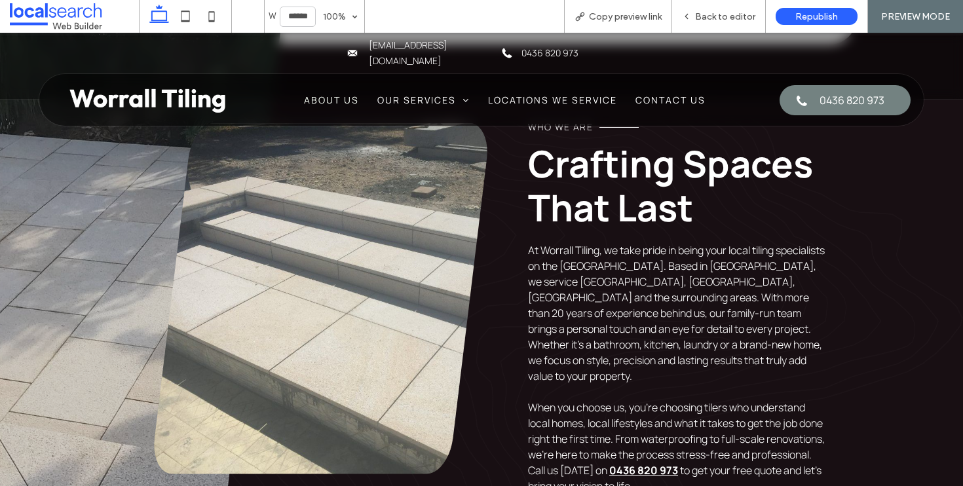
click at [327, 93] on span "About Us" at bounding box center [331, 100] width 55 height 14
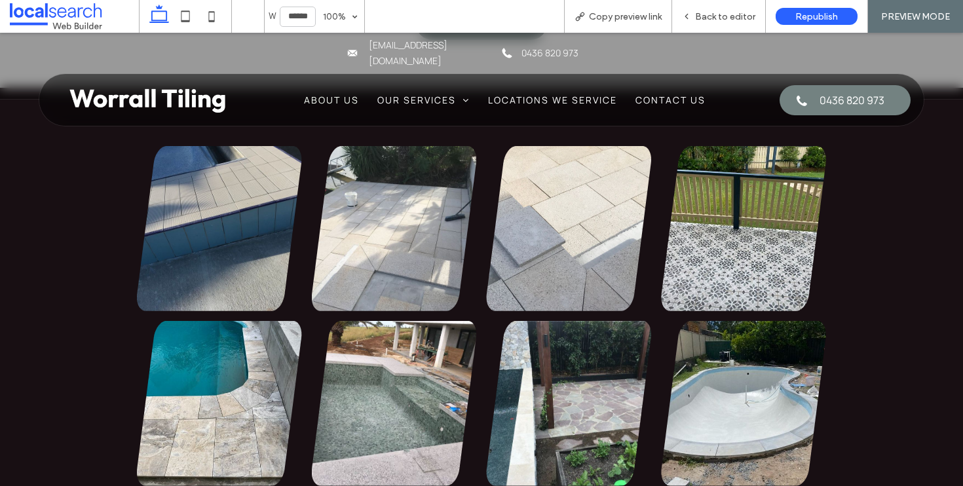
scroll to position [876, 0]
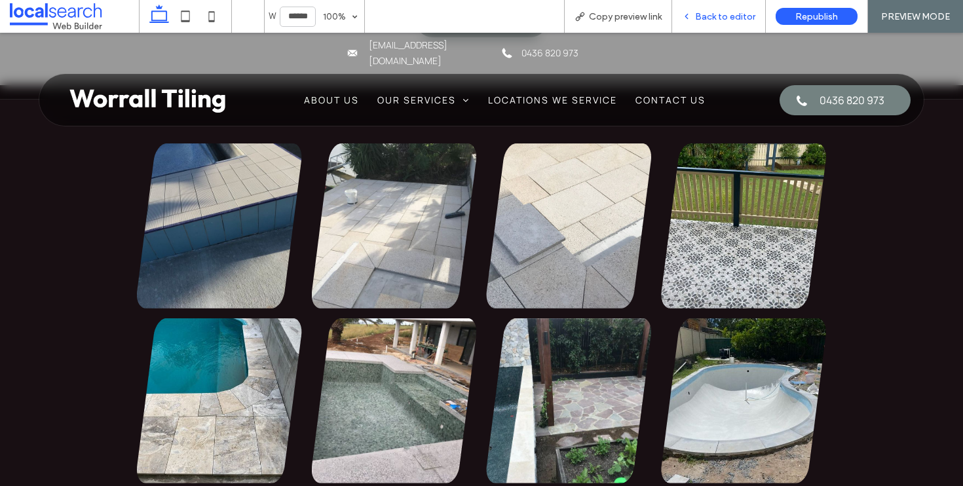
click at [732, 17] on span "Back to editor" at bounding box center [725, 16] width 60 height 11
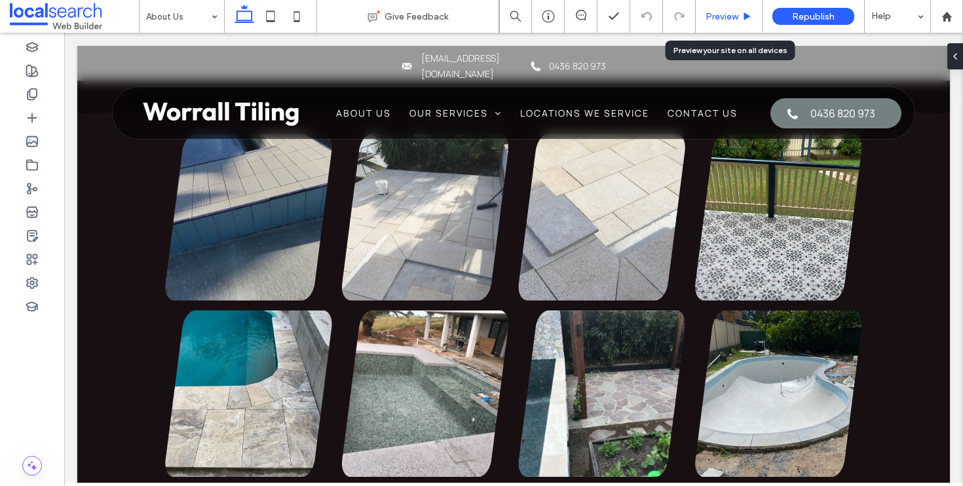
scroll to position [884, 0]
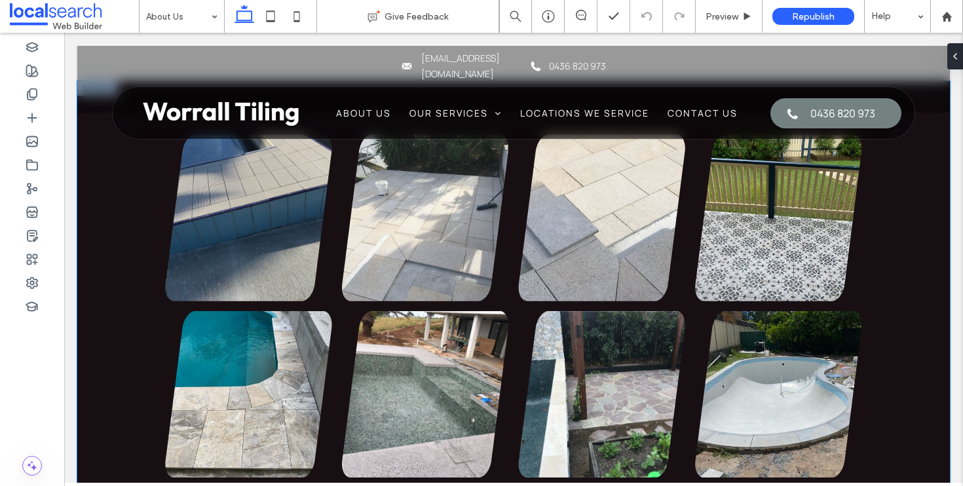
click at [136, 286] on div "Button Button Button Button Button Button Button" at bounding box center [514, 306] width 786 height 450
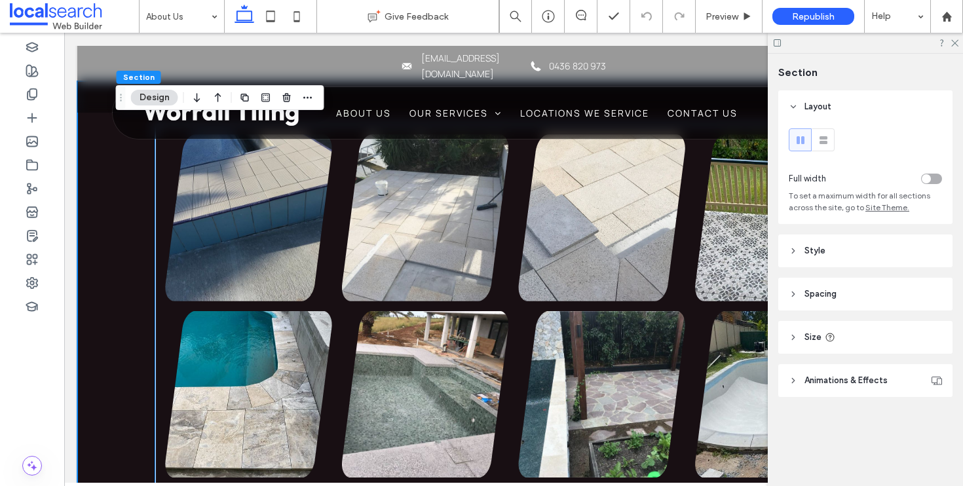
click at [363, 246] on link at bounding box center [425, 217] width 167 height 167
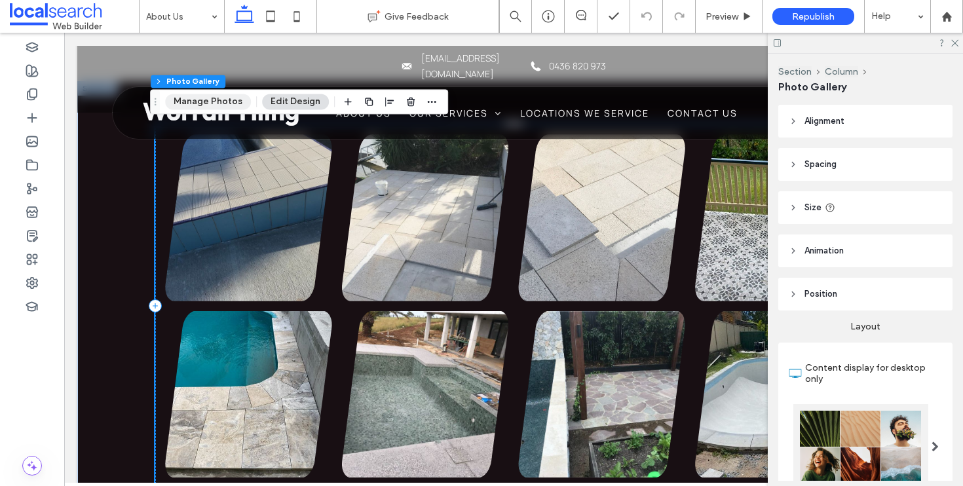
click at [215, 100] on button "Manage Photos" at bounding box center [208, 102] width 86 height 16
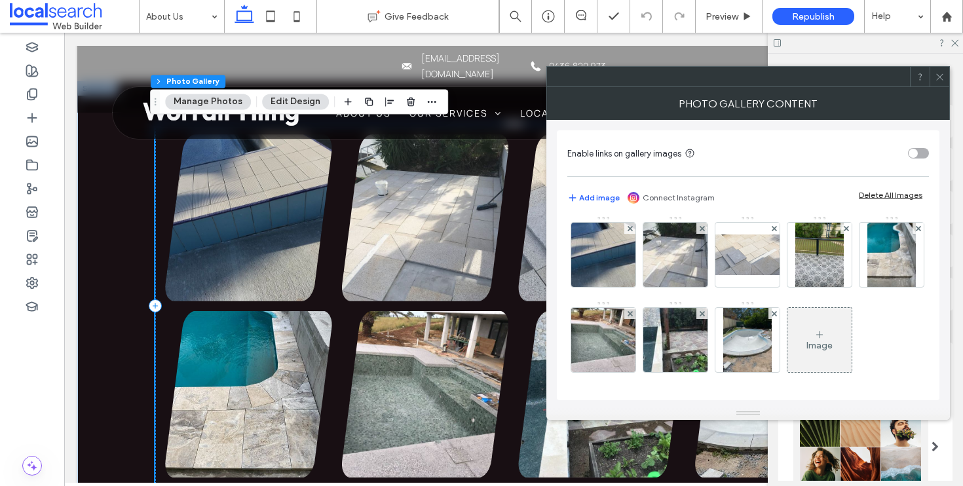
scroll to position [0, 0]
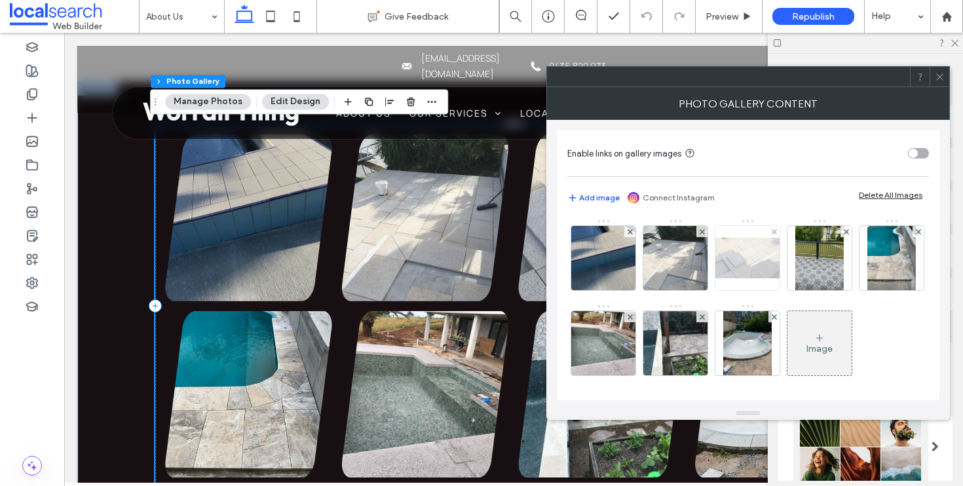
click at [730, 258] on img at bounding box center [747, 258] width 105 height 41
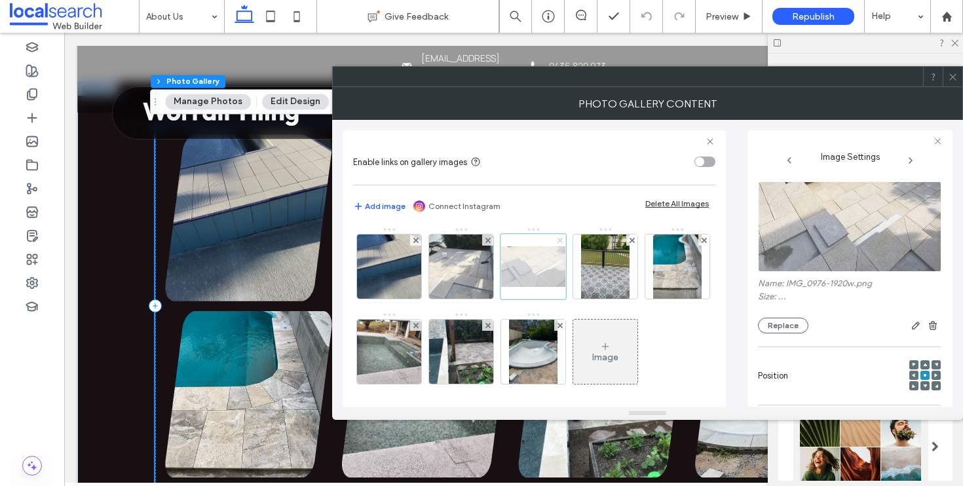
click at [561, 240] on use at bounding box center [559, 239] width 5 height 5
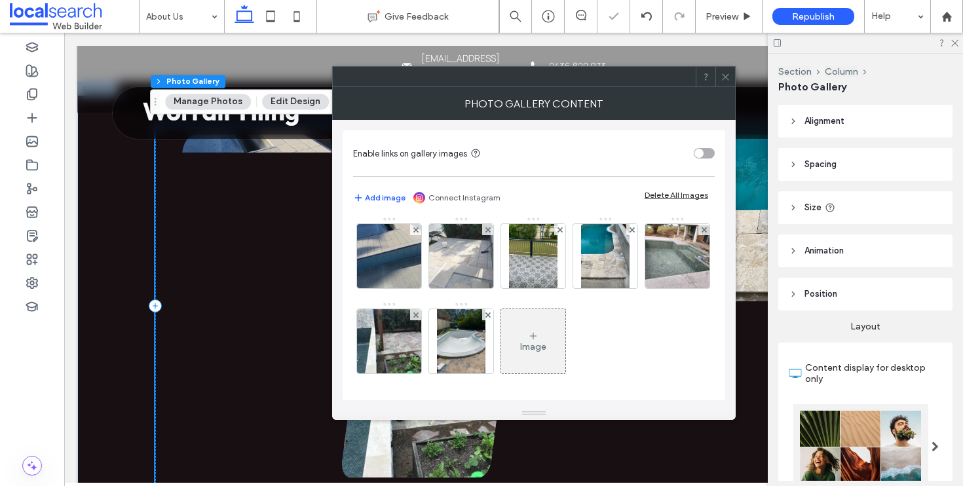
scroll to position [3, 0]
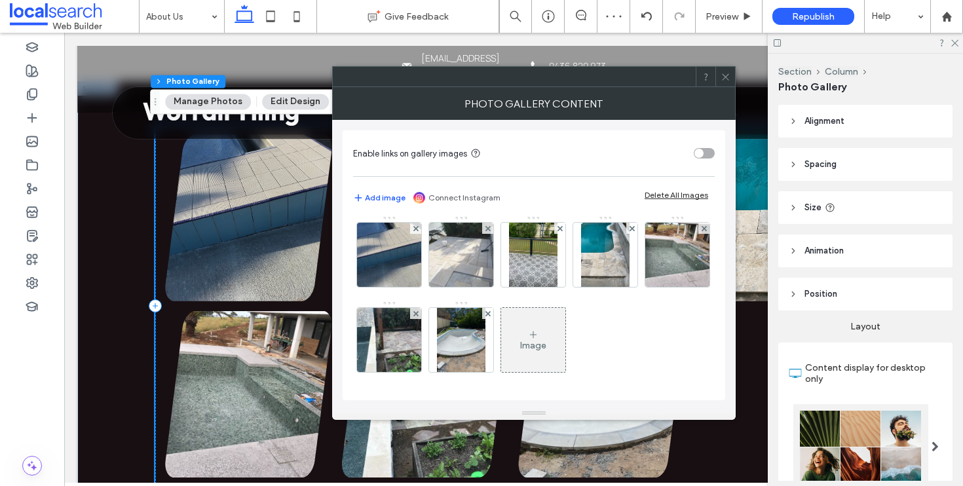
click at [565, 338] on div "Image" at bounding box center [533, 340] width 64 height 62
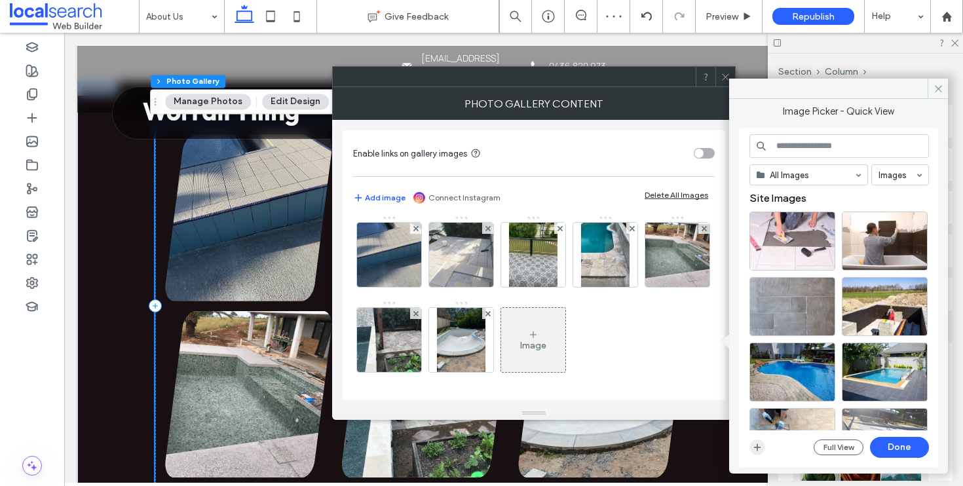
click at [761, 445] on icon "button" at bounding box center [757, 447] width 10 height 10
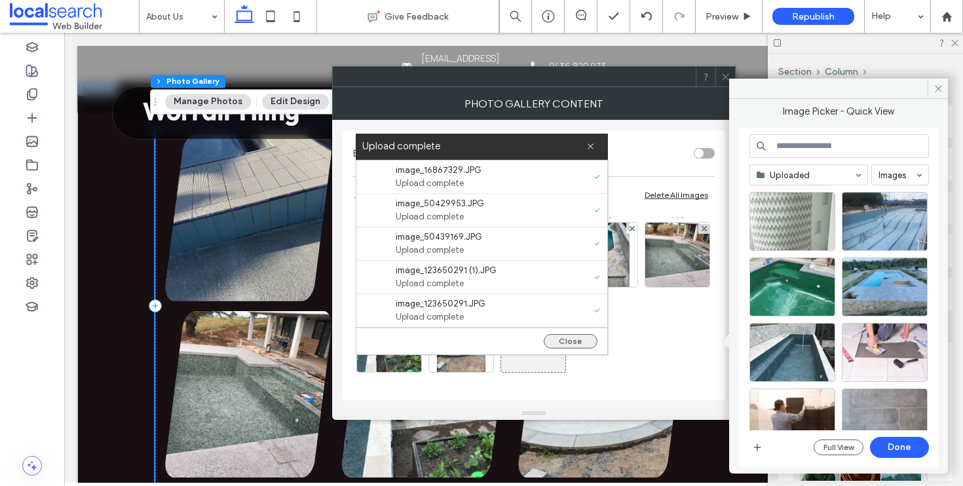
click at [570, 342] on button "Close" at bounding box center [571, 341] width 54 height 14
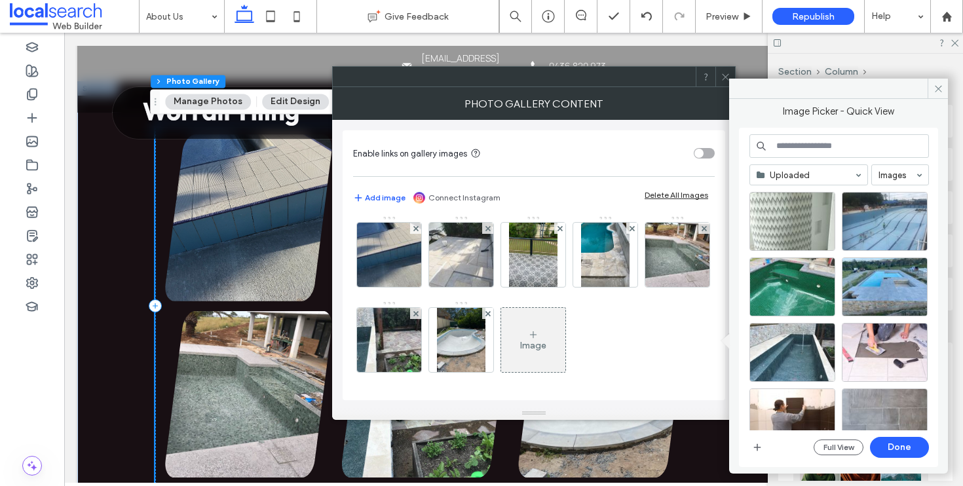
click at [565, 327] on div "Image" at bounding box center [533, 340] width 64 height 62
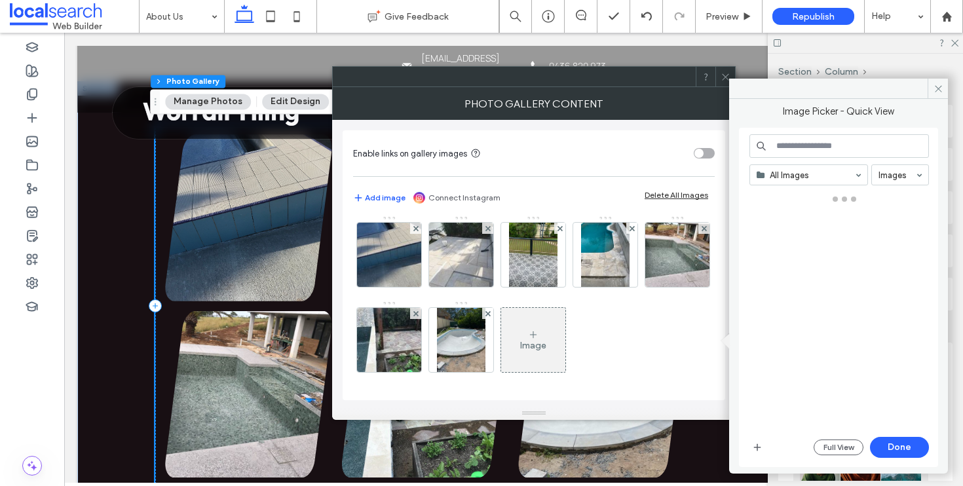
click at [538, 337] on icon at bounding box center [533, 334] width 10 height 10
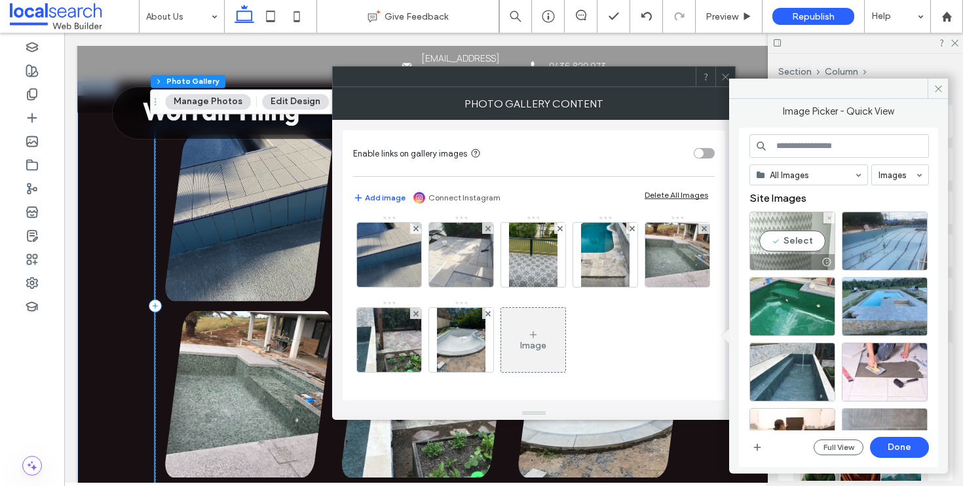
click at [801, 244] on div "Select" at bounding box center [792, 241] width 86 height 59
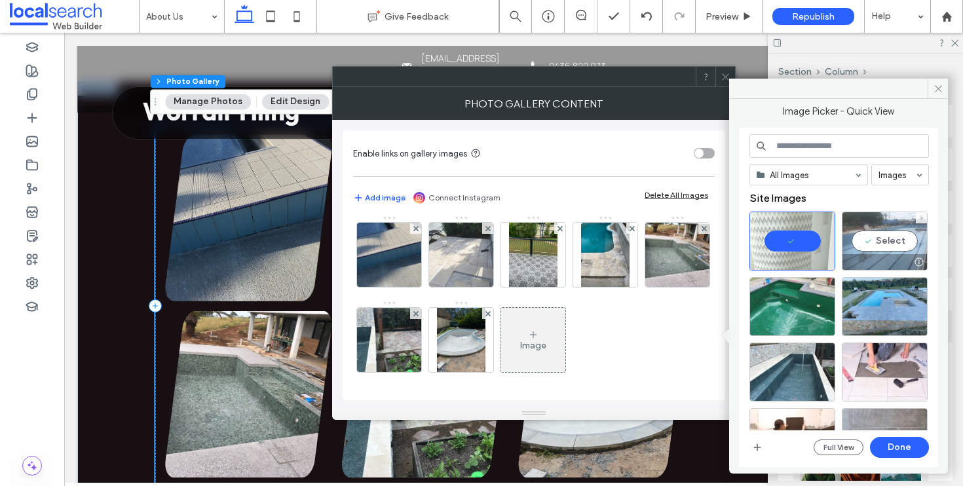
click at [899, 248] on div "Select" at bounding box center [885, 241] width 86 height 59
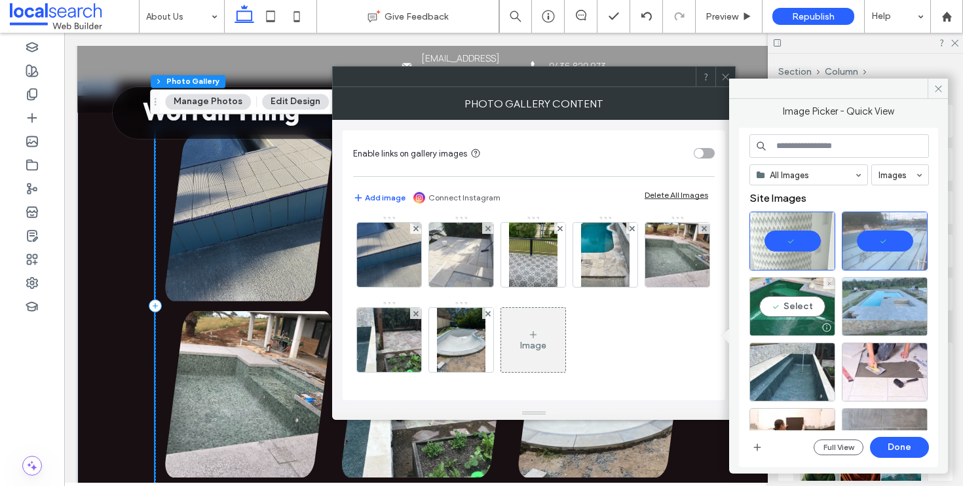
drag, startPoint x: 790, startPoint y: 314, endPoint x: 872, endPoint y: 308, distance: 82.7
click at [794, 314] on div "Select" at bounding box center [792, 306] width 86 height 59
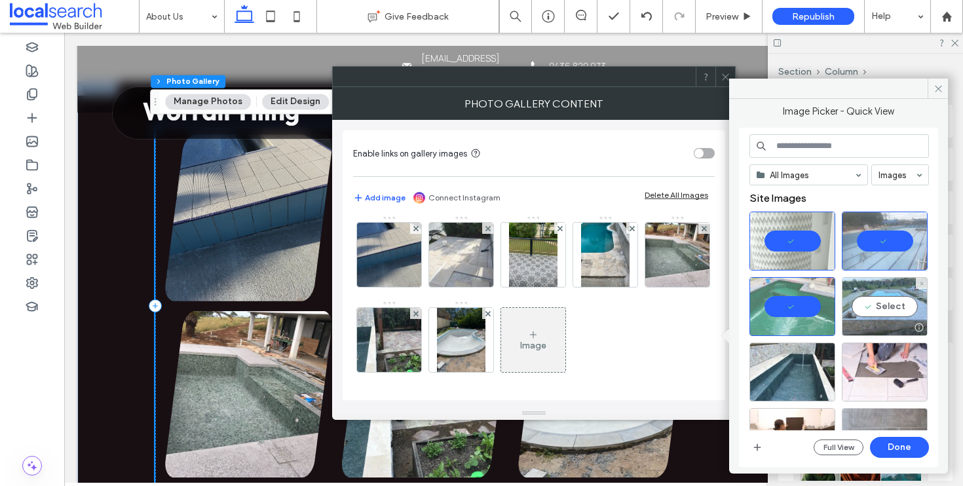
click at [875, 308] on div "Select" at bounding box center [885, 306] width 86 height 59
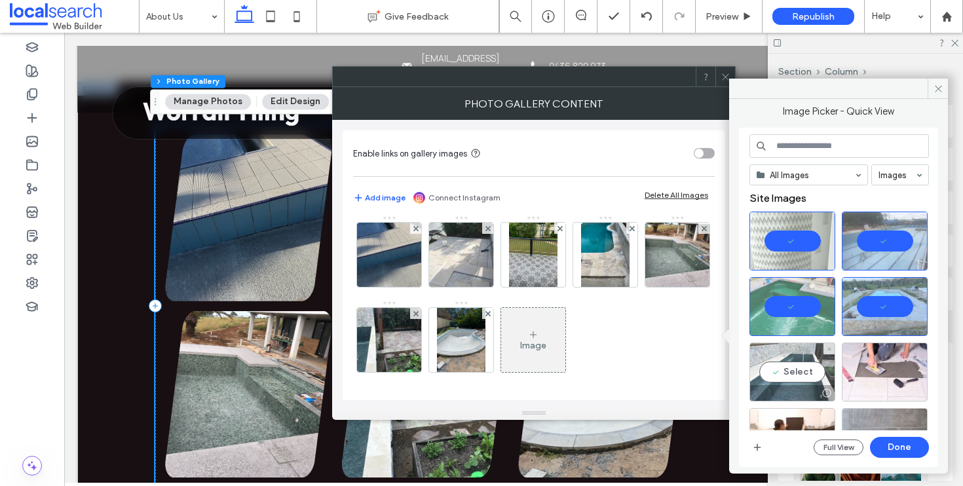
click at [799, 365] on div "Select" at bounding box center [792, 372] width 86 height 59
click at [895, 445] on button "Done" at bounding box center [899, 447] width 59 height 21
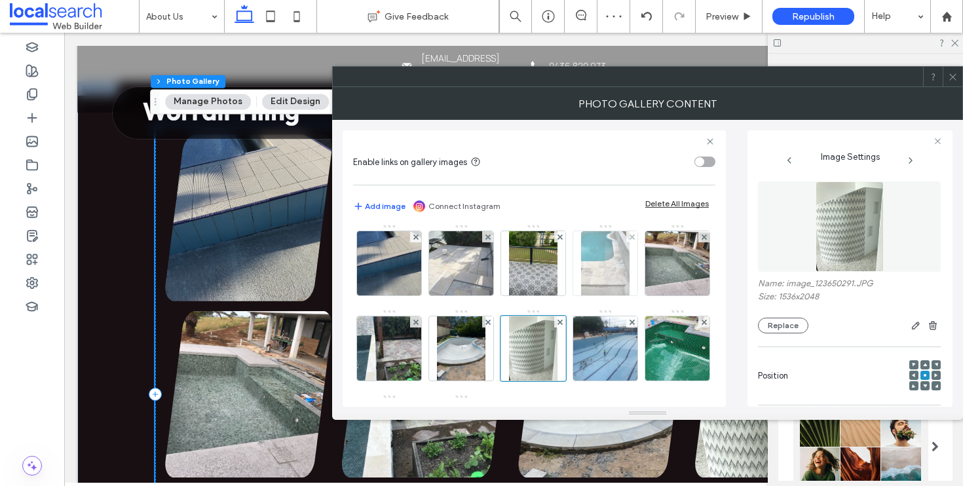
scroll to position [176, 0]
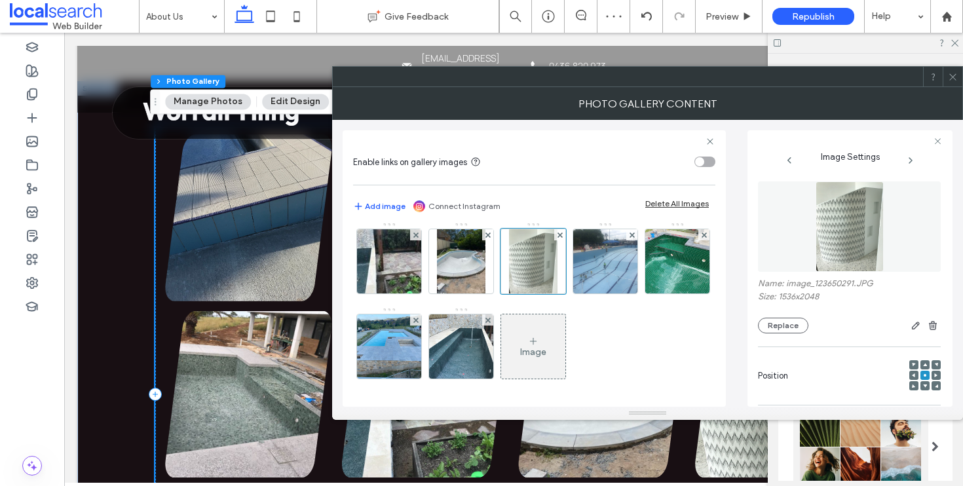
click at [959, 79] on div at bounding box center [952, 77] width 20 height 20
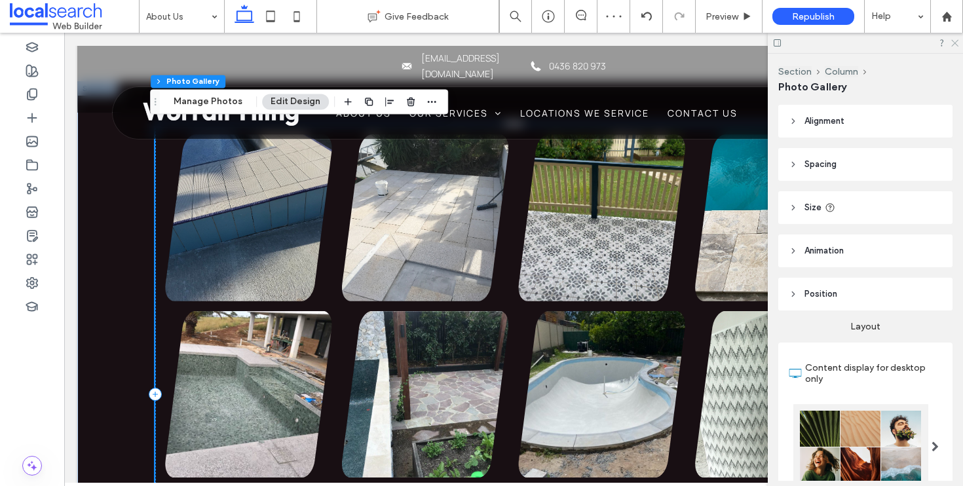
drag, startPoint x: 953, startPoint y: 42, endPoint x: 778, endPoint y: 2, distance: 179.4
click at [953, 42] on icon at bounding box center [954, 42] width 9 height 9
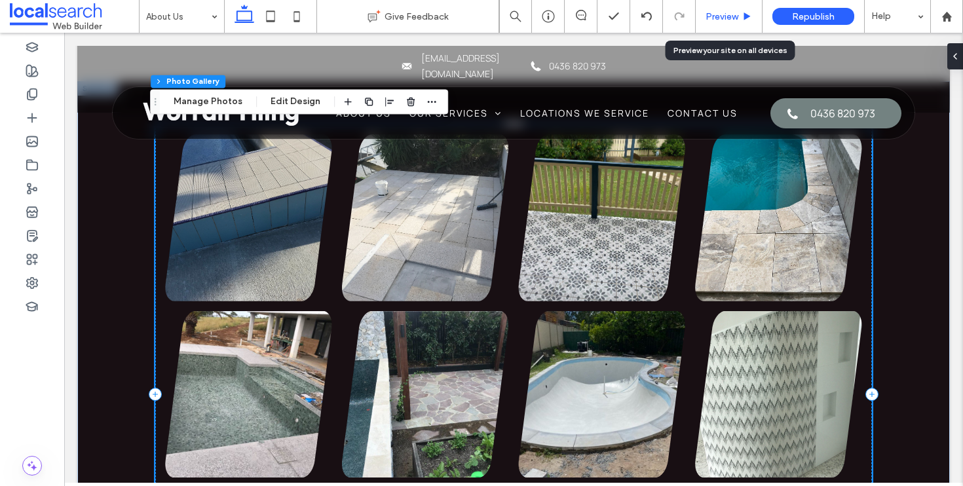
click at [751, 20] on icon at bounding box center [747, 17] width 10 height 10
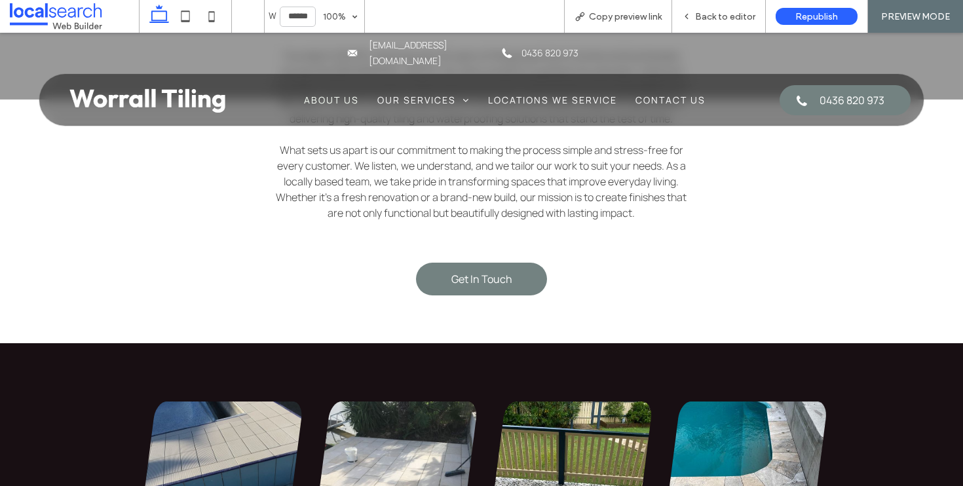
scroll to position [610, 0]
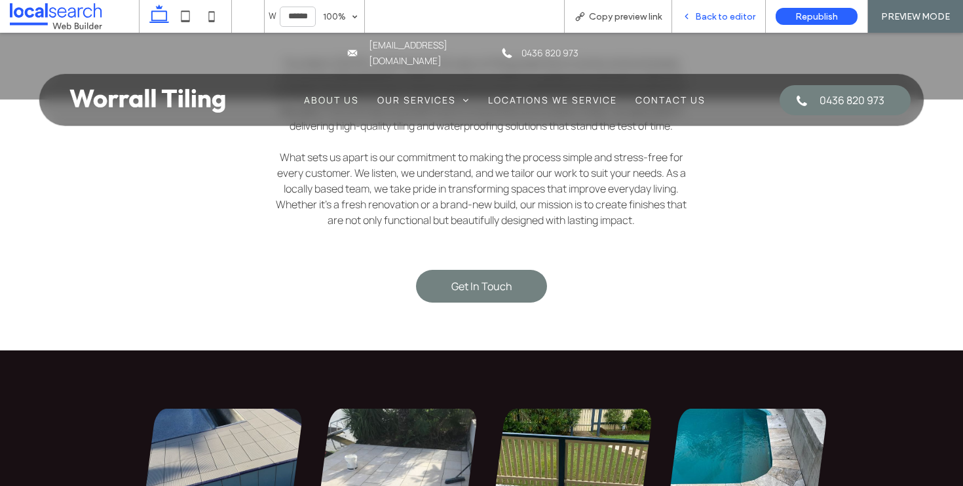
click at [726, 11] on span "Back to editor" at bounding box center [725, 16] width 60 height 11
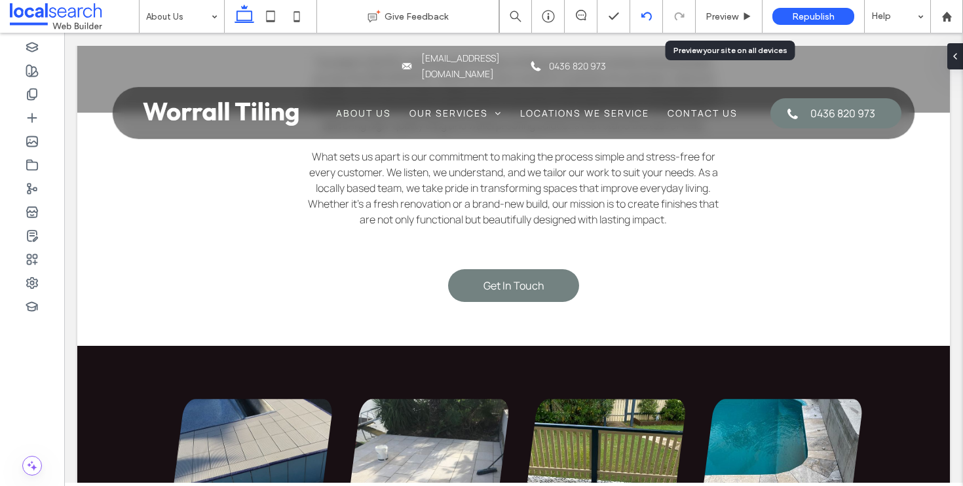
scroll to position [619, 0]
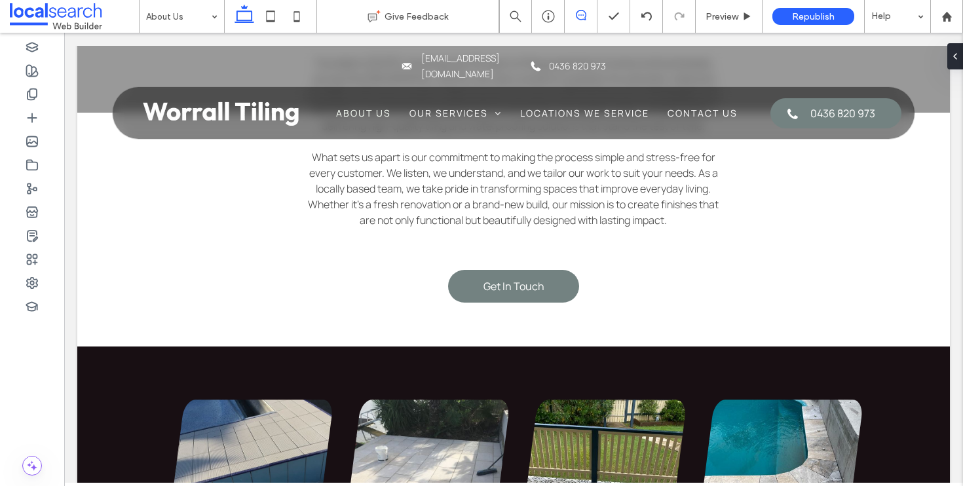
click at [584, 18] on icon at bounding box center [581, 15] width 10 height 10
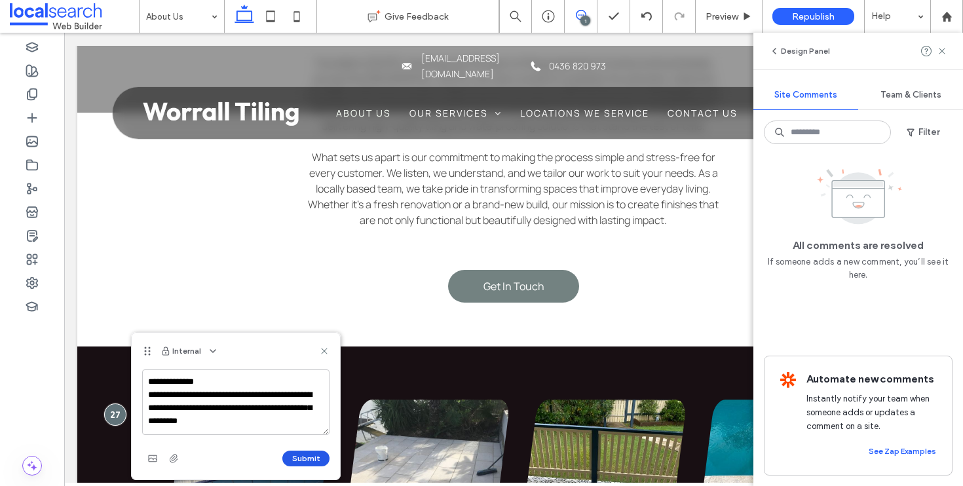
type textarea "**********"
click at [307, 458] on button "Submit" at bounding box center [305, 459] width 47 height 16
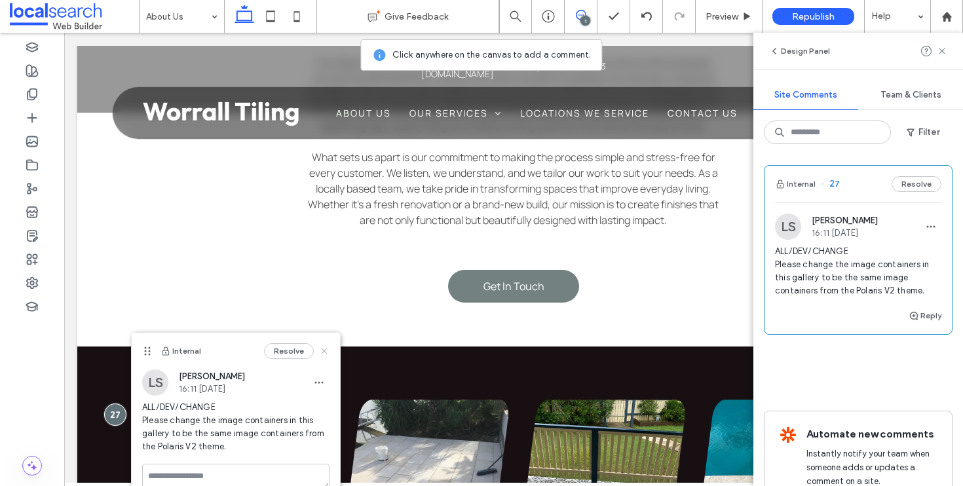
drag, startPoint x: 326, startPoint y: 351, endPoint x: 265, endPoint y: 316, distance: 70.7
click at [326, 351] on icon at bounding box center [324, 351] width 10 height 10
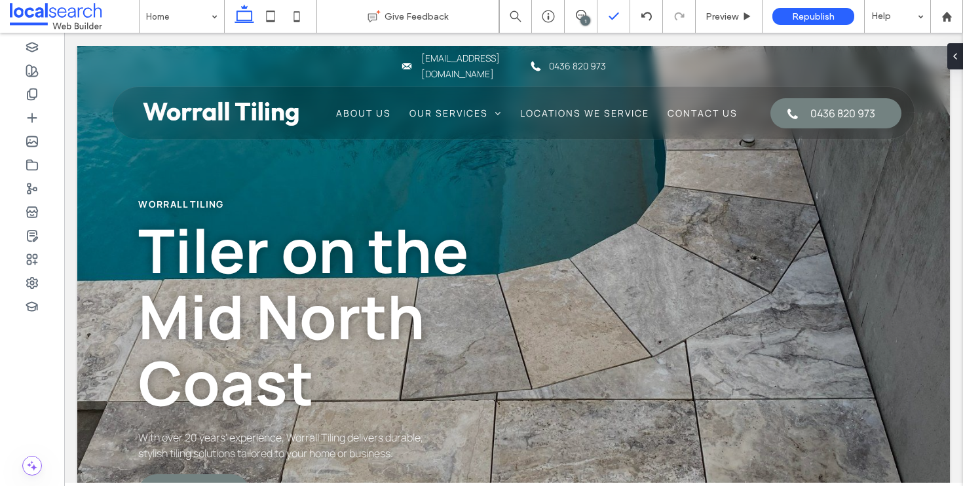
scroll to position [0, 0]
click at [584, 14] on icon at bounding box center [581, 15] width 10 height 10
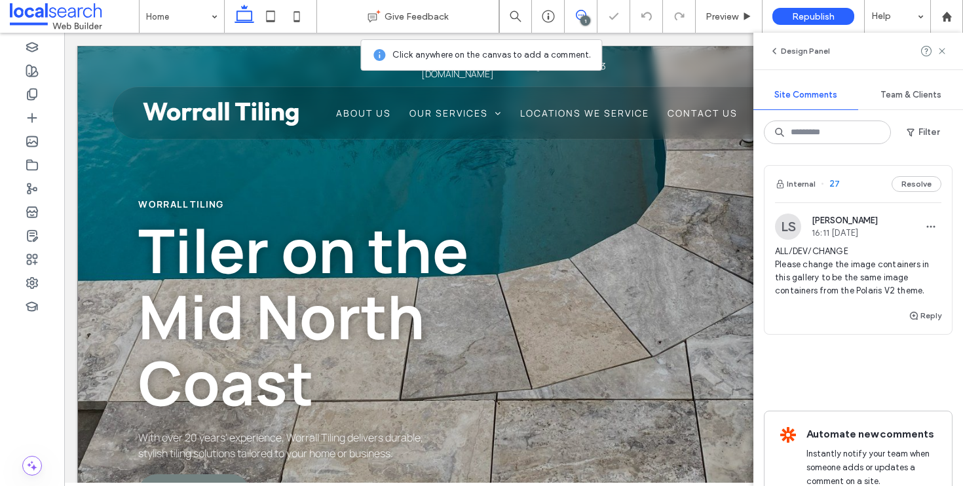
click at [90, 161] on div "Worrall Tiling Tiler on the Mid North Coast With over 20 years' experience, Wor…" at bounding box center [513, 318] width 872 height 544
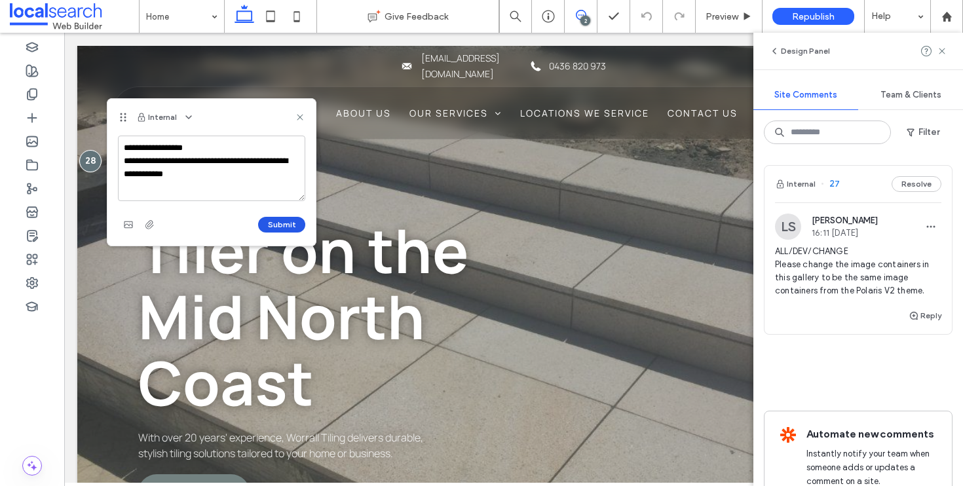
type textarea "**********"
click at [284, 221] on button "Submit" at bounding box center [281, 225] width 47 height 16
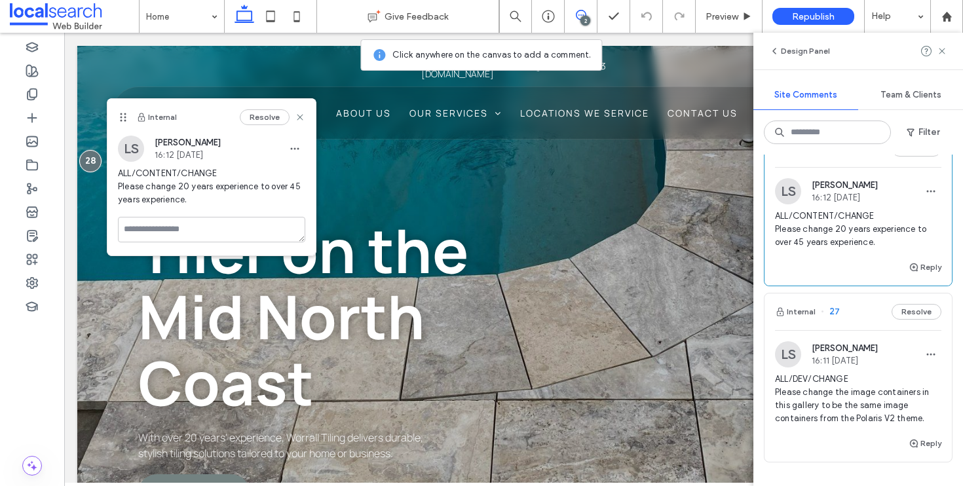
scroll to position [3, 0]
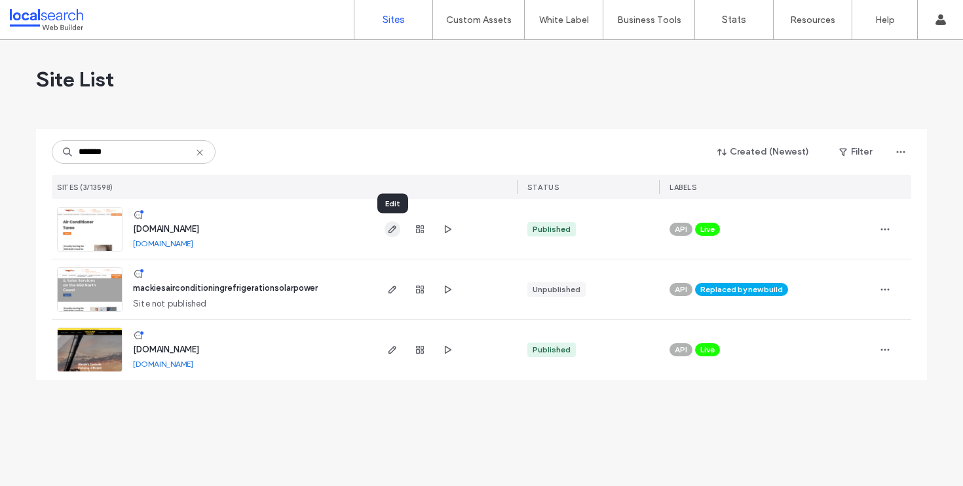
type input "*******"
click at [396, 233] on icon "button" at bounding box center [392, 229] width 10 height 10
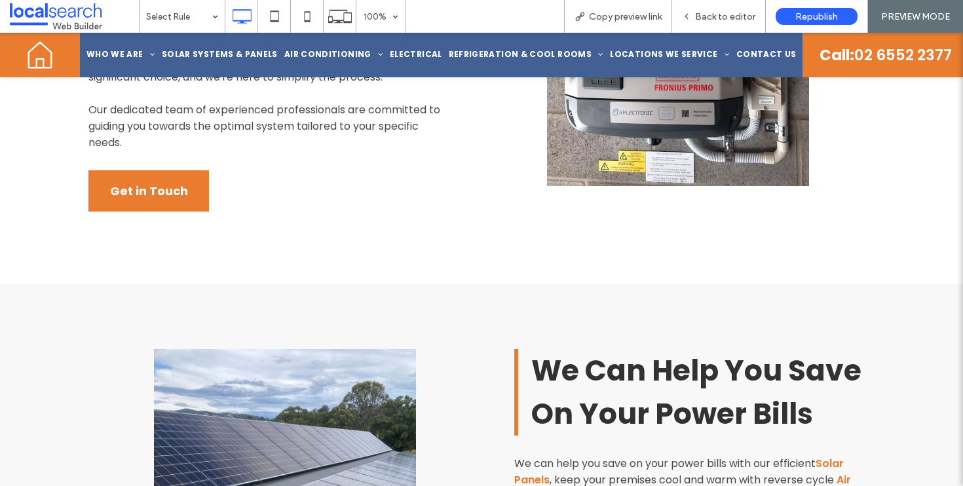
scroll to position [833, 0]
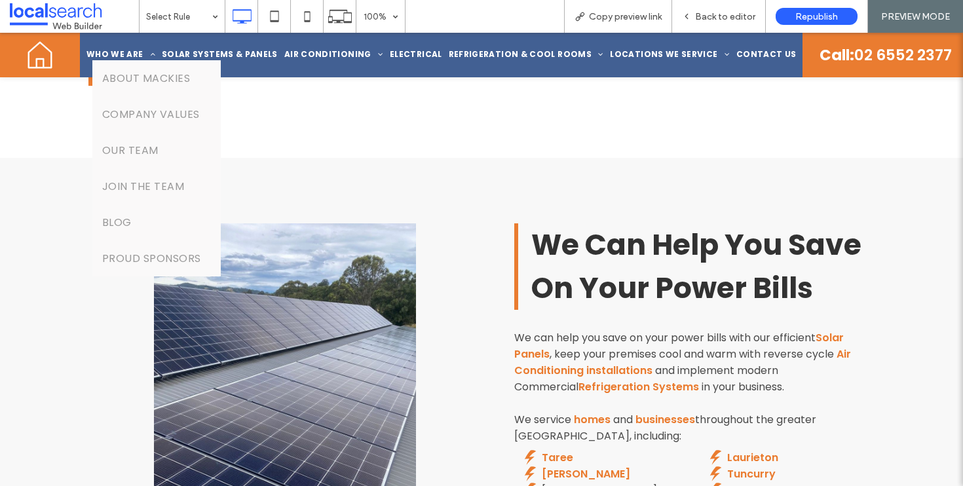
click at [144, 51] on span "Who We Are" at bounding box center [120, 54] width 69 height 12
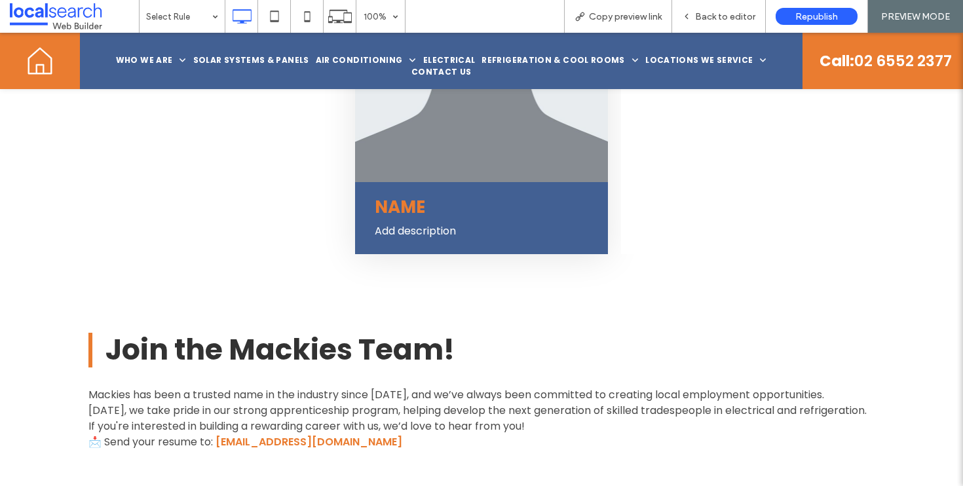
scroll to position [6361, 0]
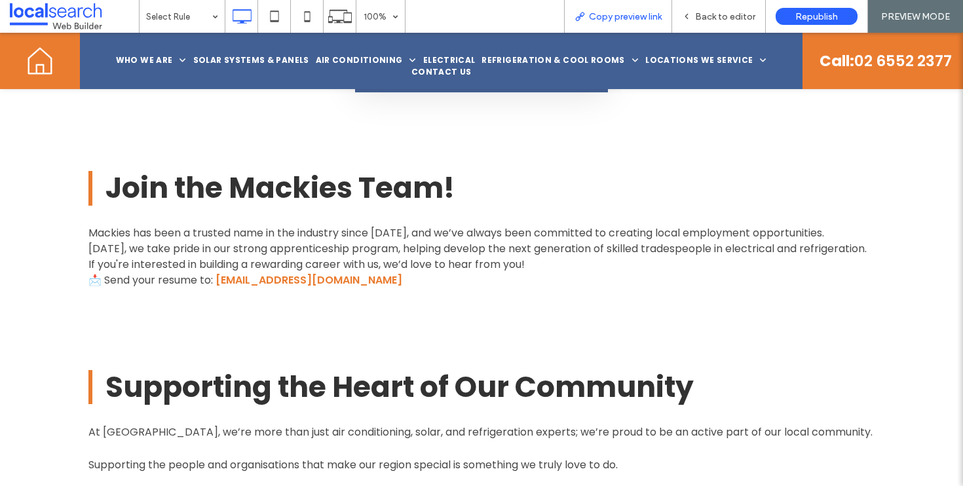
click at [634, 20] on span "Copy preview link" at bounding box center [625, 16] width 73 height 11
